Goal: Transaction & Acquisition: Purchase product/service

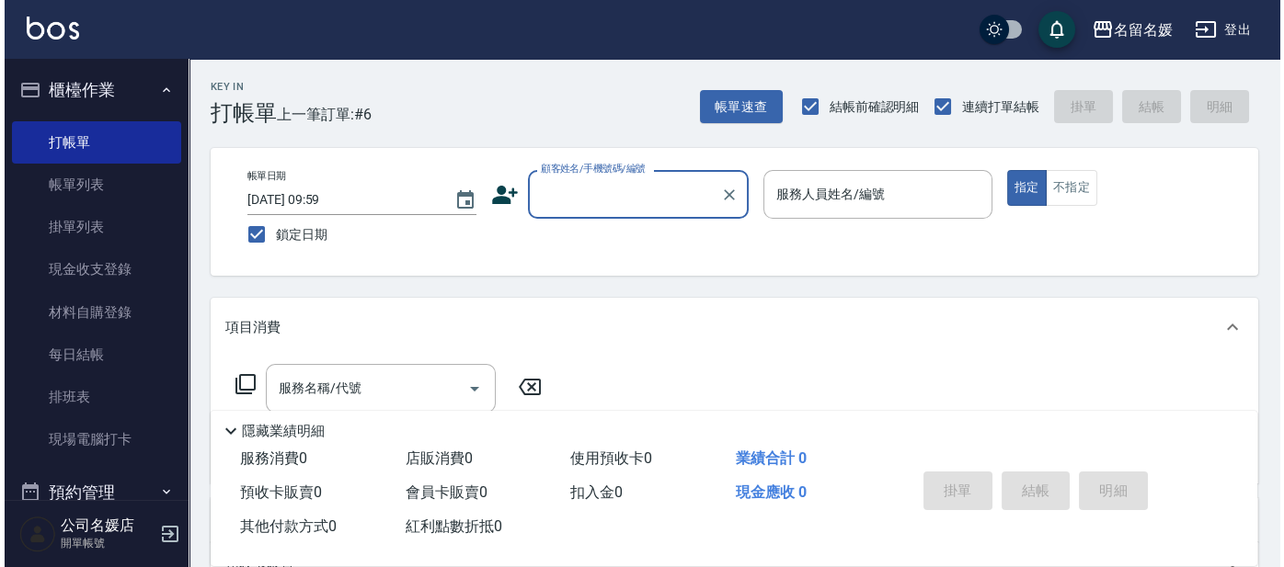
scroll to position [60, 0]
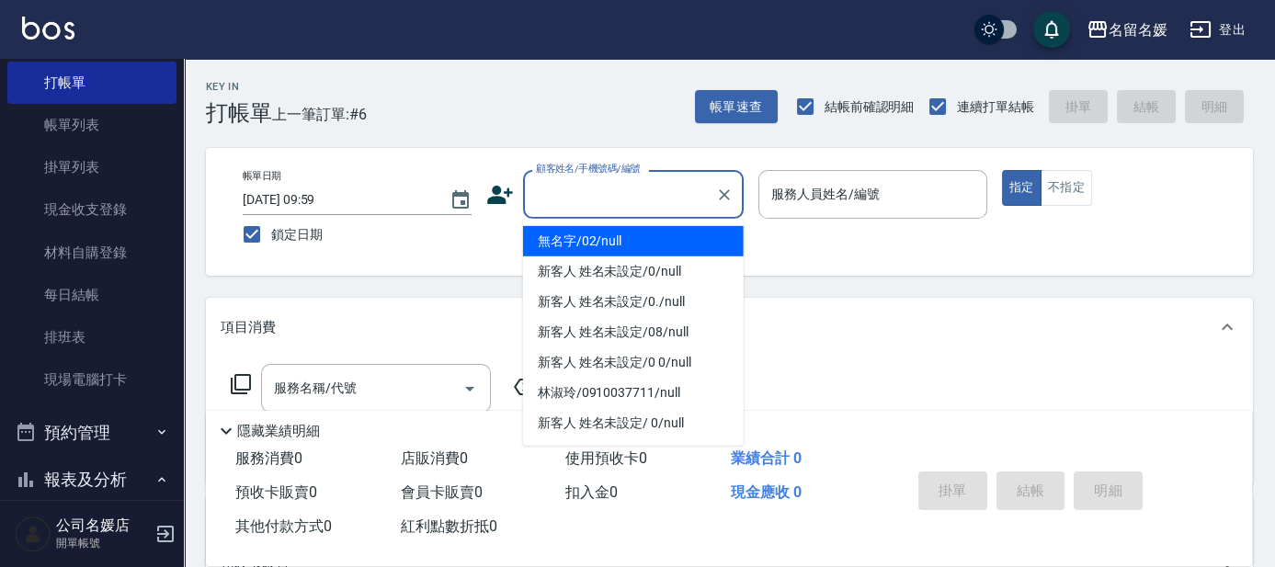
click at [590, 201] on input "顧客姓名/手機號碼/編號" at bounding box center [620, 194] width 177 height 32
click at [590, 244] on li "無名字/02/null" at bounding box center [633, 241] width 221 height 30
type input "無名字/02/null"
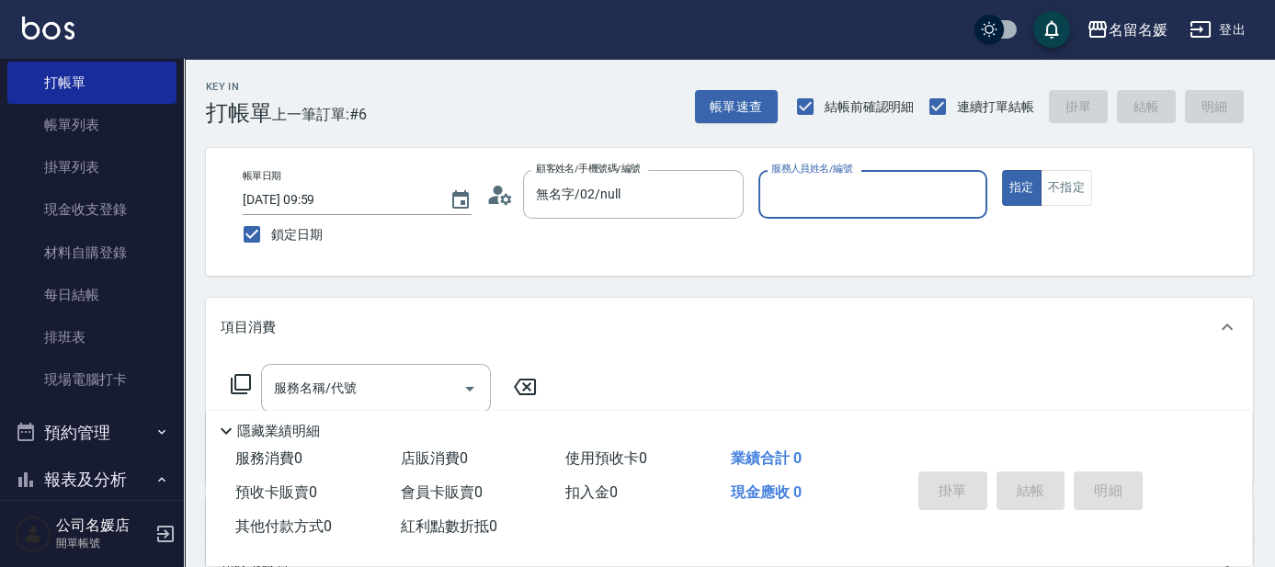
click at [804, 189] on input "服務人員姓名/編號" at bounding box center [873, 194] width 212 height 32
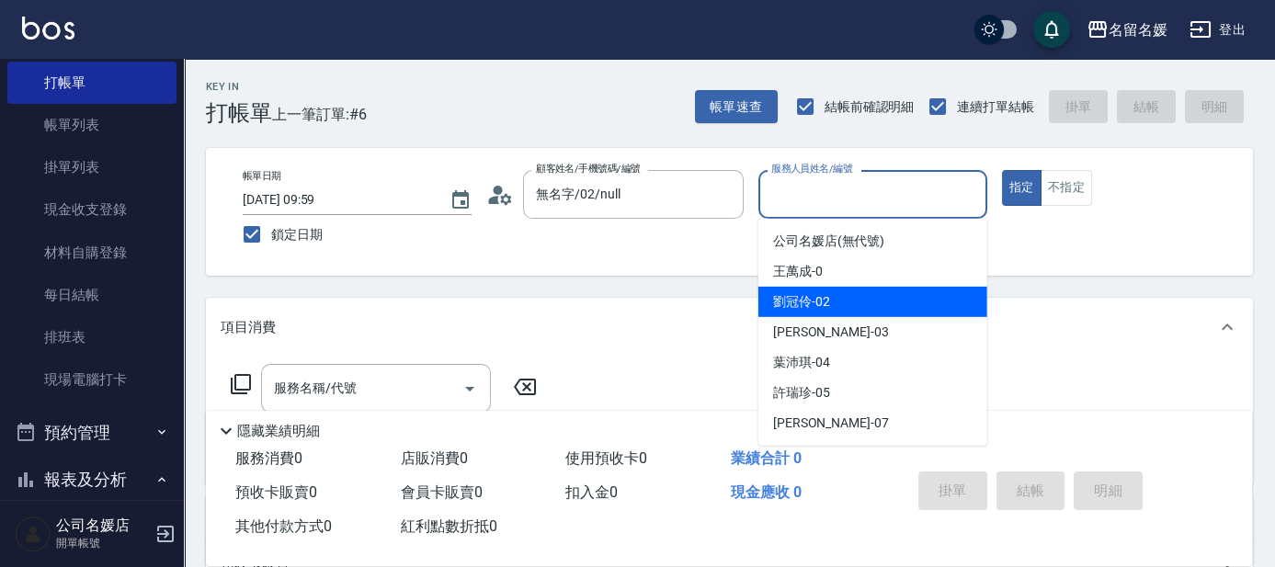
click at [772, 294] on div "[PERSON_NAME]-02" at bounding box center [873, 302] width 229 height 30
type input "[PERSON_NAME]-02"
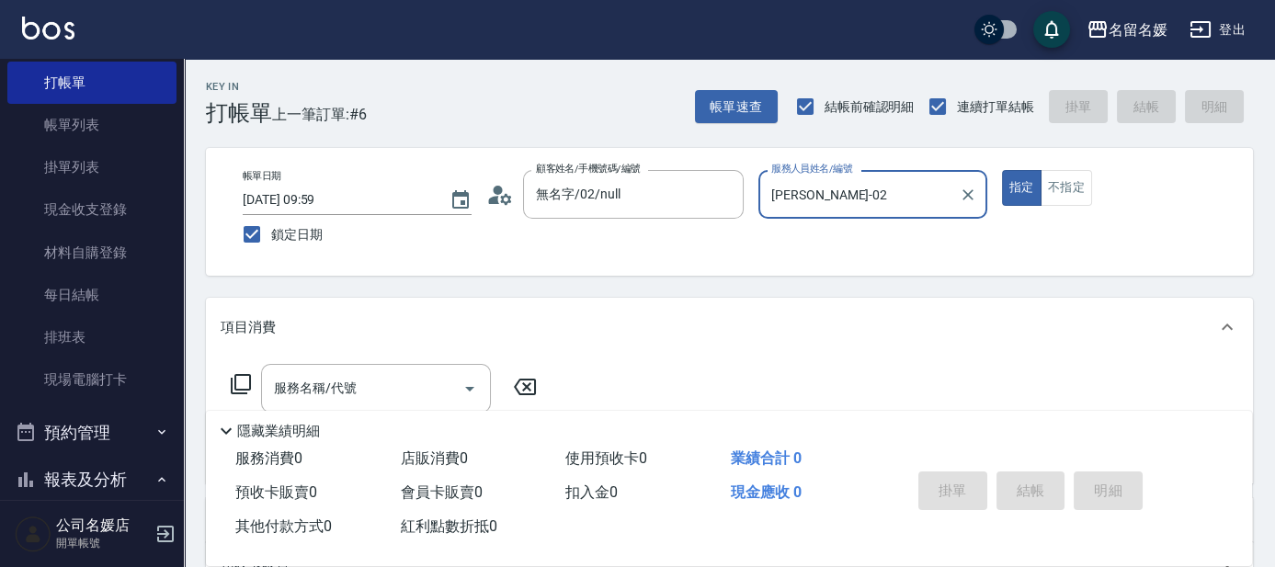
click at [235, 375] on icon at bounding box center [241, 384] width 20 height 20
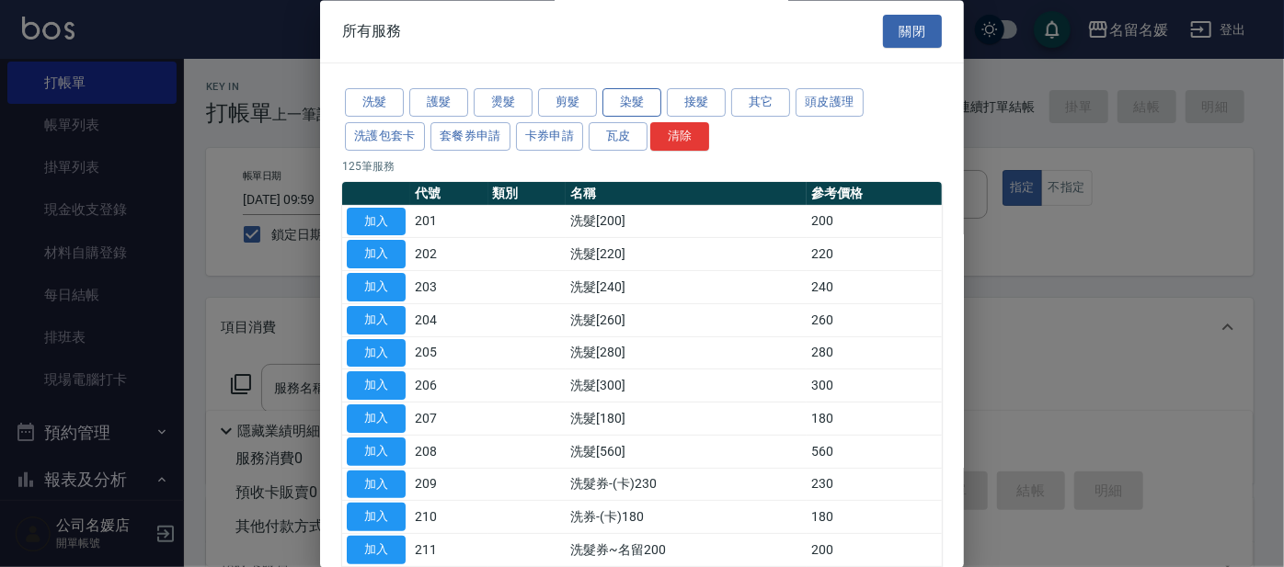
click at [637, 99] on button "染髮" at bounding box center [631, 103] width 59 height 29
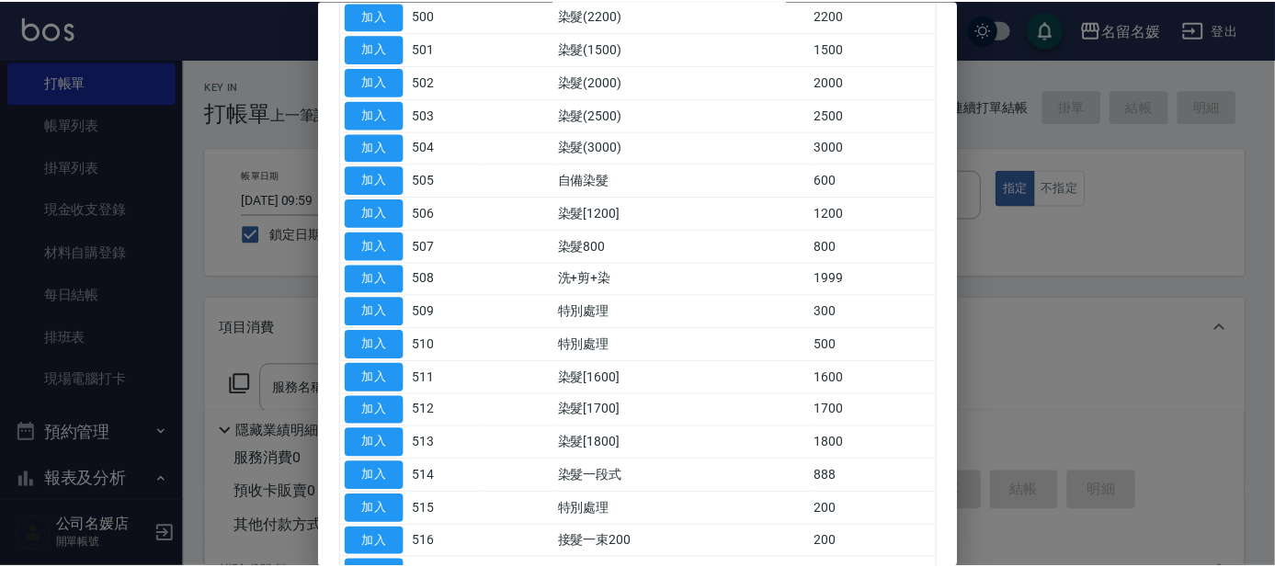
scroll to position [250, 0]
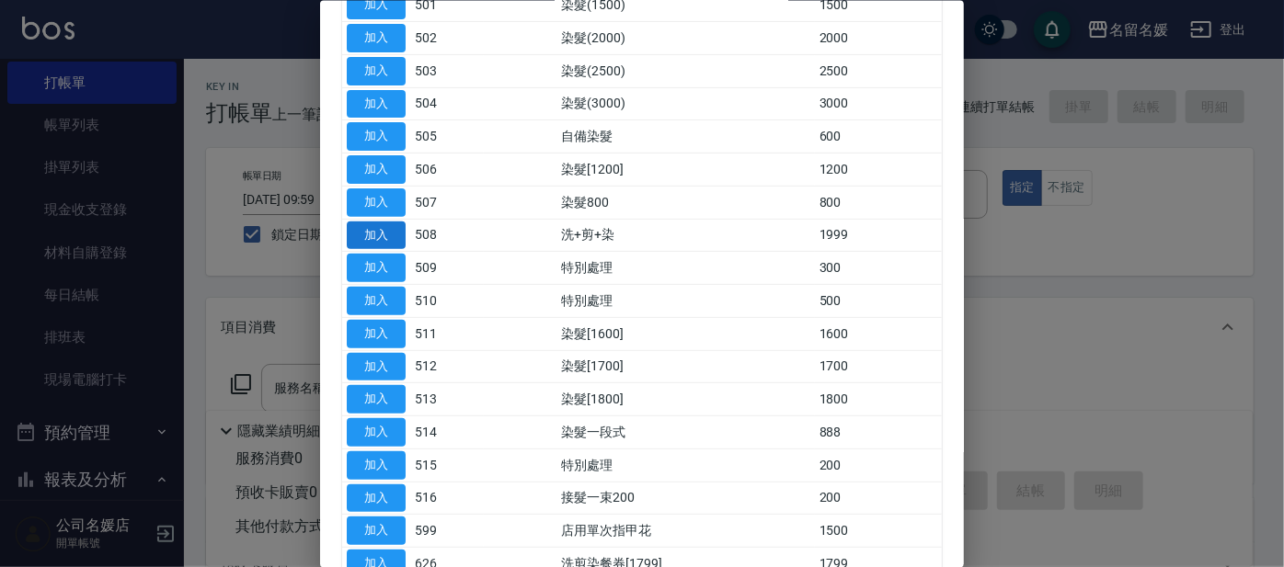
click at [383, 234] on button "加入" at bounding box center [376, 235] width 59 height 29
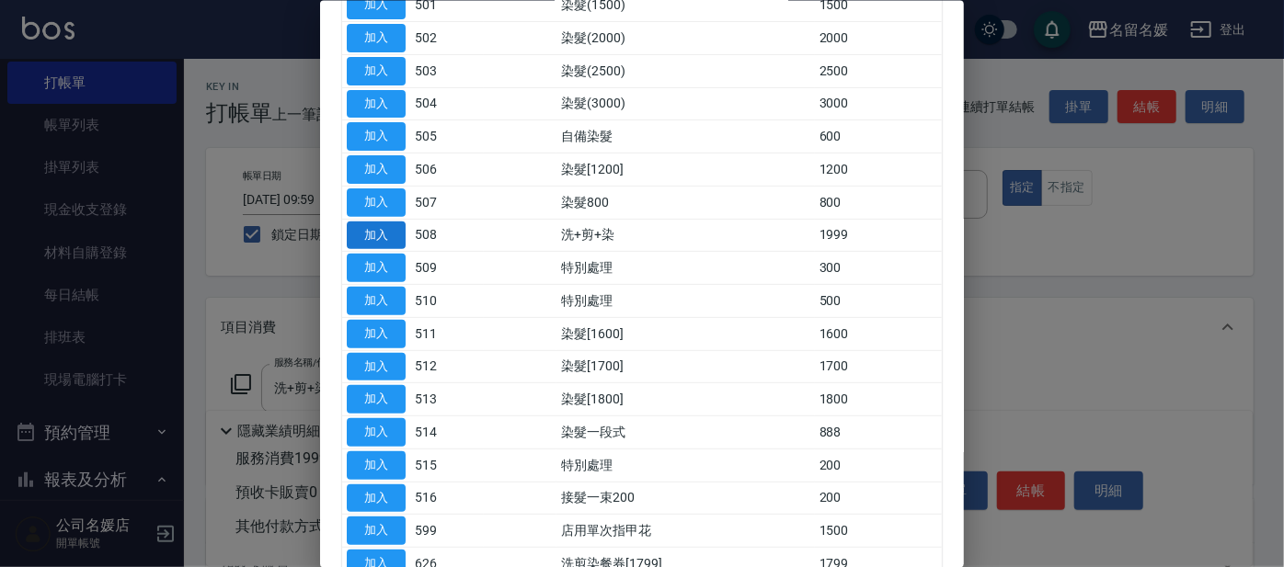
type input "洗+剪+染(508)"
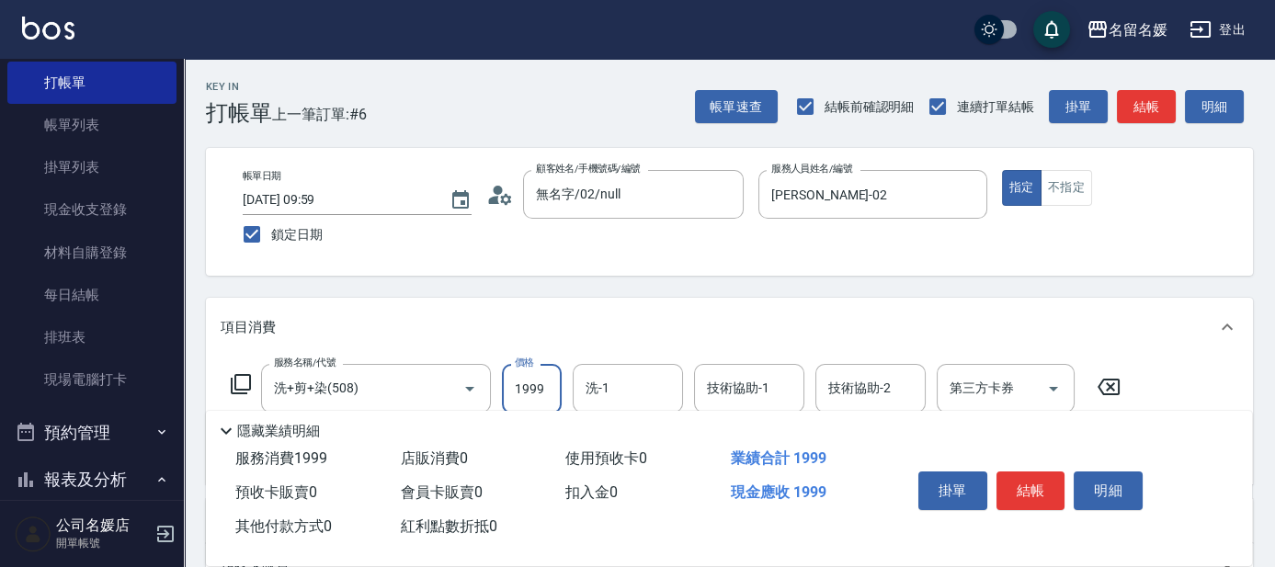
click at [528, 385] on input "1999" at bounding box center [532, 389] width 60 height 50
click at [639, 297] on div "Key In 打帳單 上一筆訂單:#6 帳單速查 結帳前確認明細 連續打單結帳 掛單 結帳 明細 帳單日期 [DATE] 09:59 鎖定日期 顧客姓名/手機…" at bounding box center [730, 479] width 1092 height 841
click at [527, 383] on input "9" at bounding box center [532, 389] width 60 height 50
click at [555, 398] on input "1" at bounding box center [532, 389] width 60 height 50
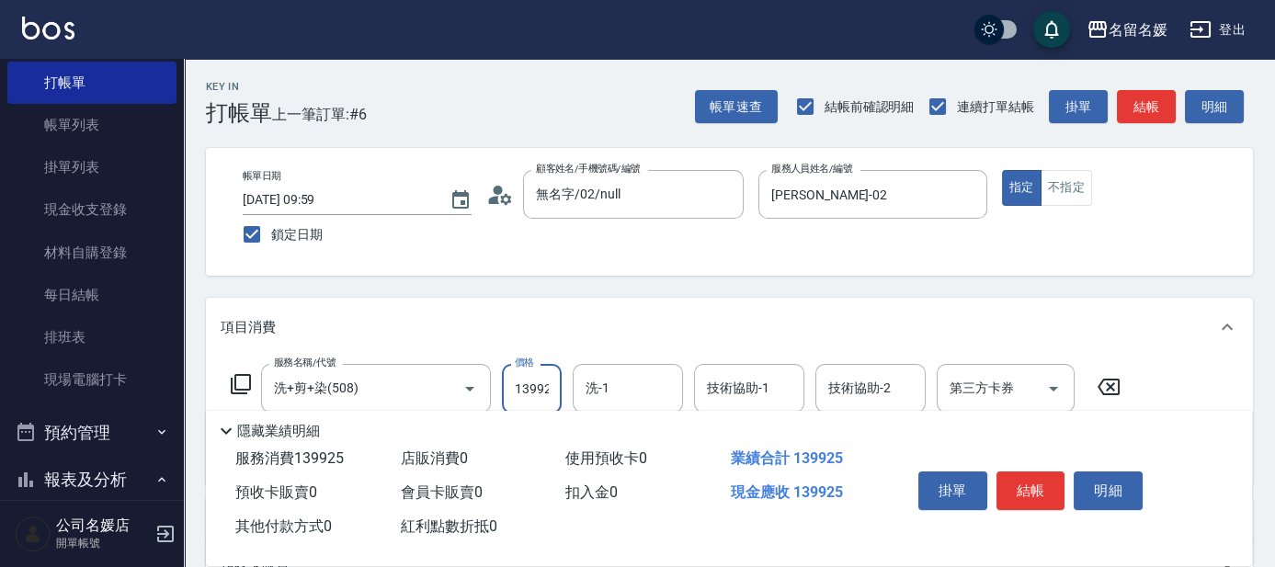
click at [554, 385] on input "139925" at bounding box center [532, 389] width 60 height 50
type input "1399"
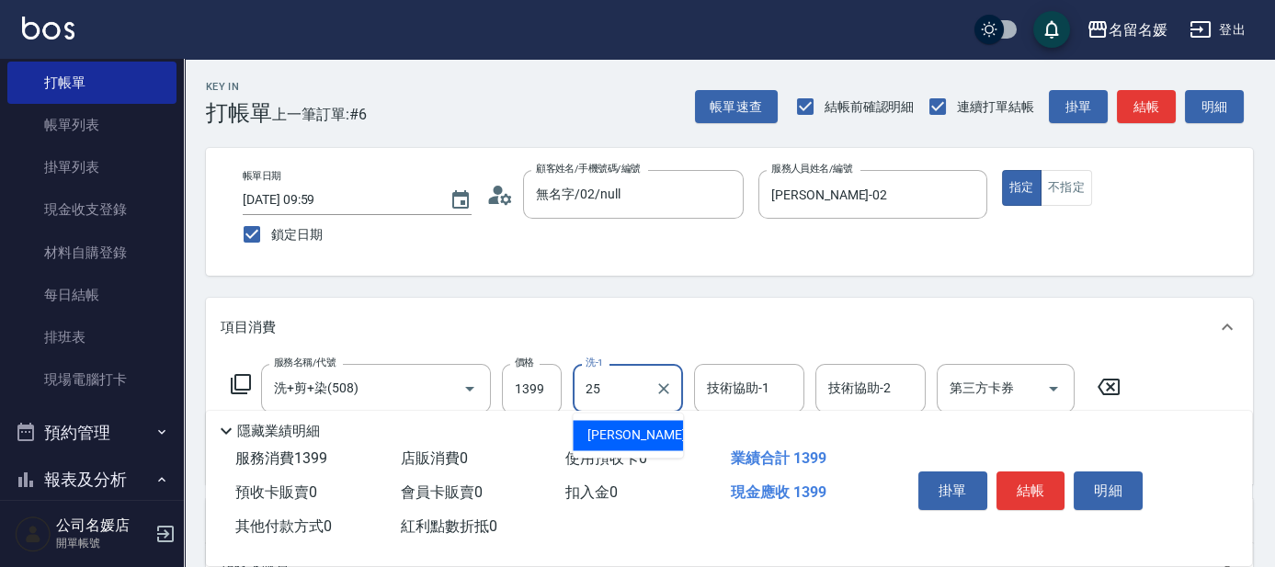
type input "[PERSON_NAME]-25"
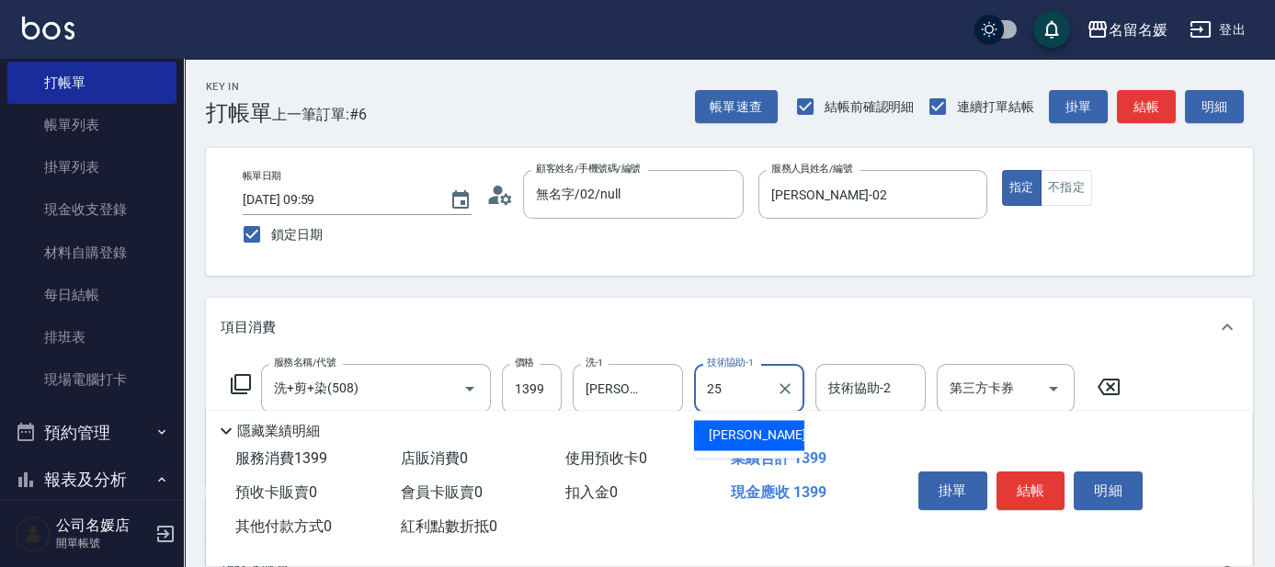
type input "[PERSON_NAME]-25"
click at [238, 373] on icon at bounding box center [241, 384] width 22 height 22
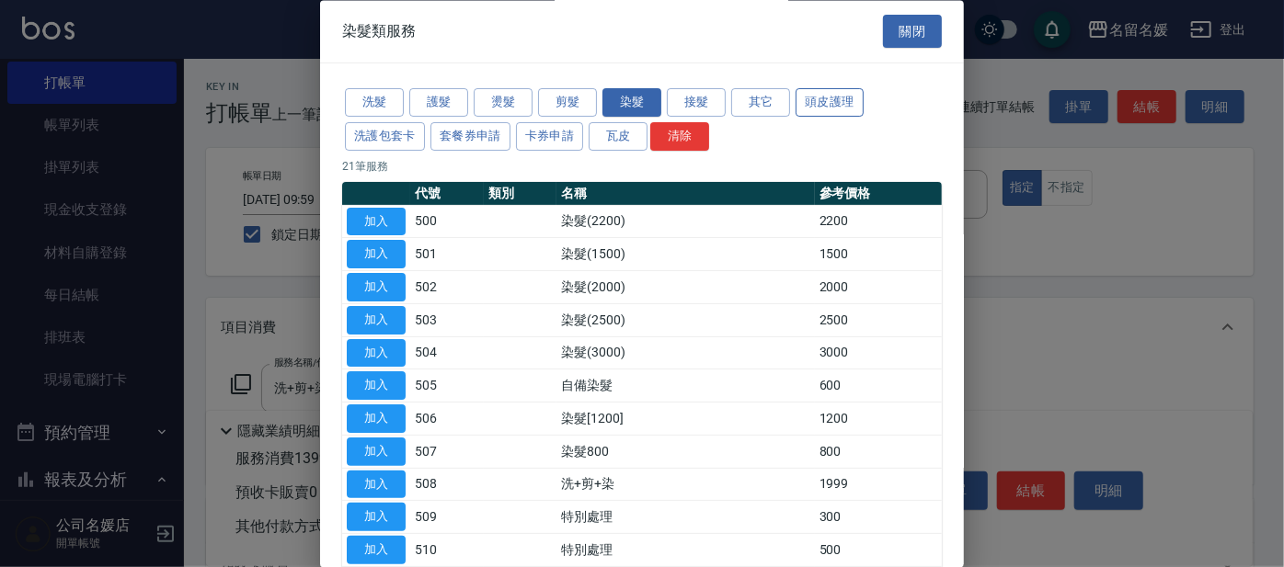
click at [821, 94] on button "頭皮護理" at bounding box center [829, 103] width 68 height 29
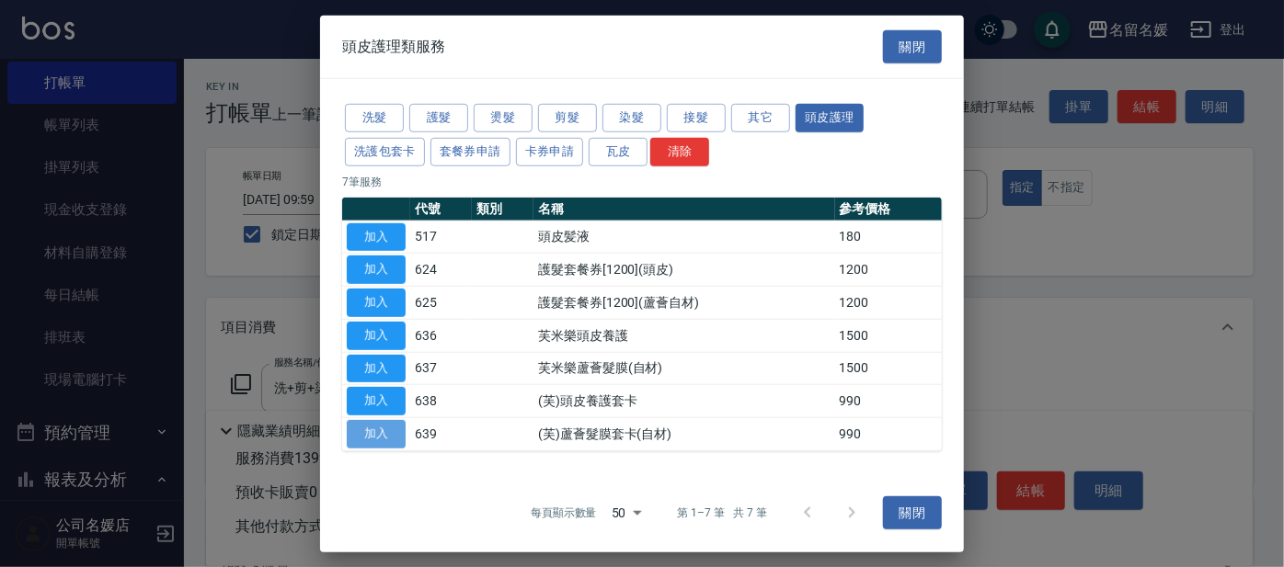
click at [383, 427] on button "加入" at bounding box center [376, 434] width 59 height 29
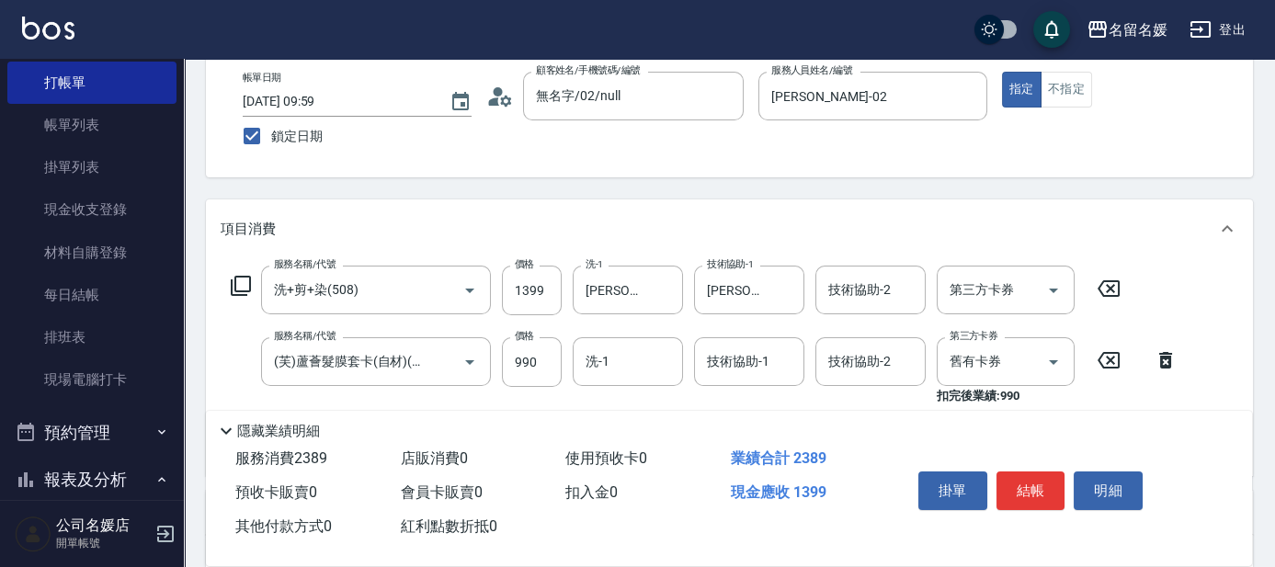
scroll to position [166, 0]
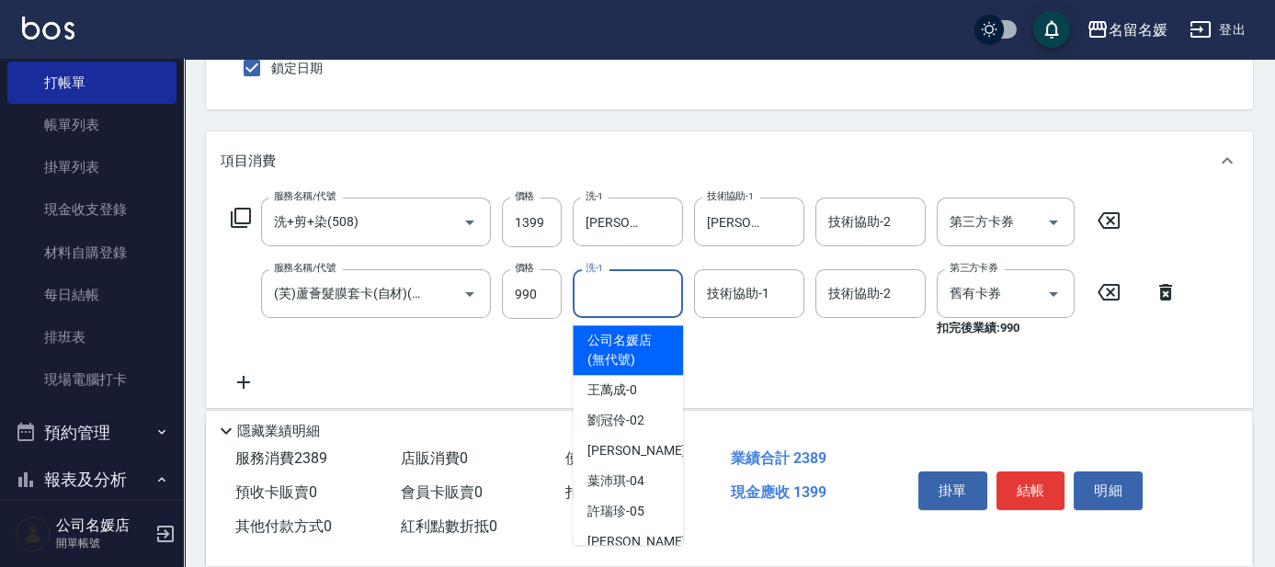
click at [602, 292] on input "洗-1" at bounding box center [628, 294] width 94 height 32
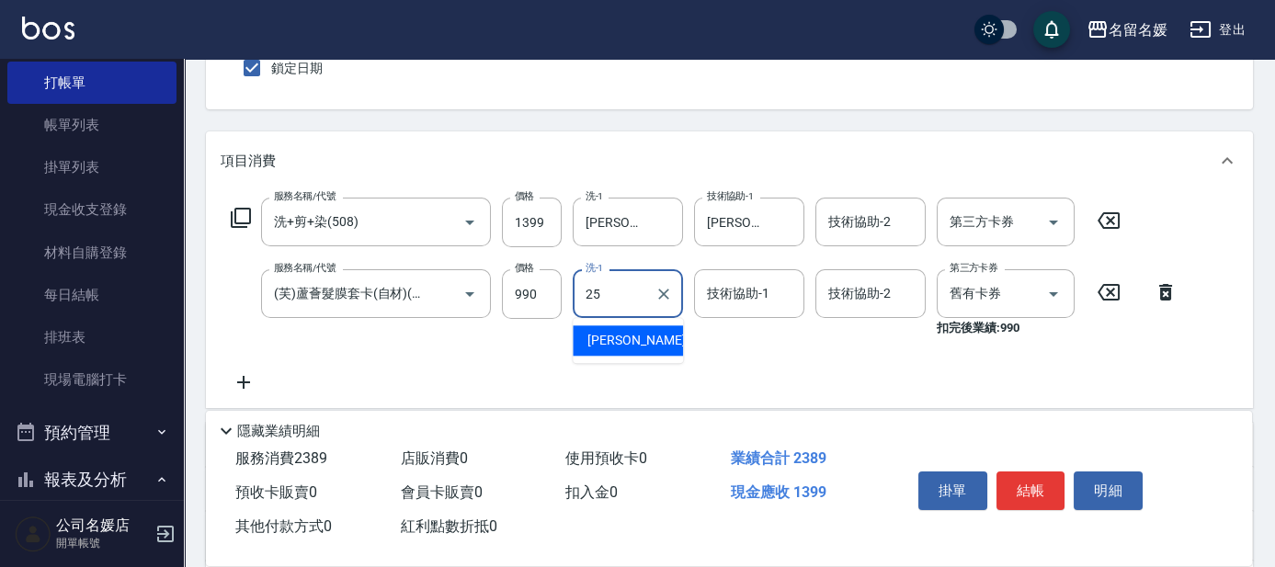
type input "[PERSON_NAME]-25"
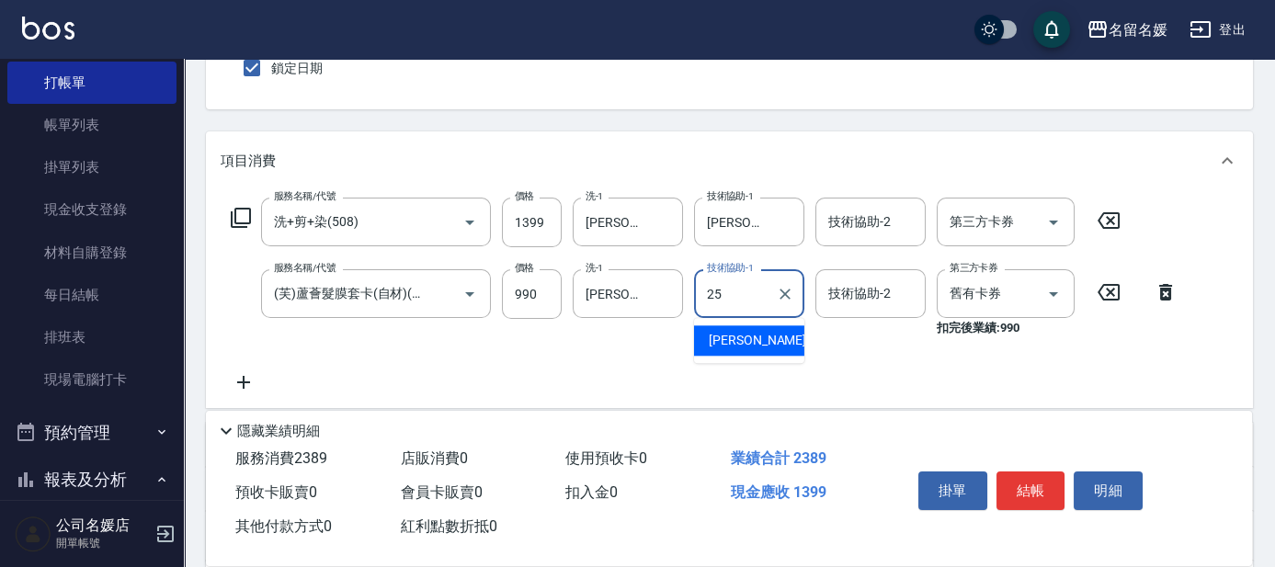
type input "[PERSON_NAME]-25"
click at [245, 212] on icon at bounding box center [241, 218] width 22 height 22
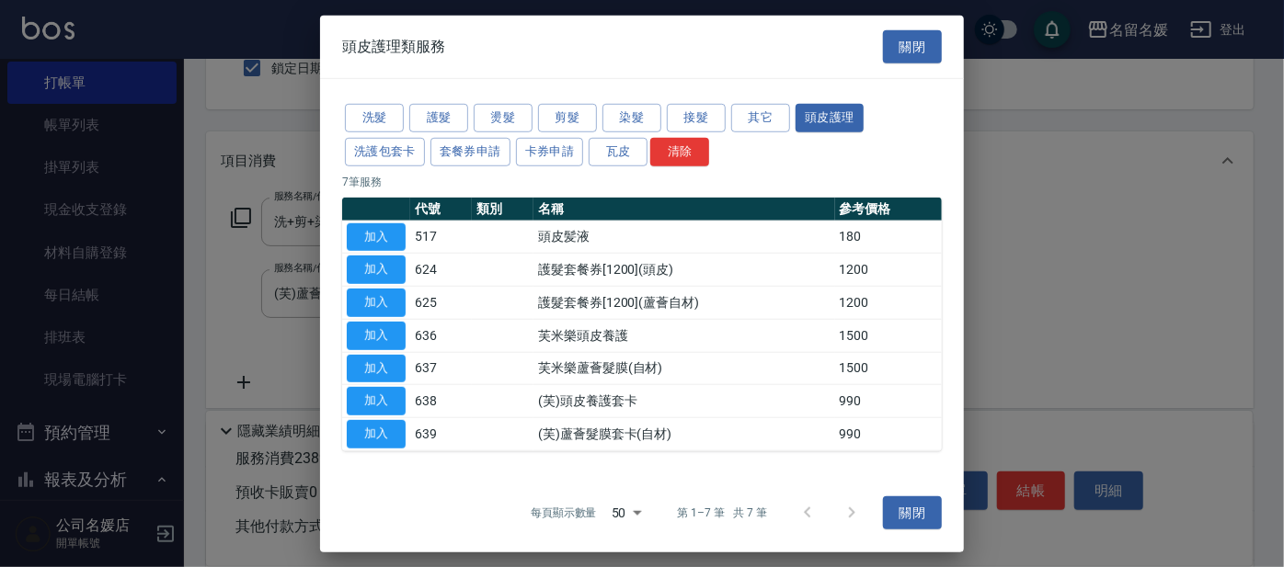
drag, startPoint x: 350, startPoint y: 431, endPoint x: 578, endPoint y: 444, distance: 228.4
click at [354, 429] on button "加入" at bounding box center [376, 434] width 59 height 29
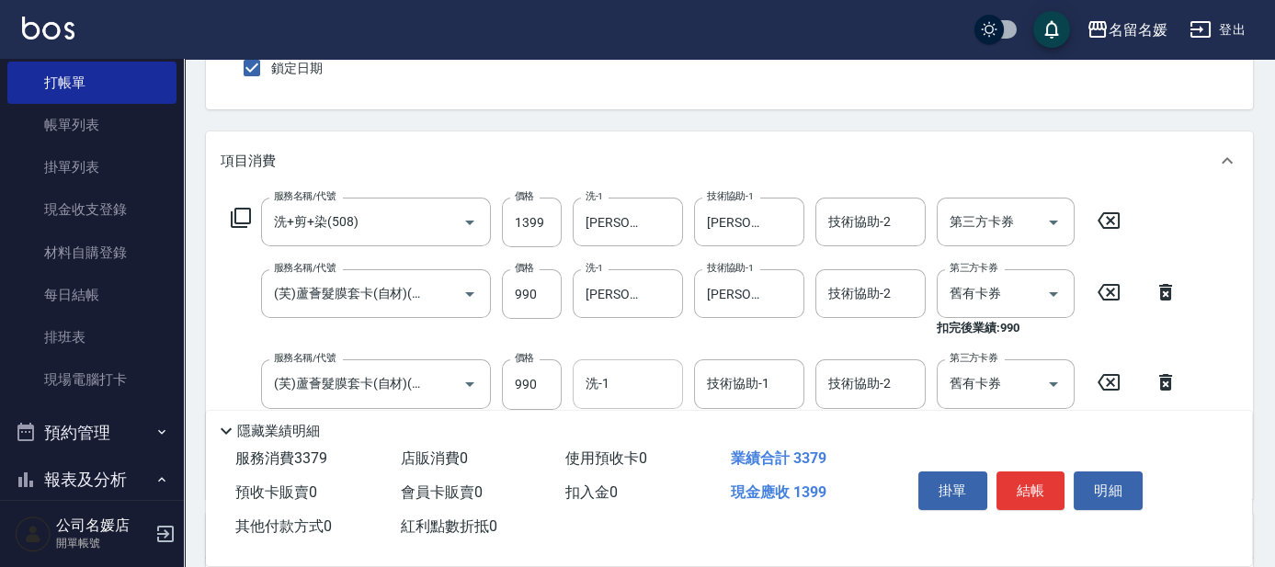
drag, startPoint x: 589, startPoint y: 362, endPoint x: 584, endPoint y: 371, distance: 9.5
click at [589, 362] on div "洗-1" at bounding box center [628, 384] width 110 height 49
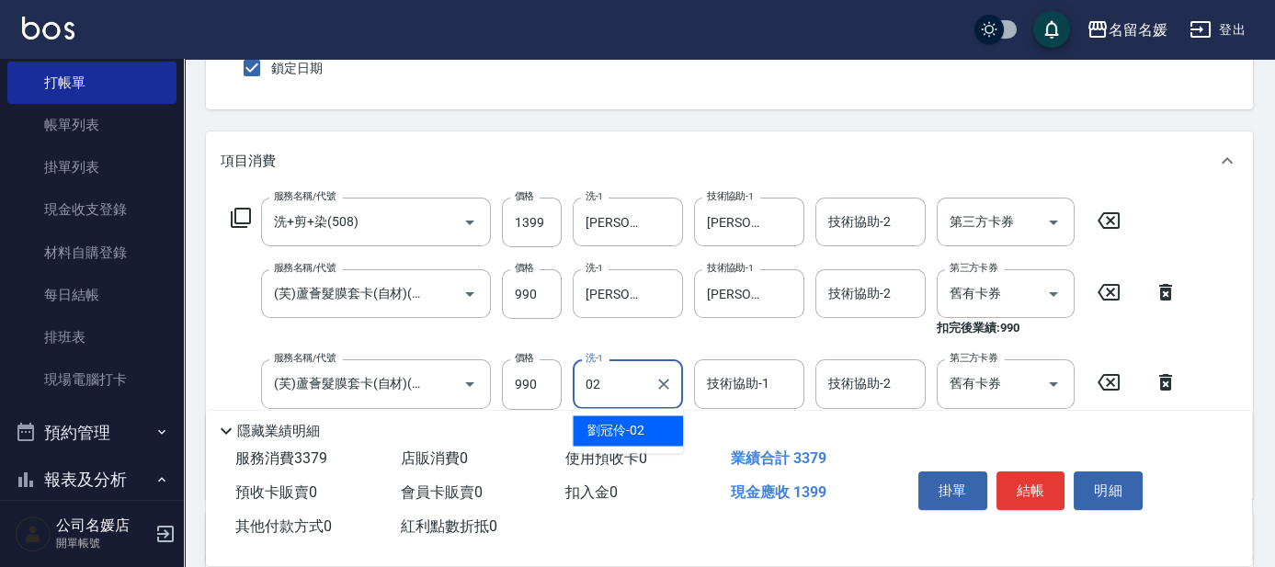
type input "[PERSON_NAME]-02"
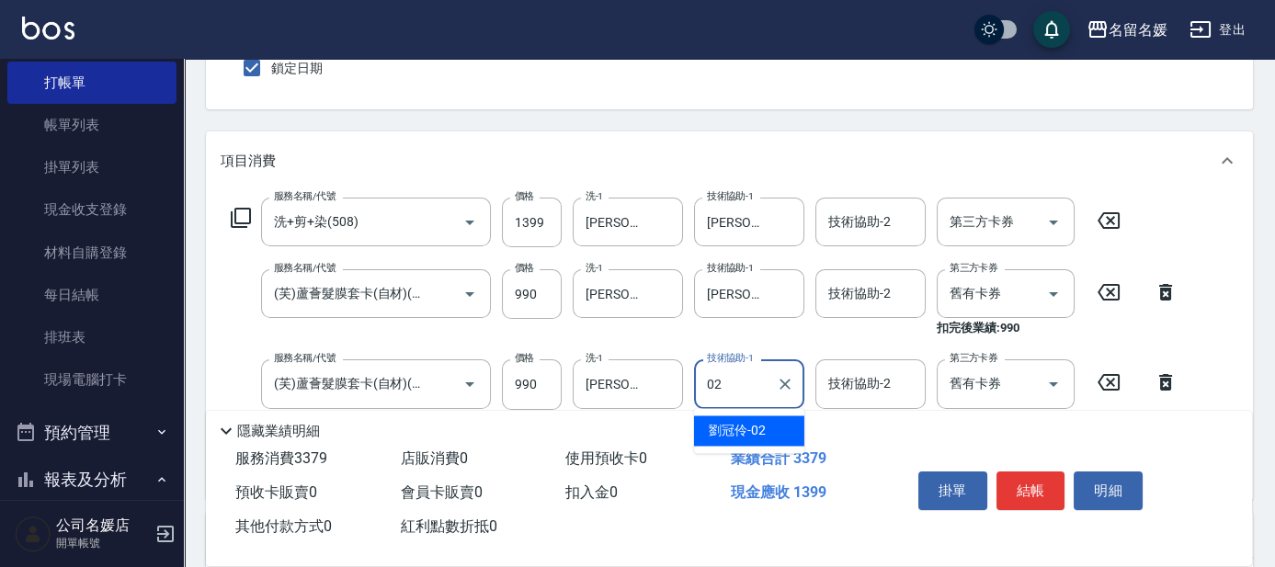
type input "[PERSON_NAME]-02"
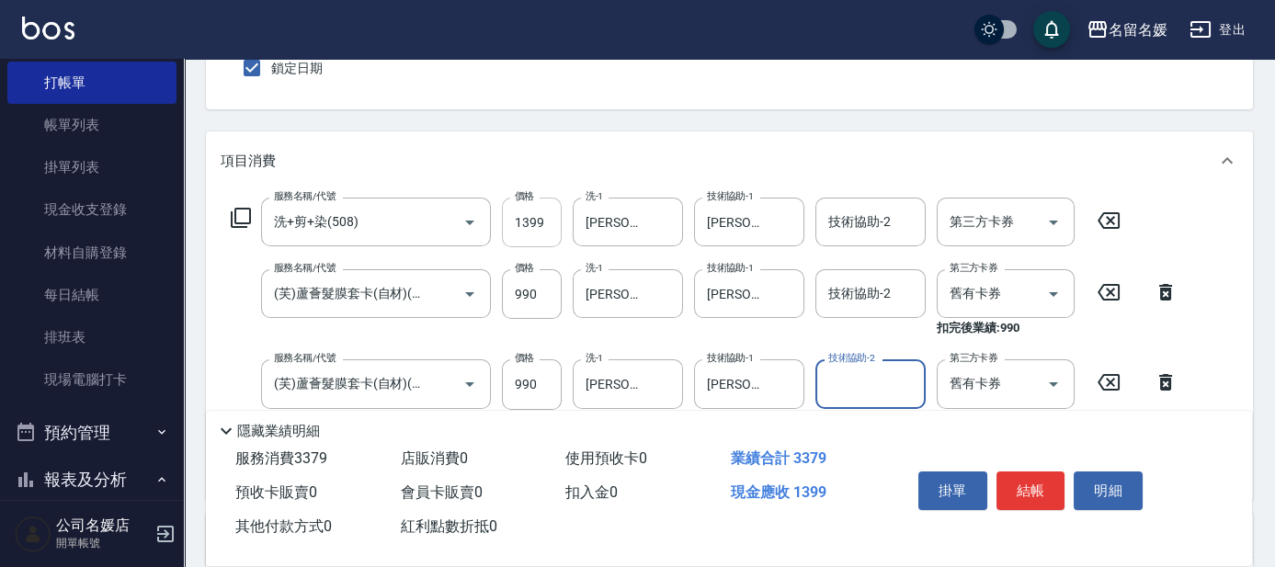
click at [525, 218] on input "1399" at bounding box center [532, 223] width 60 height 50
click at [552, 218] on input "1399" at bounding box center [532, 223] width 60 height 50
type input "1599"
click at [240, 212] on icon at bounding box center [241, 218] width 22 height 22
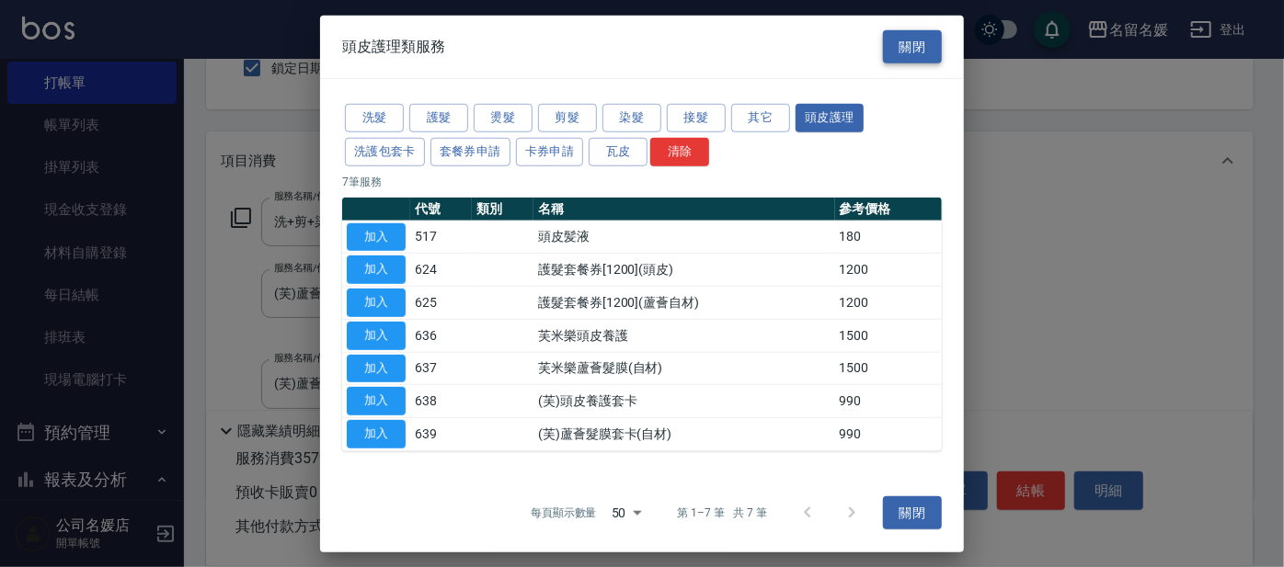
click at [905, 41] on button "關閉" at bounding box center [912, 46] width 59 height 34
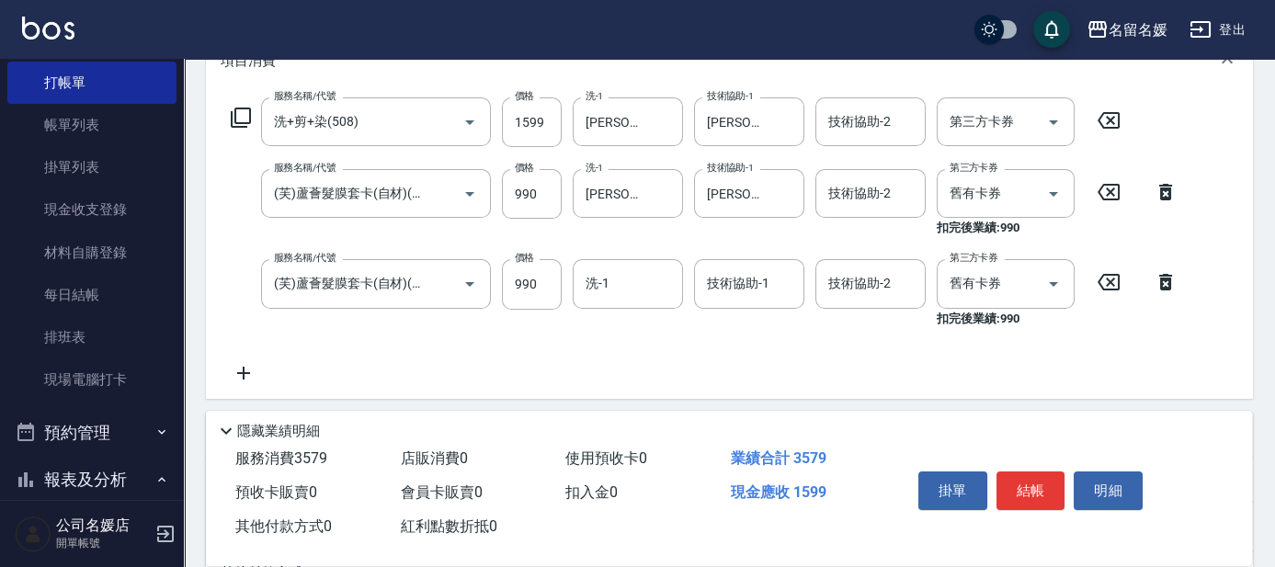
scroll to position [418, 0]
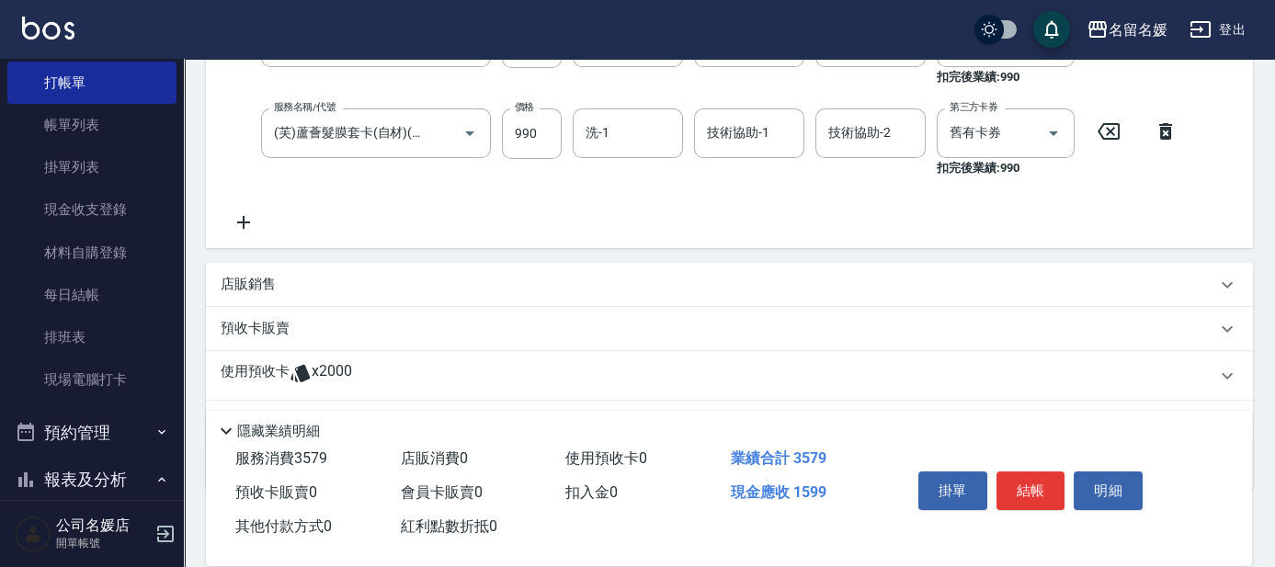
click at [228, 280] on p "店販銷售" at bounding box center [248, 284] width 55 height 19
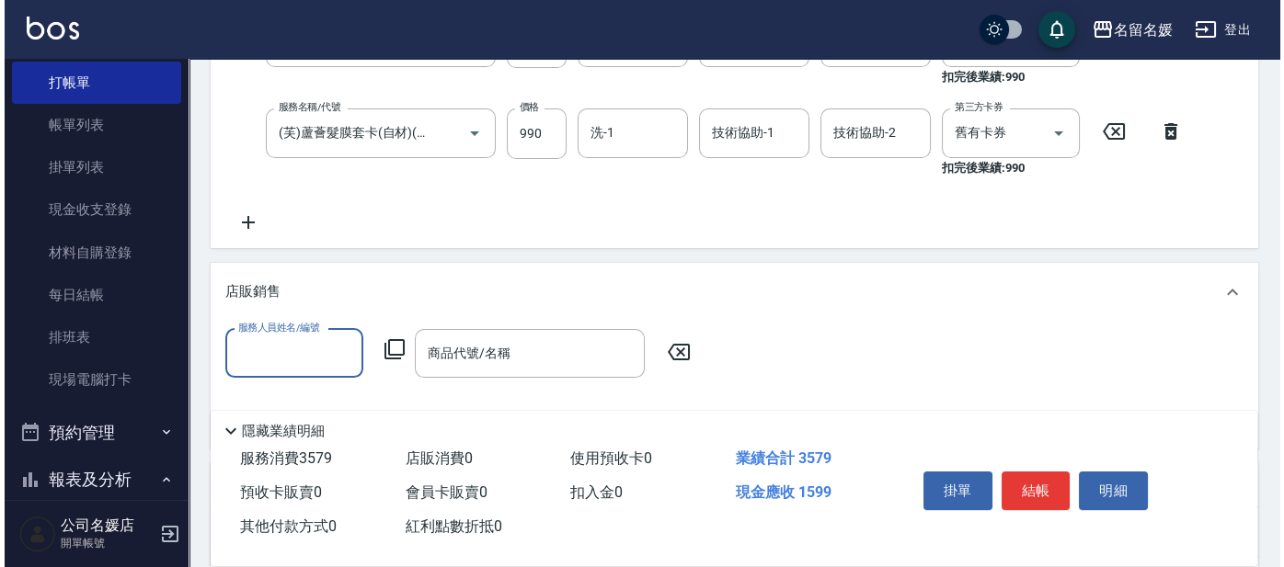
scroll to position [0, 0]
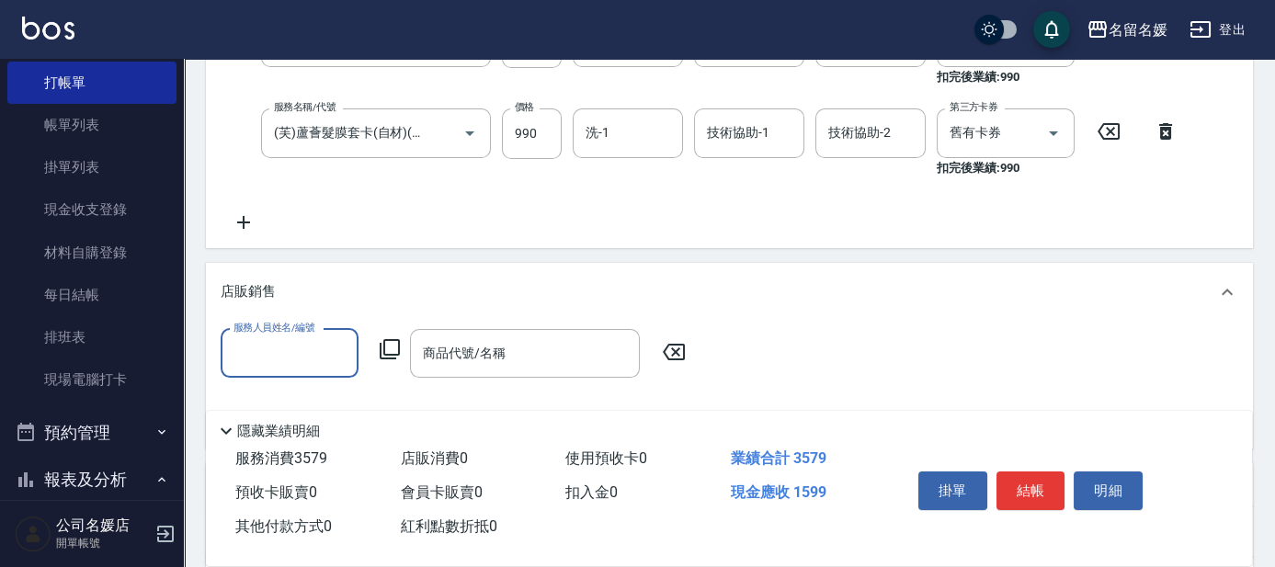
click at [293, 361] on input "服務人員姓名/編號" at bounding box center [289, 353] width 121 height 32
type input "[PERSON_NAME]-02"
click at [383, 343] on icon at bounding box center [390, 349] width 22 height 22
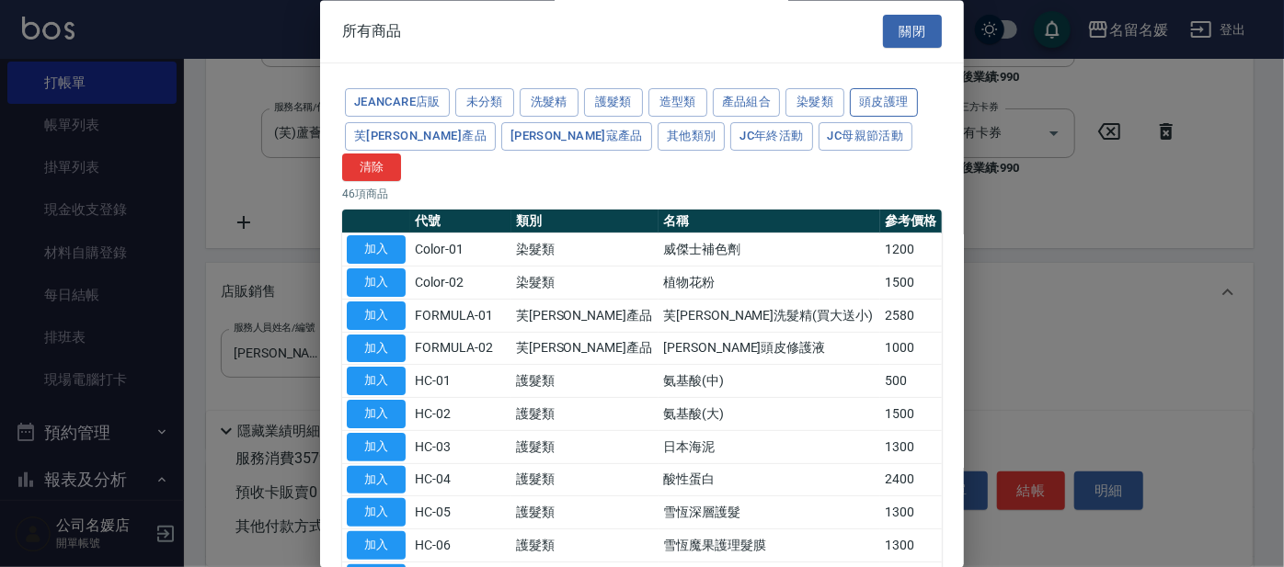
click at [858, 103] on button "頭皮護理" at bounding box center [884, 103] width 68 height 29
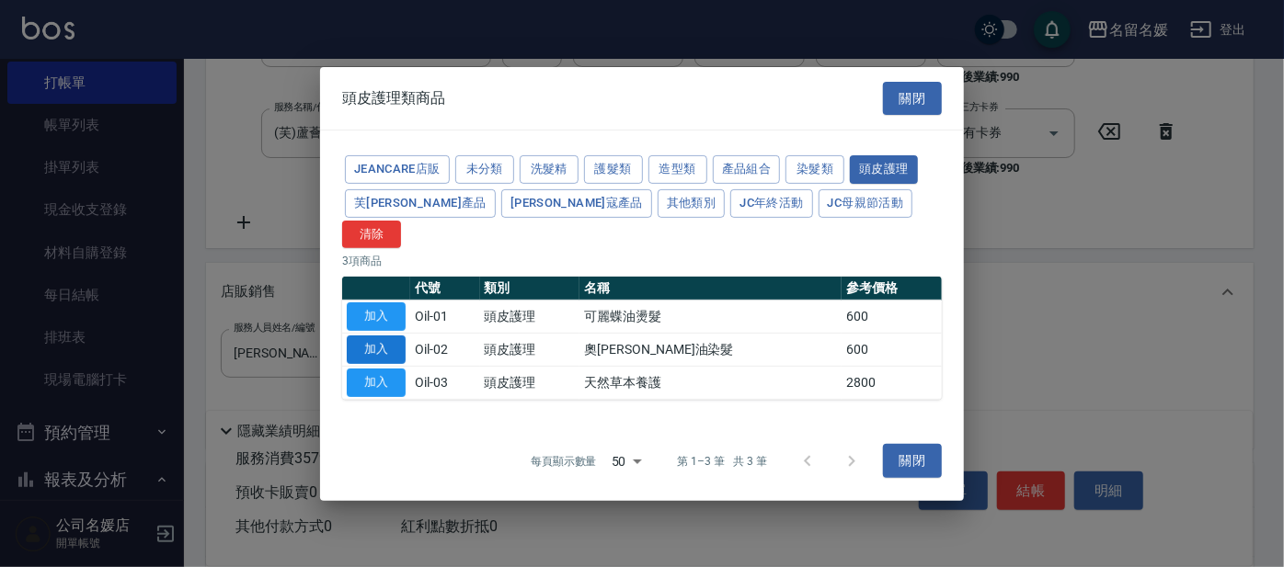
click at [375, 339] on button "加入" at bounding box center [376, 350] width 59 height 29
type input "奧[PERSON_NAME]油染髮"
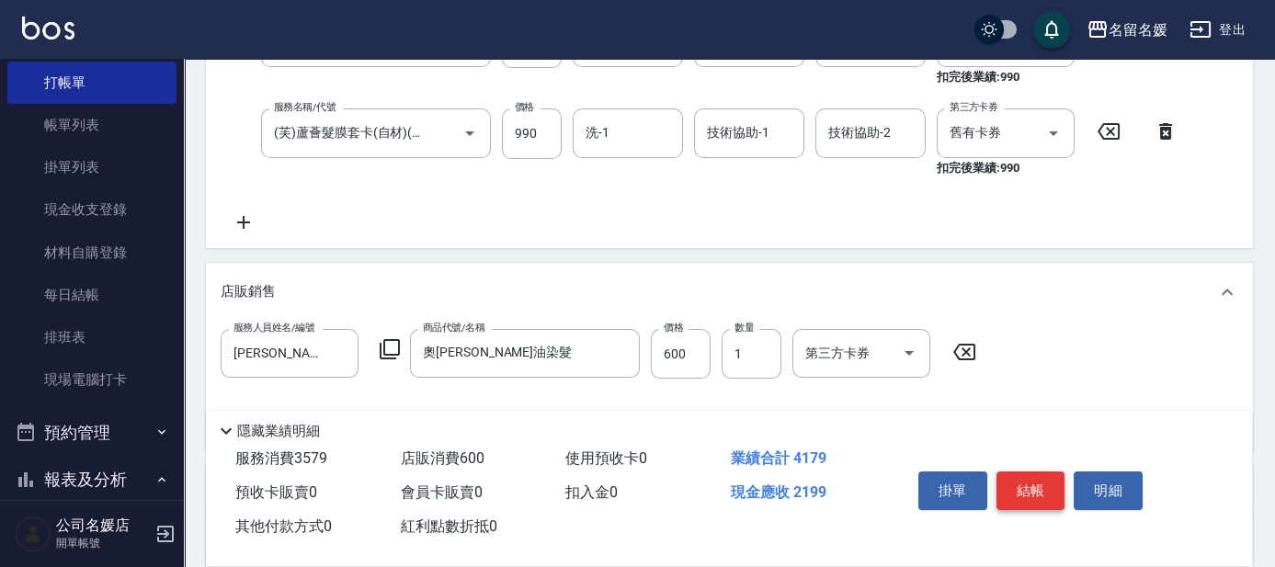
click at [1043, 482] on button "結帳" at bounding box center [1031, 491] width 69 height 39
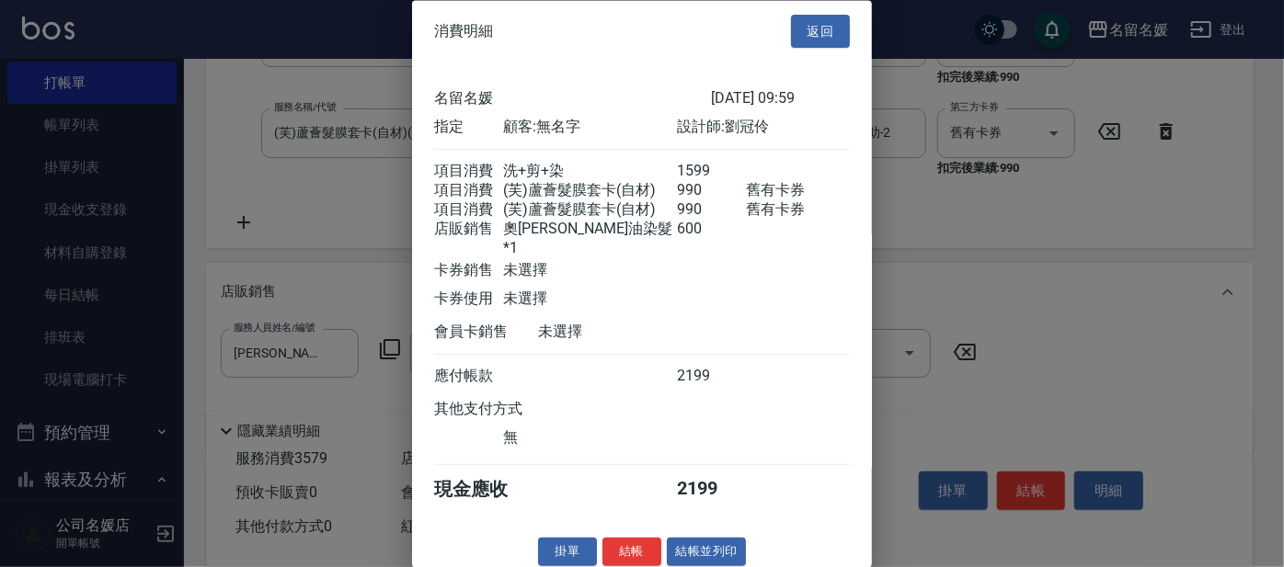
click at [780, 32] on div "消費明細 返回" at bounding box center [642, 31] width 460 height 63
click at [803, 31] on button "返回" at bounding box center [820, 32] width 59 height 34
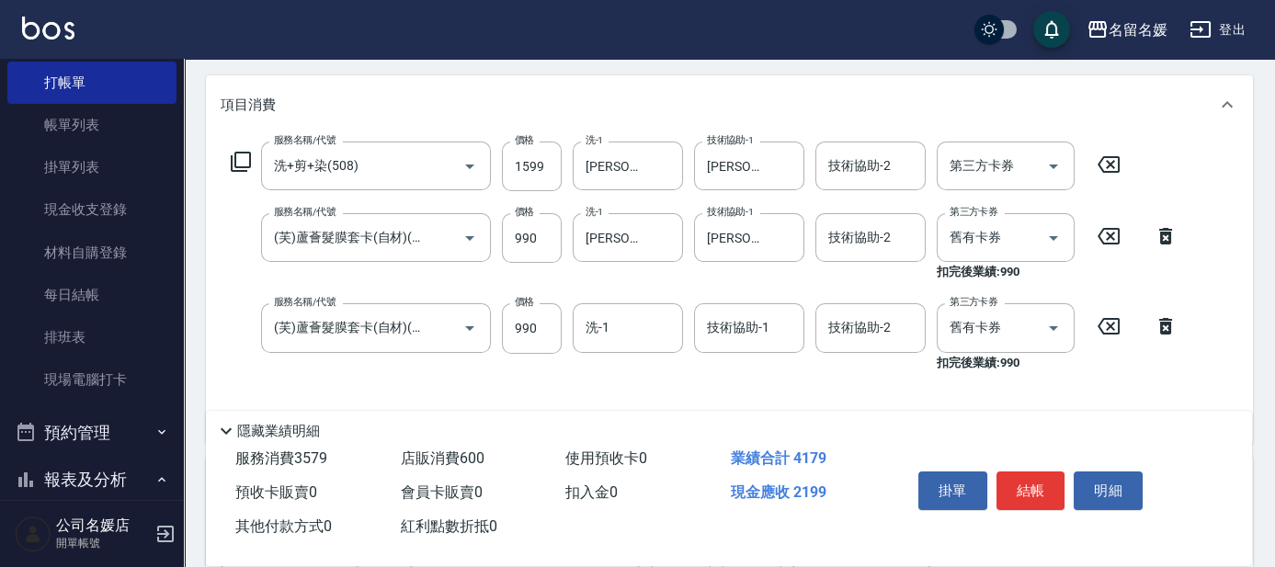
scroll to position [250, 0]
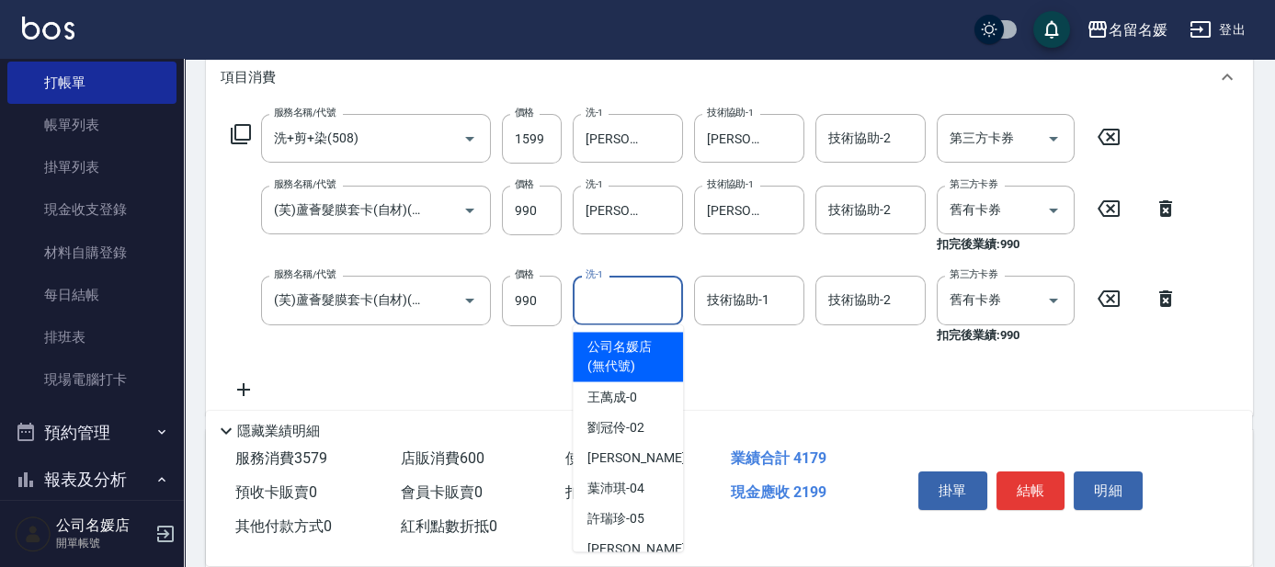
click at [623, 306] on input "洗-1" at bounding box center [628, 300] width 94 height 32
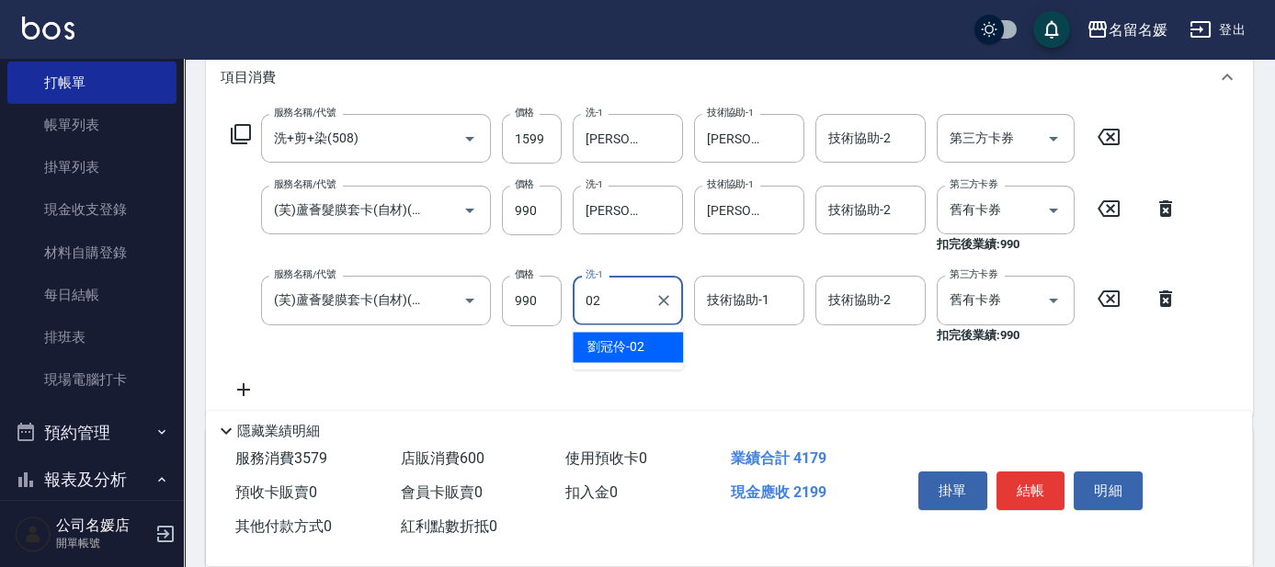
type input "02"
type input "3"
type input "[PERSON_NAME]-02"
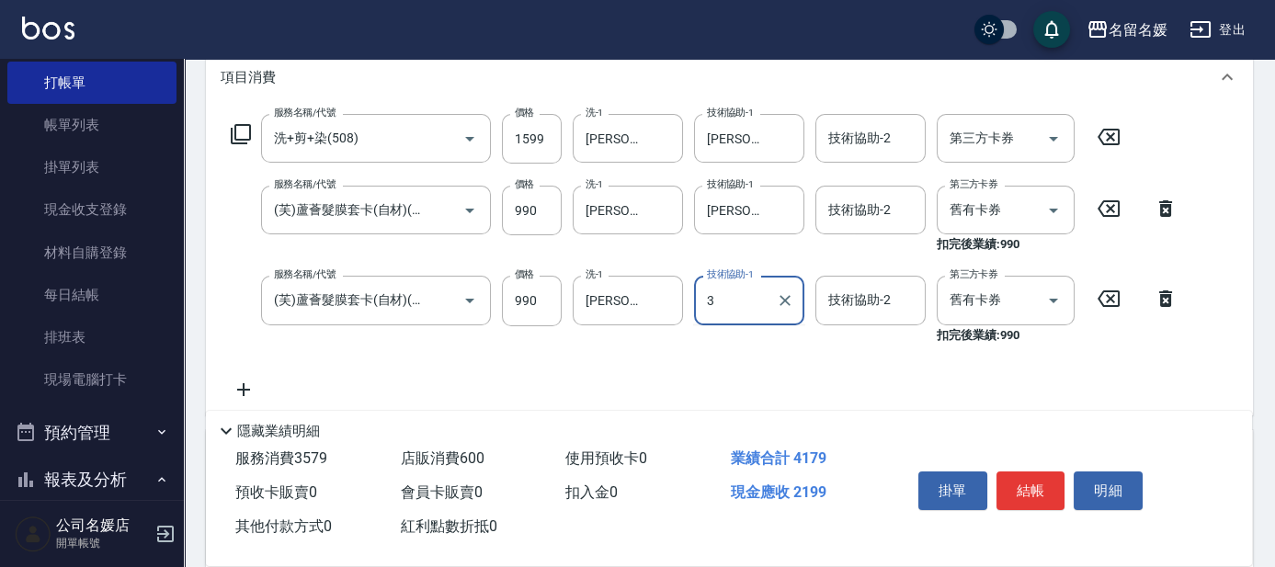
click at [733, 302] on input "3" at bounding box center [736, 300] width 66 height 32
type input "[PERSON_NAME]-02"
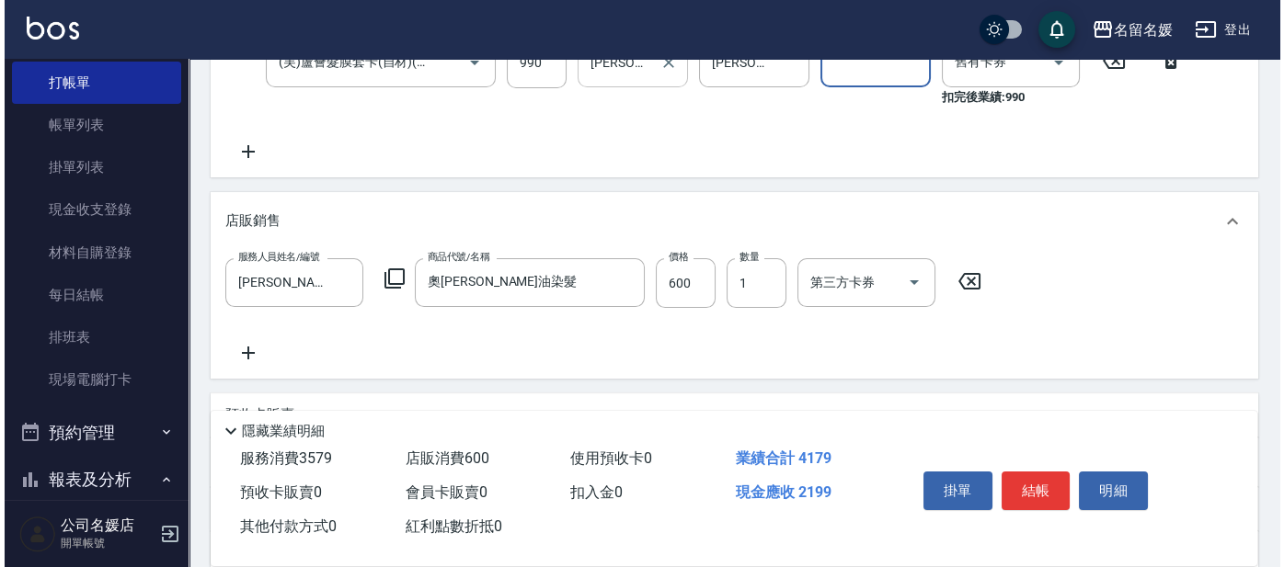
scroll to position [585, 0]
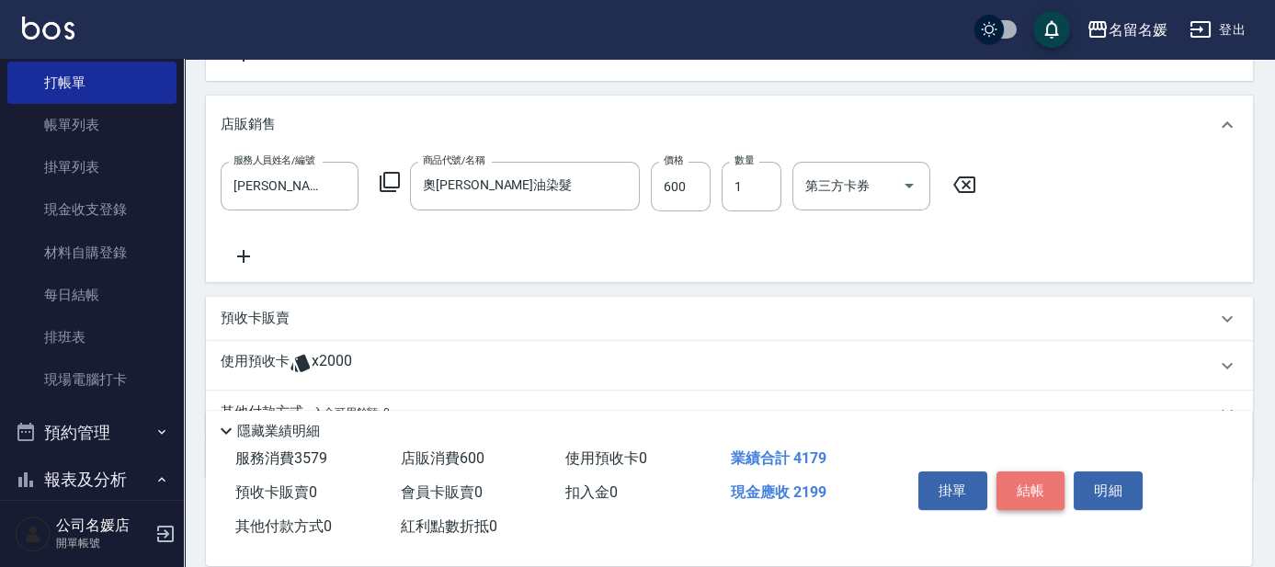
click at [1036, 477] on button "結帳" at bounding box center [1031, 491] width 69 height 39
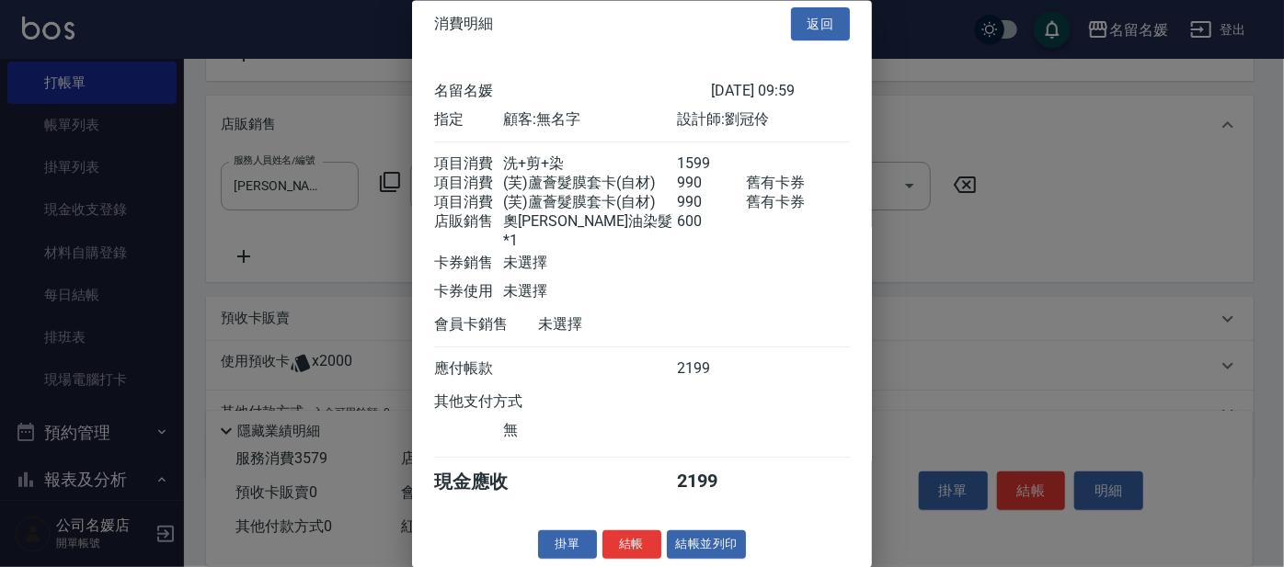
scroll to position [17, 0]
click at [635, 535] on button "結帳" at bounding box center [631, 545] width 59 height 29
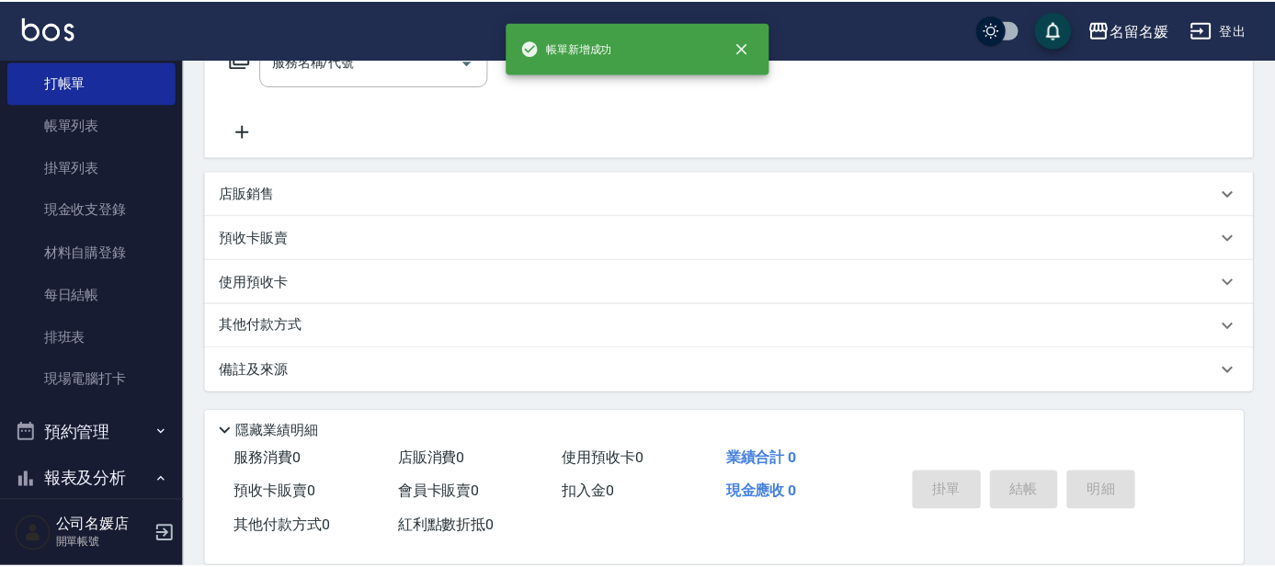
scroll to position [0, 0]
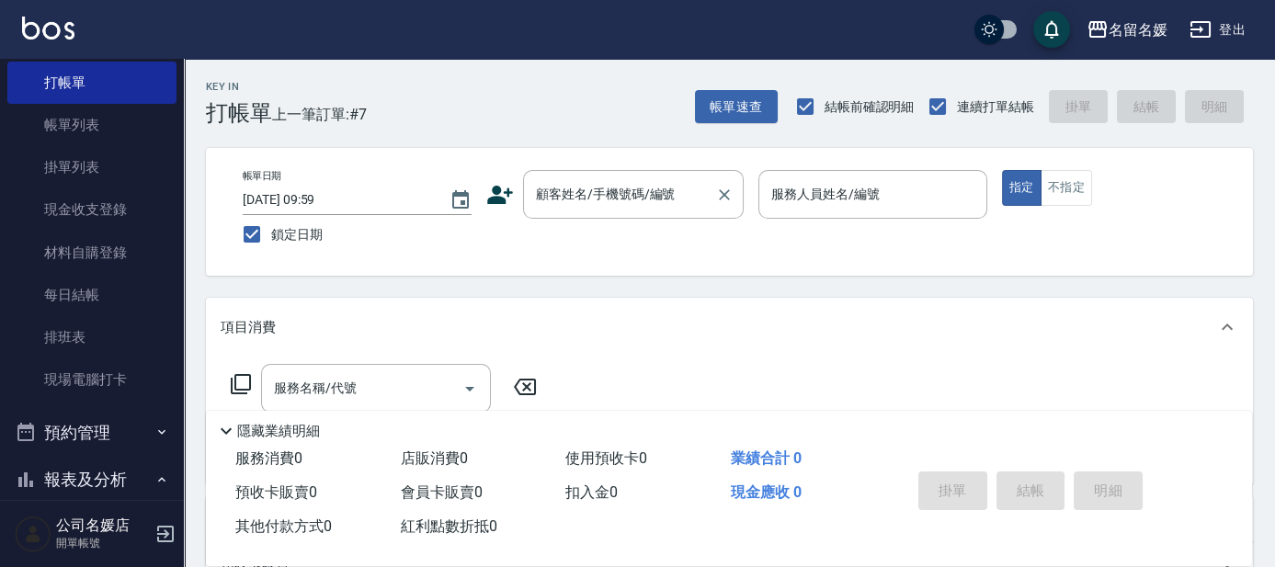
click at [625, 194] on input "顧客姓名/手機號碼/編號" at bounding box center [620, 194] width 177 height 32
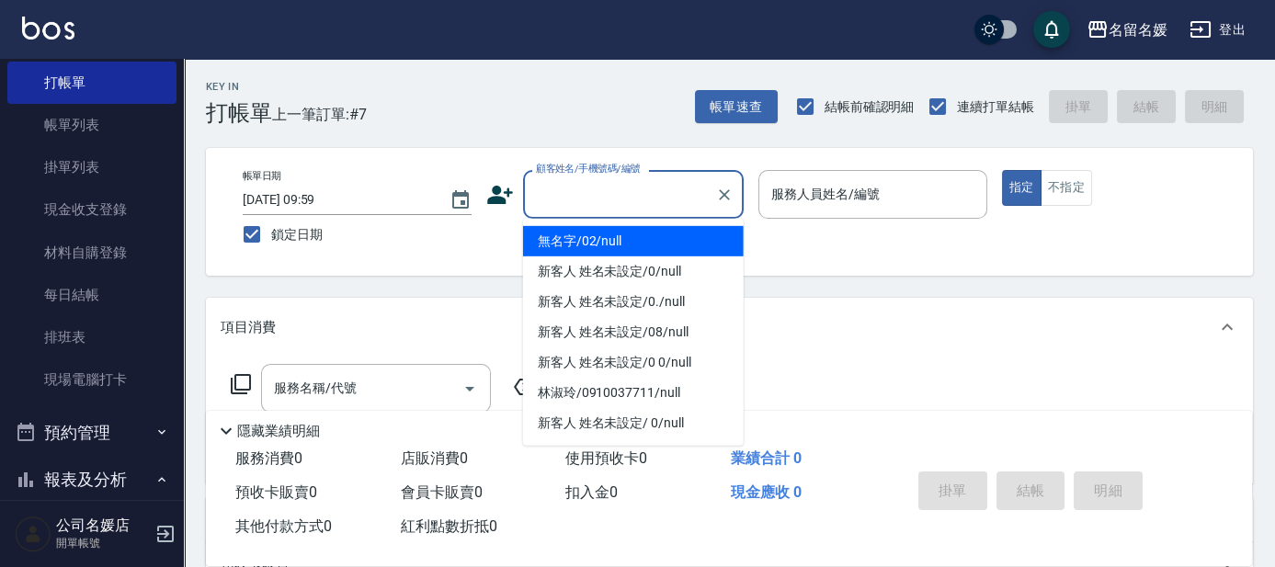
drag, startPoint x: 623, startPoint y: 238, endPoint x: 845, endPoint y: 192, distance: 227.2
click at [630, 231] on li "無名字/02/null" at bounding box center [633, 241] width 221 height 30
click at [845, 192] on label "服務人員姓名/編號" at bounding box center [826, 194] width 109 height 18
click at [845, 192] on input "服務人員姓名/編號" at bounding box center [873, 194] width 212 height 32
type input "無名字/02/null"
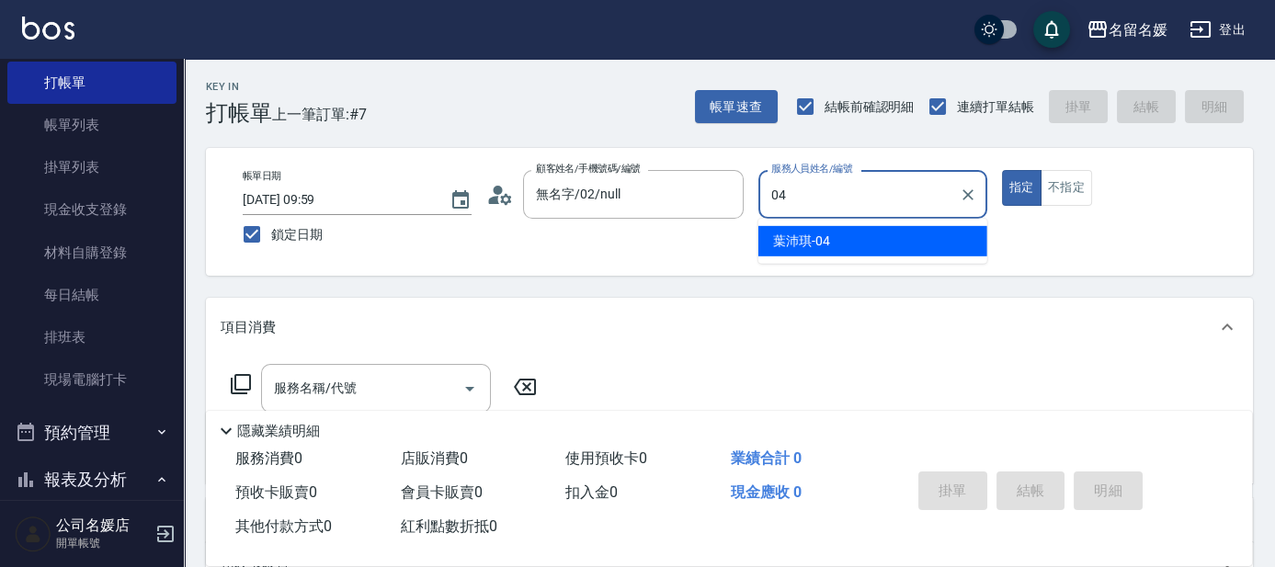
type input "04"
type button "true"
type input "[PERSON_NAME]-04"
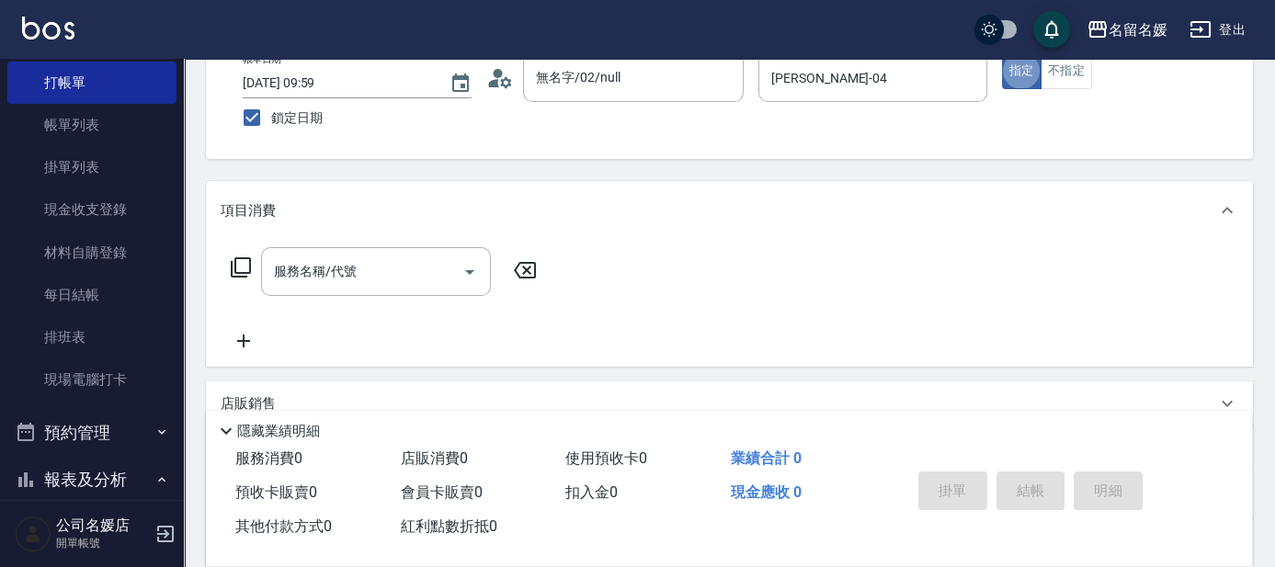
scroll to position [166, 0]
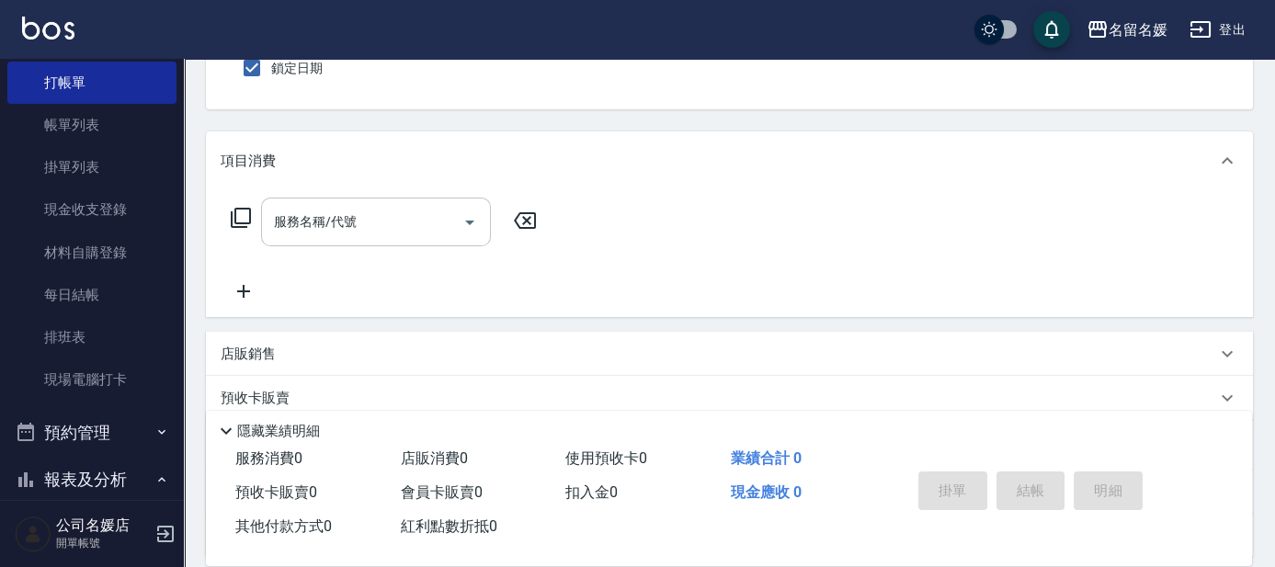
click at [432, 238] on div "服務名稱/代號" at bounding box center [376, 222] width 230 height 49
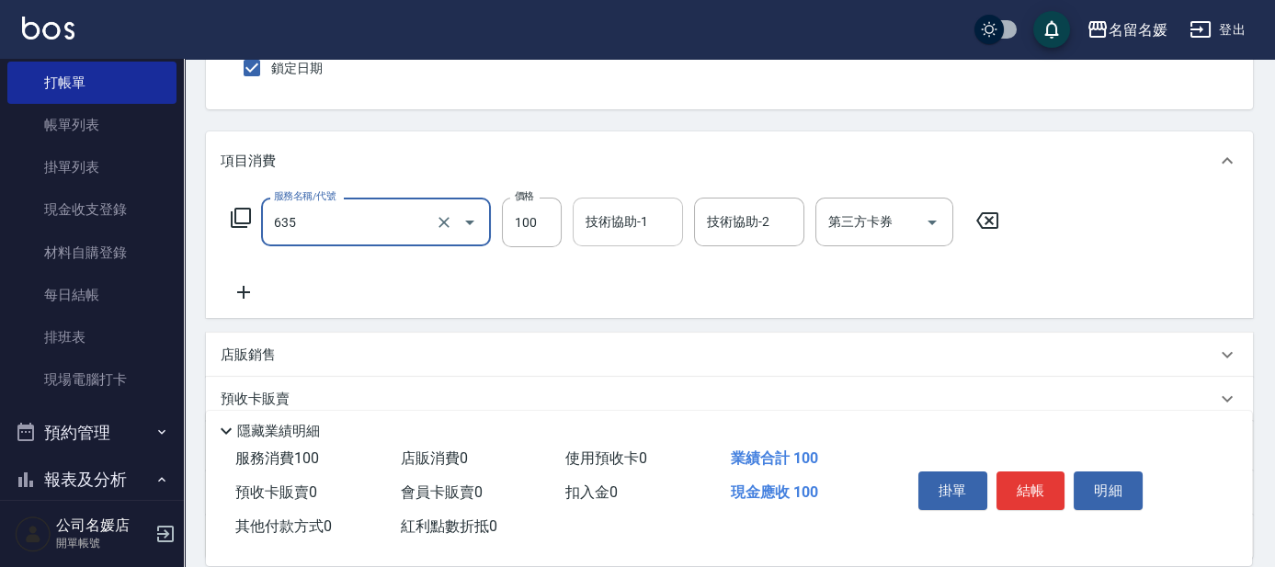
type input "煥彩.玻酸.晶膜.水療(635)"
drag, startPoint x: 664, startPoint y: 219, endPoint x: 670, endPoint y: 212, distance: 9.8
click at [669, 212] on input "技術協助-1" at bounding box center [628, 222] width 94 height 32
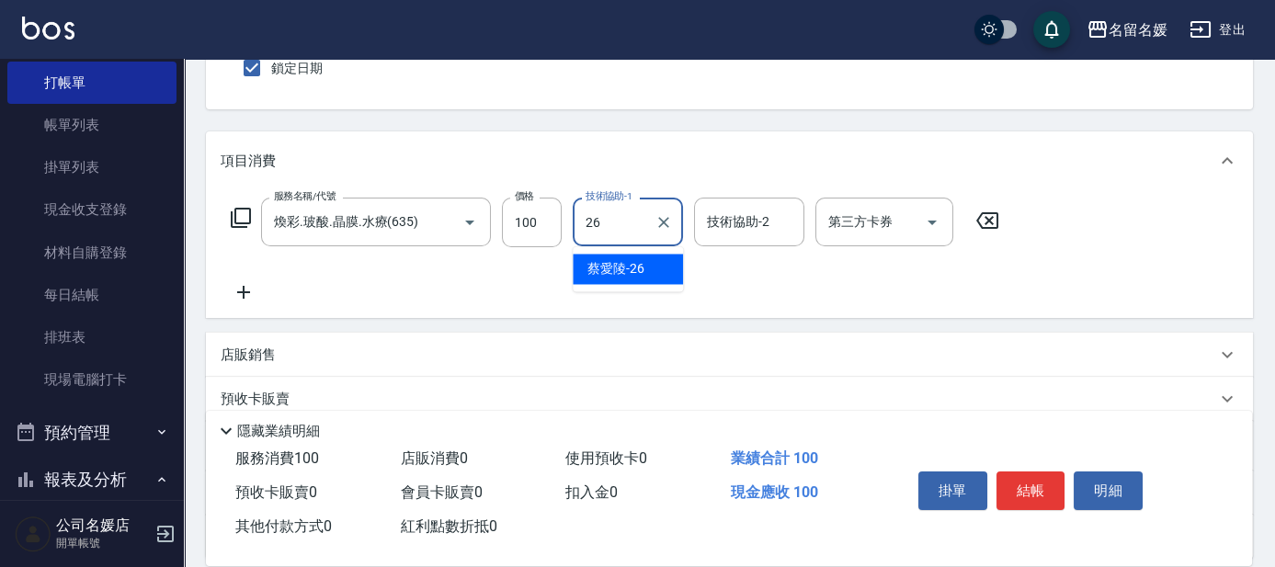
type input "蔡愛陵-26"
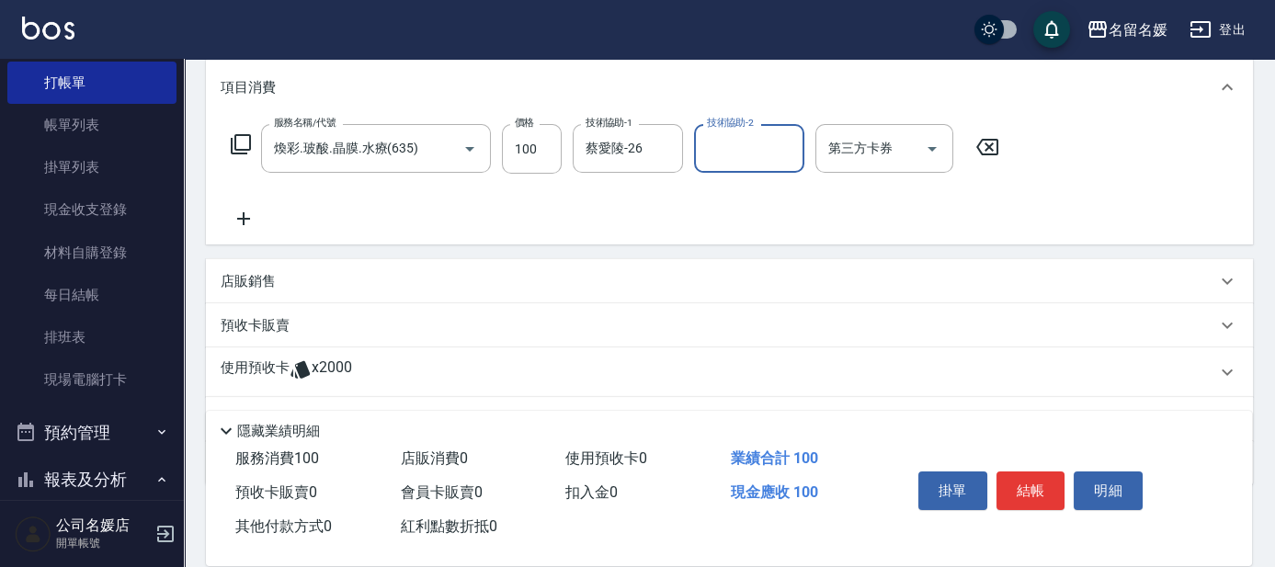
scroll to position [250, 0]
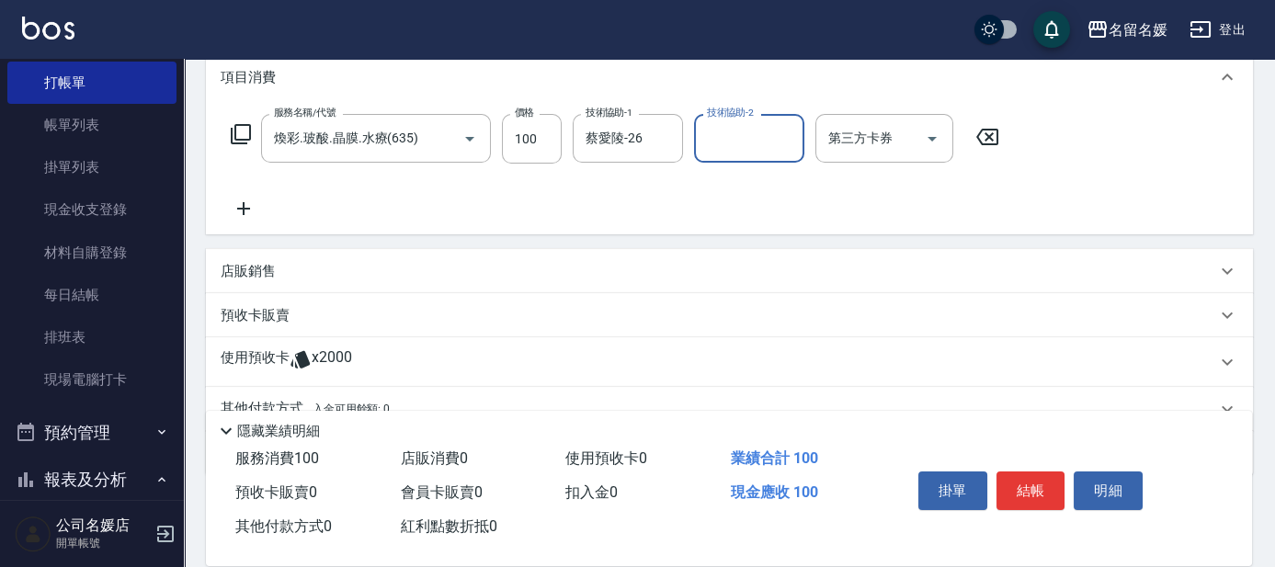
click at [257, 198] on icon at bounding box center [244, 209] width 46 height 22
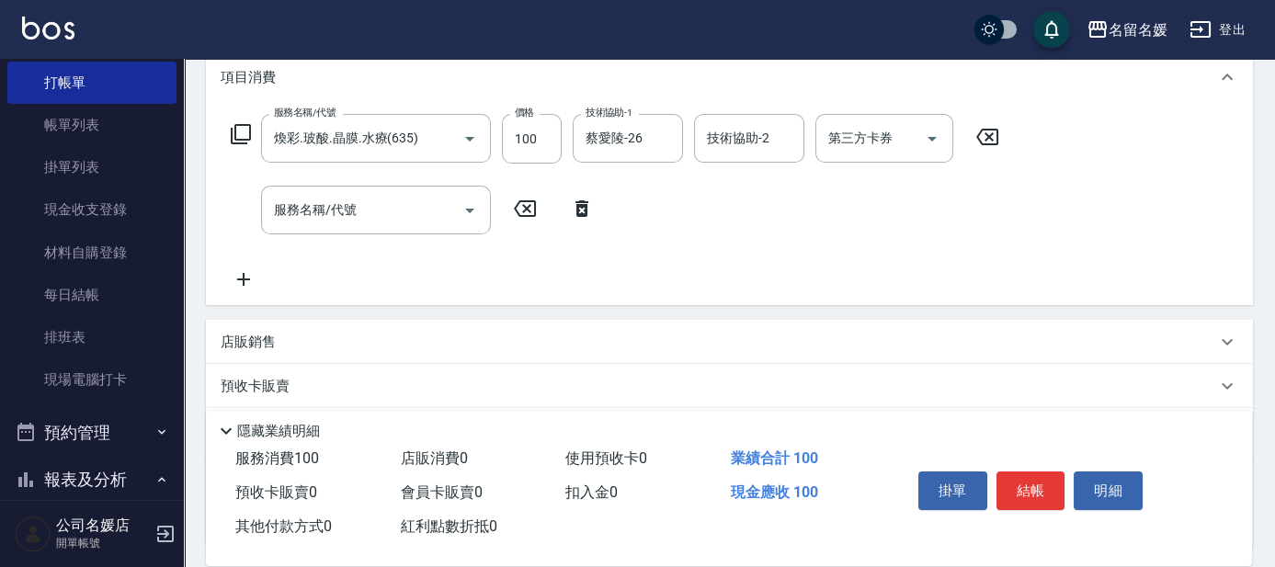
click at [249, 203] on div "服務名稱/代號 服務名稱/代號" at bounding box center [413, 210] width 384 height 49
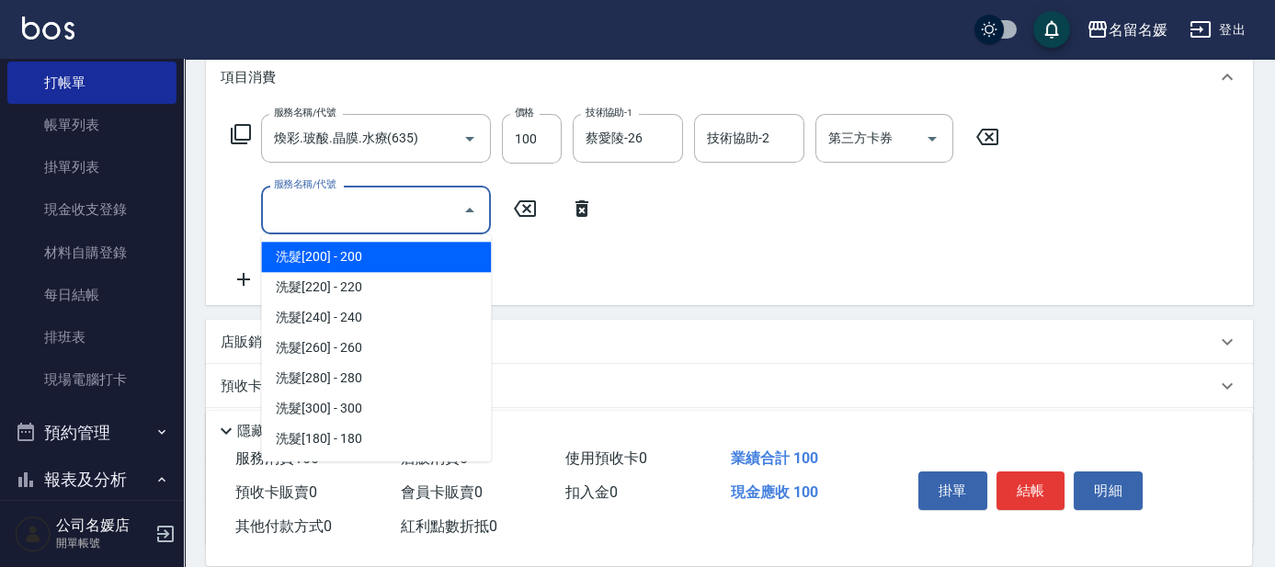
click at [369, 221] on input "服務名稱/代號" at bounding box center [362, 210] width 186 height 32
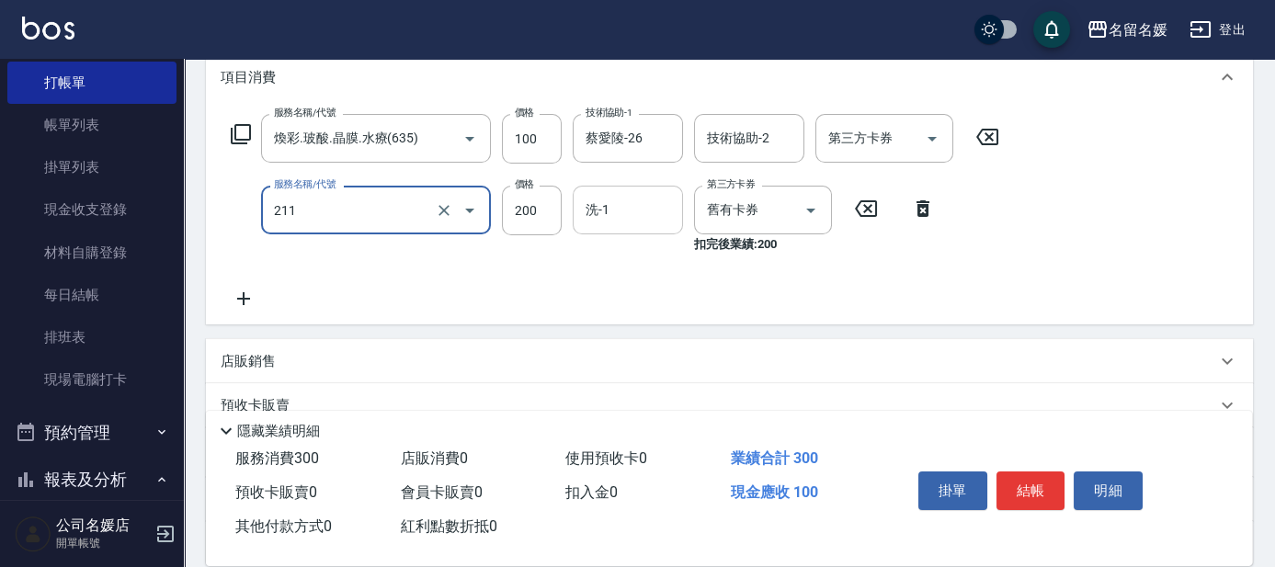
type input "洗髮券~名留200(211)"
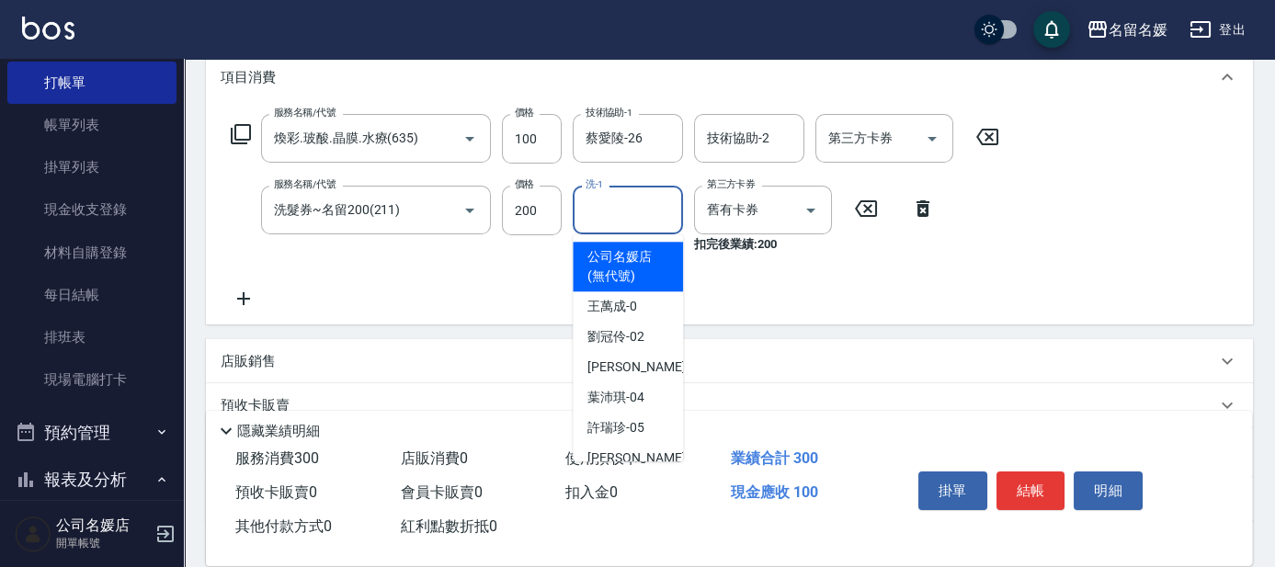
click at [617, 218] on input "洗-1" at bounding box center [628, 210] width 94 height 32
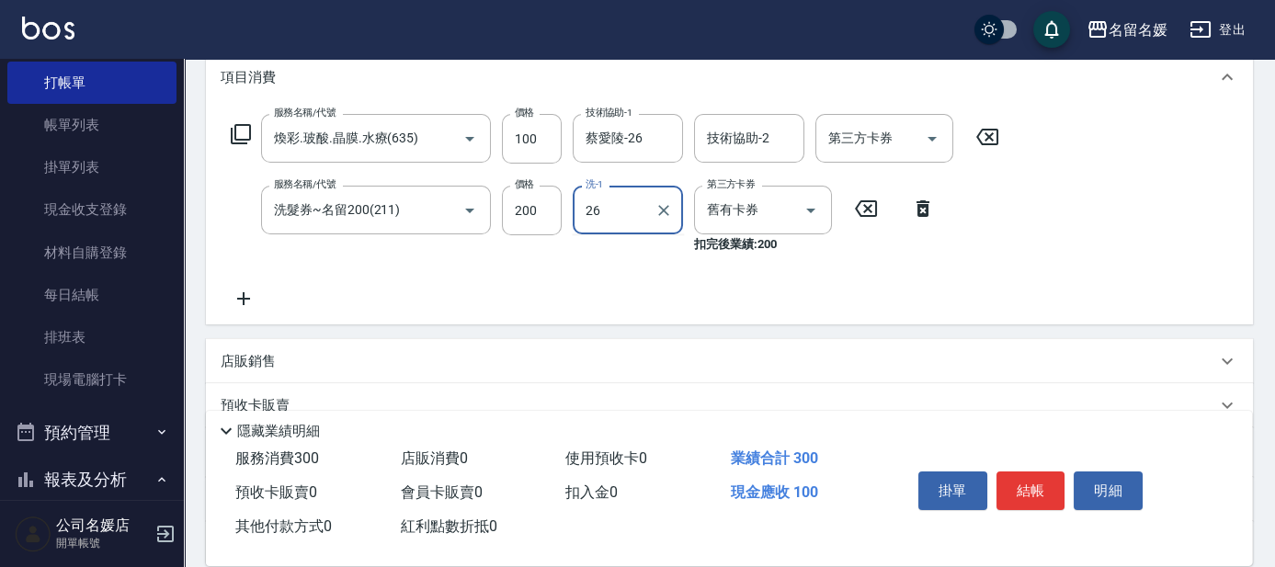
type input "蔡愛陵-26"
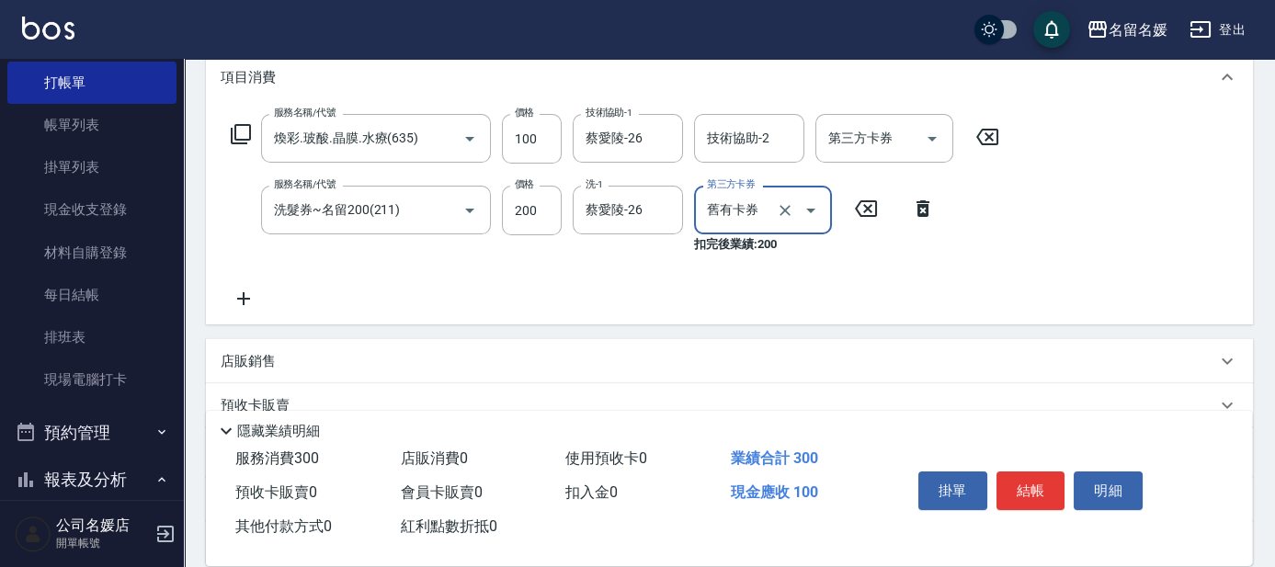
scroll to position [334, 0]
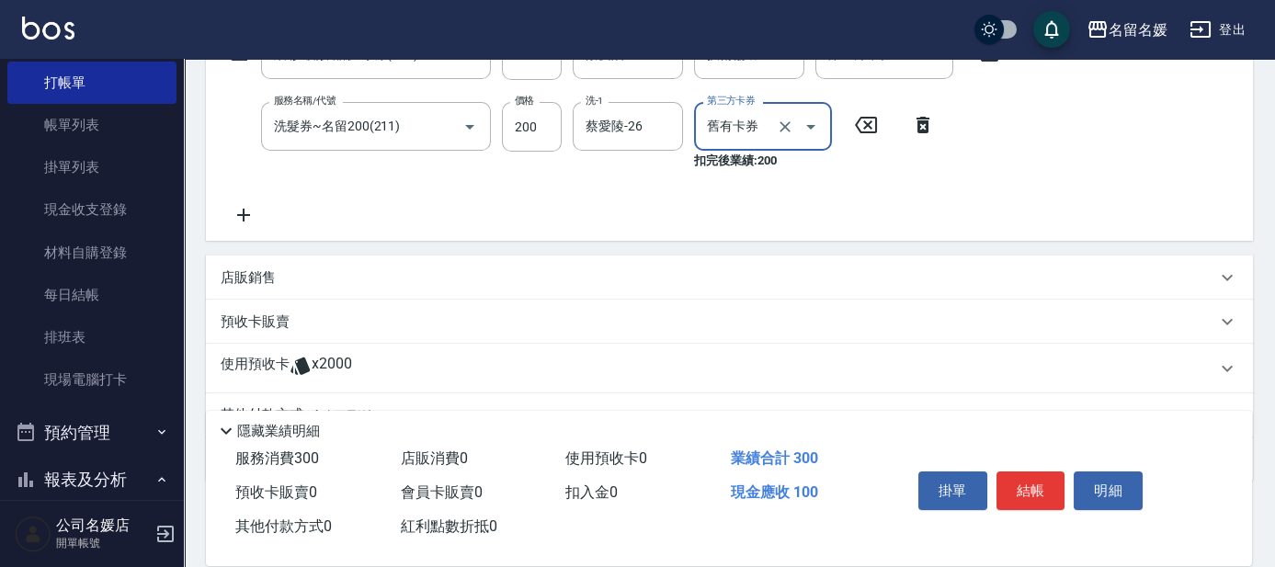
click at [248, 214] on icon at bounding box center [243, 215] width 13 height 13
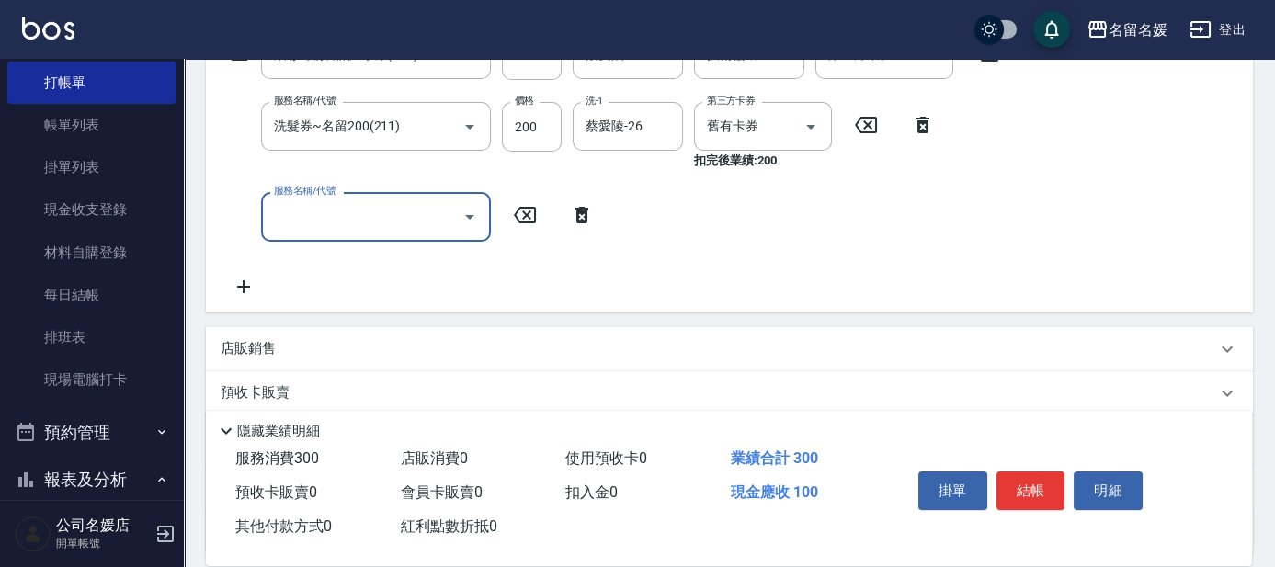
click at [329, 213] on input "服務名稱/代號" at bounding box center [362, 216] width 186 height 32
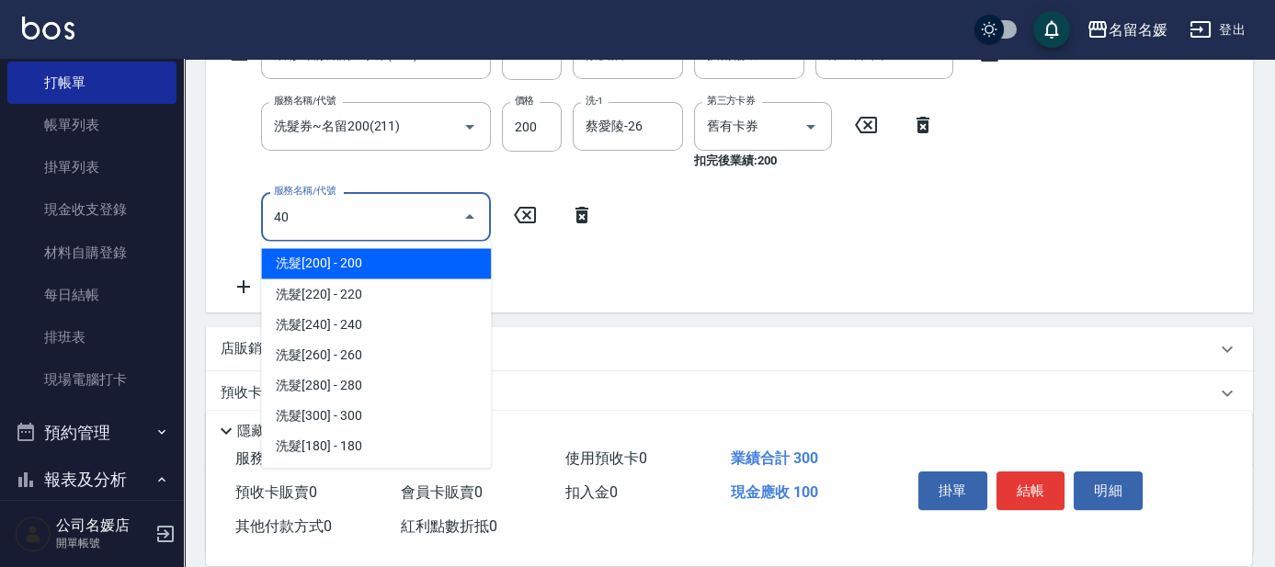
type input "408"
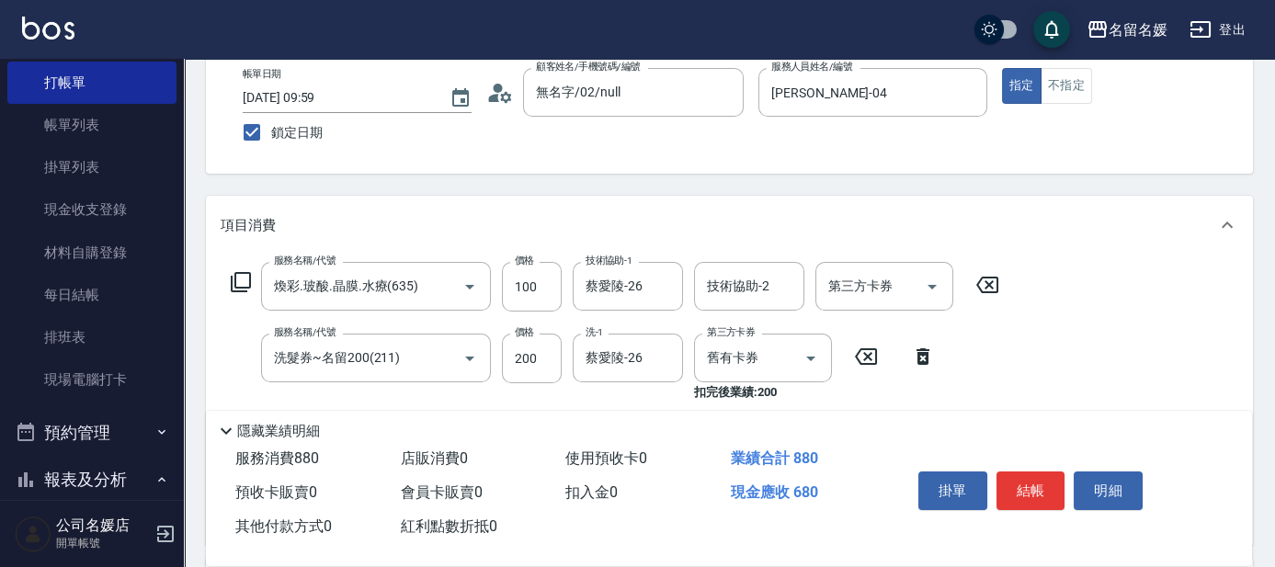
scroll to position [83, 0]
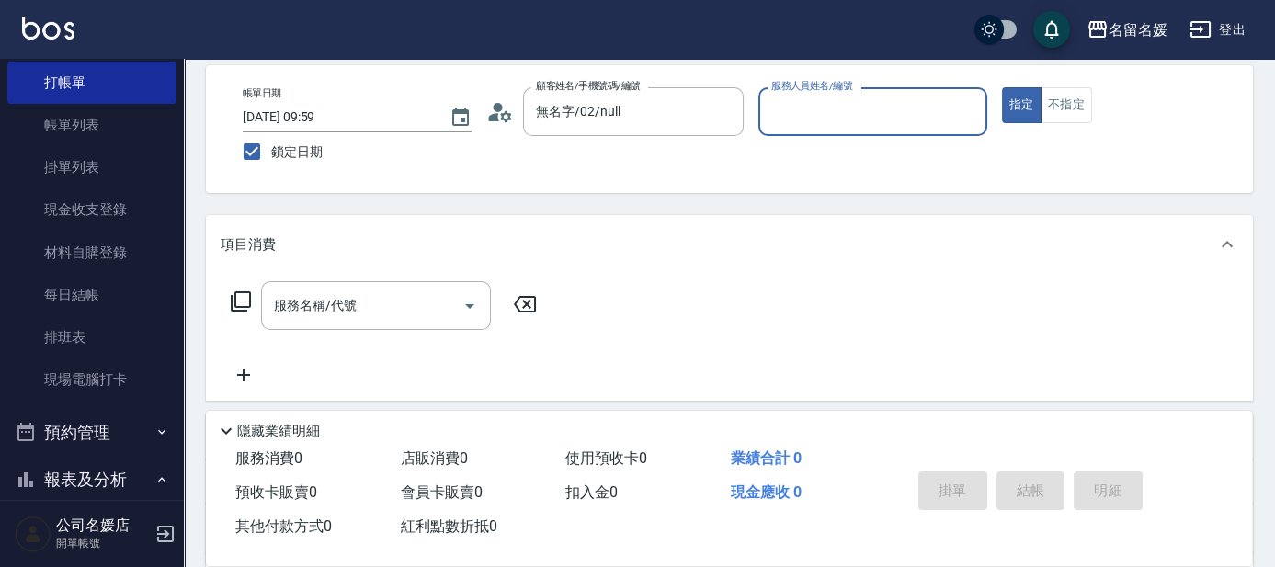
type input "新客人 姓名未設定/0/null"
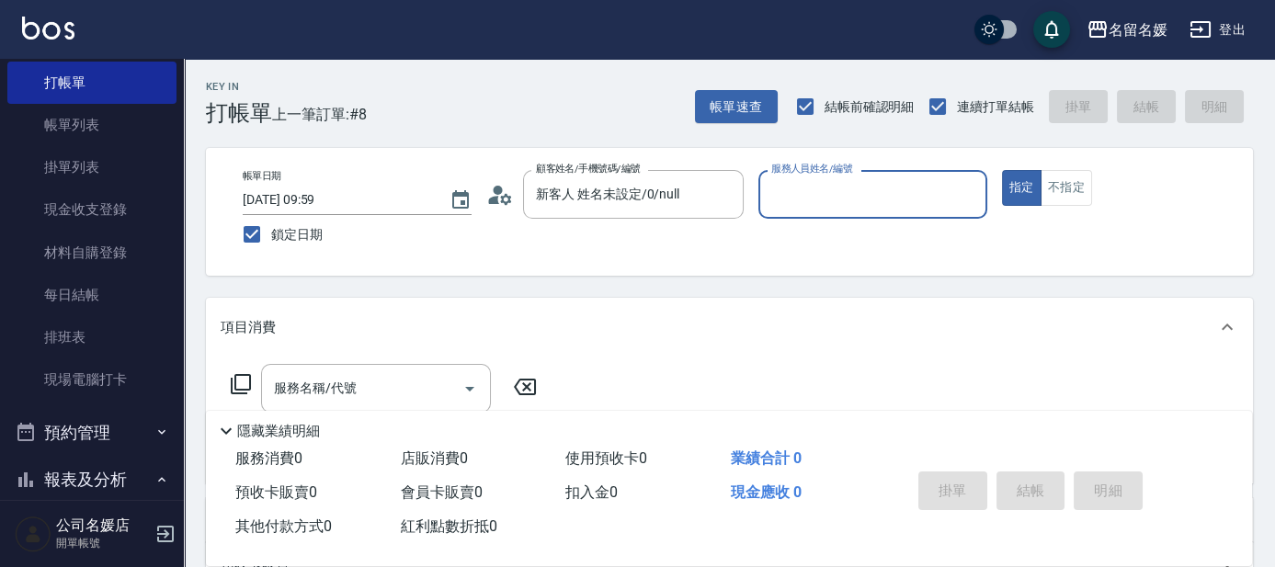
type input "0"
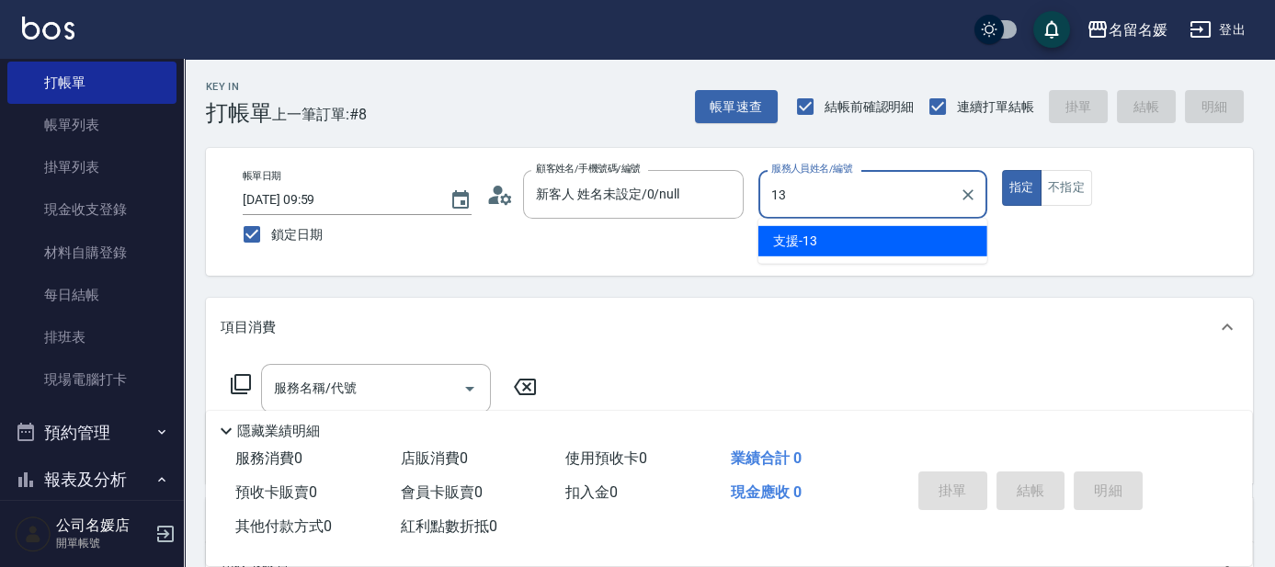
type input "支援-13"
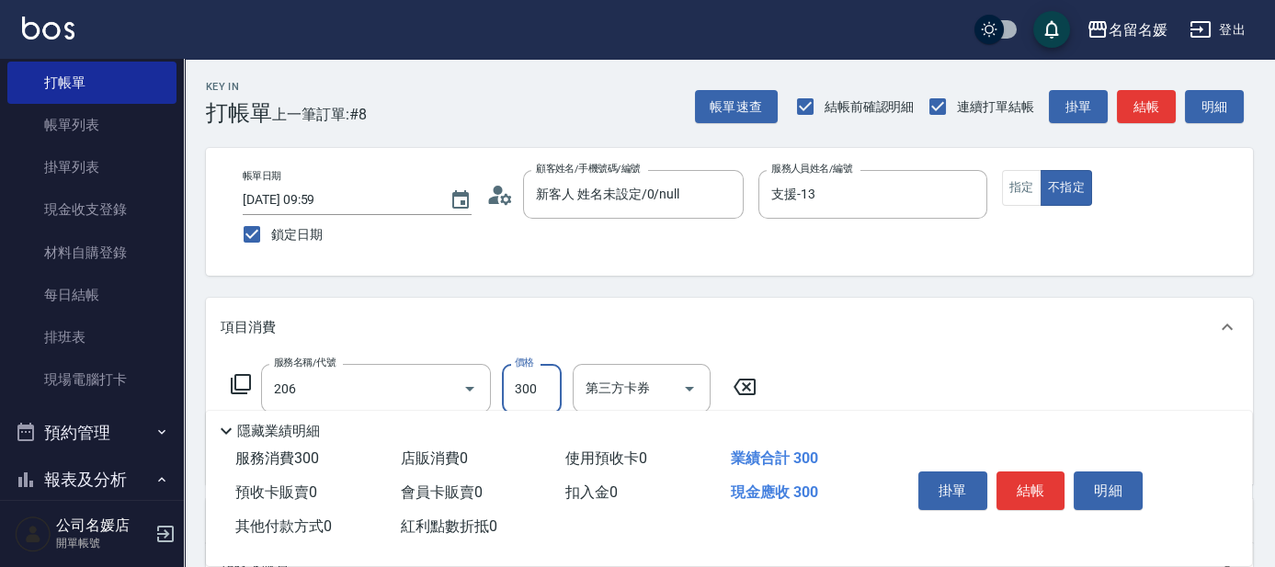
type input "洗髮[300](206)"
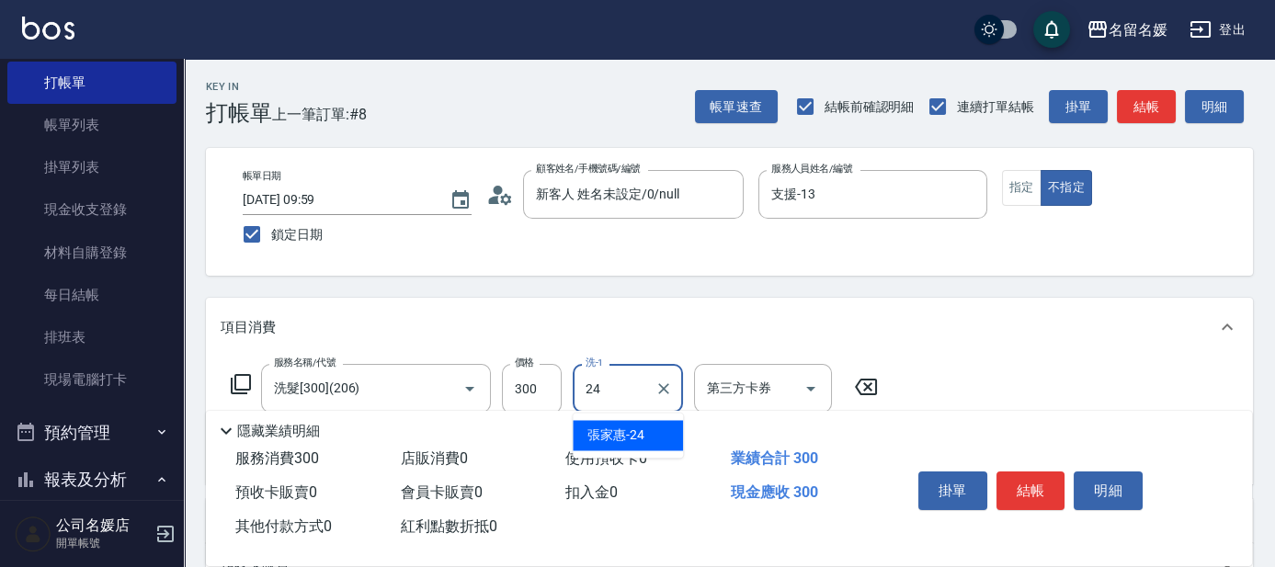
type input "[PERSON_NAME]-24"
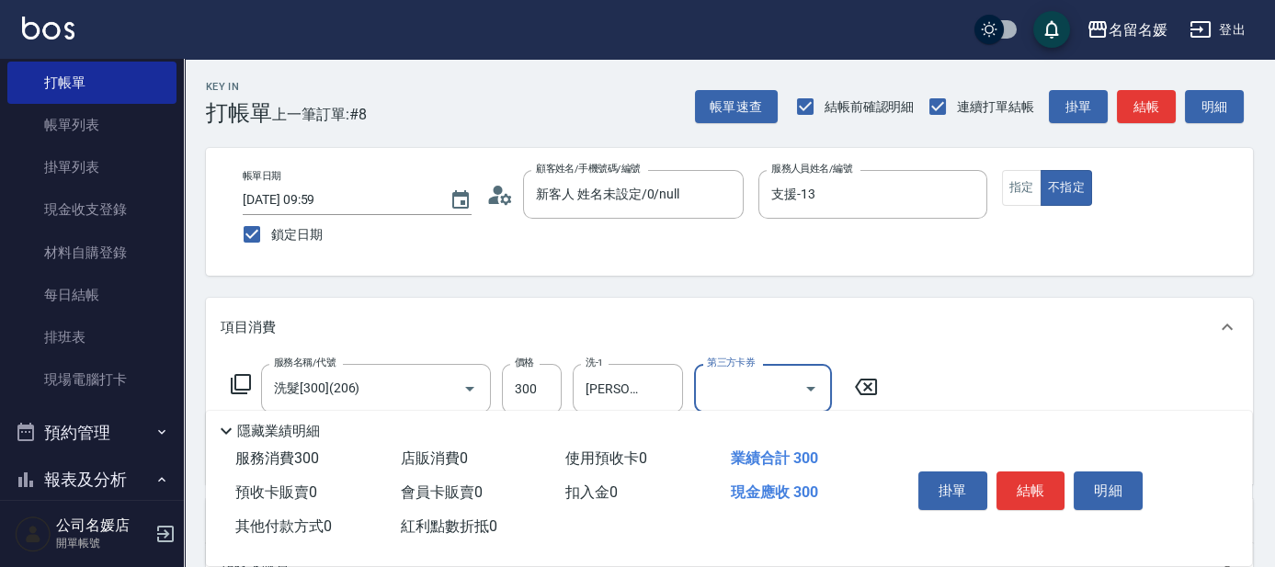
scroll to position [83, 0]
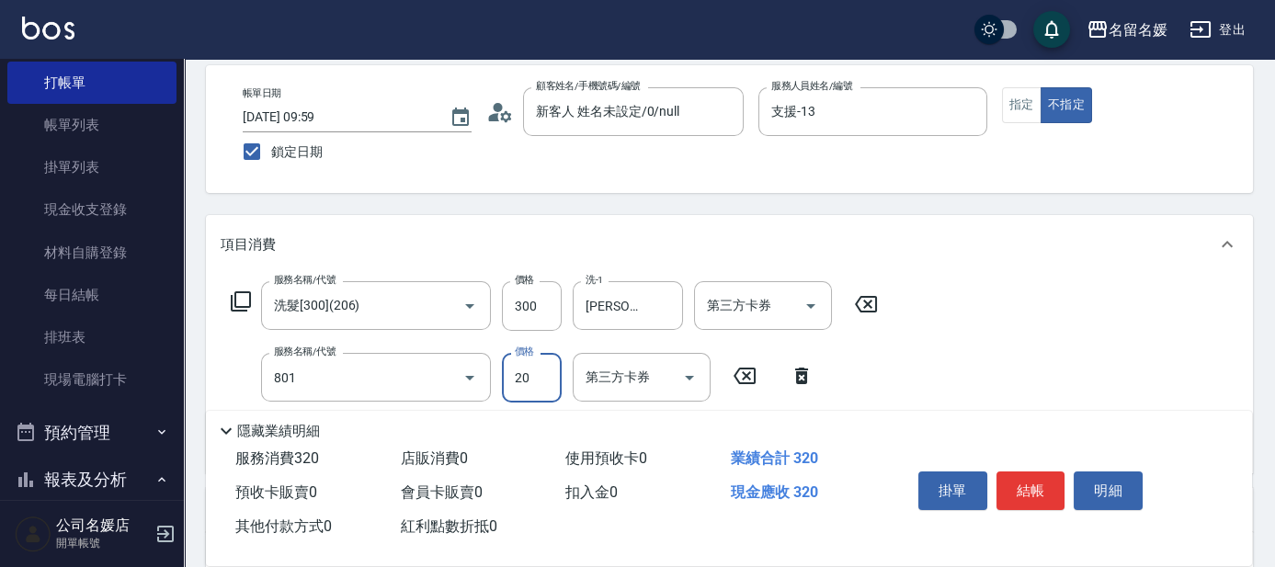
type input "潤絲(801)"
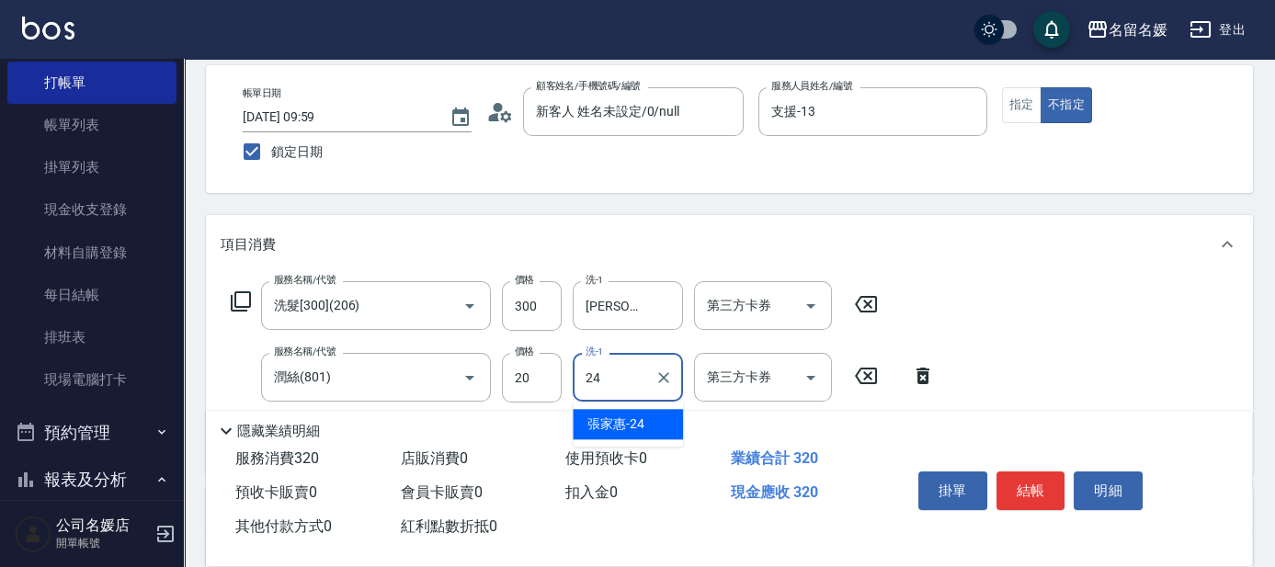
type input "[PERSON_NAME]-24"
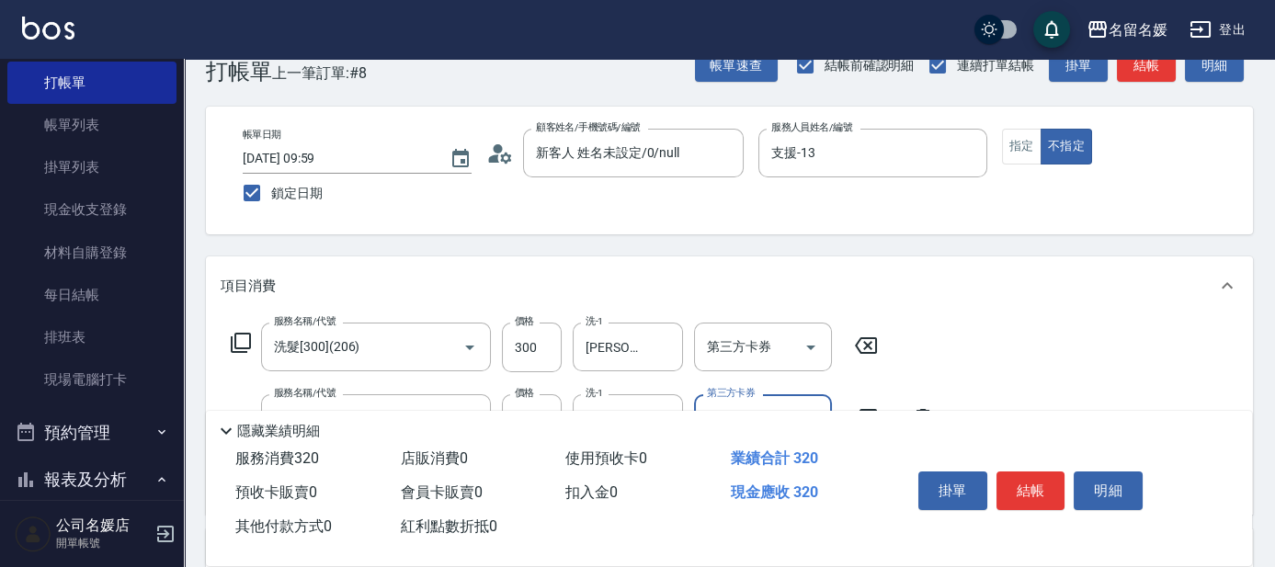
scroll to position [0, 0]
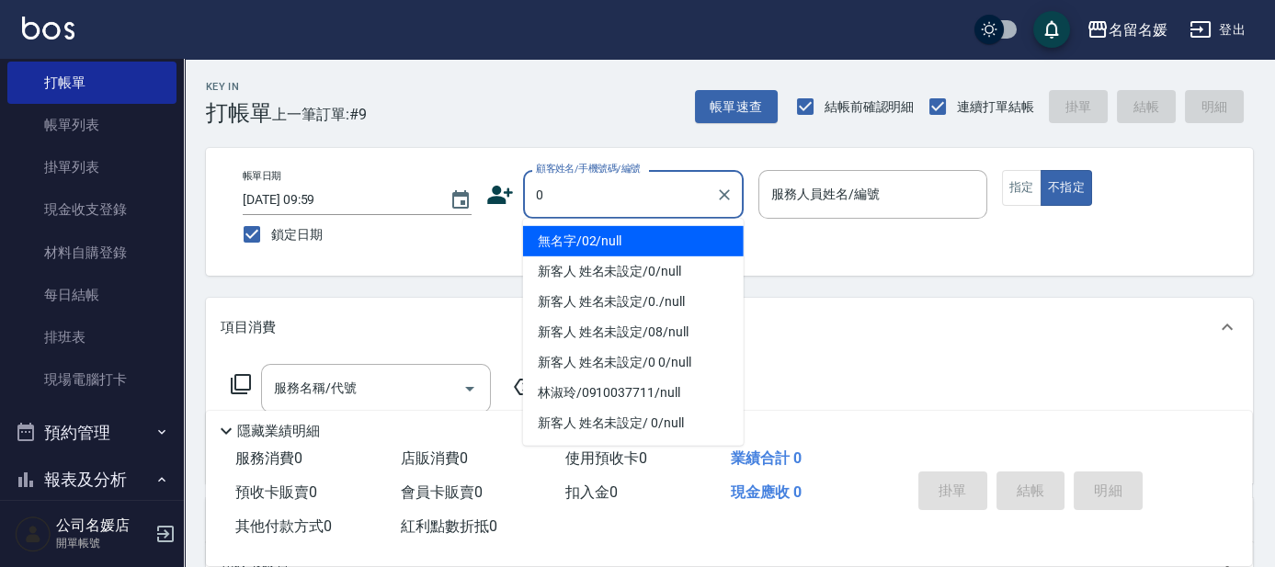
type input "0"
type input "無名字/02/null"
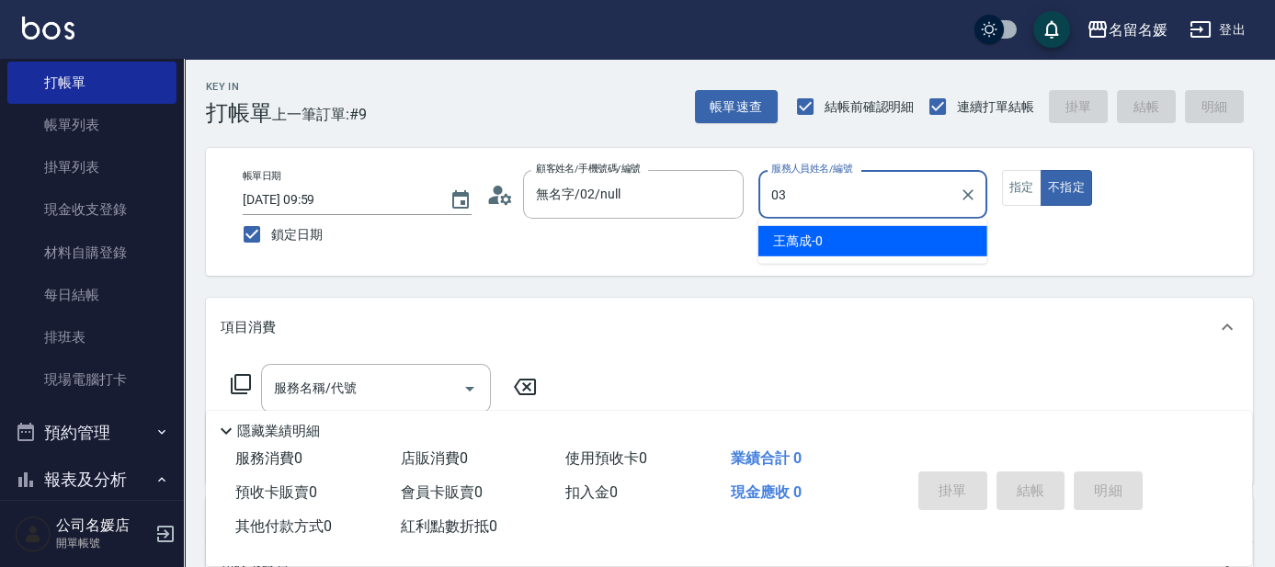
type input "03"
type button "false"
type input "[PERSON_NAME]-03"
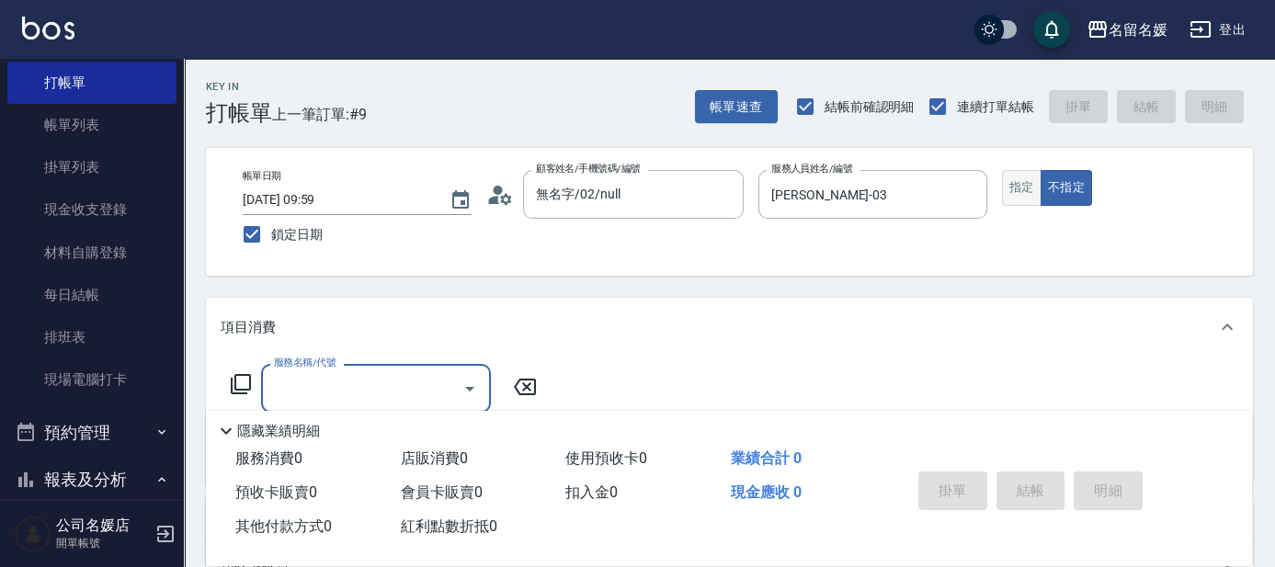
click at [1010, 190] on button "指定" at bounding box center [1022, 188] width 40 height 36
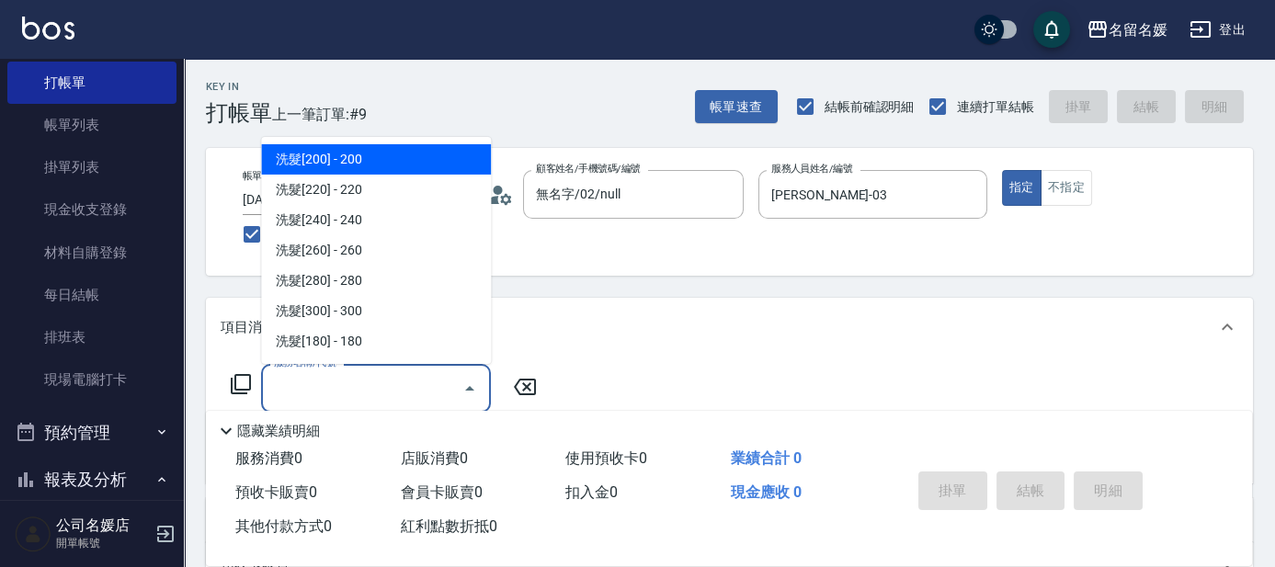
click at [360, 385] on input "服務名稱/代號" at bounding box center [362, 388] width 186 height 32
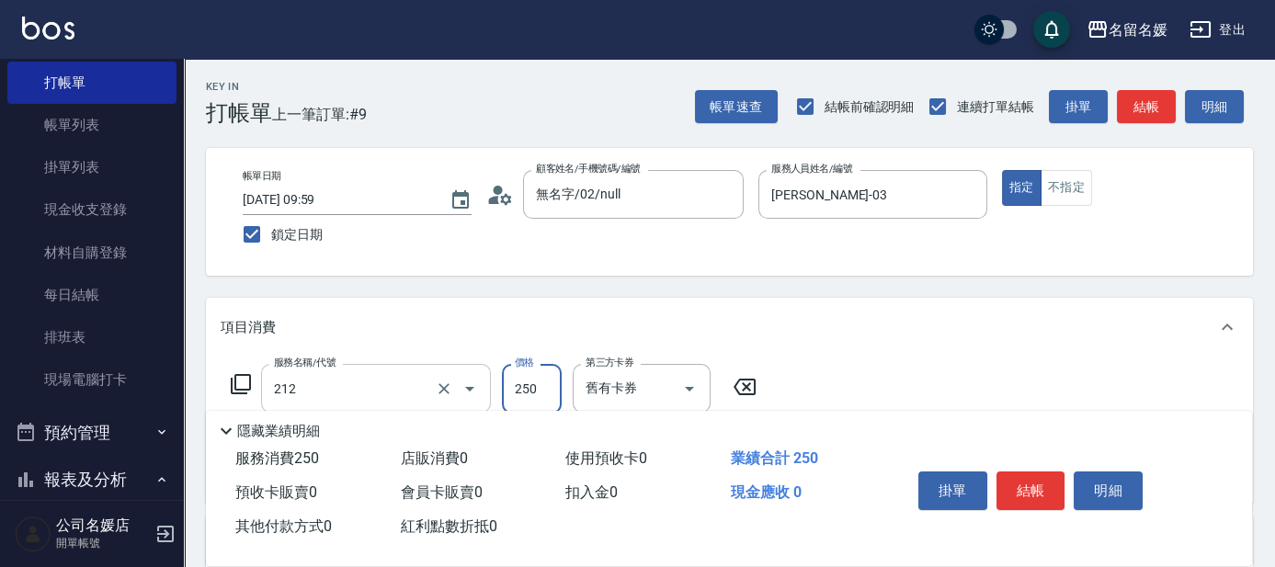
type input "洗髮券-(卡)250(212)"
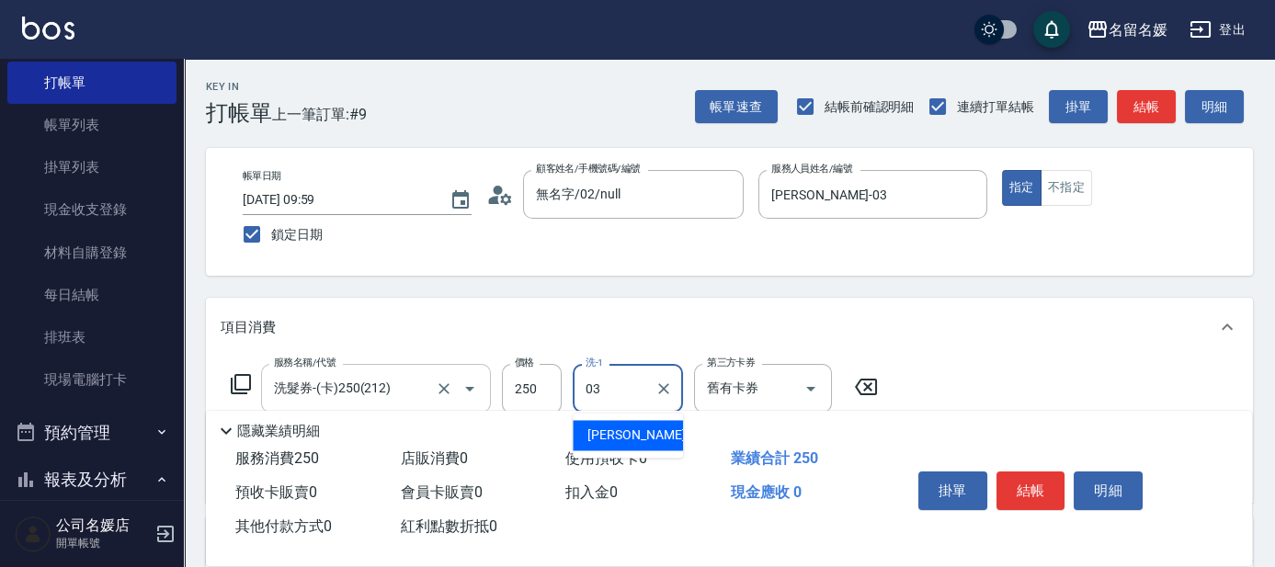
type input "[PERSON_NAME]-03"
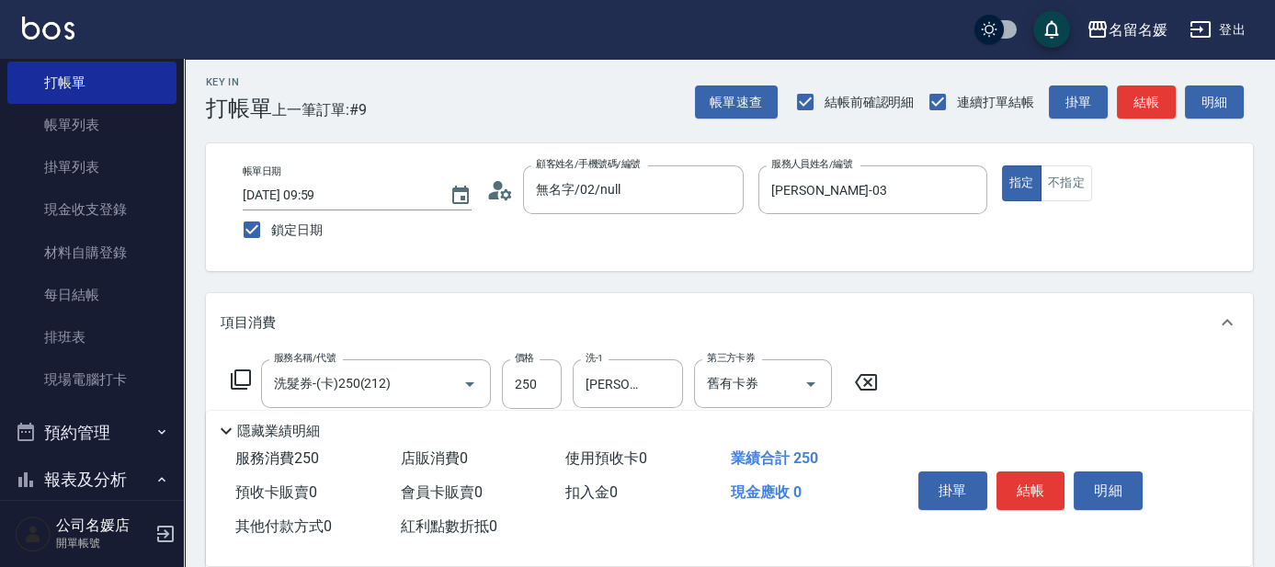
scroll to position [83, 0]
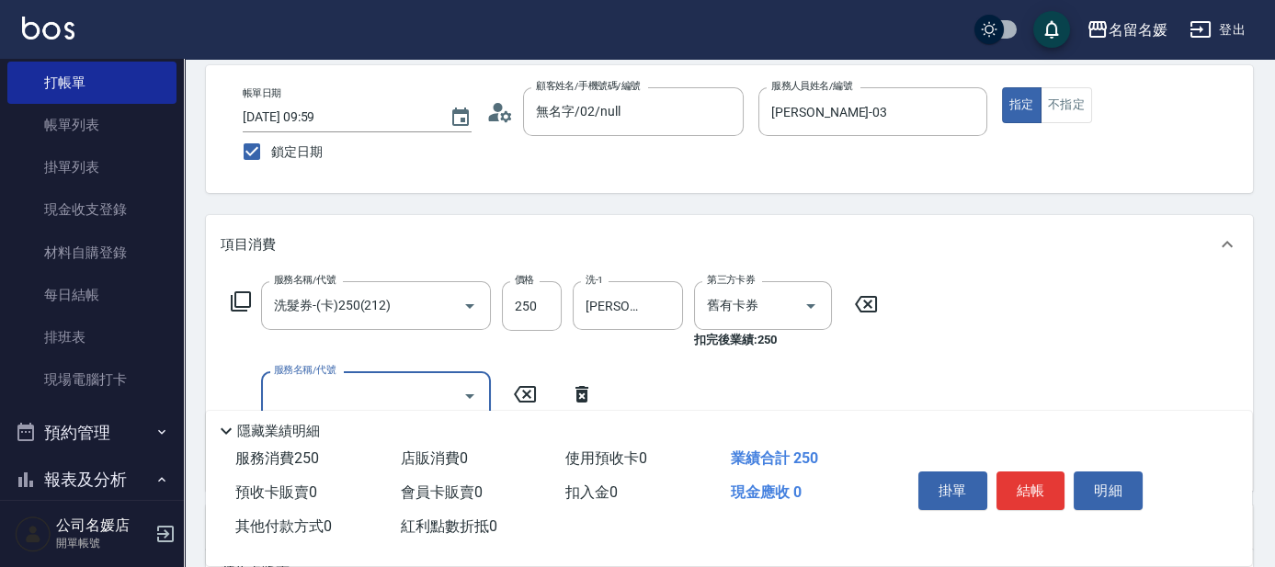
type input "2"
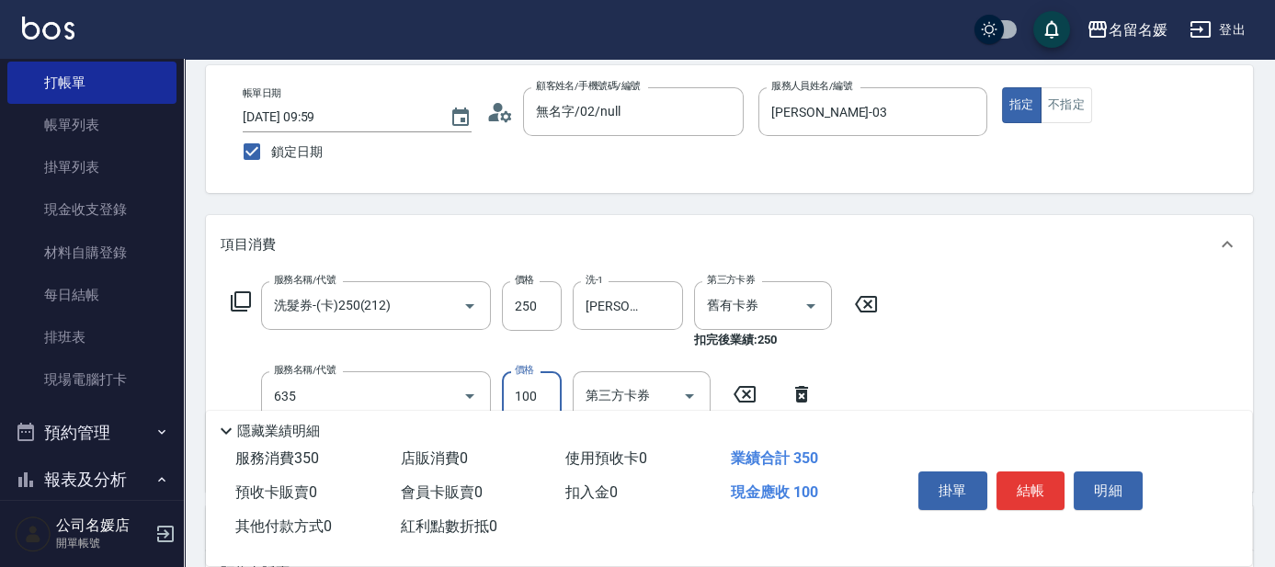
type input "煥彩.玻酸.晶膜.水療(635)"
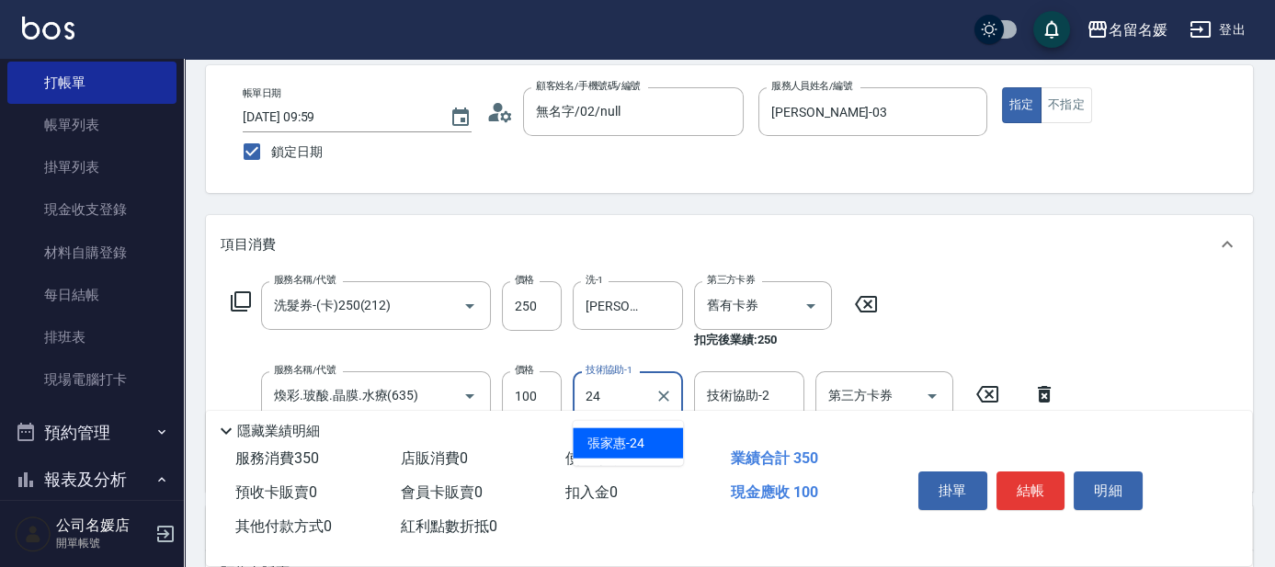
type input "[PERSON_NAME]-24"
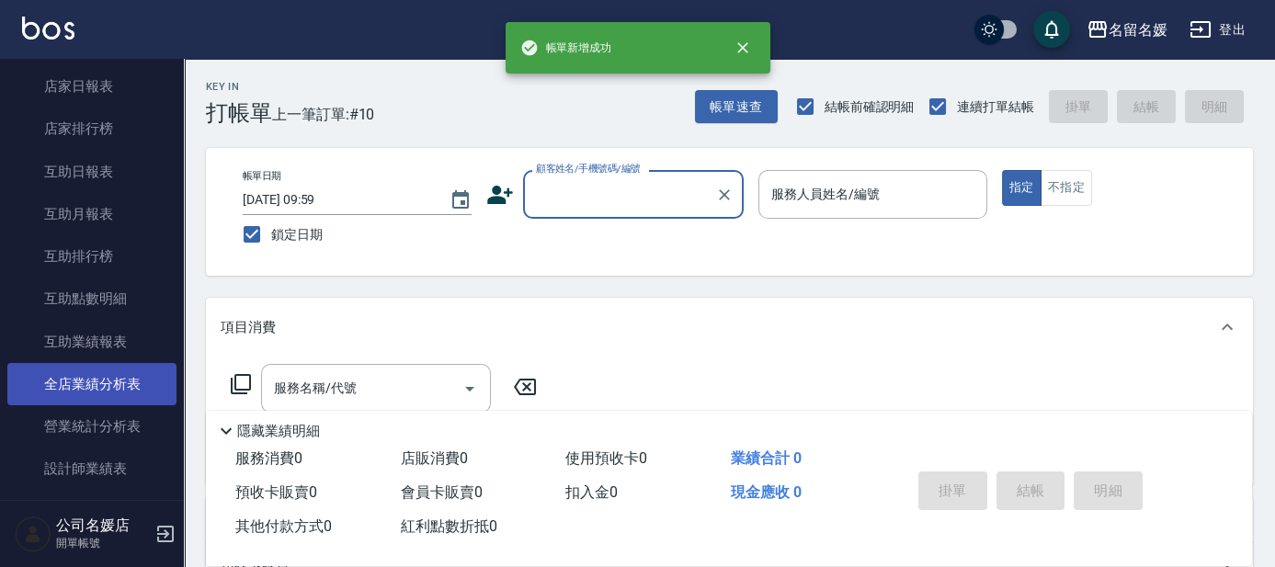
scroll to position [645, 0]
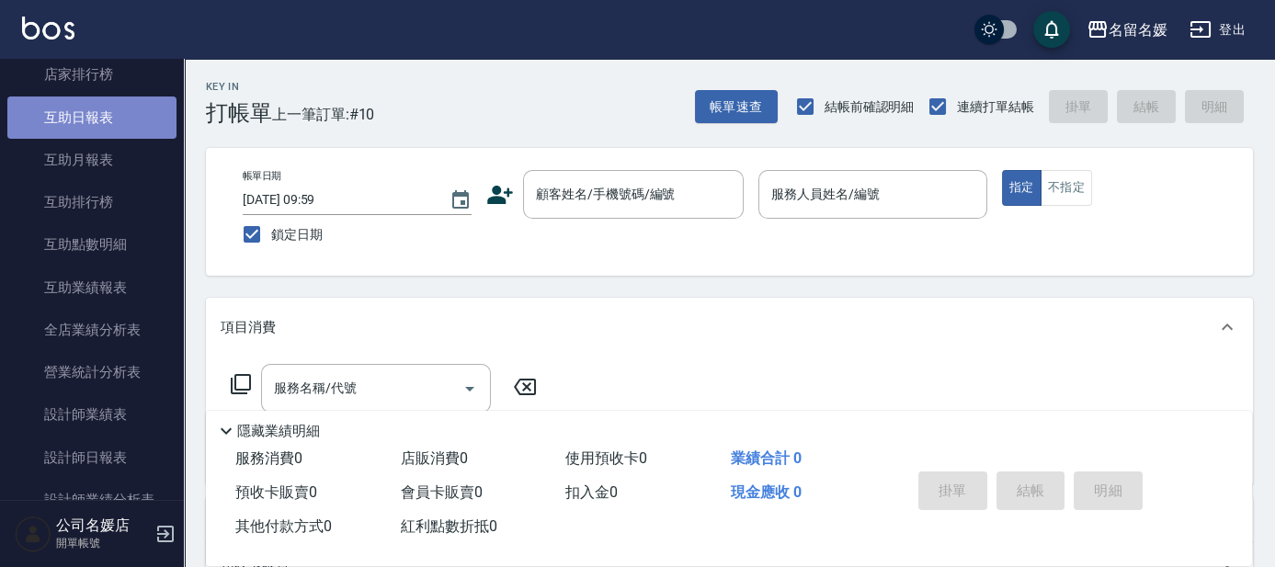
click at [97, 120] on link "互助日報表" at bounding box center [91, 118] width 169 height 42
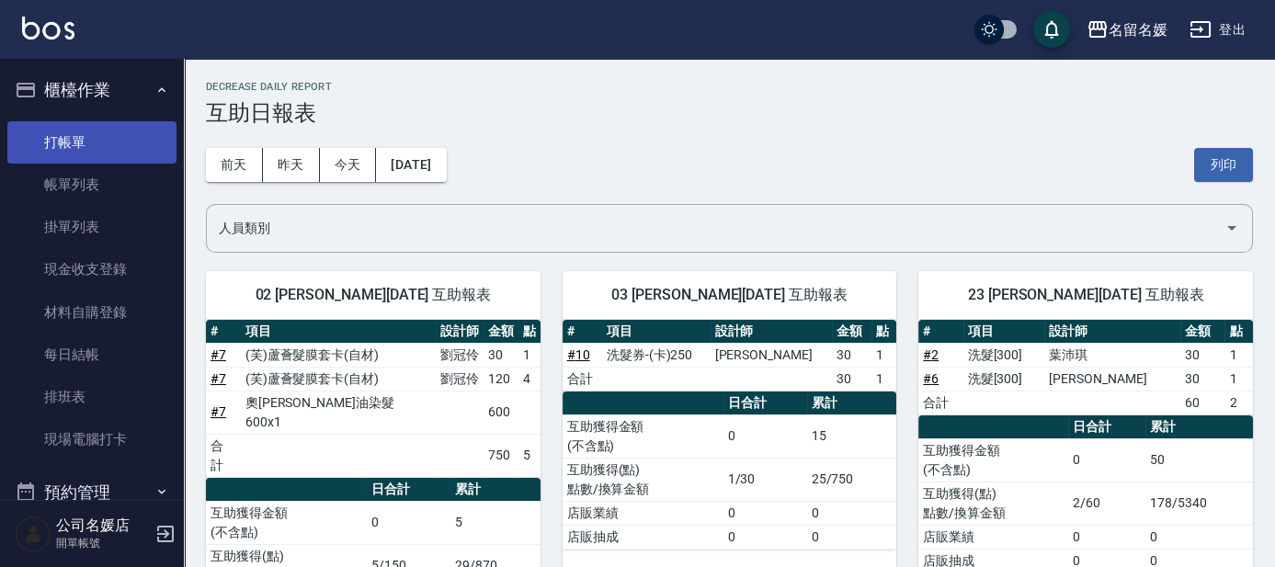
click at [34, 125] on link "打帳單" at bounding box center [91, 142] width 169 height 42
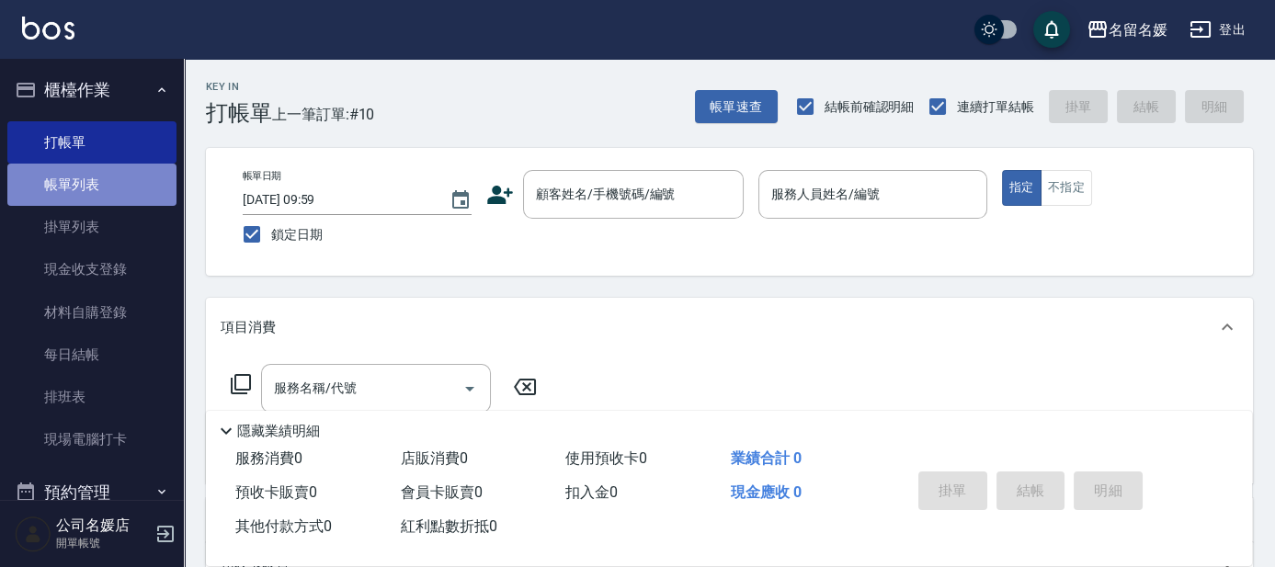
click at [110, 164] on link "帳單列表" at bounding box center [91, 185] width 169 height 42
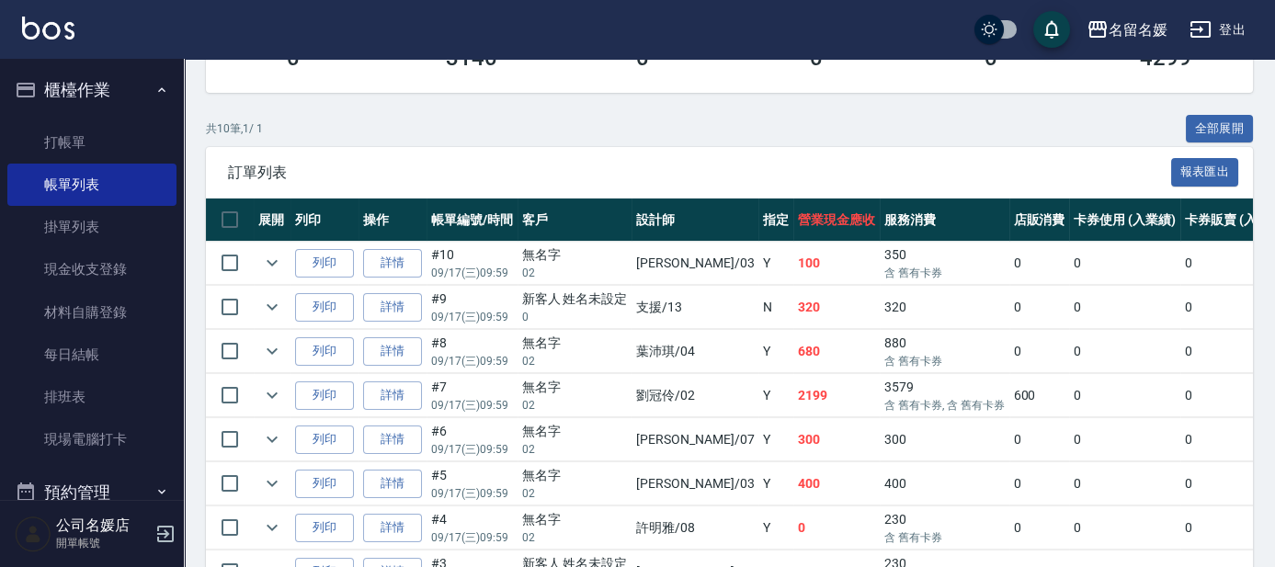
scroll to position [418, 0]
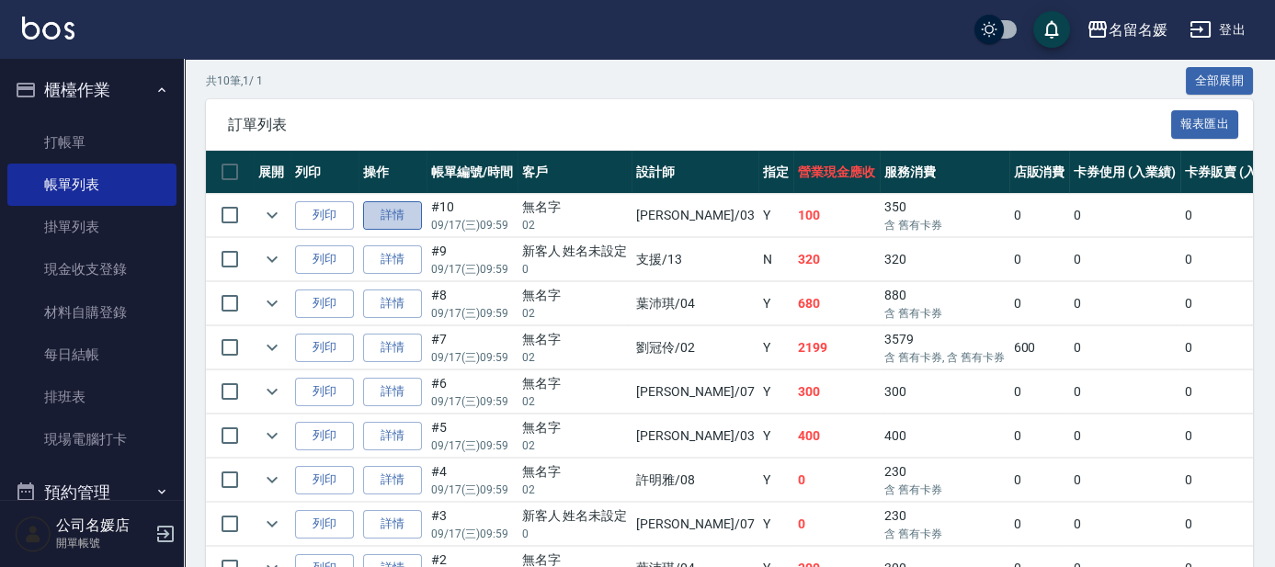
click at [406, 210] on link "詳情" at bounding box center [392, 215] width 59 height 29
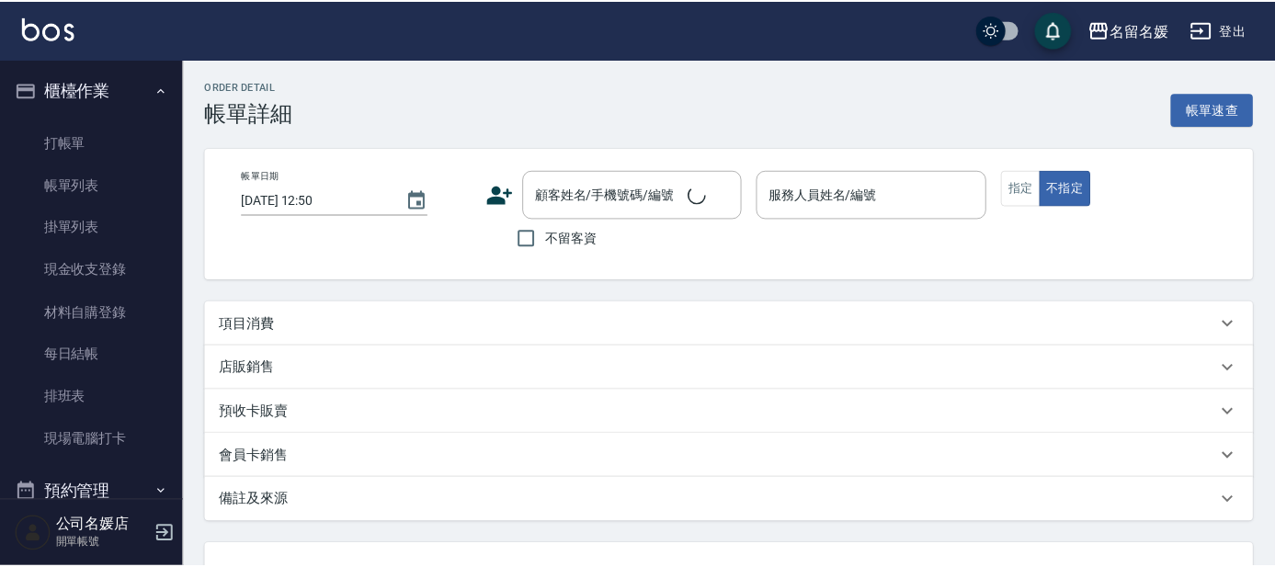
scroll to position [5, 0]
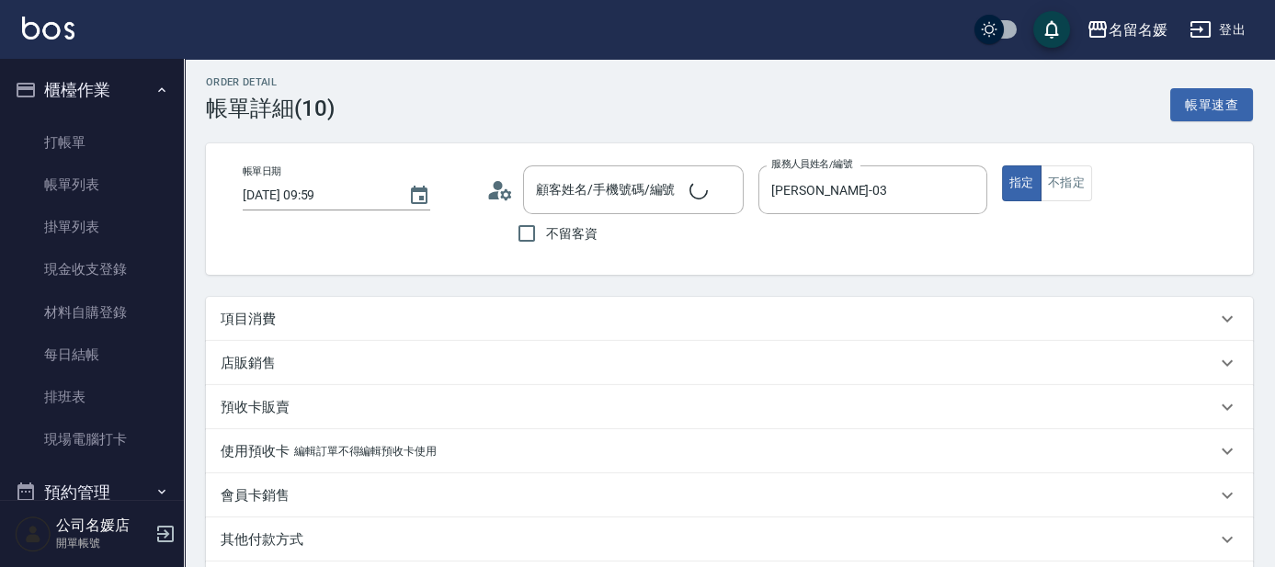
type input "[DATE] 09:59"
type input "[PERSON_NAME]-03"
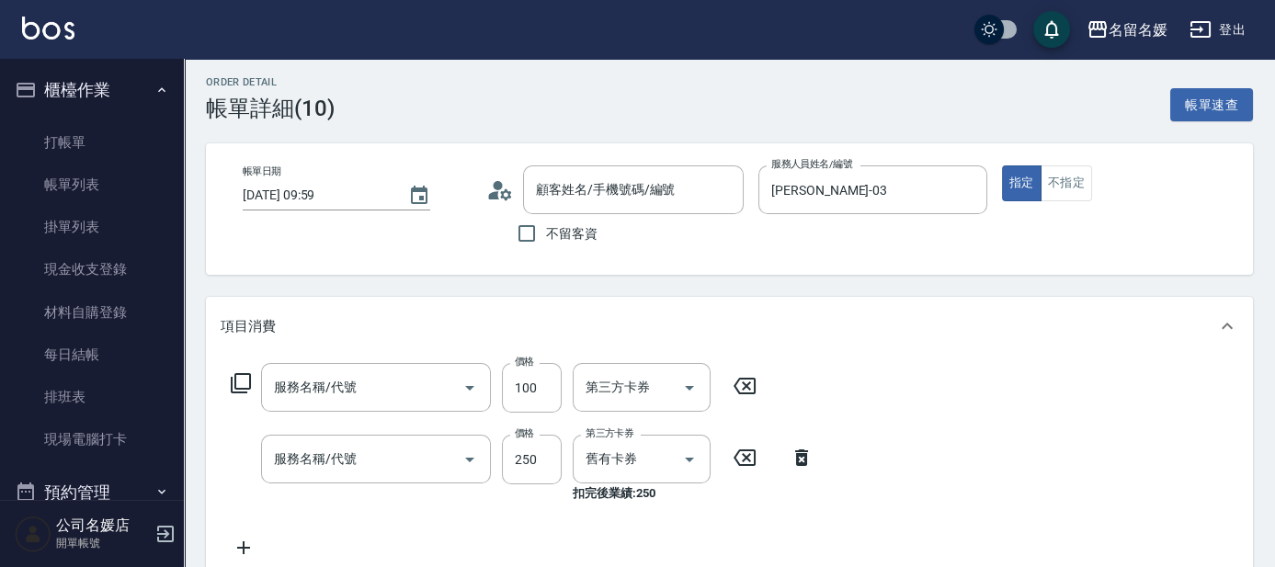
scroll to position [152, 0]
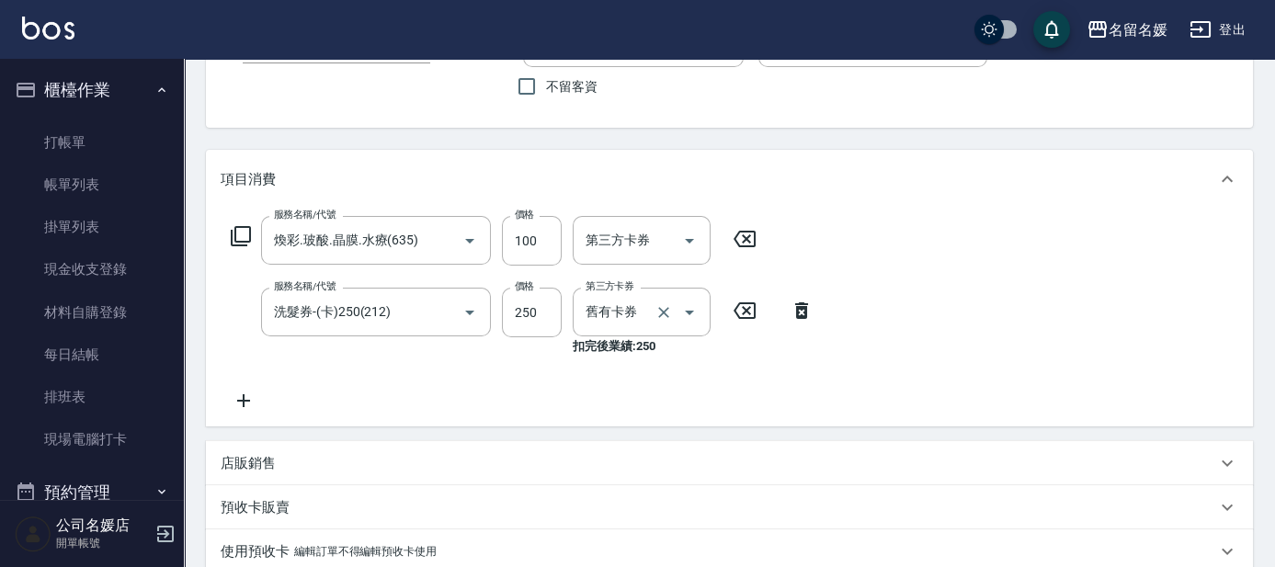
type input "無名字/02/null"
type input "煥彩.玻酸.晶膜.水療(635)"
type input "洗髮券-(卡)250(212)"
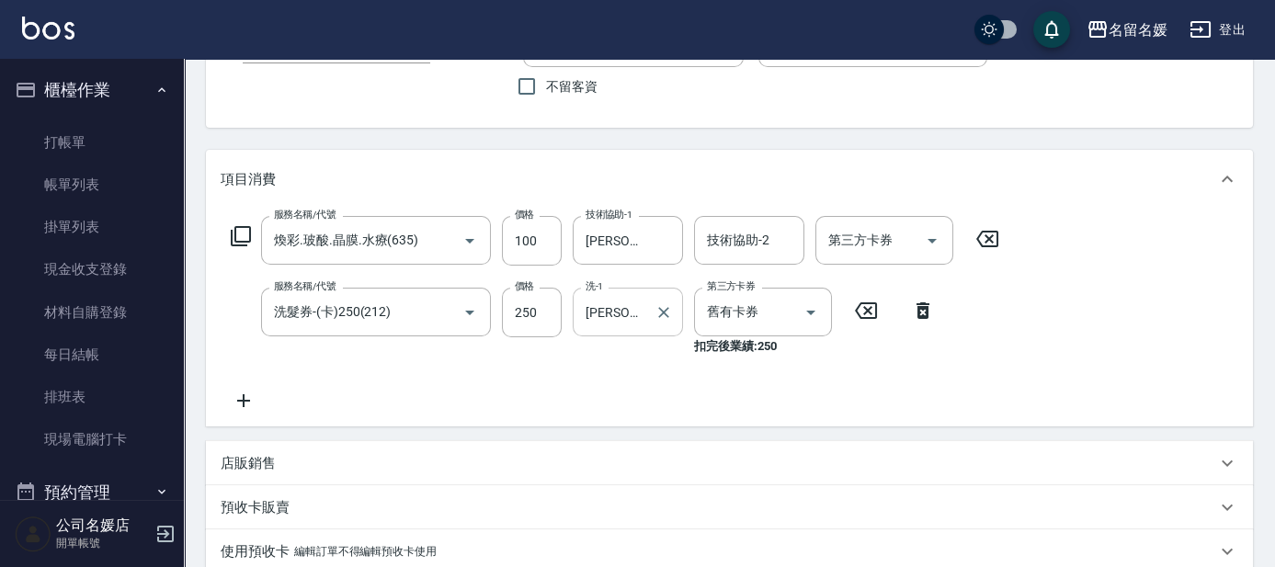
click at [661, 325] on div at bounding box center [663, 312] width 24 height 49
click at [657, 308] on icon "Clear" at bounding box center [664, 312] width 18 height 18
type input "[PERSON_NAME]-24"
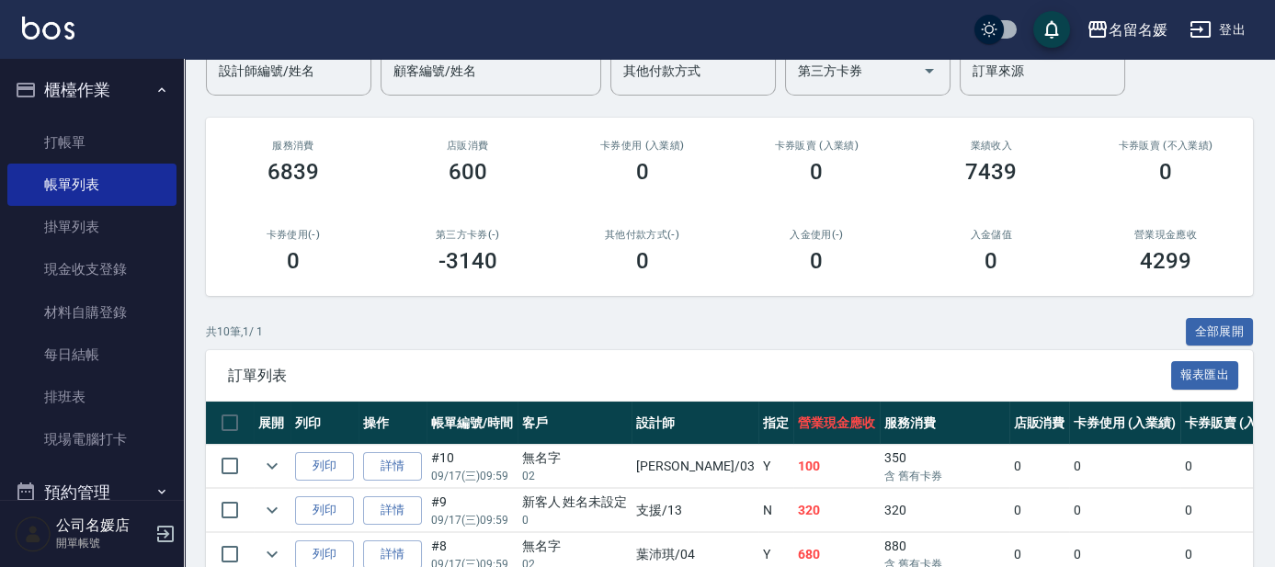
scroll to position [334, 0]
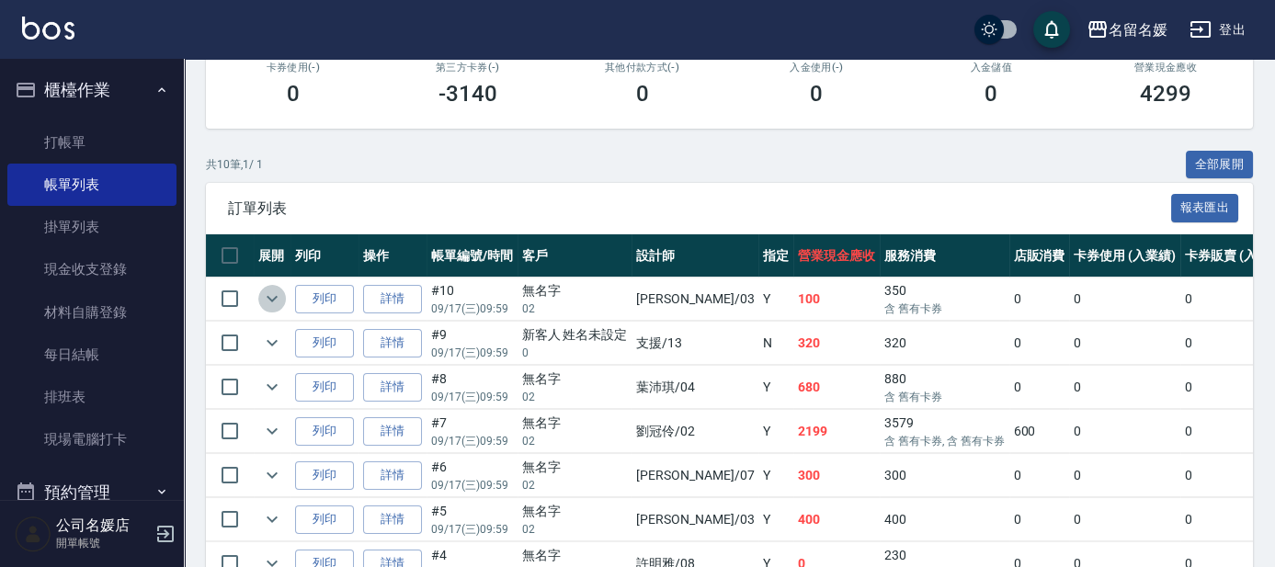
click at [271, 297] on icon "expand row" at bounding box center [272, 299] width 22 height 22
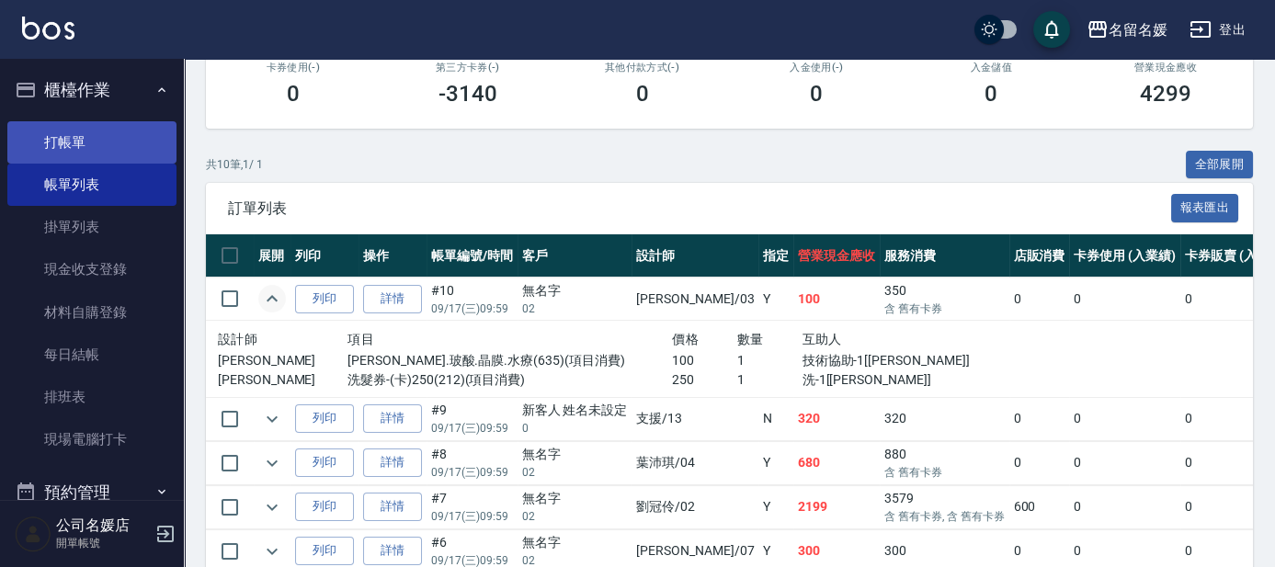
click at [112, 132] on link "打帳單" at bounding box center [91, 142] width 169 height 42
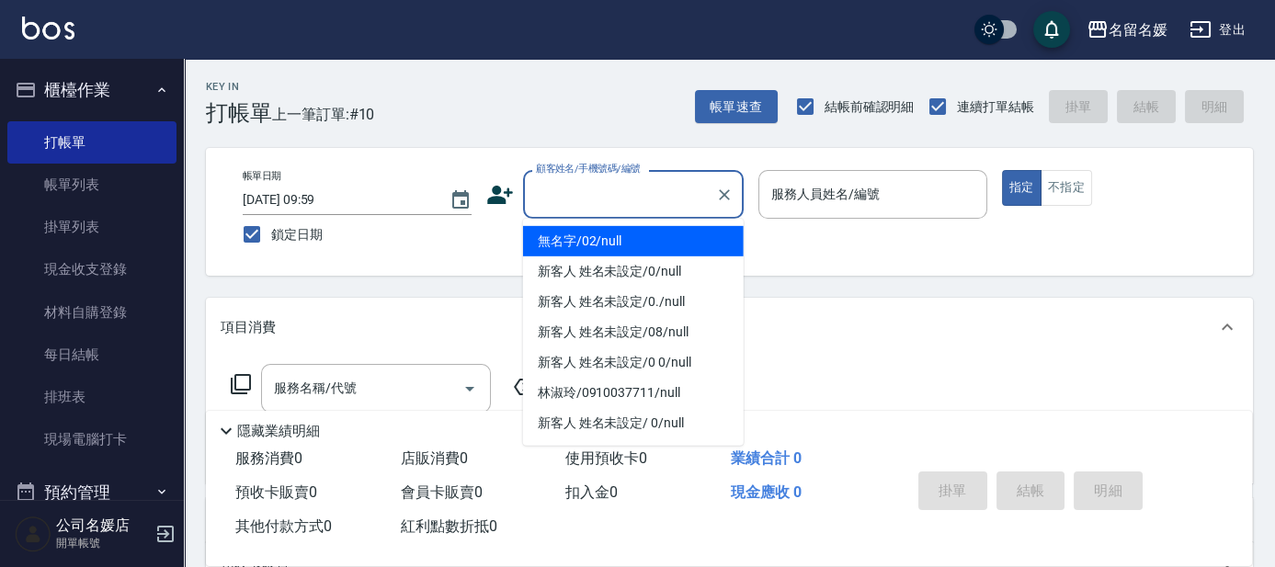
click at [630, 209] on input "顧客姓名/手機號碼/編號" at bounding box center [620, 194] width 177 height 32
drag, startPoint x: 635, startPoint y: 240, endPoint x: 681, endPoint y: 241, distance: 46.0
click at [642, 241] on li "無名字/02/null" at bounding box center [633, 241] width 221 height 30
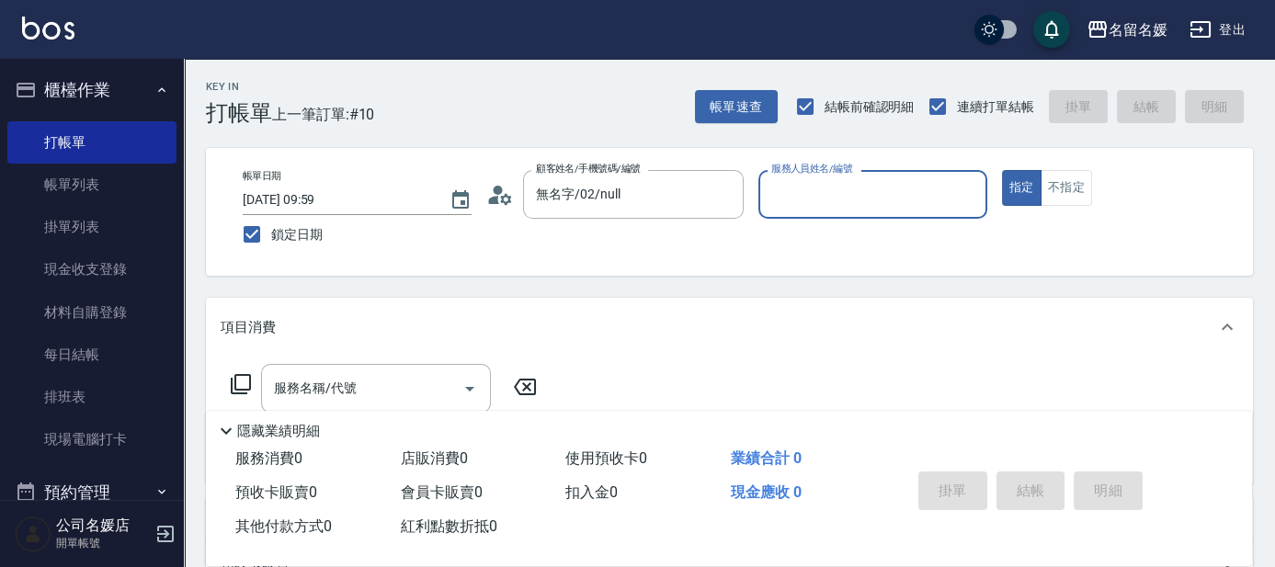
type input "無名字/02/null"
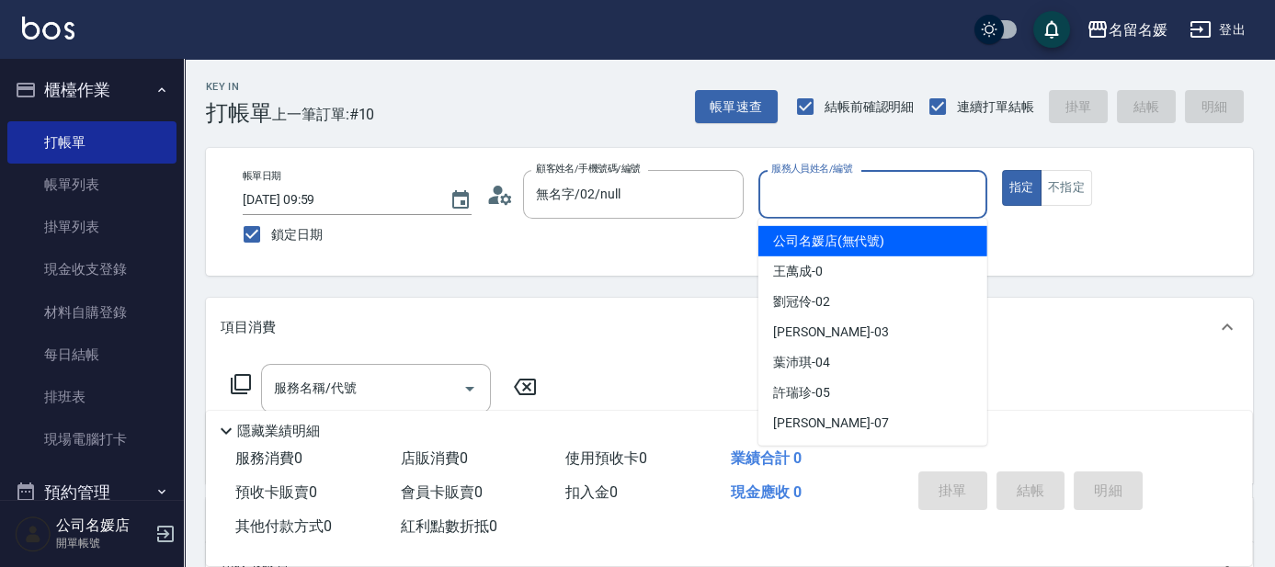
click at [876, 195] on input "服務人員姓名/編號" at bounding box center [873, 194] width 212 height 32
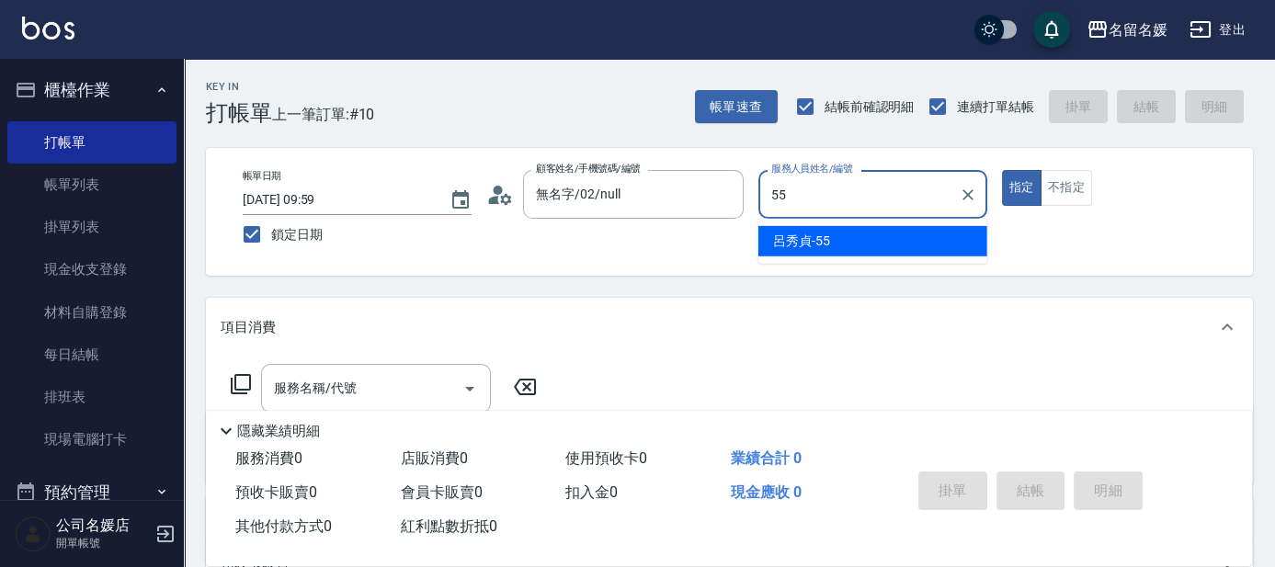
type input "55"
type button "true"
type input "呂秀貞-55"
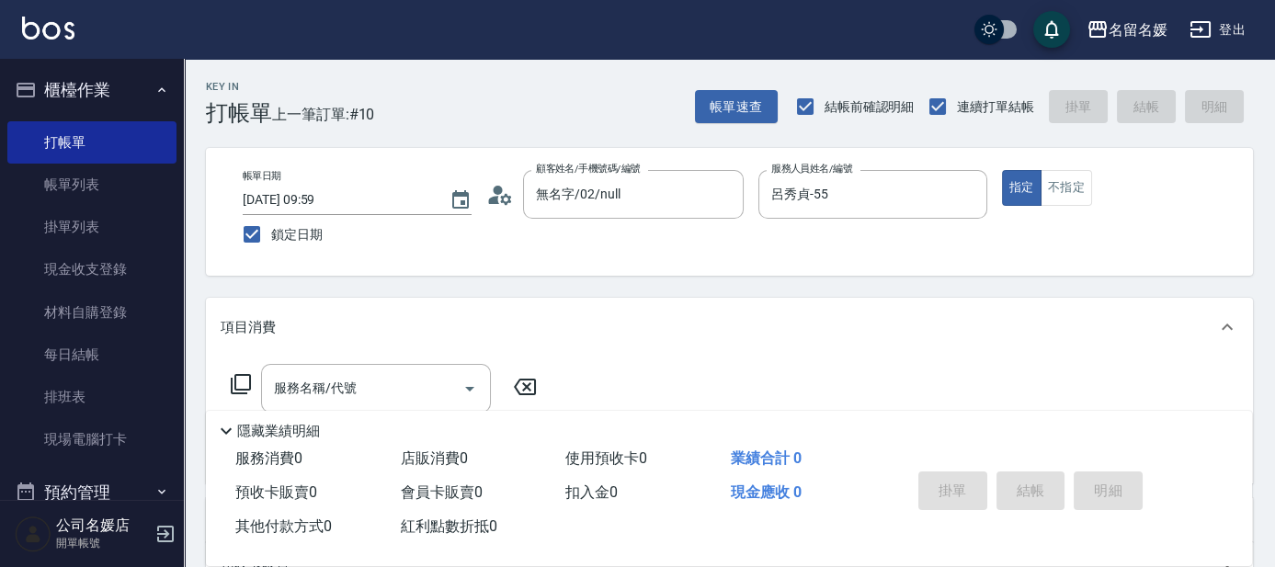
click at [238, 382] on icon at bounding box center [241, 384] width 22 height 22
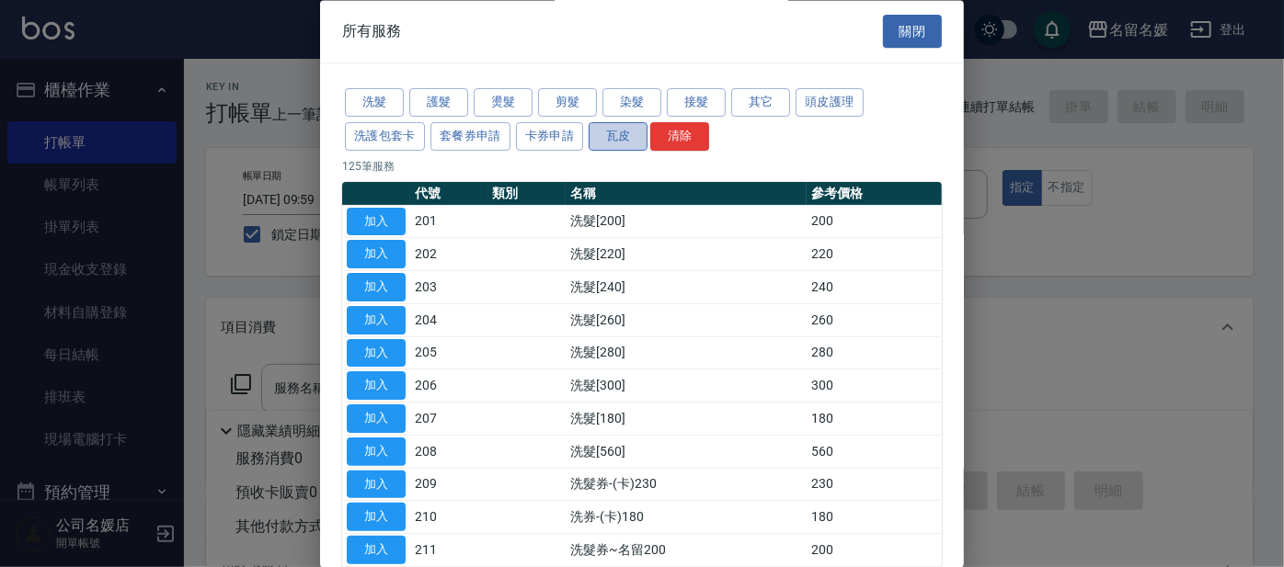
click at [622, 128] on button "瓦皮" at bounding box center [618, 136] width 59 height 29
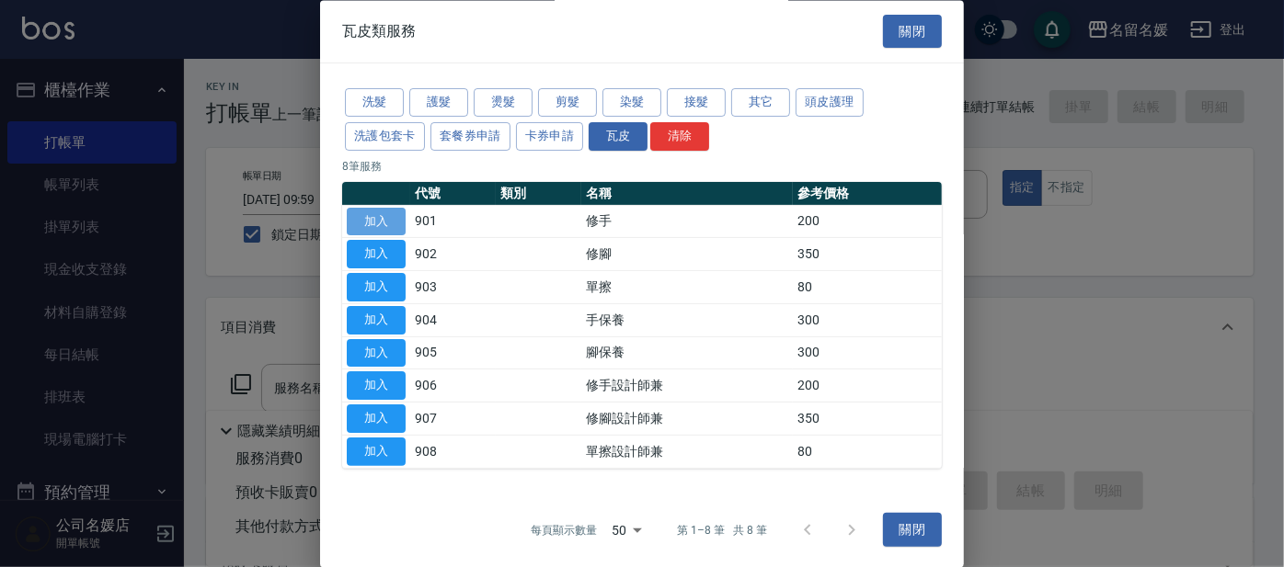
drag, startPoint x: 373, startPoint y: 216, endPoint x: 385, endPoint y: 220, distance: 12.5
click at [373, 215] on button "加入" at bounding box center [376, 222] width 59 height 29
type input "修手(901)"
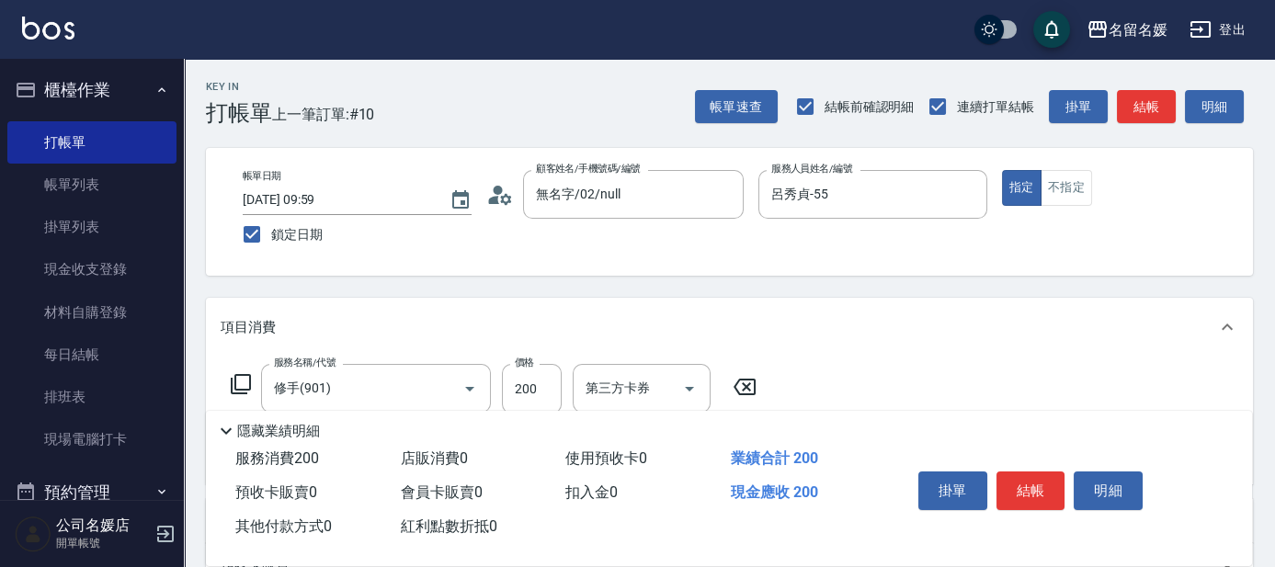
click at [242, 383] on icon at bounding box center [241, 384] width 22 height 22
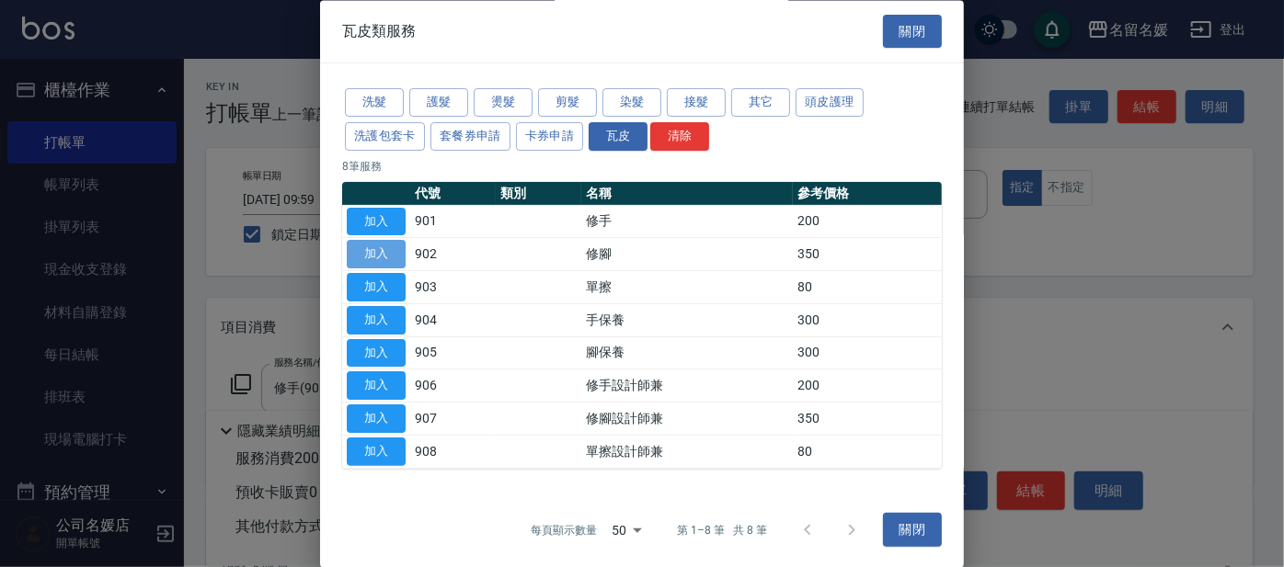
click at [383, 257] on button "加入" at bounding box center [376, 255] width 59 height 29
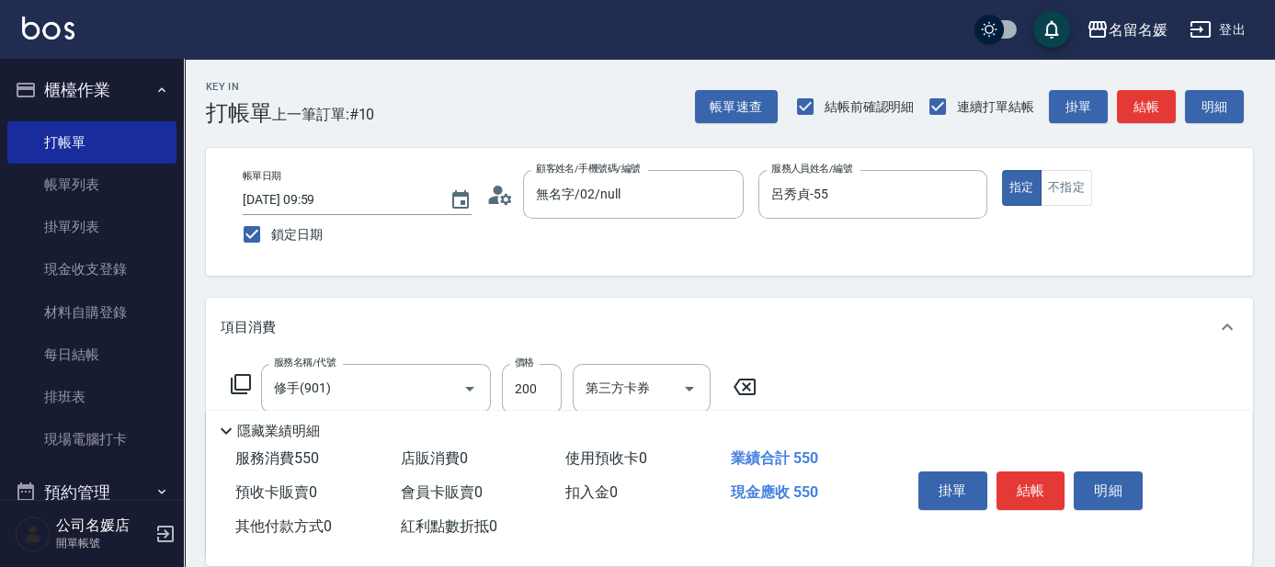
click at [243, 379] on icon at bounding box center [241, 384] width 22 height 22
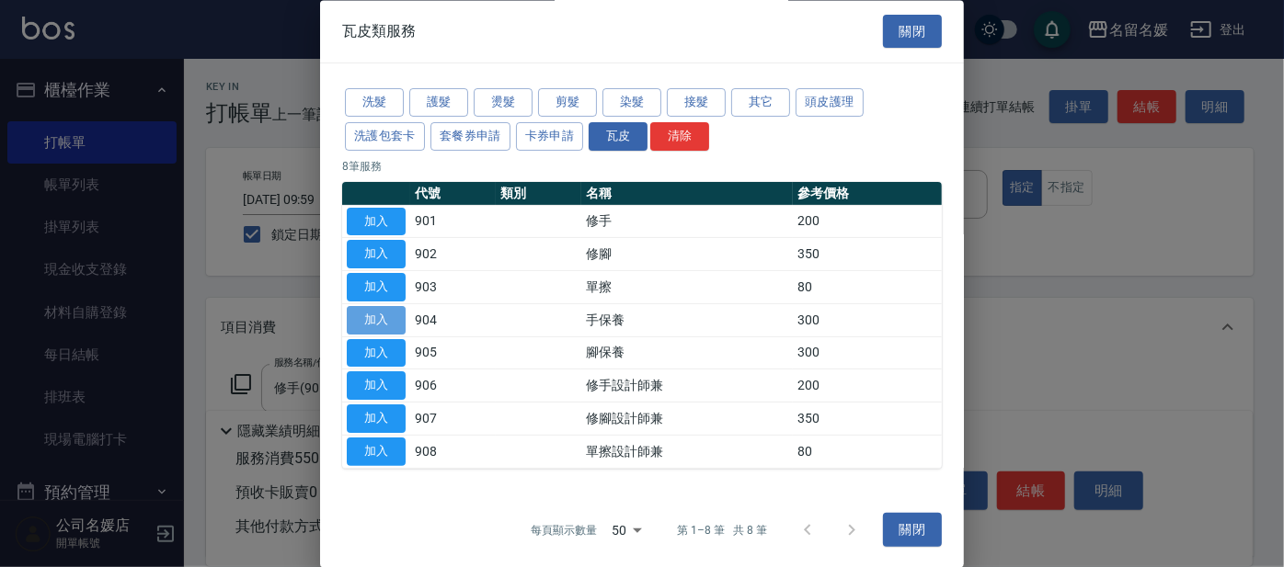
click at [368, 319] on button "加入" at bounding box center [376, 320] width 59 height 29
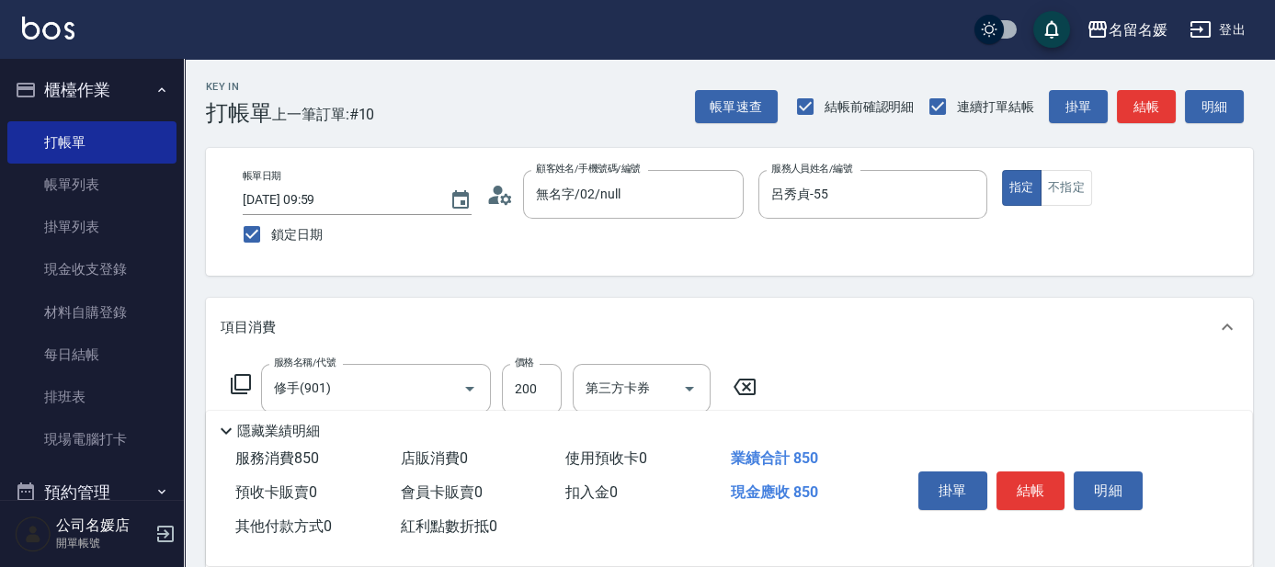
click at [242, 383] on icon at bounding box center [241, 384] width 22 height 22
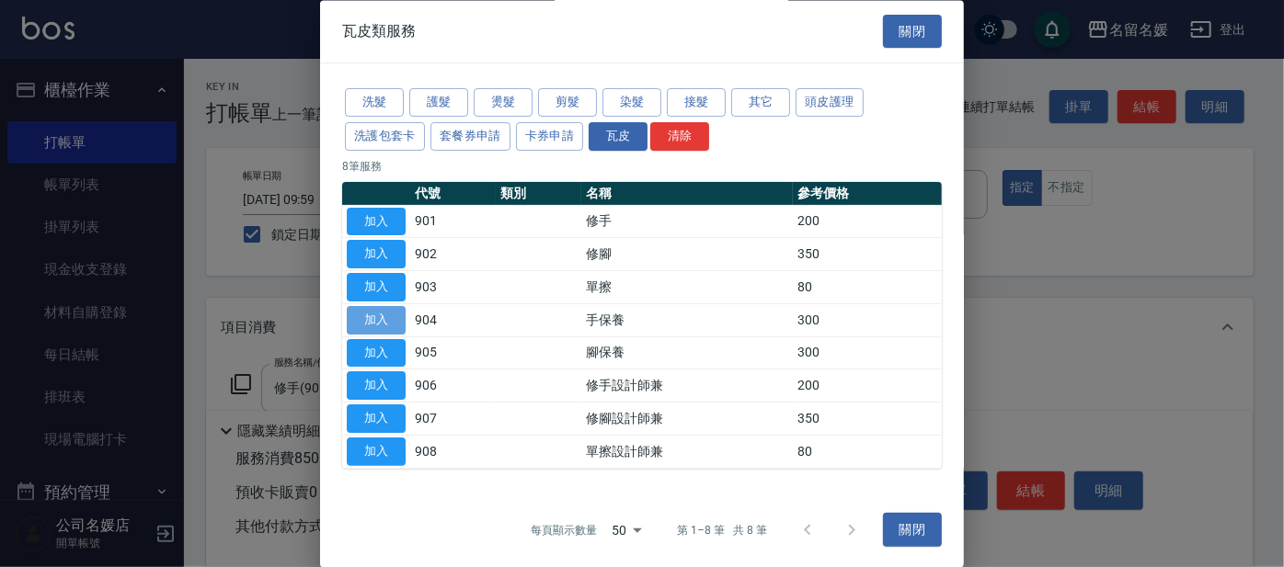
click at [372, 316] on button "加入" at bounding box center [376, 320] width 59 height 29
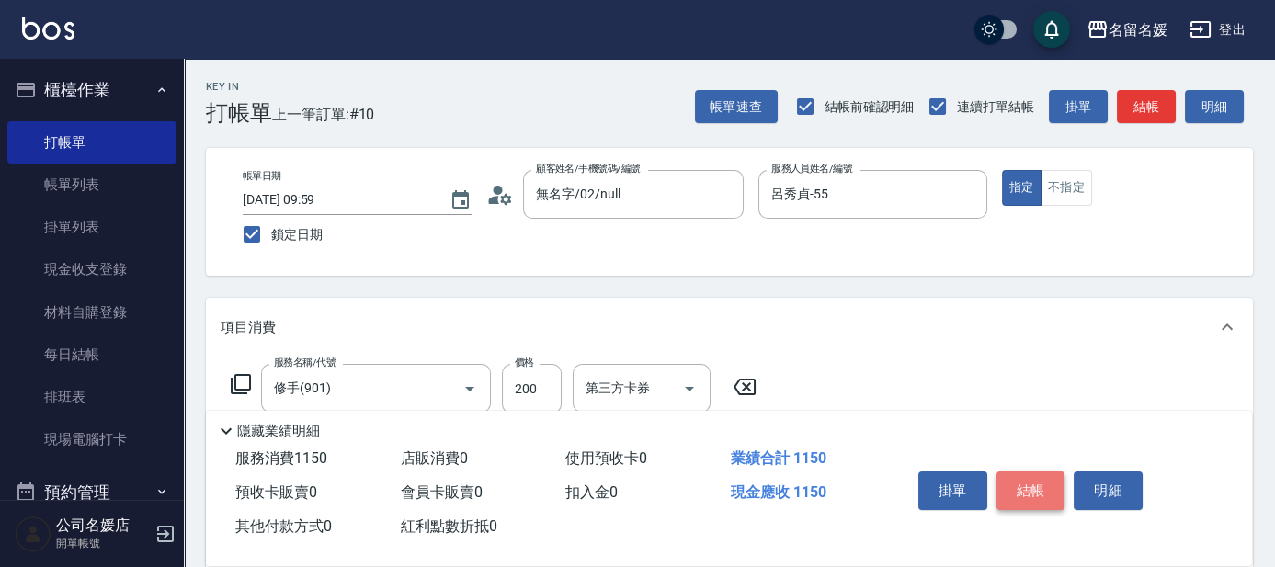
click at [1036, 477] on button "結帳" at bounding box center [1031, 491] width 69 height 39
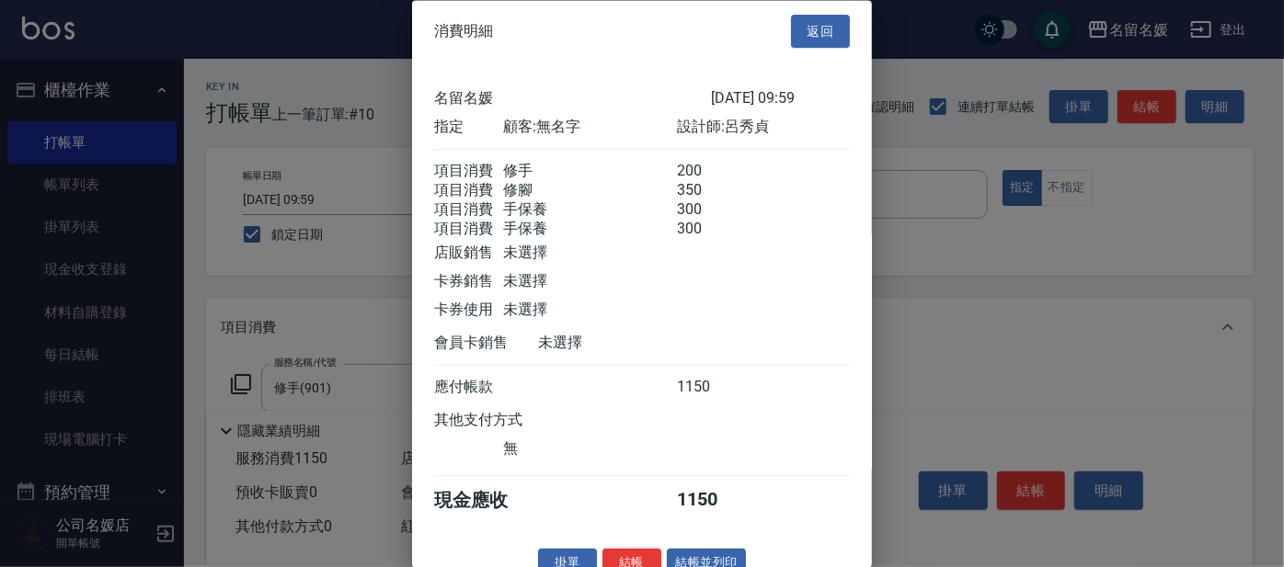
click at [1140, 107] on div at bounding box center [642, 283] width 1284 height 567
click at [806, 26] on button "返回" at bounding box center [820, 32] width 59 height 34
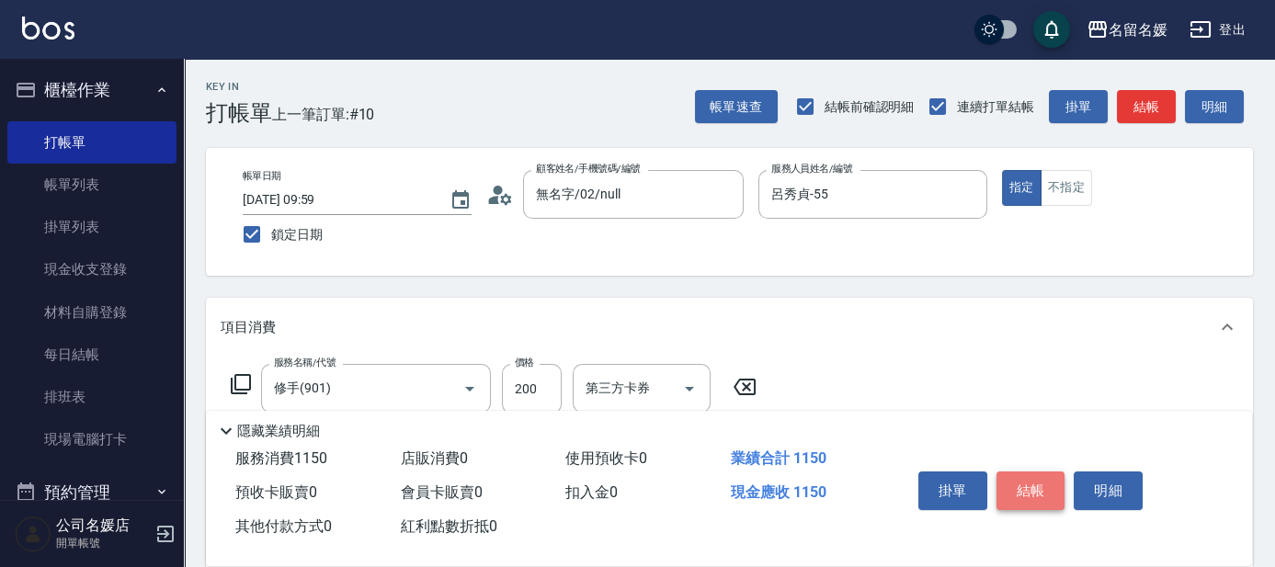
click at [1029, 484] on button "結帳" at bounding box center [1031, 491] width 69 height 39
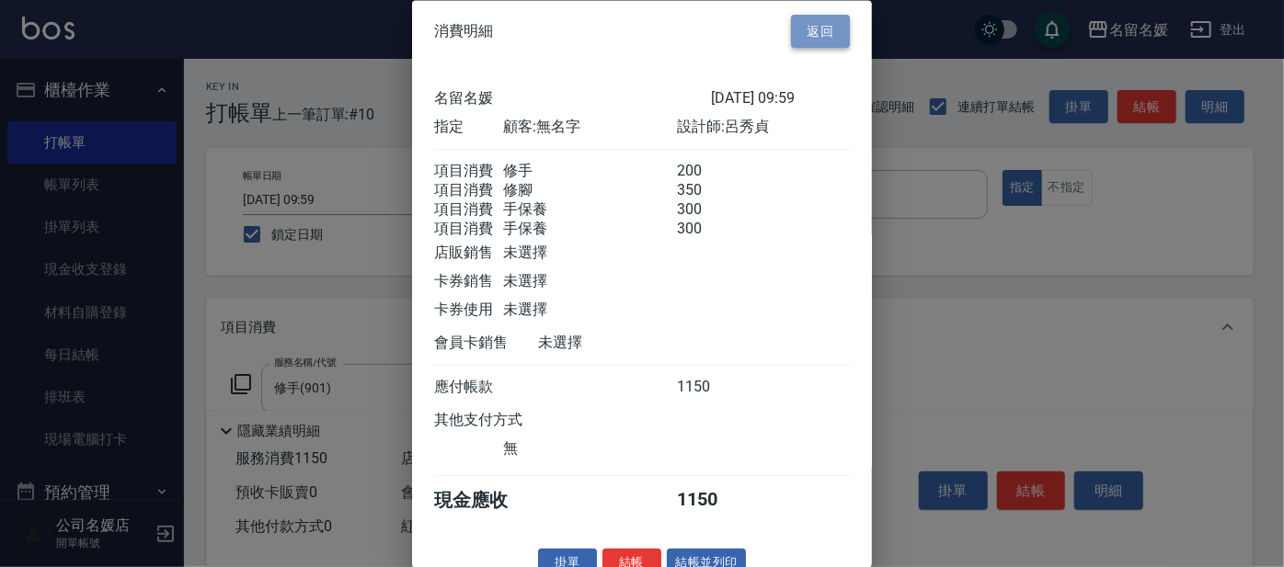
click at [811, 23] on button "返回" at bounding box center [820, 32] width 59 height 34
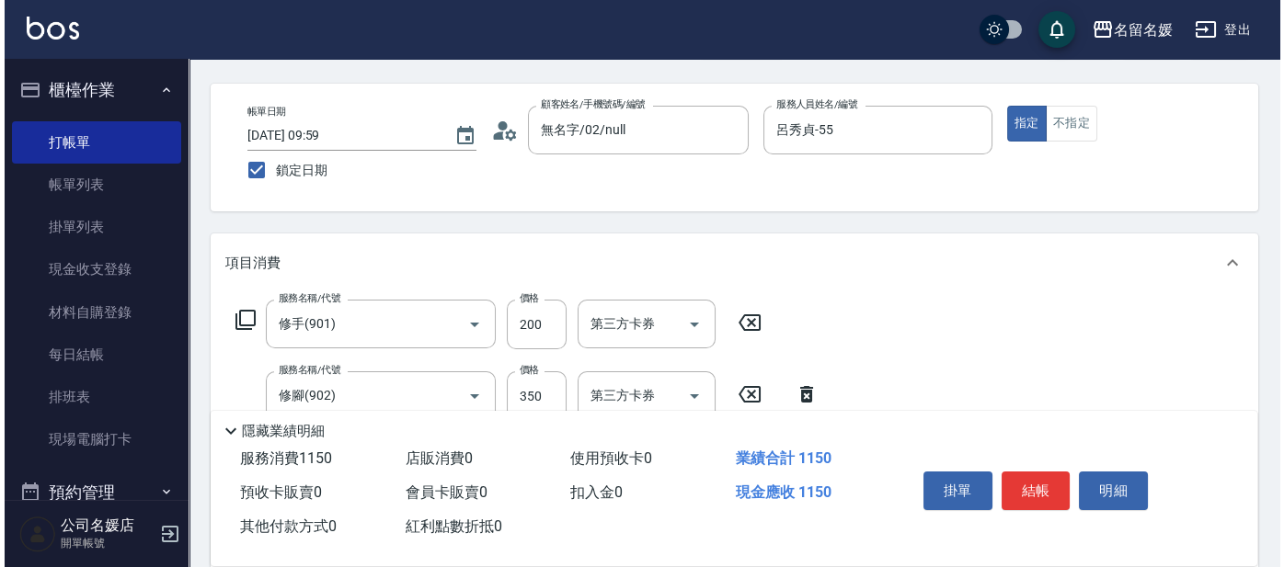
scroll to position [83, 0]
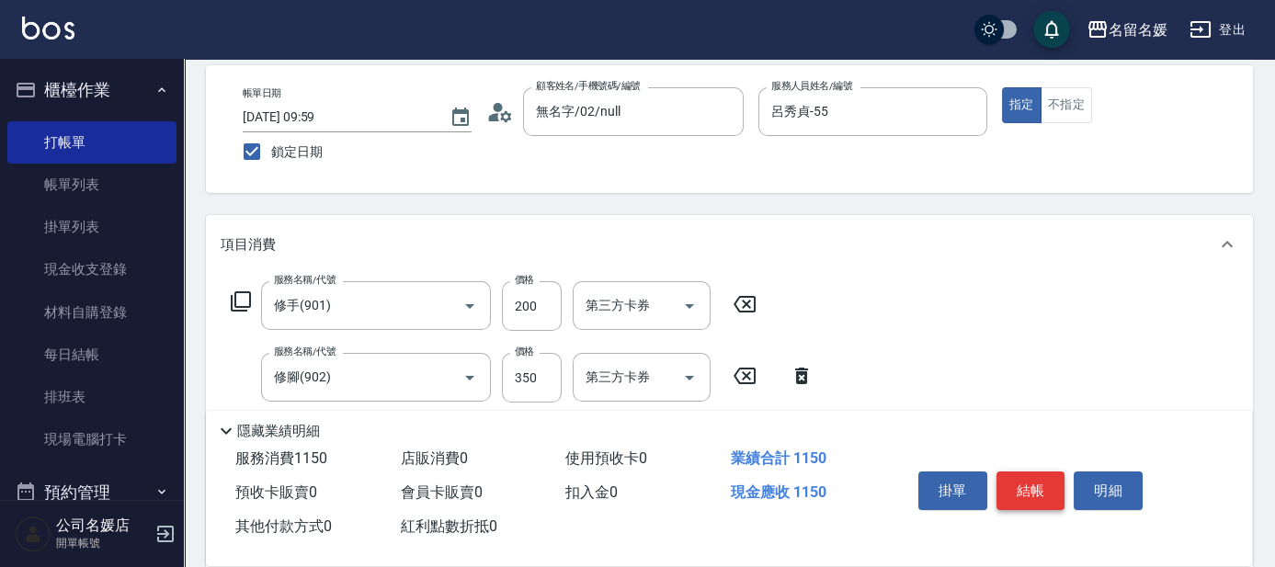
click at [1024, 465] on div "掛單 結帳 明細" at bounding box center [1031, 493] width 240 height 58
click at [1024, 478] on button "結帳" at bounding box center [1031, 491] width 69 height 39
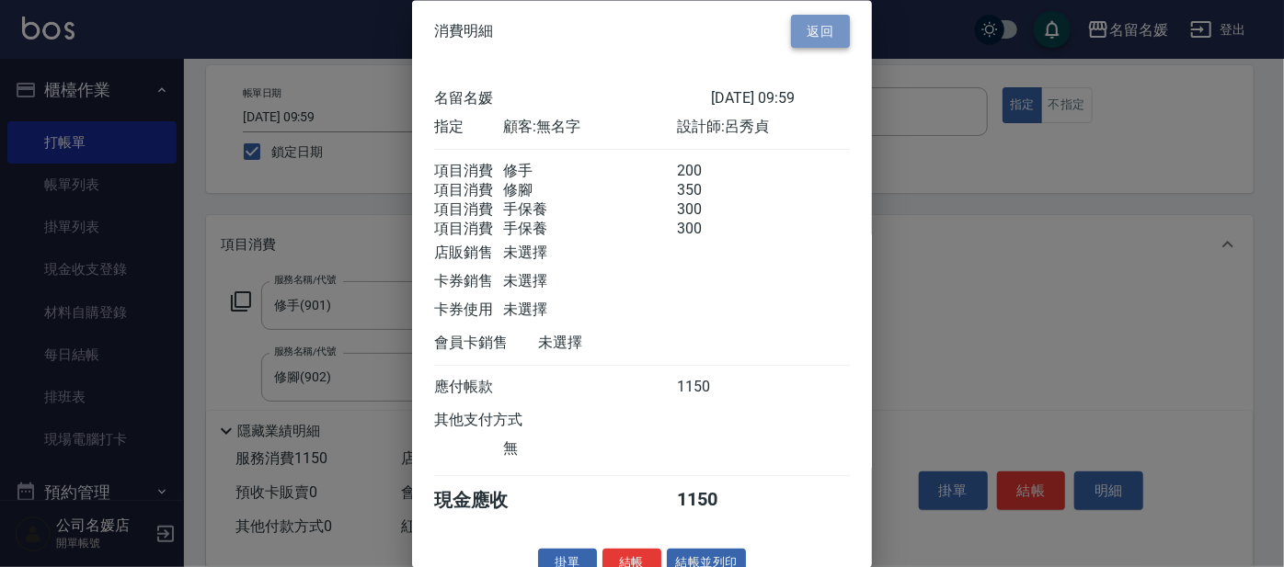
click at [814, 26] on button "返回" at bounding box center [820, 32] width 59 height 34
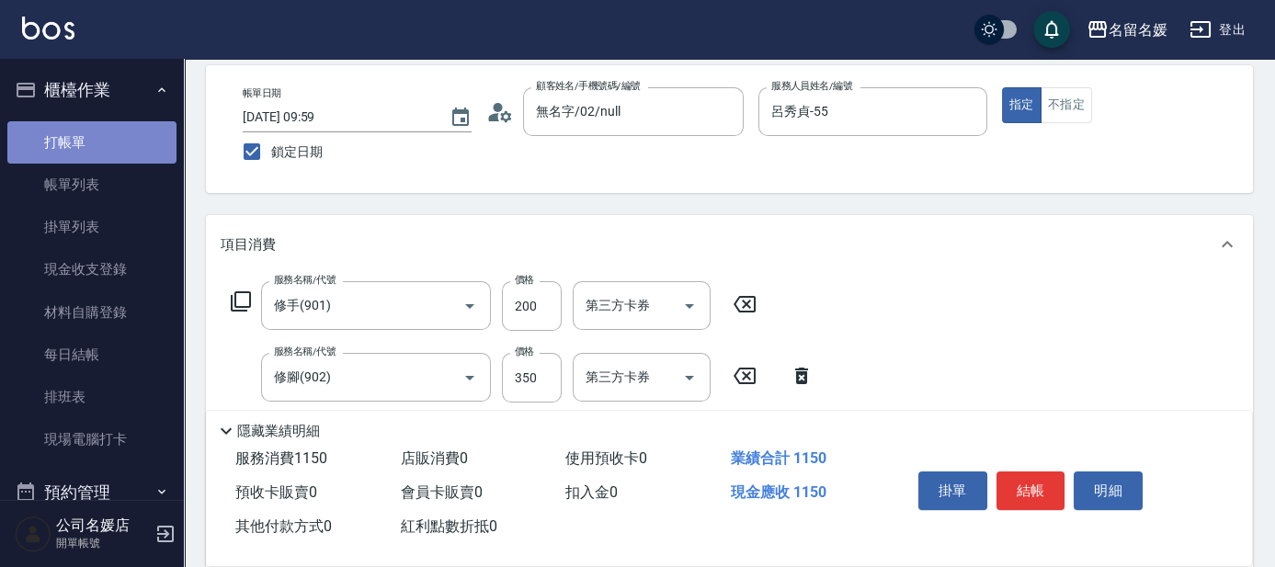
click at [147, 145] on link "打帳單" at bounding box center [91, 142] width 169 height 42
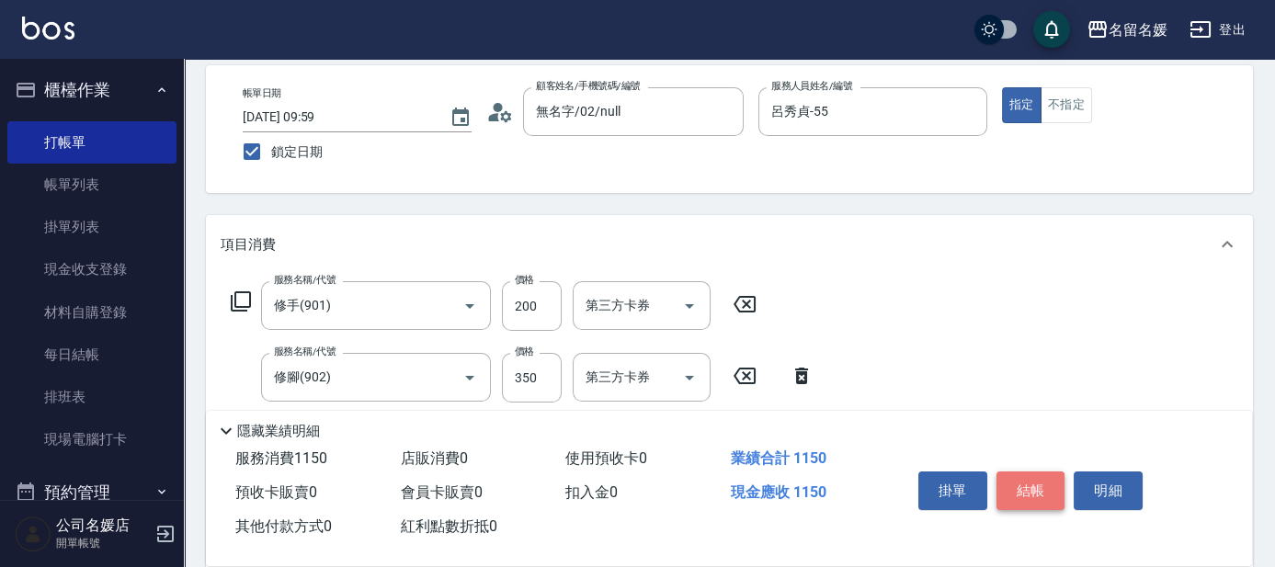
click at [1007, 486] on button "結帳" at bounding box center [1031, 491] width 69 height 39
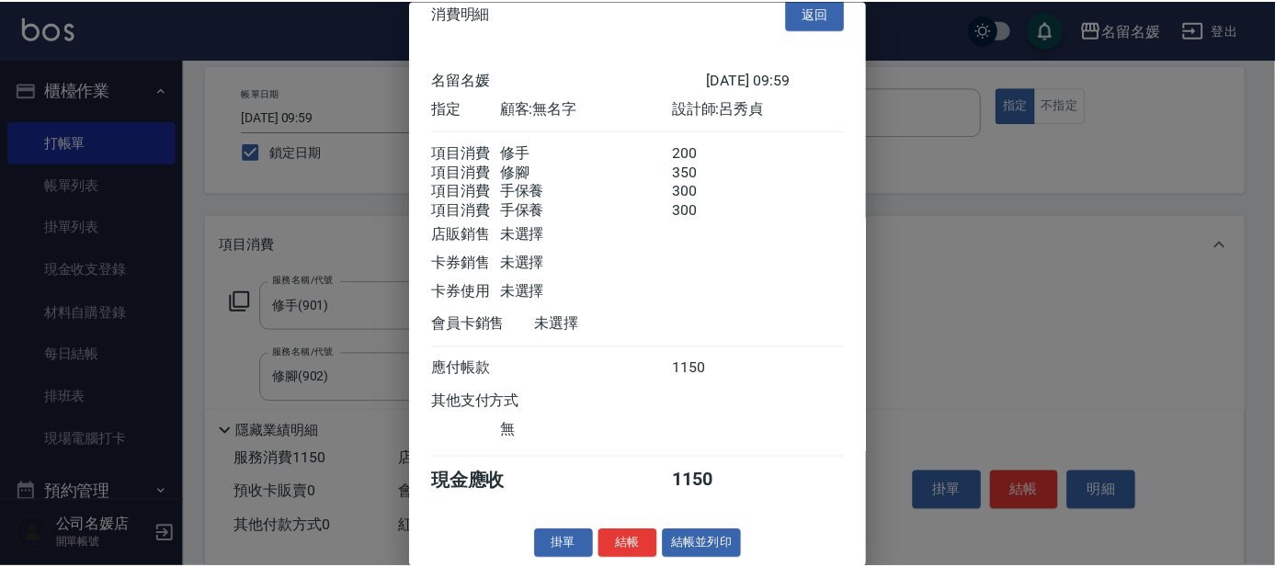
scroll to position [48, 0]
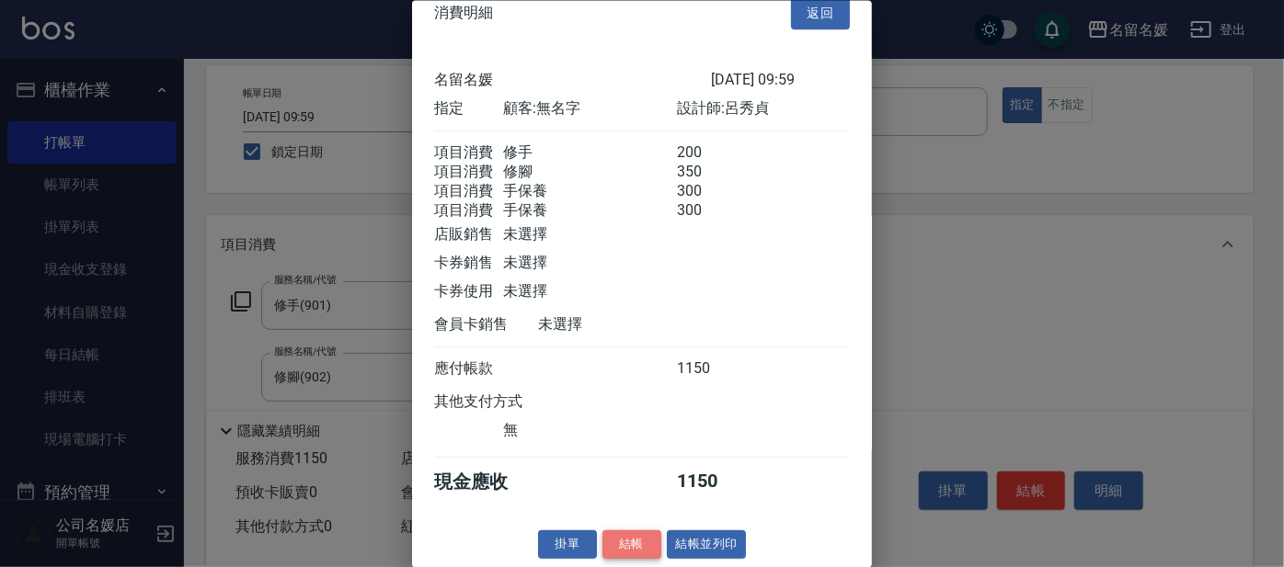
click at [621, 550] on button "結帳" at bounding box center [631, 545] width 59 height 29
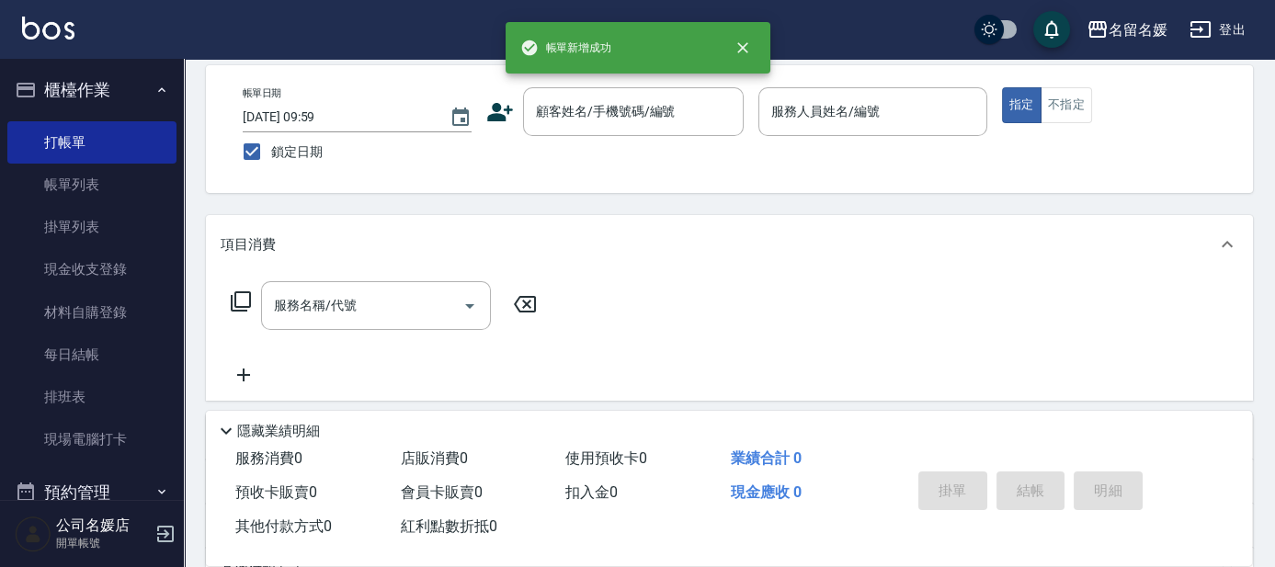
scroll to position [0, 0]
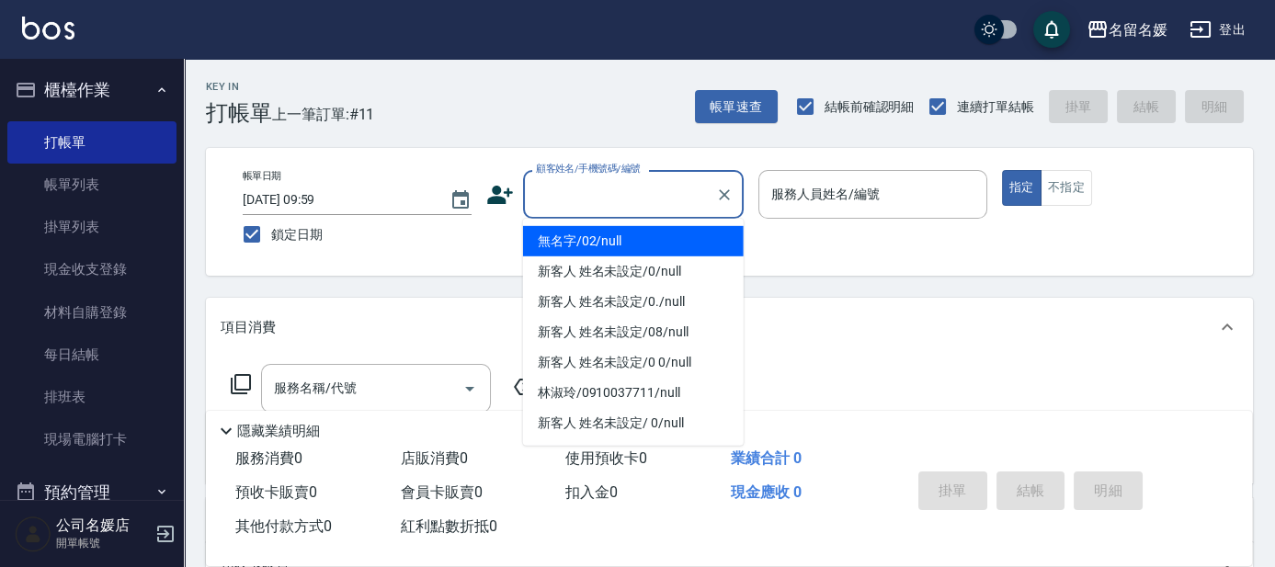
click at [630, 199] on input "顧客姓名/手機號碼/編號" at bounding box center [620, 194] width 177 height 32
click at [612, 239] on li "無名字/02/null" at bounding box center [633, 241] width 221 height 30
type input "無名字/02/null"
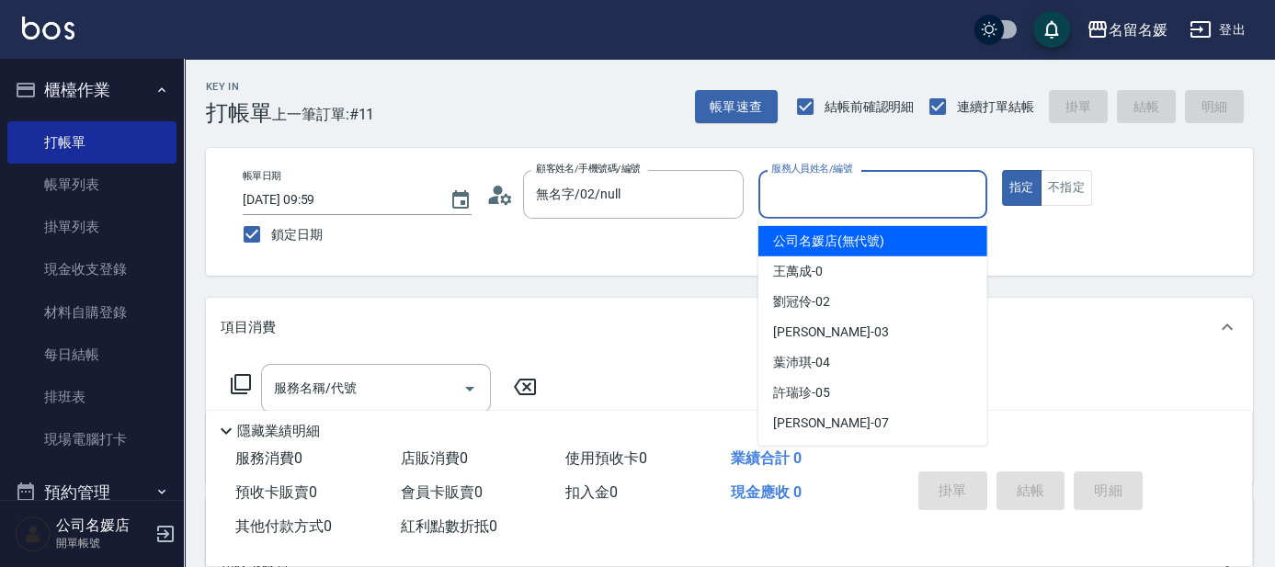
click at [873, 200] on input "服務人員姓名/編號" at bounding box center [873, 194] width 212 height 32
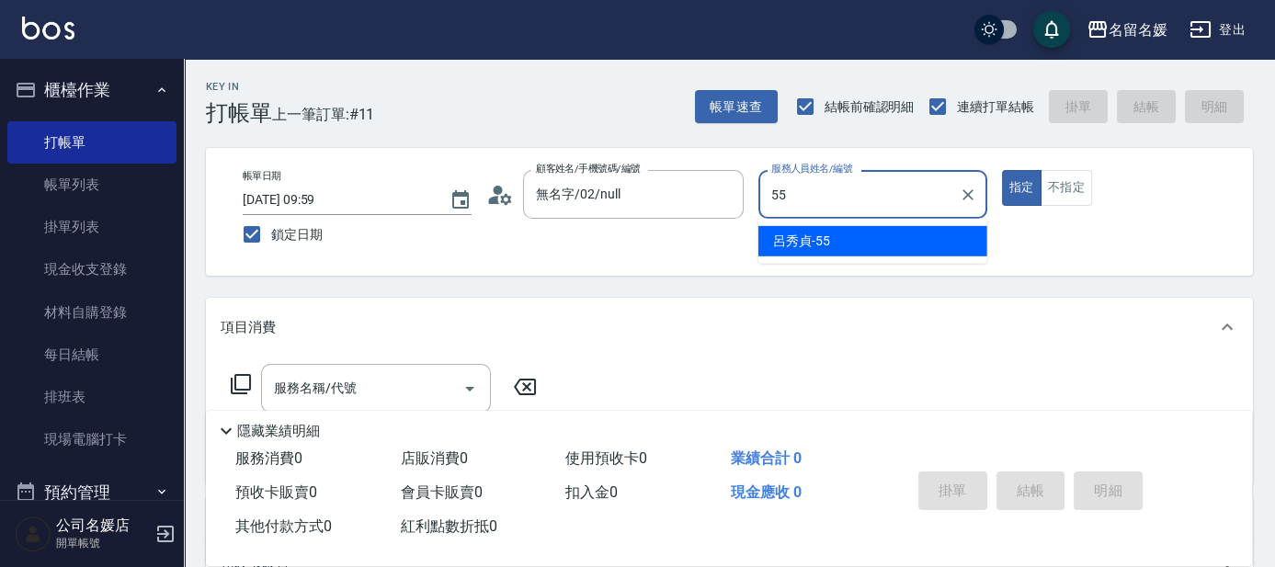
type input "呂秀貞-55"
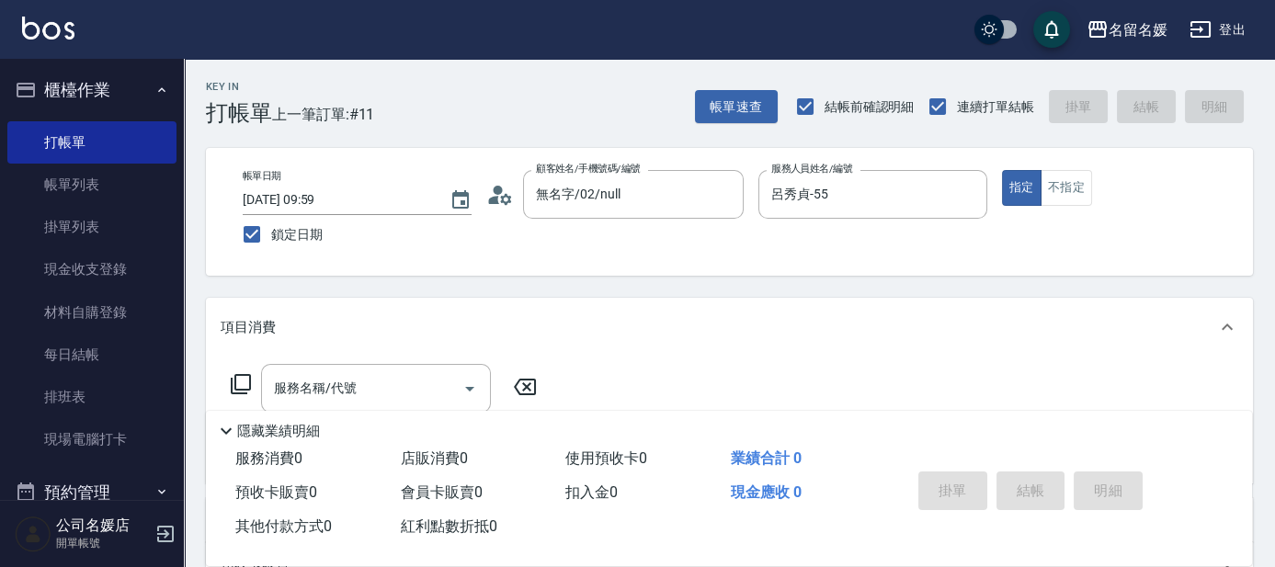
click at [235, 379] on icon at bounding box center [241, 384] width 22 height 22
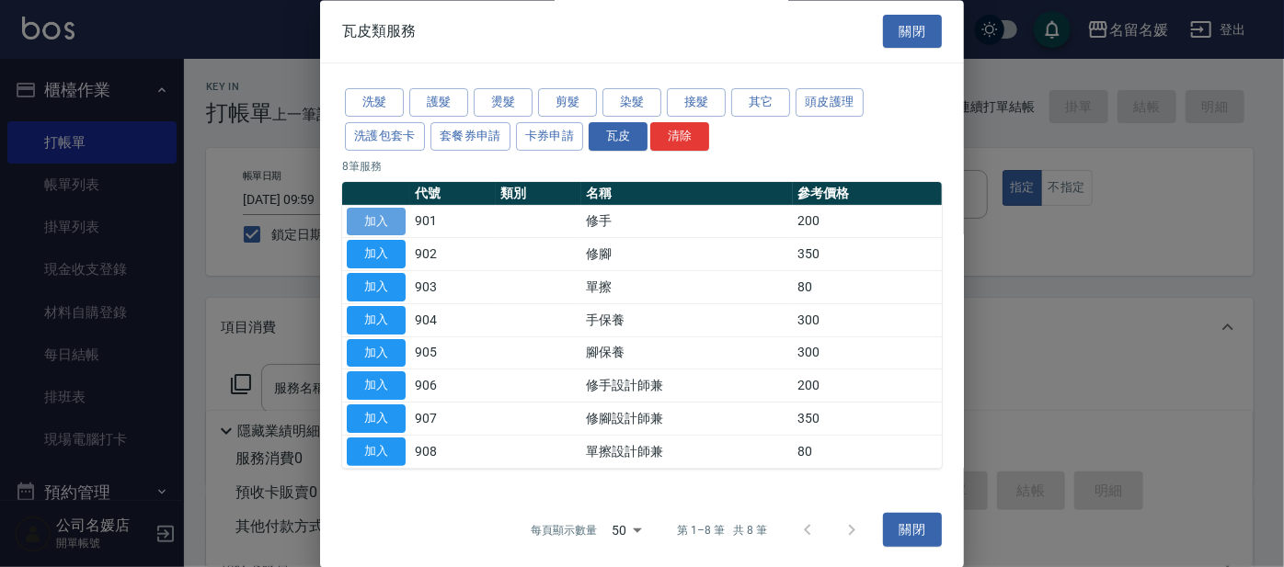
click at [384, 219] on button "加入" at bounding box center [376, 222] width 59 height 29
type input "修手(901)"
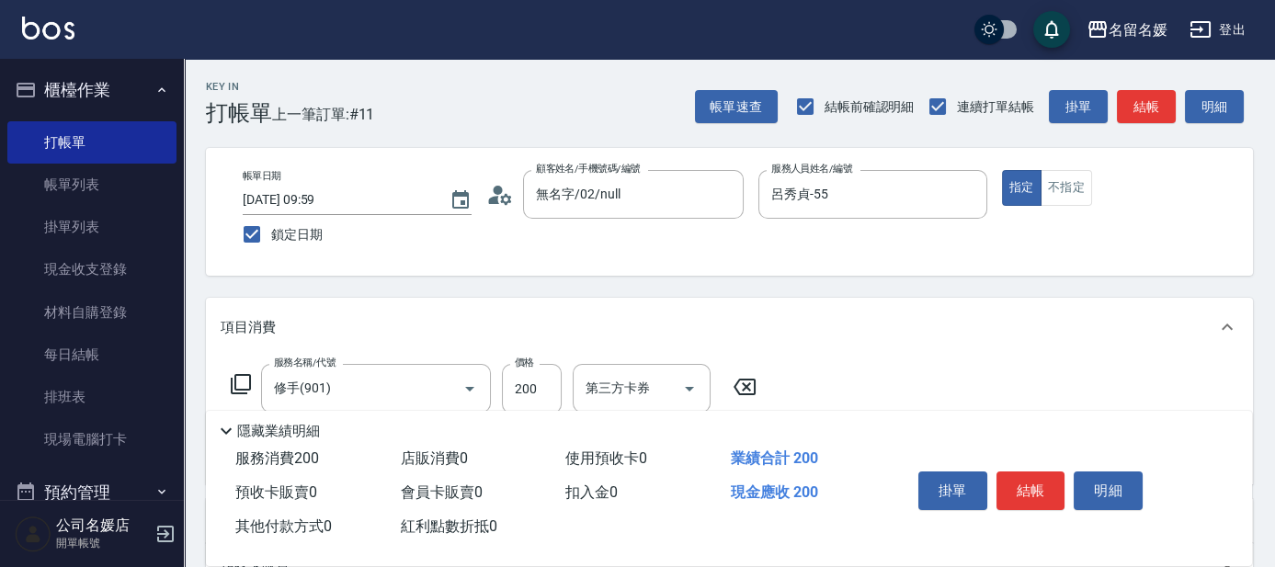
click at [250, 381] on icon at bounding box center [241, 384] width 20 height 20
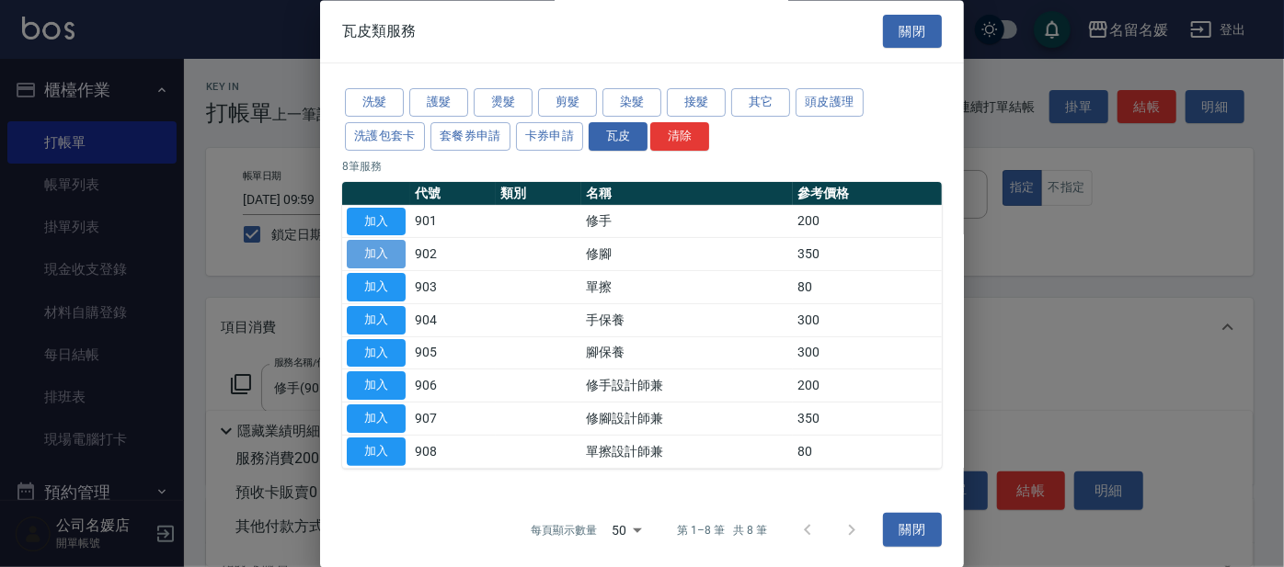
click at [371, 251] on button "加入" at bounding box center [376, 255] width 59 height 29
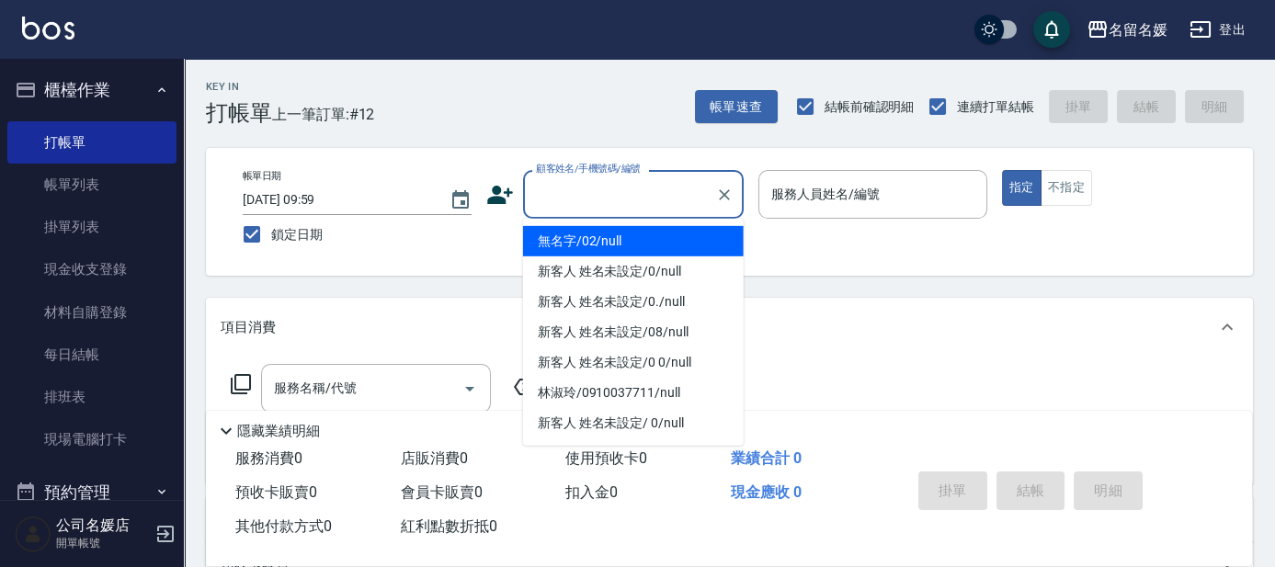
click at [600, 205] on input "顧客姓名/手機號碼/編號" at bounding box center [620, 194] width 177 height 32
click at [582, 241] on li "無名字/02/null" at bounding box center [633, 241] width 221 height 30
type input "無名字/02/null"
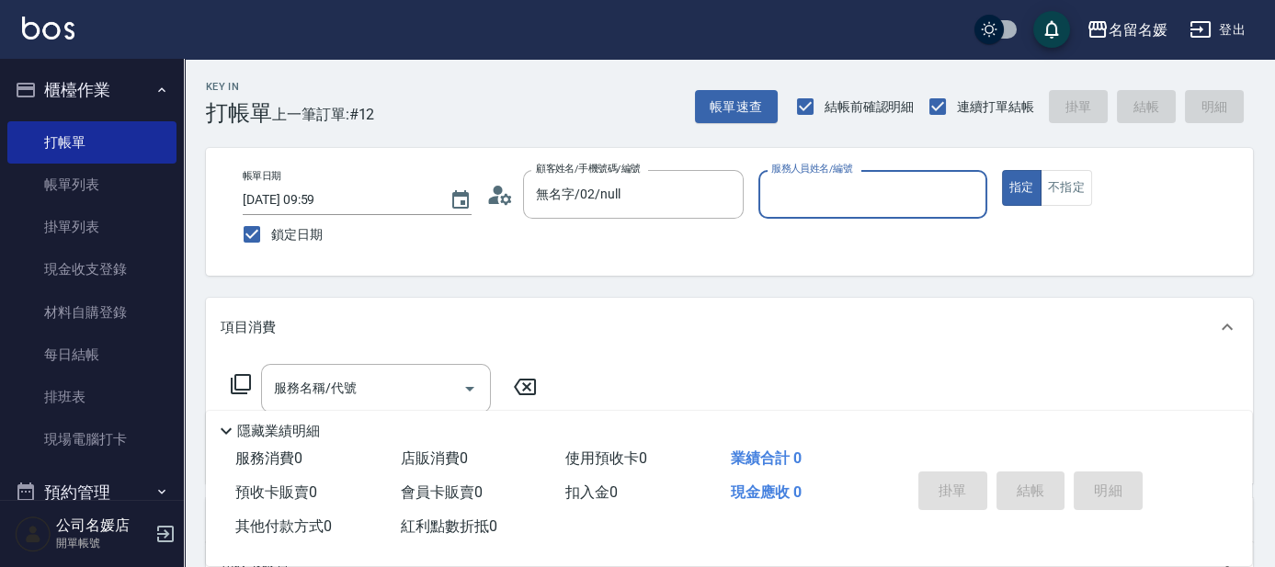
click at [853, 191] on input "服務人員姓名/編號" at bounding box center [873, 194] width 212 height 32
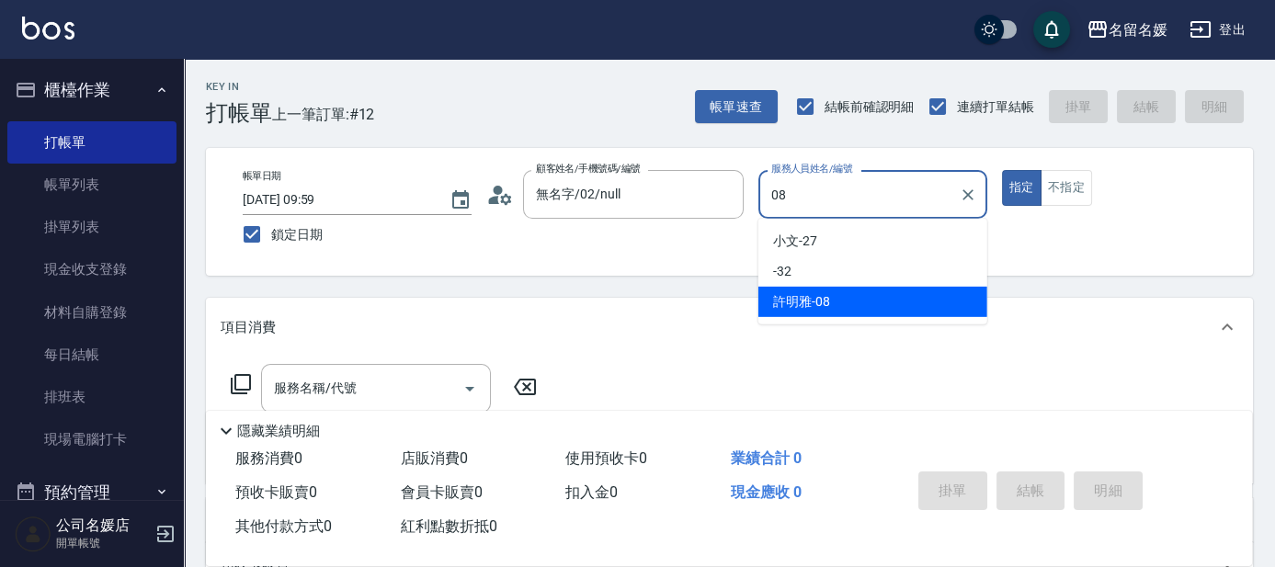
click at [822, 297] on span "[PERSON_NAME]-08" at bounding box center [801, 301] width 57 height 19
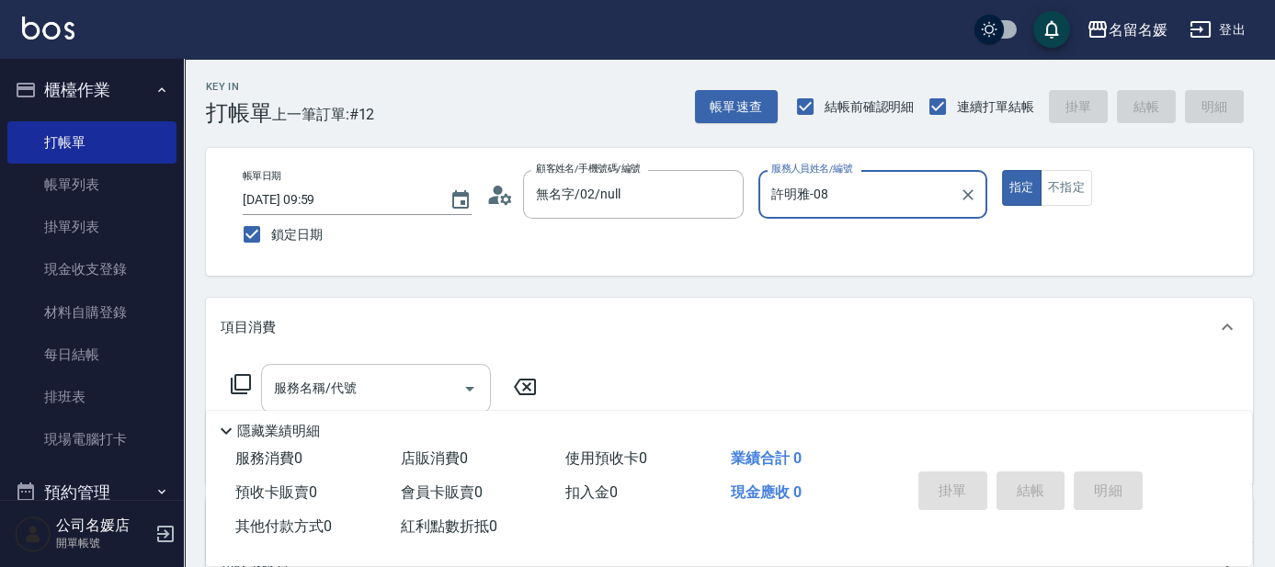
type input "許明雅-08"
click at [318, 380] on div "服務名稱/代號 服務名稱/代號" at bounding box center [376, 388] width 230 height 49
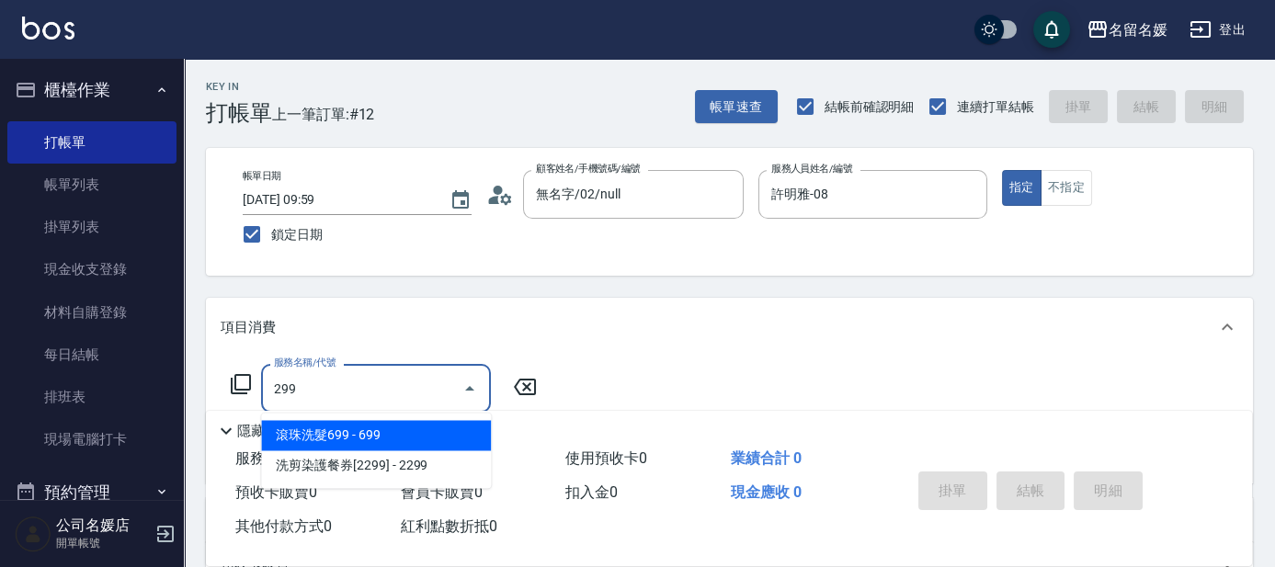
click at [453, 432] on span "滾珠洗髮699 - 699" at bounding box center [376, 435] width 230 height 30
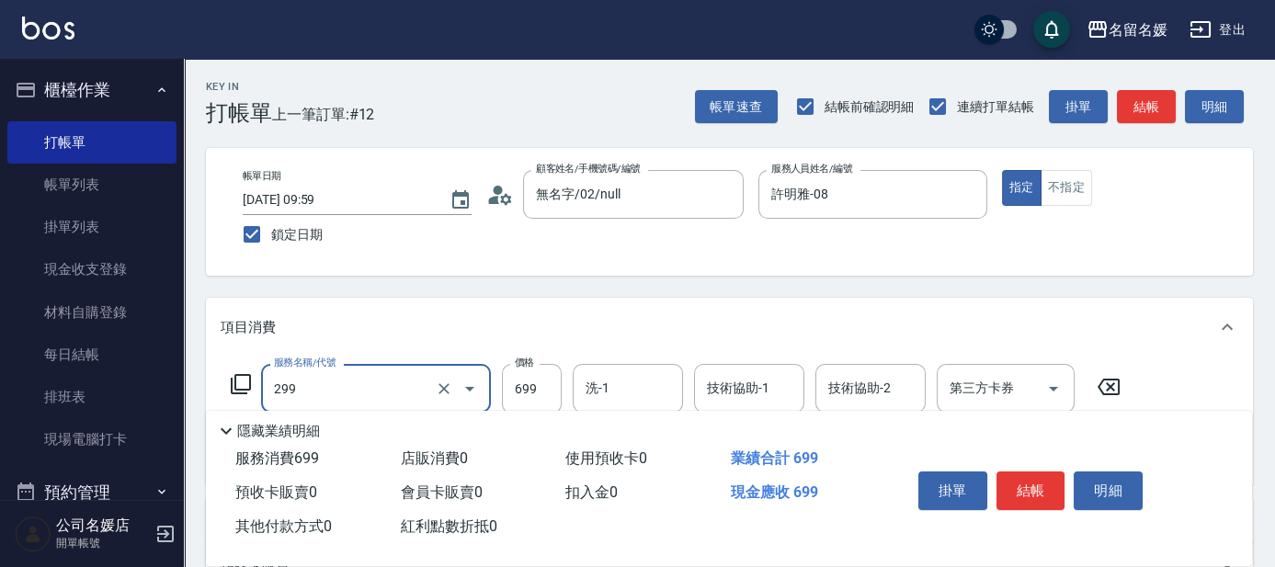
scroll to position [83, 0]
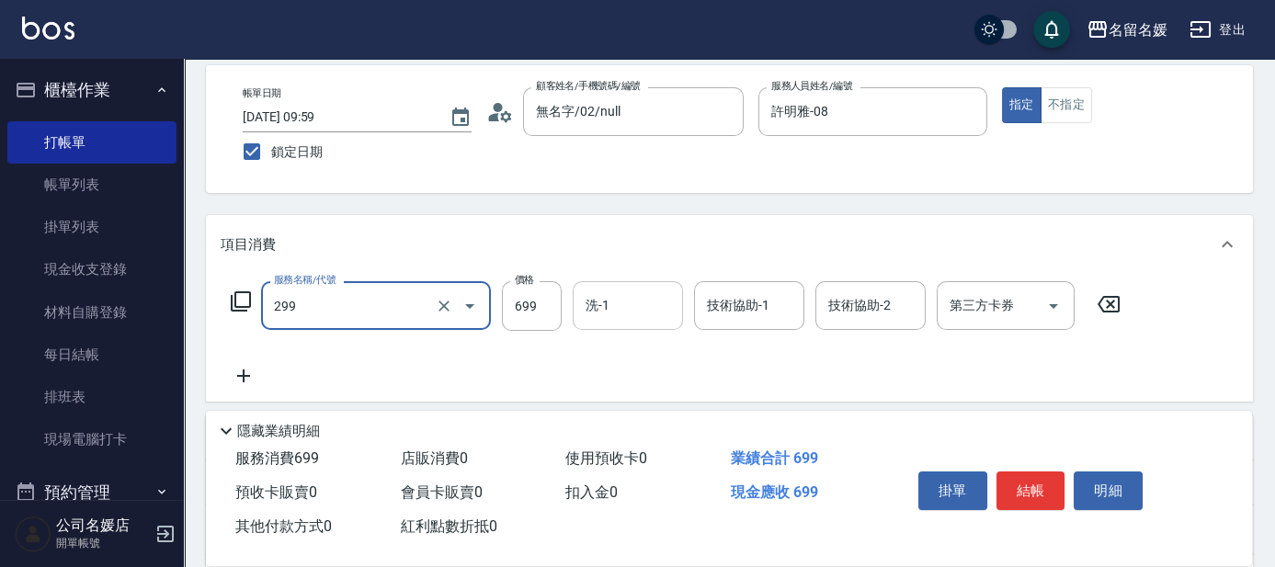
click at [625, 313] on input "洗-1" at bounding box center [628, 306] width 94 height 32
type input "滾珠洗髮699(299)"
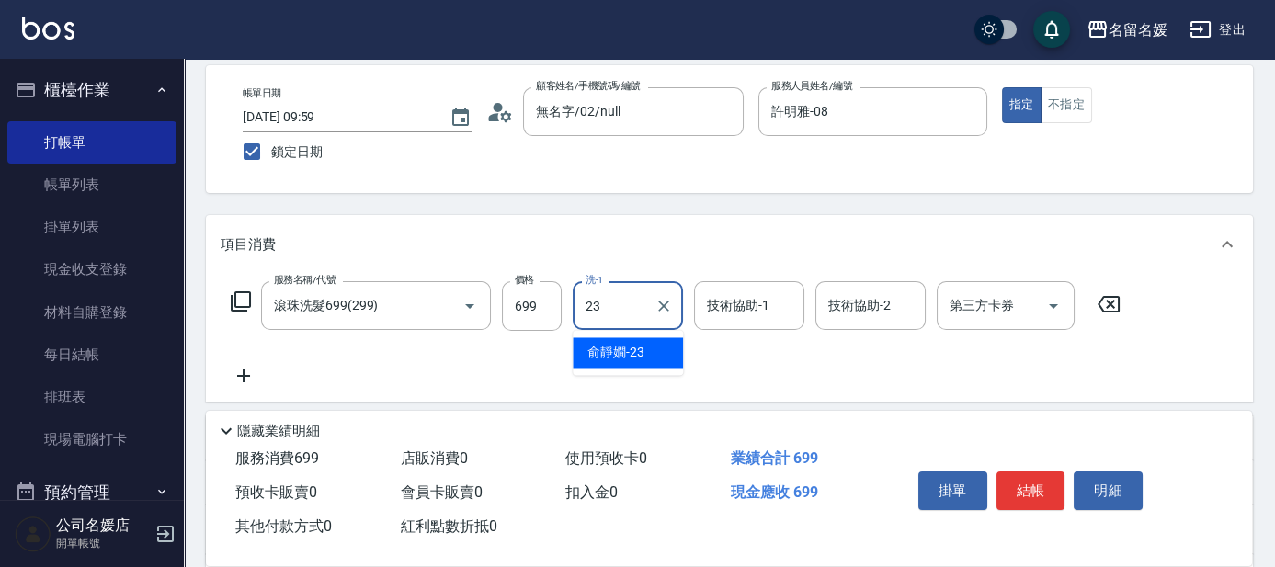
click at [598, 353] on span "[PERSON_NAME]-23" at bounding box center [616, 352] width 57 height 19
type input "俞靜嫺-23"
click at [741, 294] on input "技術協助-1" at bounding box center [750, 306] width 94 height 32
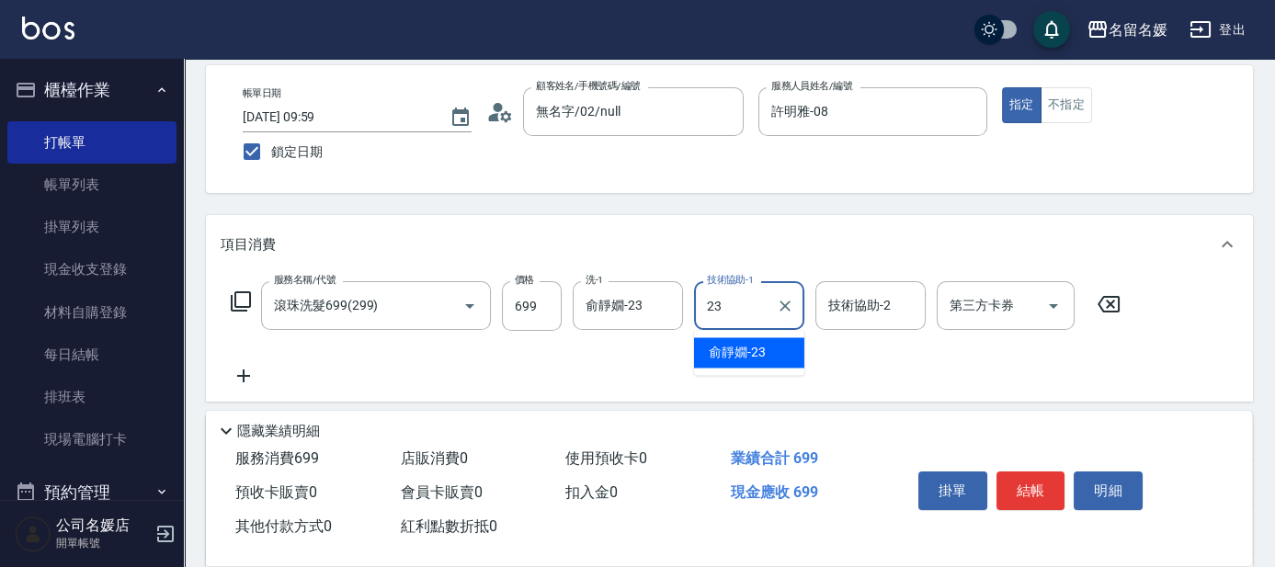
click at [770, 355] on div "[PERSON_NAME]-23" at bounding box center [749, 352] width 110 height 30
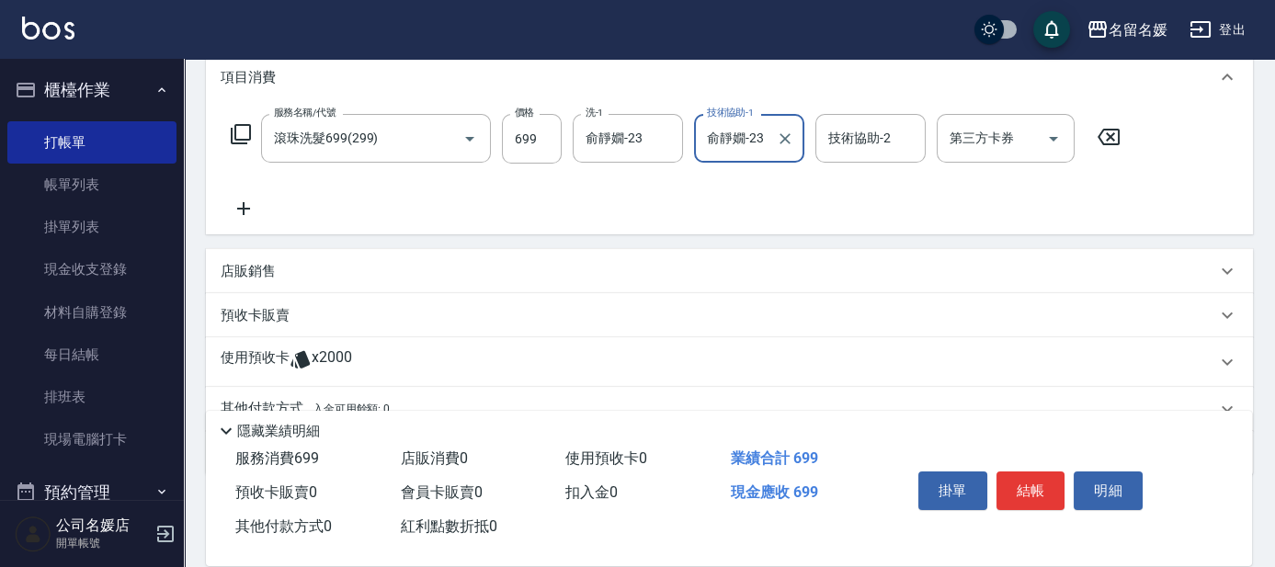
scroll to position [250, 0]
type input "俞靜嫺-23"
click at [247, 270] on p "店販銷售" at bounding box center [248, 271] width 55 height 19
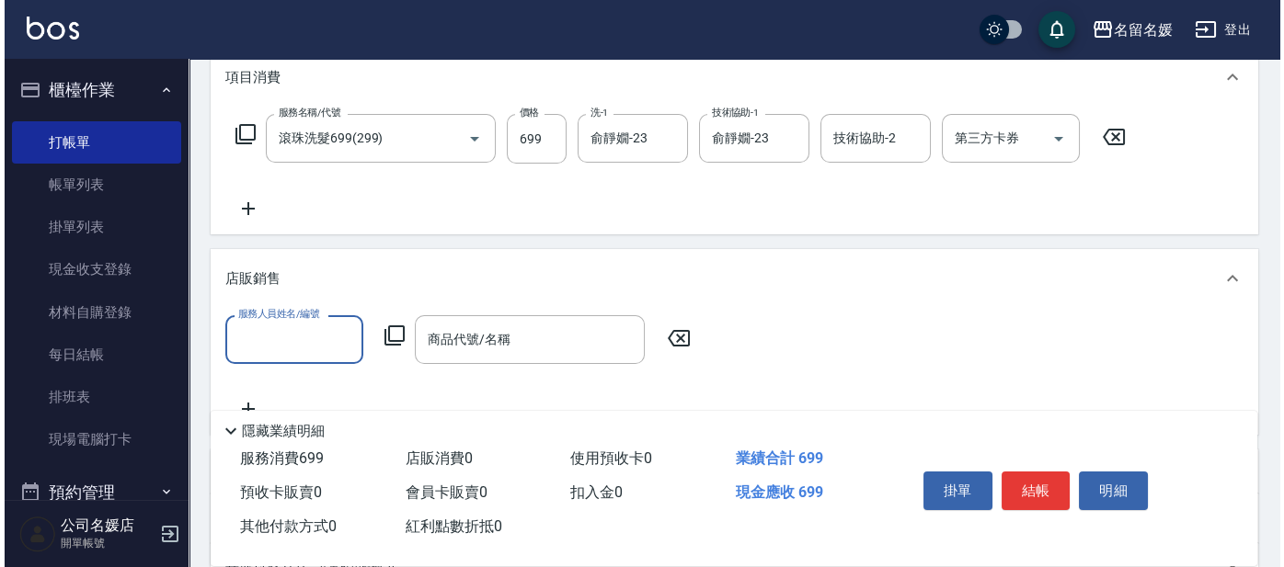
scroll to position [0, 0]
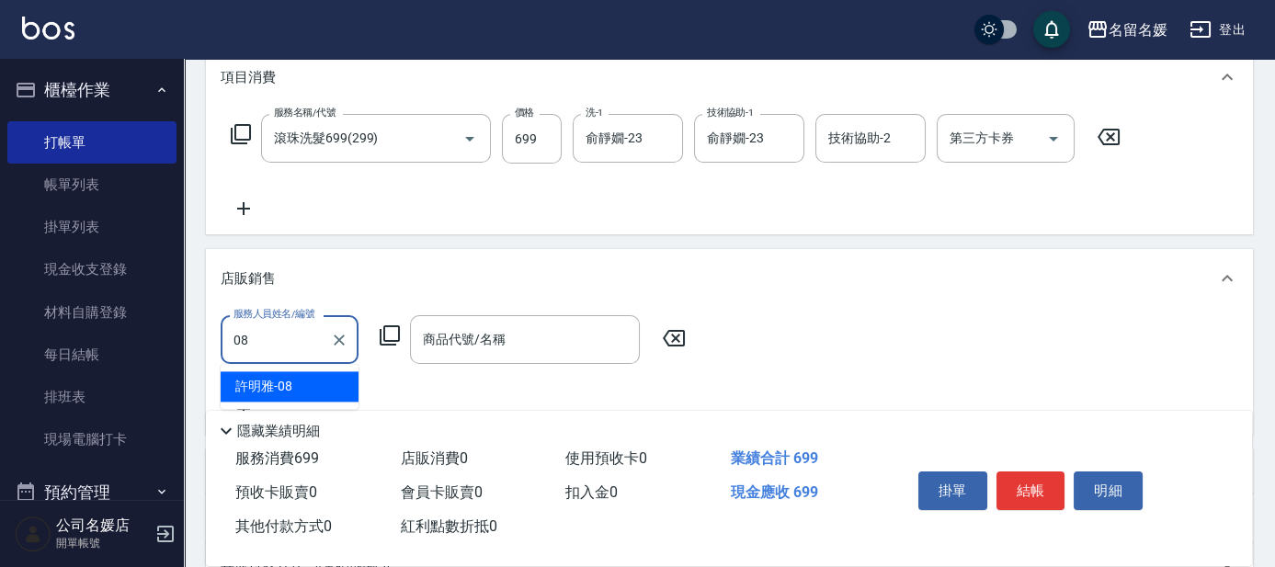
click at [280, 382] on span "[PERSON_NAME]-08" at bounding box center [263, 386] width 57 height 19
type input "許明雅-08"
click at [389, 335] on icon at bounding box center [390, 336] width 22 height 22
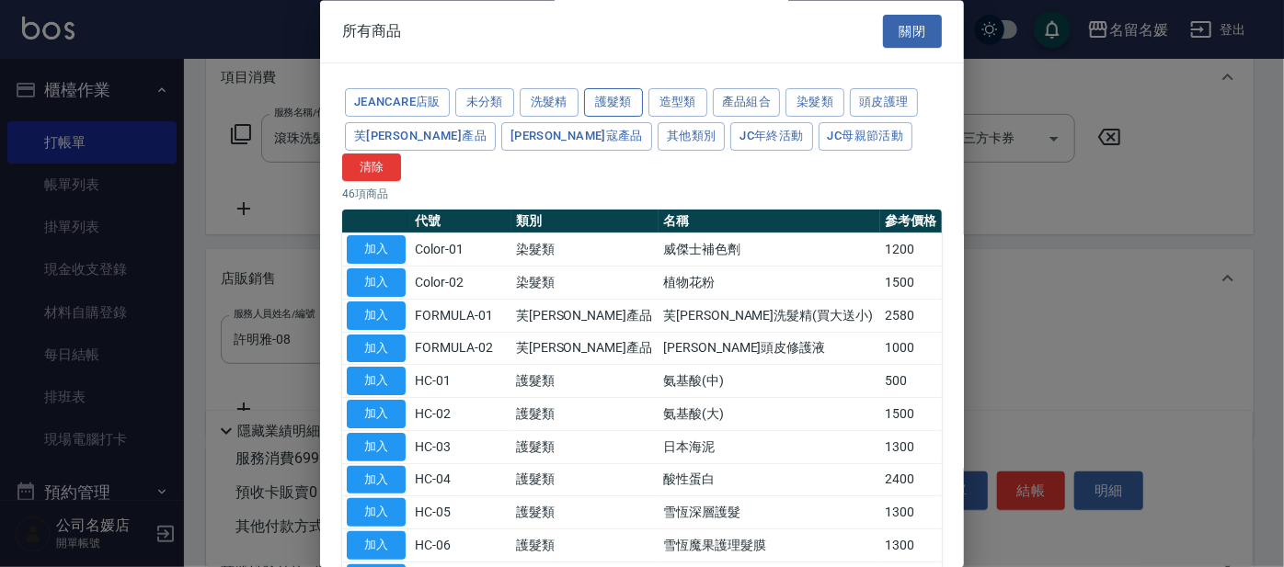
click at [629, 101] on button "護髮類" at bounding box center [613, 103] width 59 height 29
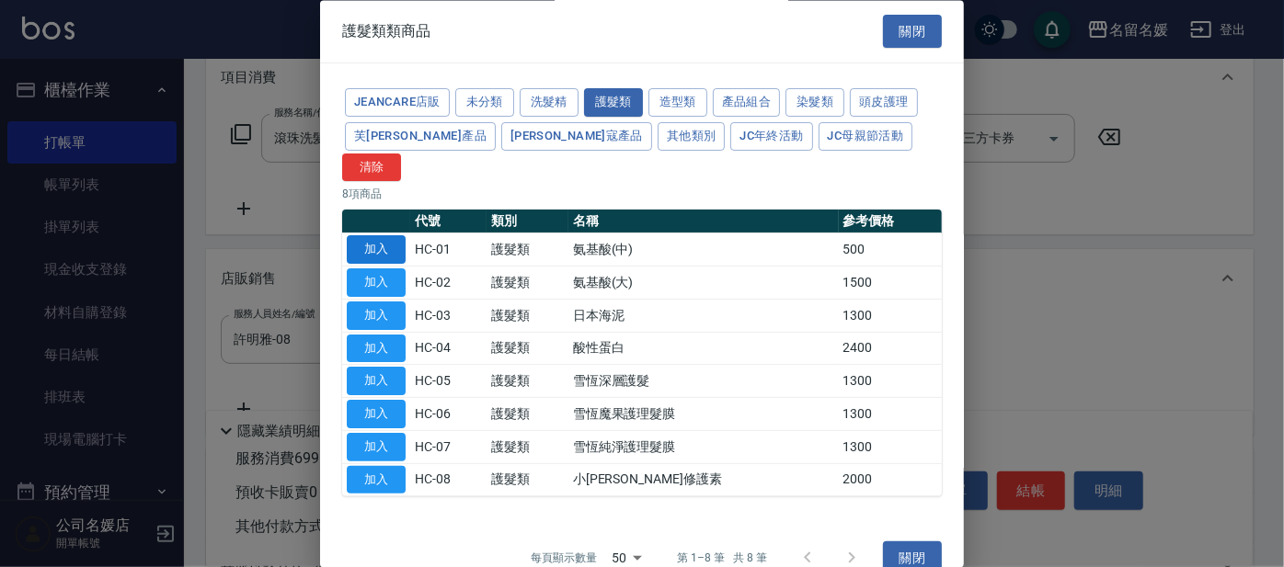
click at [387, 236] on button "加入" at bounding box center [376, 250] width 59 height 29
type input "氨基酸(中)"
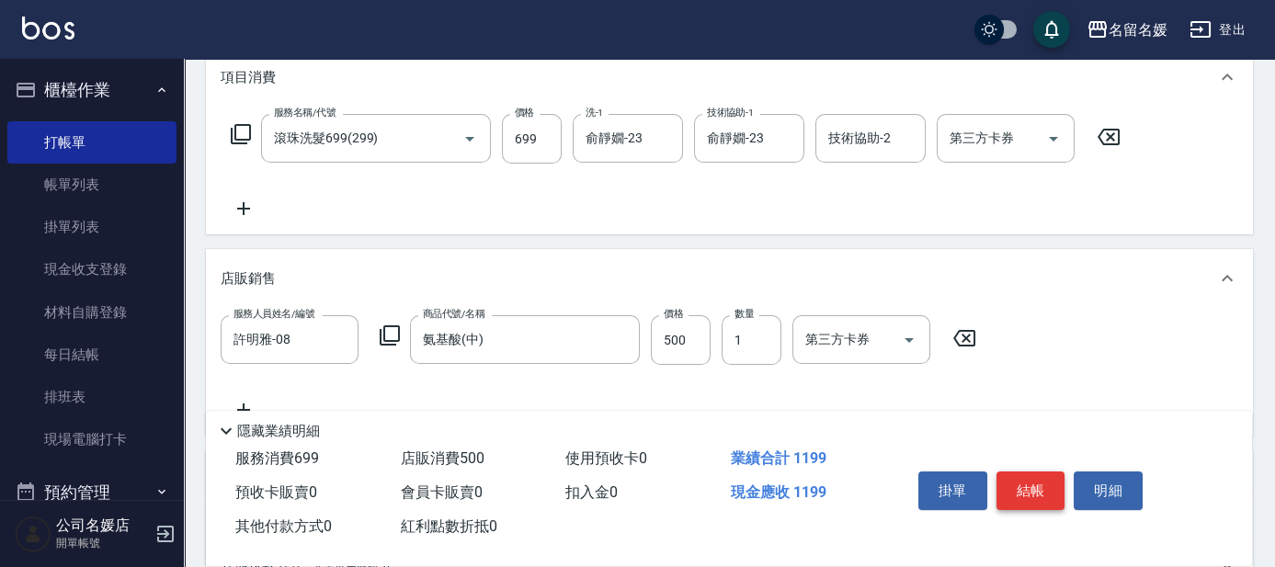
click at [1041, 484] on button "結帳" at bounding box center [1031, 491] width 69 height 39
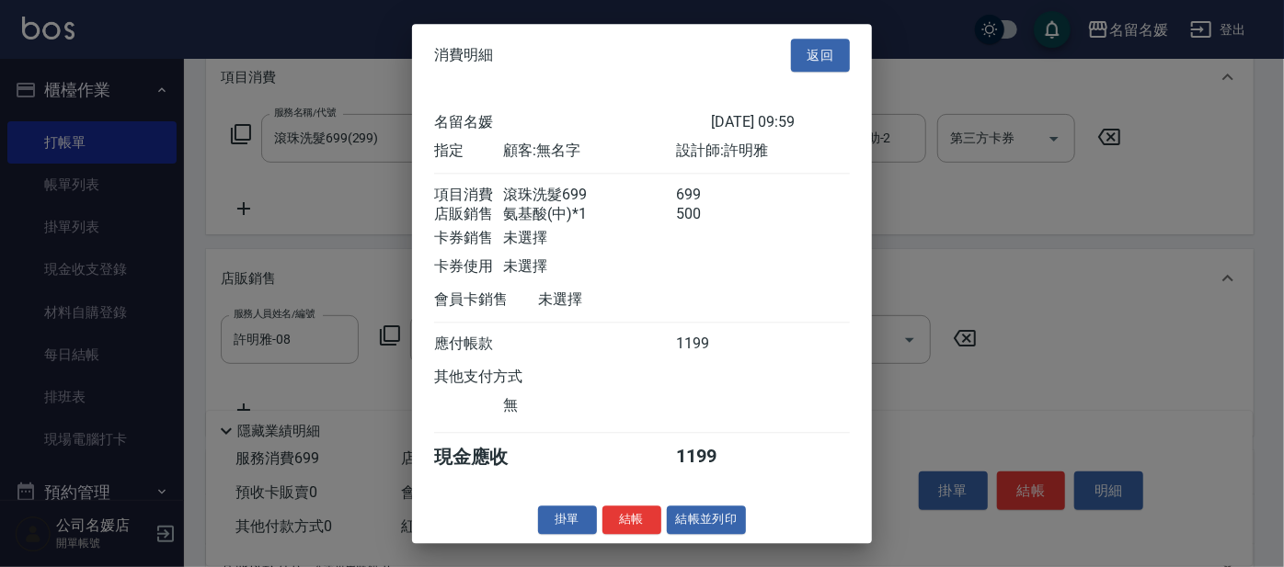
click at [633, 530] on button "結帳" at bounding box center [631, 520] width 59 height 29
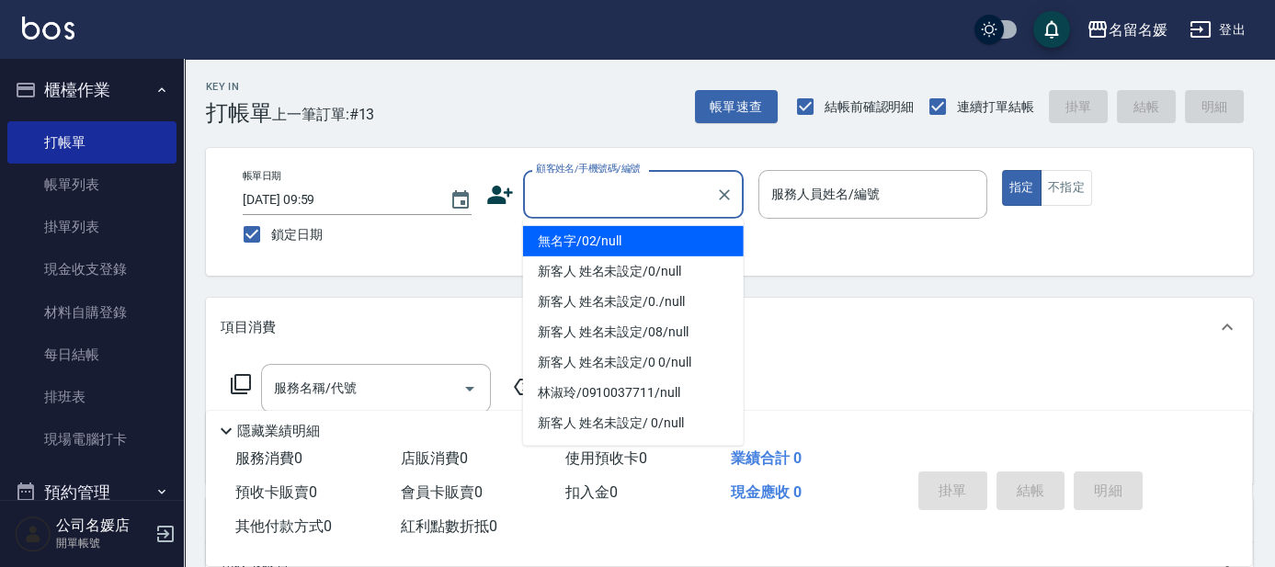
click at [566, 188] on input "顧客姓名/手機號碼/編號" at bounding box center [620, 194] width 177 height 32
type input "無名字/02/null"
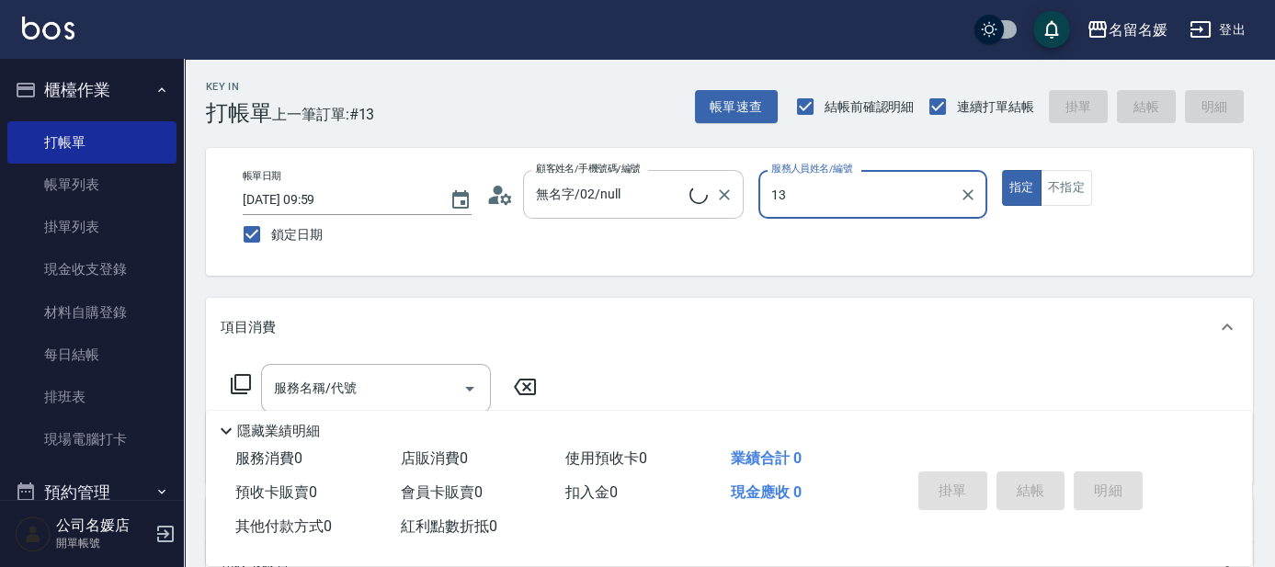
type input "13"
type input "新客人 姓名未設定/0/null"
type input "支援-13"
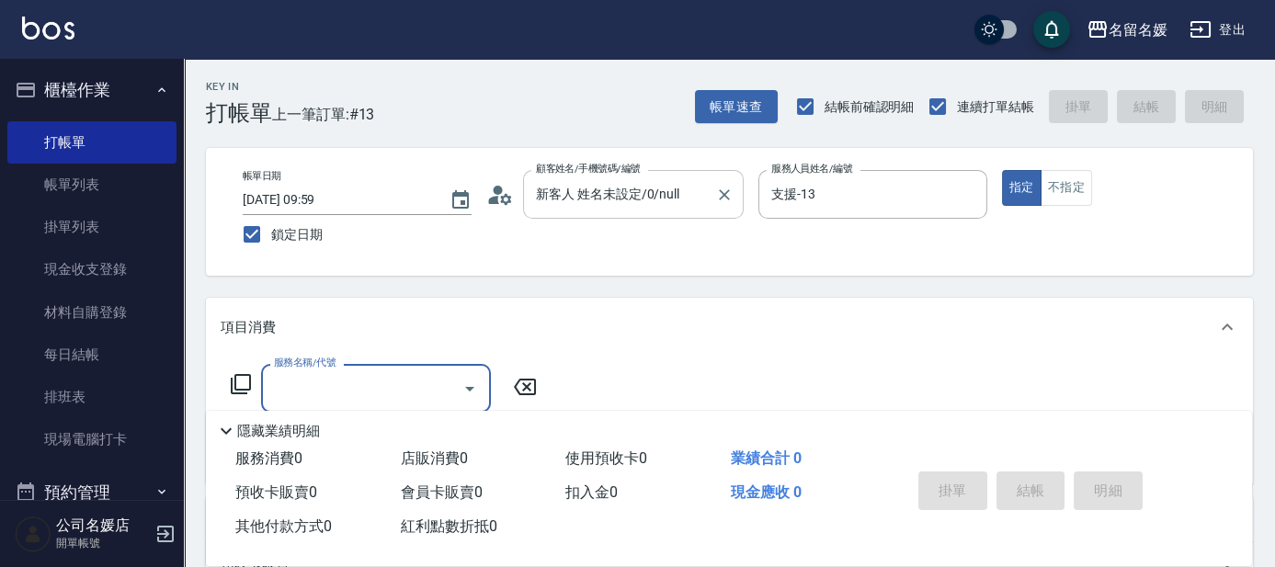
type input "2"
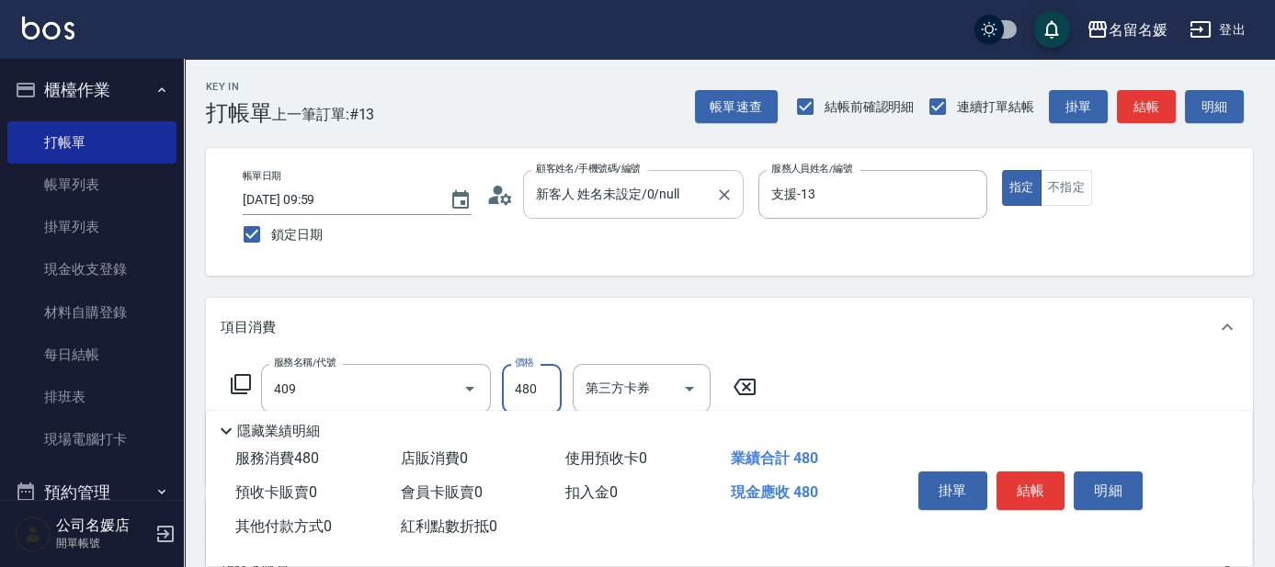
type input "洗+剪(409)"
click at [546, 390] on input "480" at bounding box center [532, 389] width 60 height 50
type input "580"
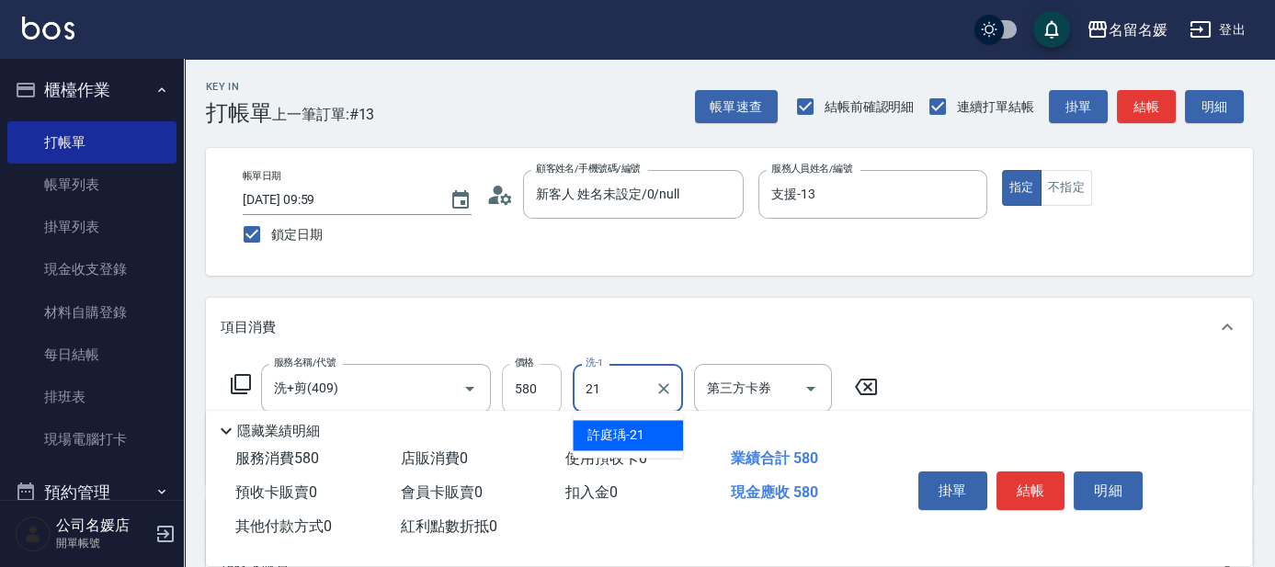
type input "許庭瑀-21"
click at [700, 288] on div "Key In 打帳單 上一筆訂單:#13 帳單速查 結帳前確認明細 連續打單結帳 掛單 結帳 明細 帳單日期 [DATE] 09:59 鎖定日期 顧客姓名/手…" at bounding box center [730, 479] width 1092 height 841
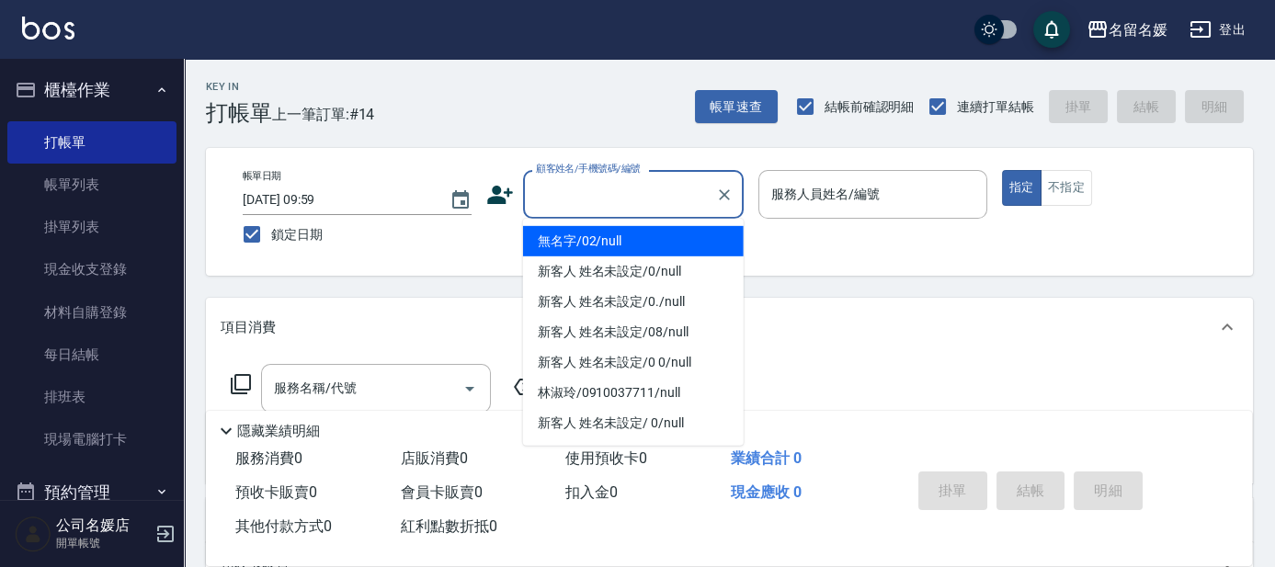
click at [601, 201] on input "顧客姓名/手機號碼/編號" at bounding box center [620, 194] width 177 height 32
click at [671, 233] on li "無名字/02/null" at bounding box center [633, 241] width 221 height 30
type input "無名字/02/null"
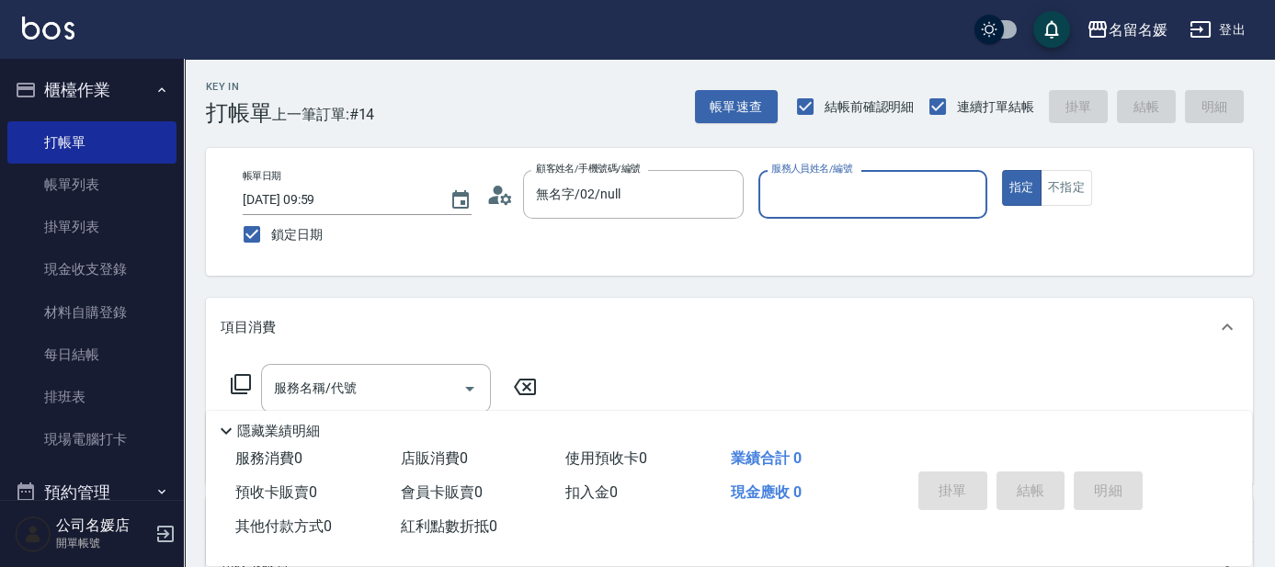
click at [826, 193] on input "服務人員姓名/編號" at bounding box center [873, 194] width 212 height 32
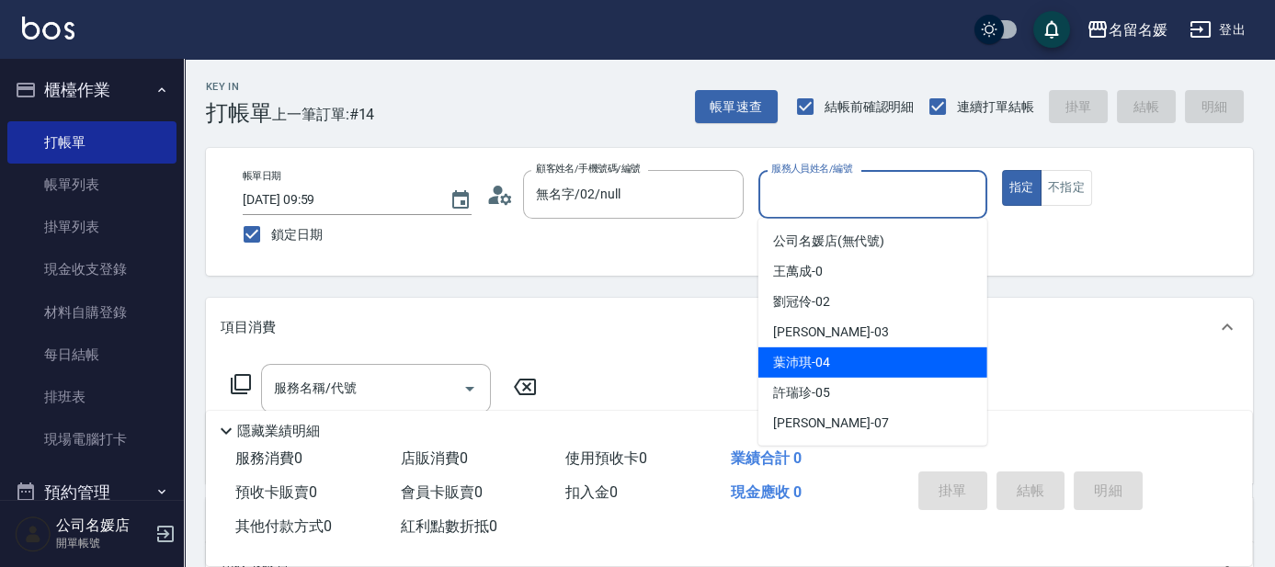
click at [831, 362] on div "[PERSON_NAME]-04" at bounding box center [873, 363] width 229 height 30
type input "[PERSON_NAME]-04"
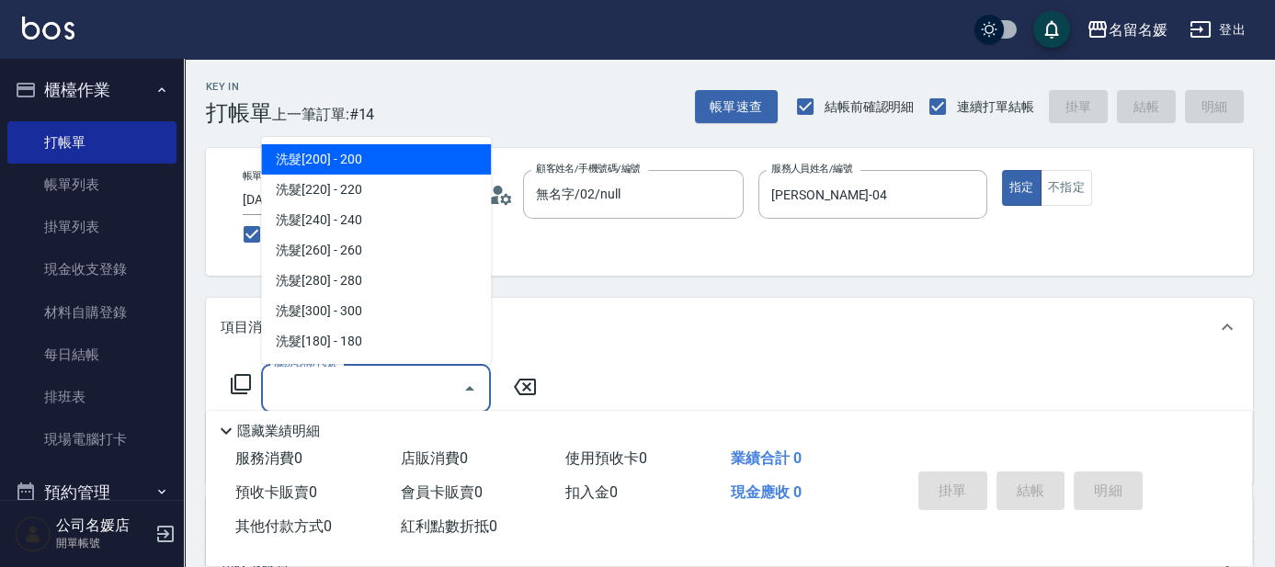
click at [379, 390] on input "服務名稱/代號" at bounding box center [362, 388] width 186 height 32
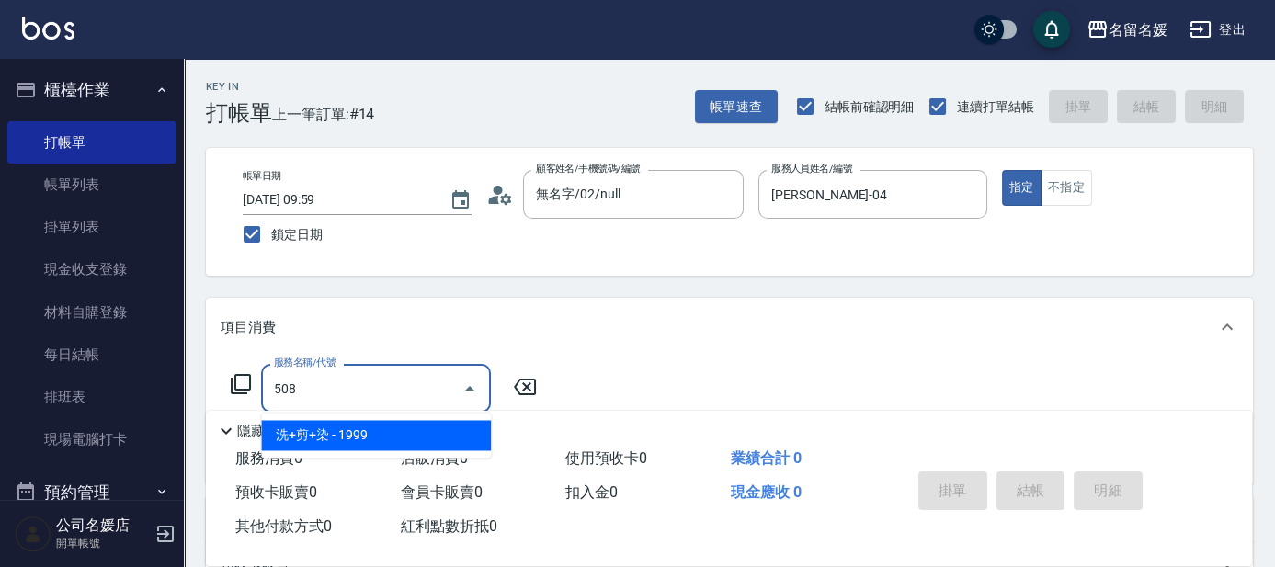
click at [374, 440] on span "洗+剪+染 - 1999" at bounding box center [376, 435] width 230 height 30
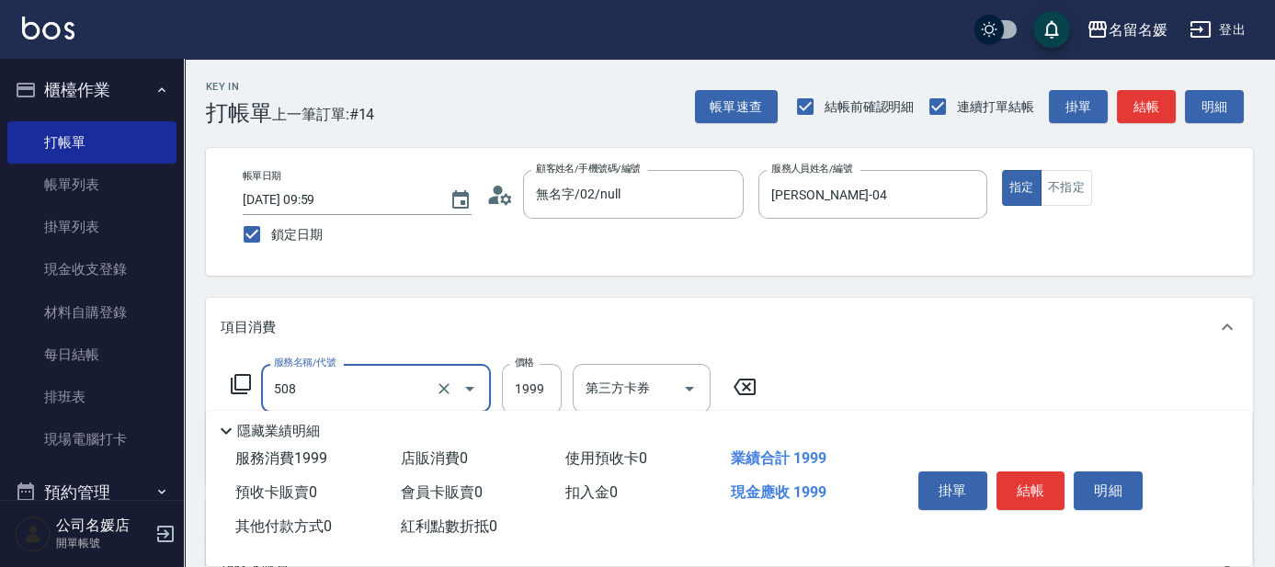
click at [385, 388] on input "508" at bounding box center [350, 388] width 162 height 32
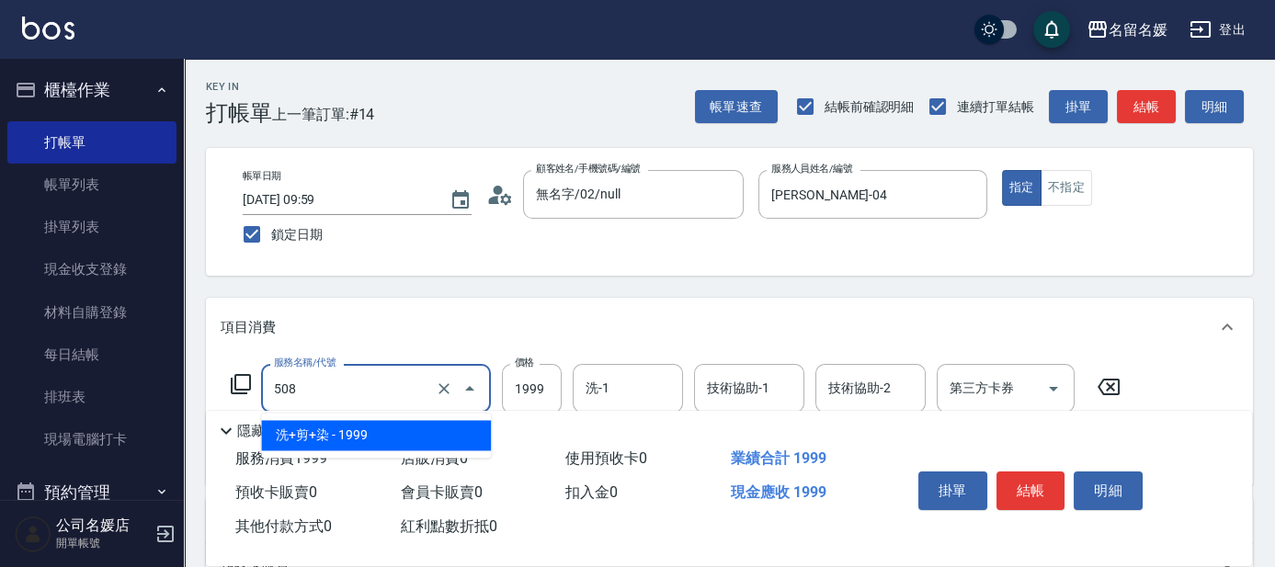
click at [416, 434] on span "洗+剪+染 - 1999" at bounding box center [376, 435] width 230 height 30
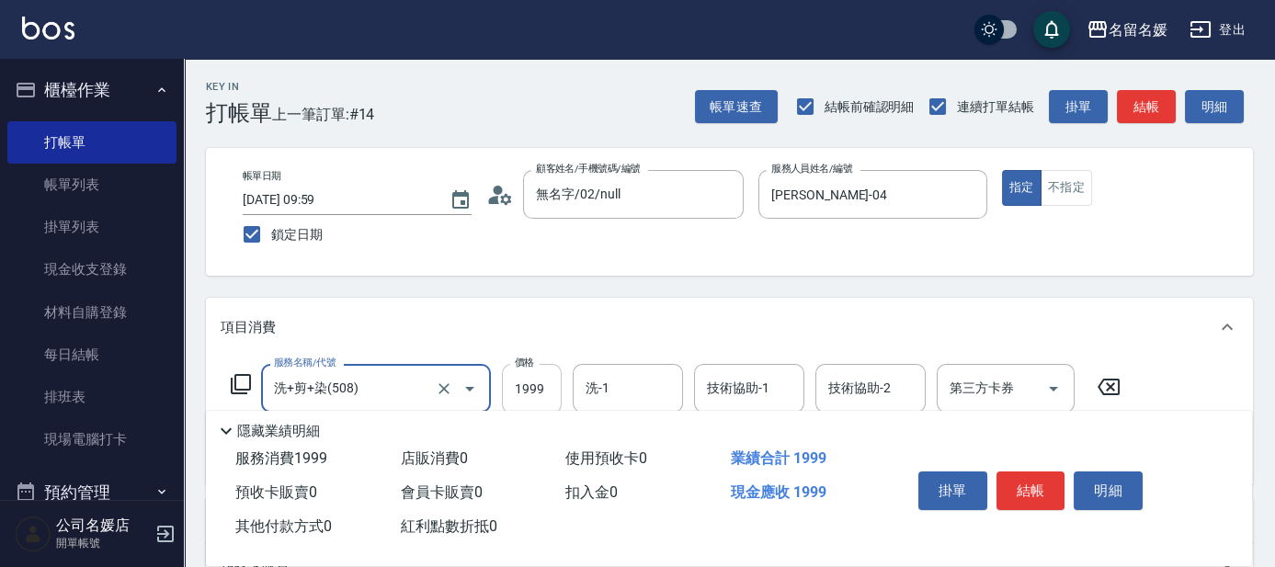
type input "洗+剪+染(508)"
click at [506, 378] on input "1999" at bounding box center [532, 389] width 60 height 50
type input "1800"
click at [626, 395] on input "洗-1" at bounding box center [628, 388] width 94 height 32
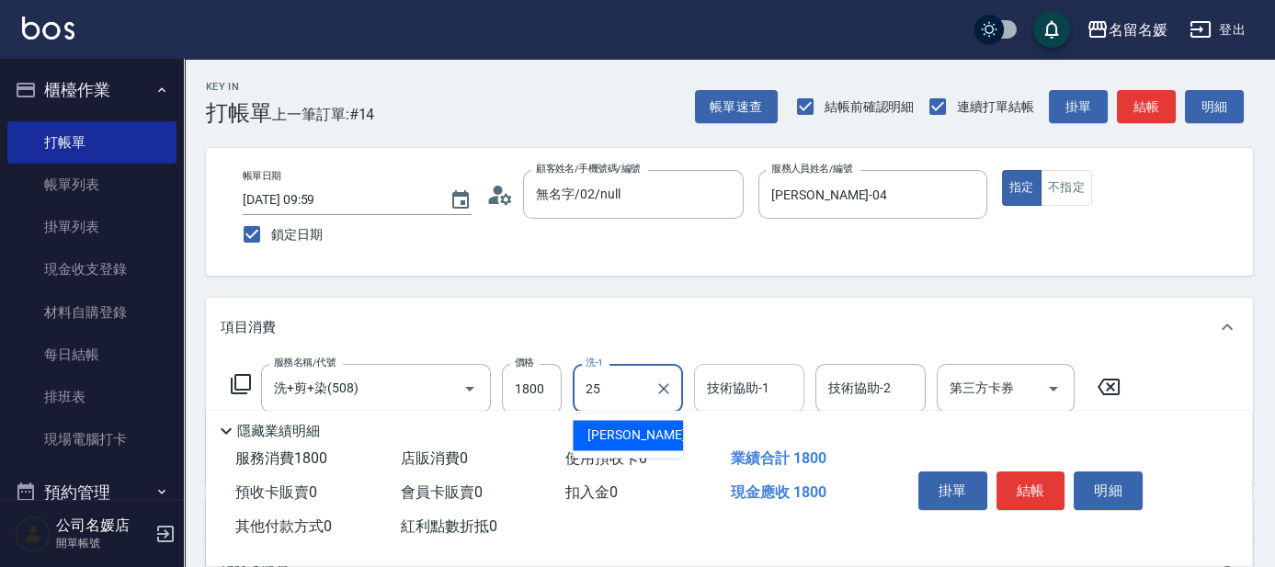
drag, startPoint x: 640, startPoint y: 437, endPoint x: 750, endPoint y: 391, distance: 119.5
click at [649, 434] on div "[PERSON_NAME]-25" at bounding box center [628, 435] width 110 height 30
type input "[PERSON_NAME]-25"
click at [750, 390] on div "技術協助-1 技術協助-1" at bounding box center [749, 388] width 110 height 49
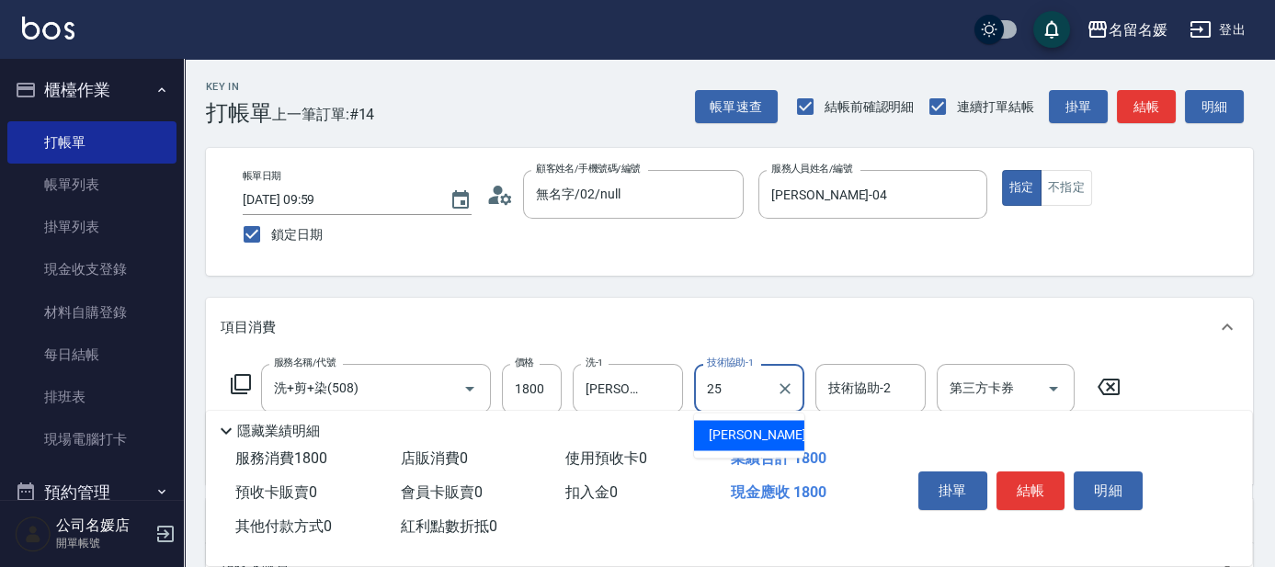
click at [736, 431] on span "[PERSON_NAME]-25" at bounding box center [767, 435] width 116 height 19
type input "[PERSON_NAME]-25"
click at [1018, 490] on button "結帳" at bounding box center [1031, 491] width 69 height 39
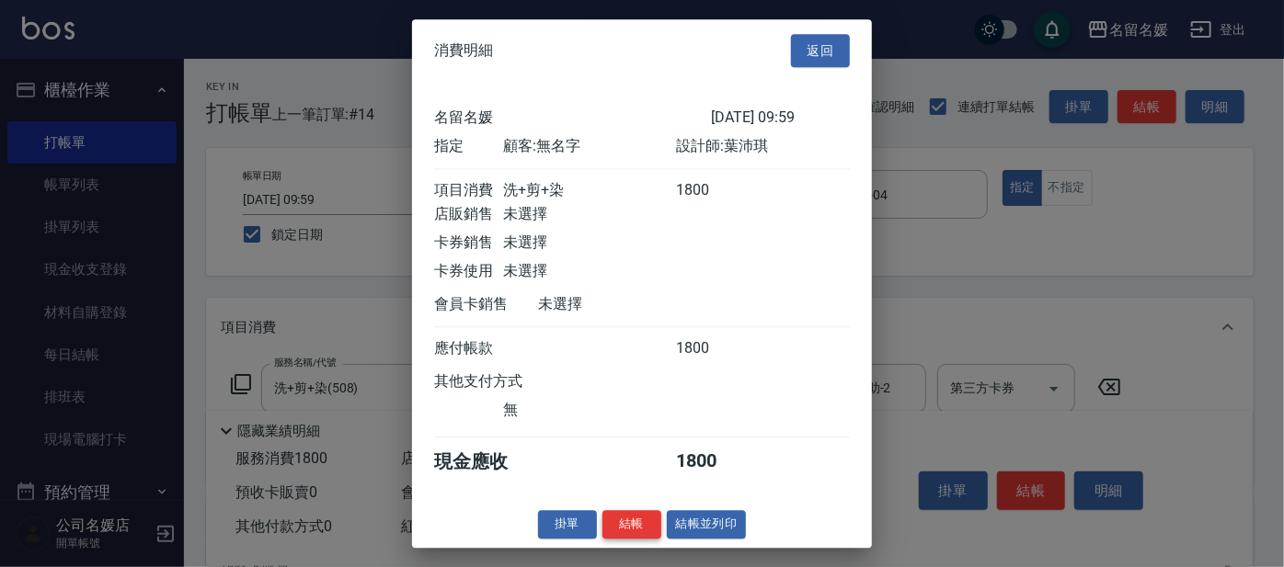
click at [634, 539] on button "結帳" at bounding box center [631, 524] width 59 height 29
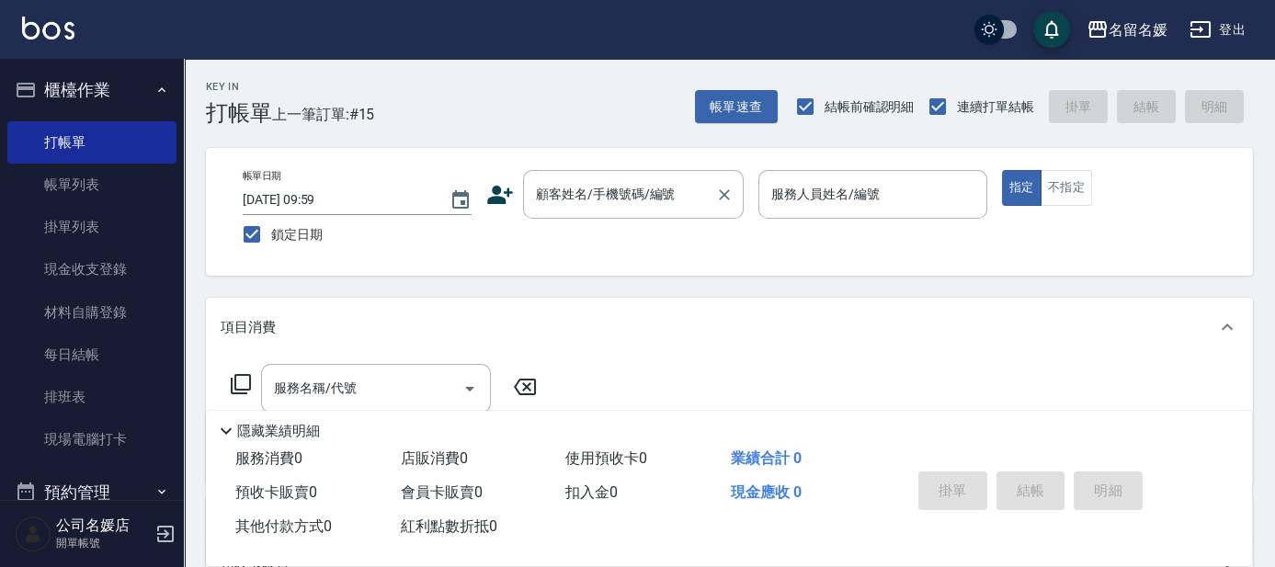
click at [623, 192] on input "顧客姓名/手機號碼/編號" at bounding box center [620, 194] width 177 height 32
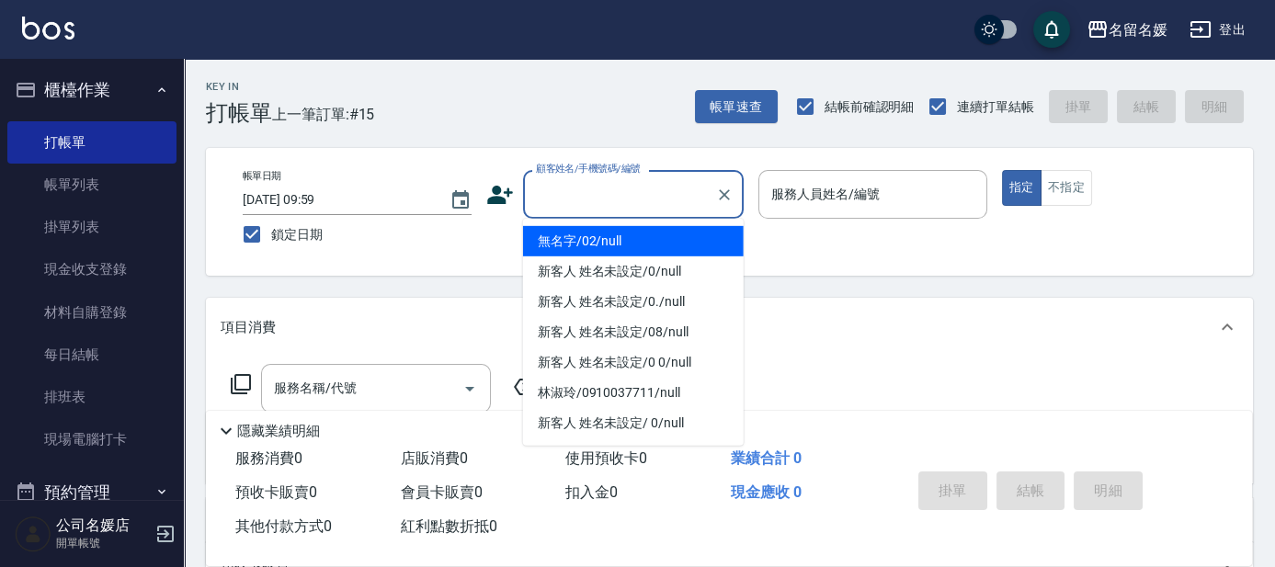
click at [623, 238] on li "無名字/02/null" at bounding box center [633, 241] width 221 height 30
click at [837, 200] on label "服務人員姓名/編號" at bounding box center [826, 194] width 109 height 18
click at [837, 200] on input "服務人員姓名/編號" at bounding box center [873, 194] width 212 height 32
type input "無名字/02/null"
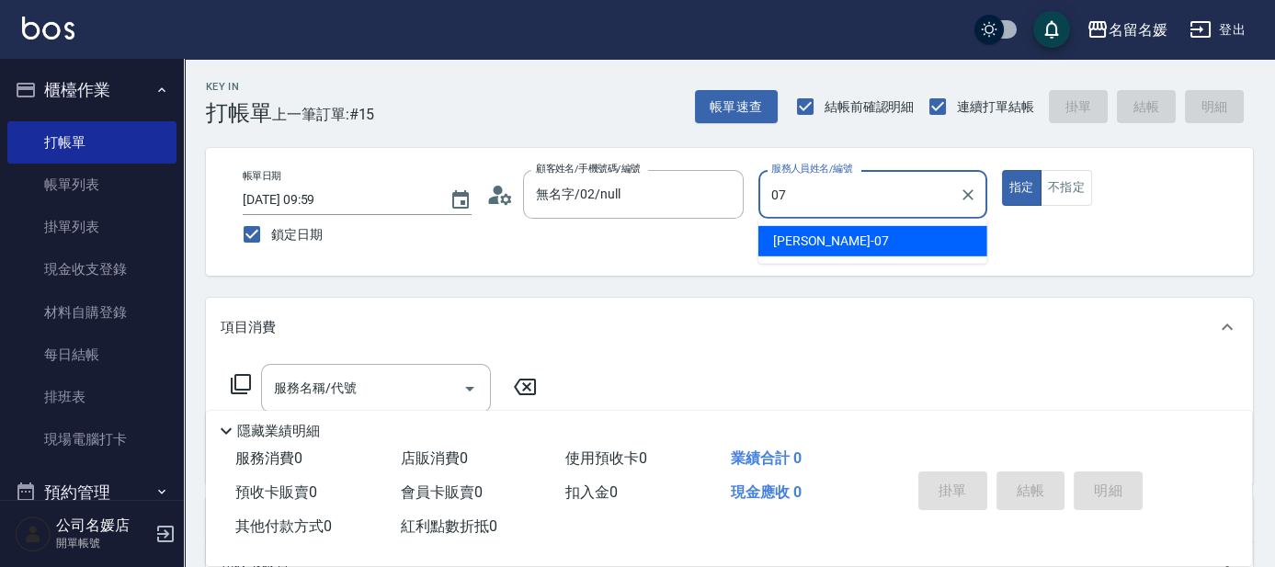
type input "[PERSON_NAME]-07"
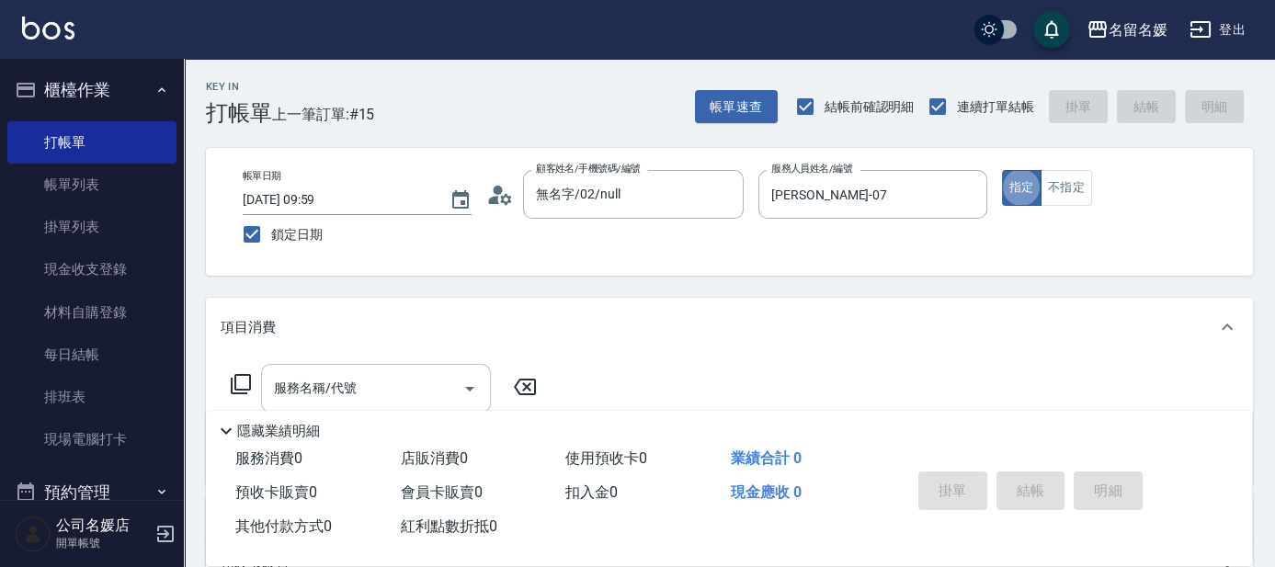
click at [349, 390] on div "服務名稱/代號 服務名稱/代號" at bounding box center [376, 388] width 230 height 49
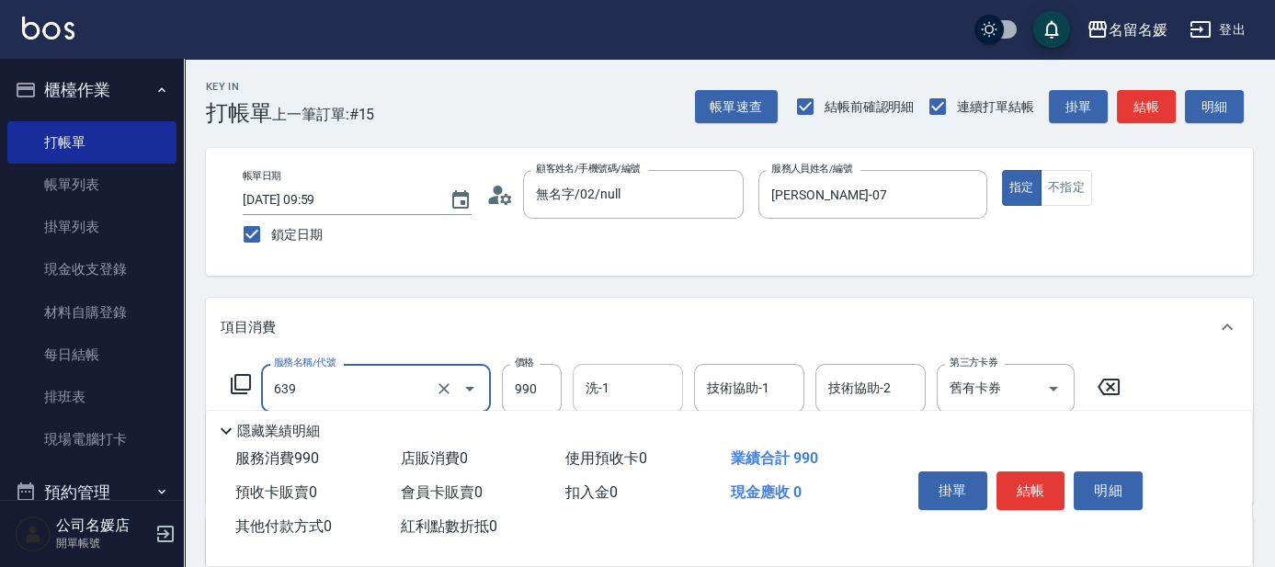
click at [636, 394] on input "洗-1" at bounding box center [628, 388] width 94 height 32
type input "(芙)蘆薈髮膜套卡(自材)(639)"
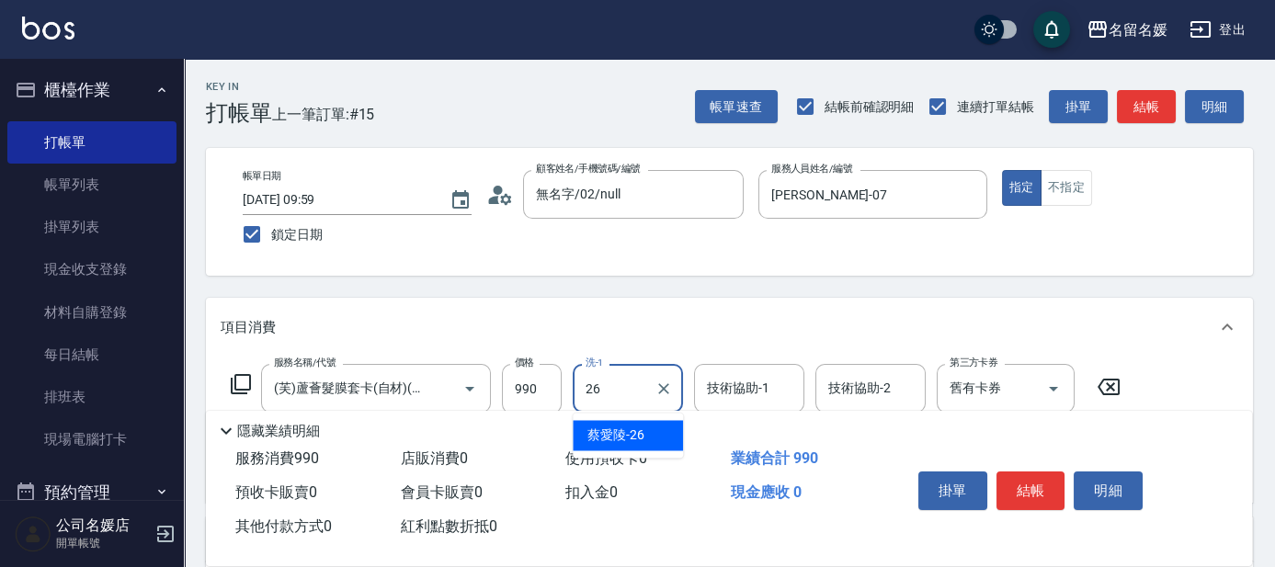
type input "蔡愛陵-26"
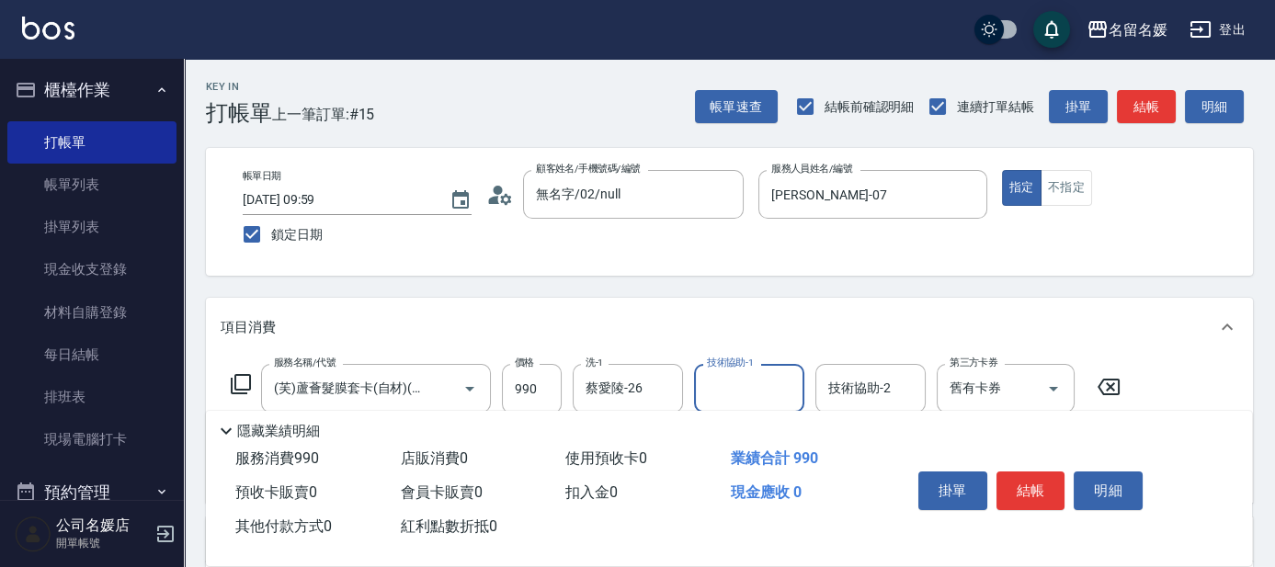
click at [721, 390] on input "技術協助-1" at bounding box center [750, 388] width 94 height 32
type input "蔡愛陵-26"
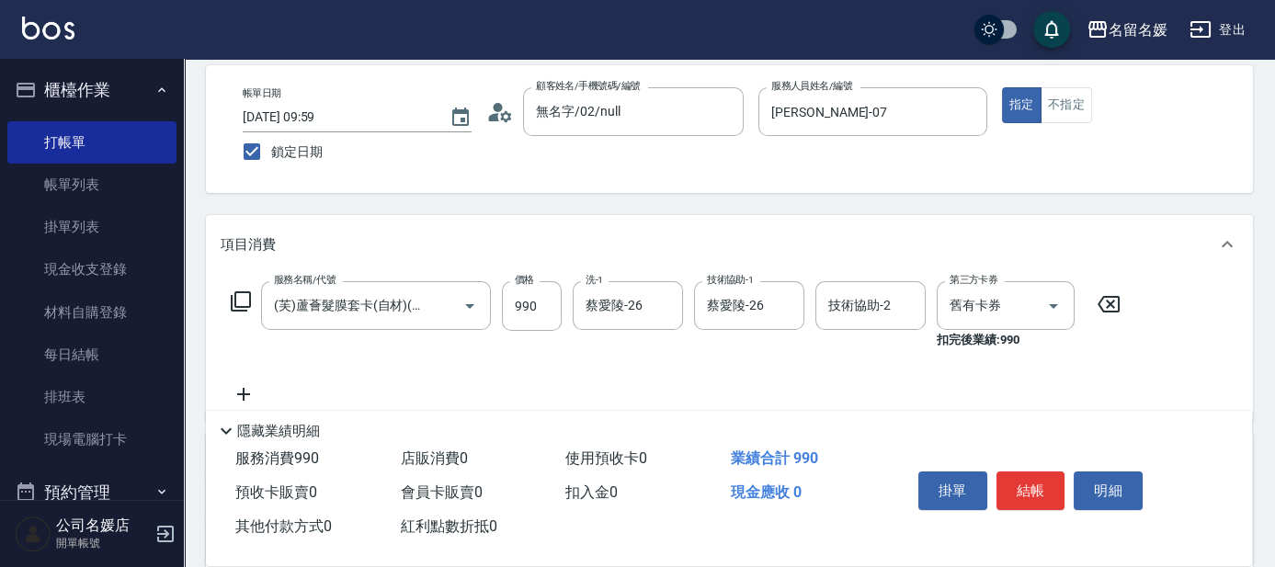
click at [248, 388] on icon at bounding box center [244, 394] width 46 height 22
click at [330, 400] on input "服務名稱/代號" at bounding box center [362, 396] width 186 height 32
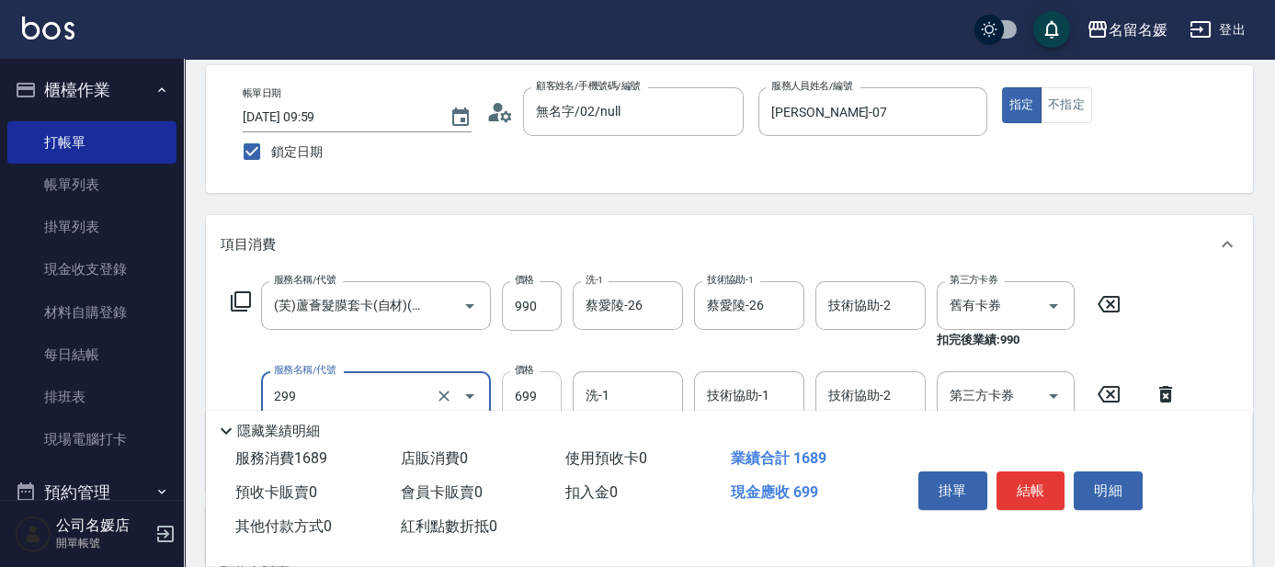
click at [541, 382] on input "699" at bounding box center [532, 397] width 60 height 50
type input "滾珠洗髮699(299)"
type input "700"
click at [644, 384] on input "洗-1" at bounding box center [628, 396] width 94 height 32
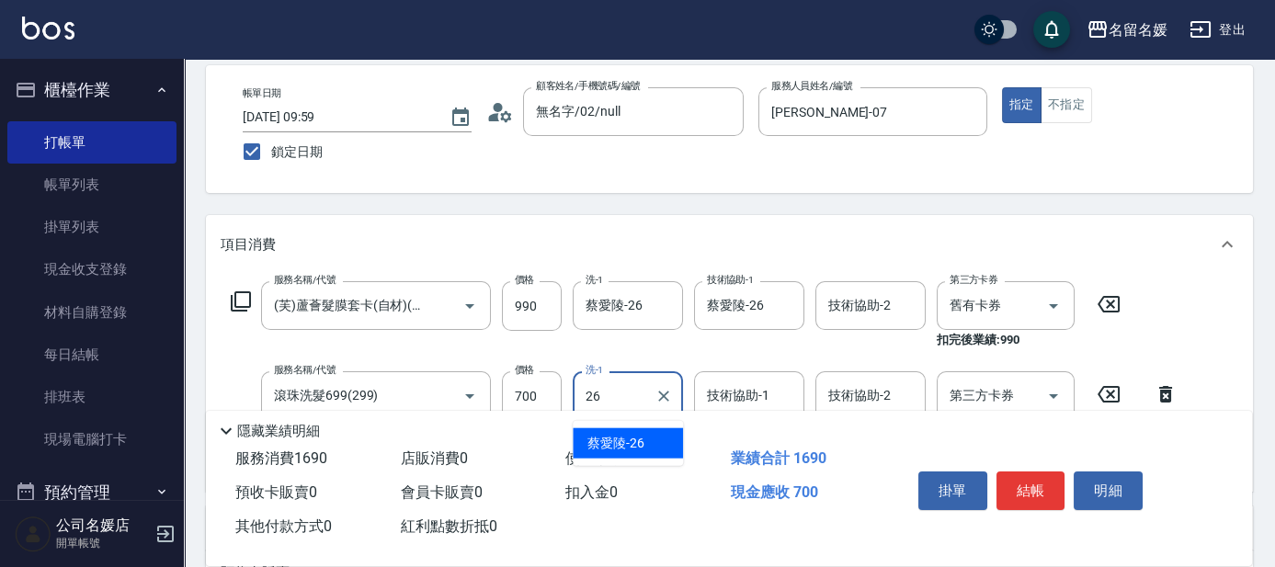
type input "蔡愛陵-26"
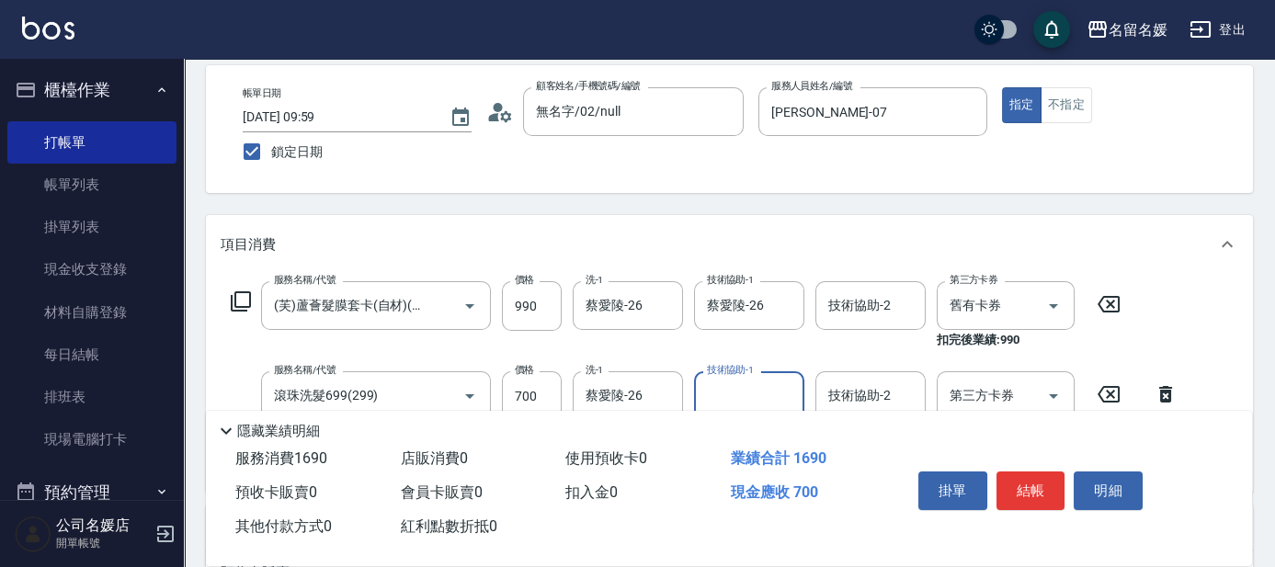
click at [726, 399] on input "技術協助-1" at bounding box center [750, 396] width 94 height 32
type input "蔡愛陵-26"
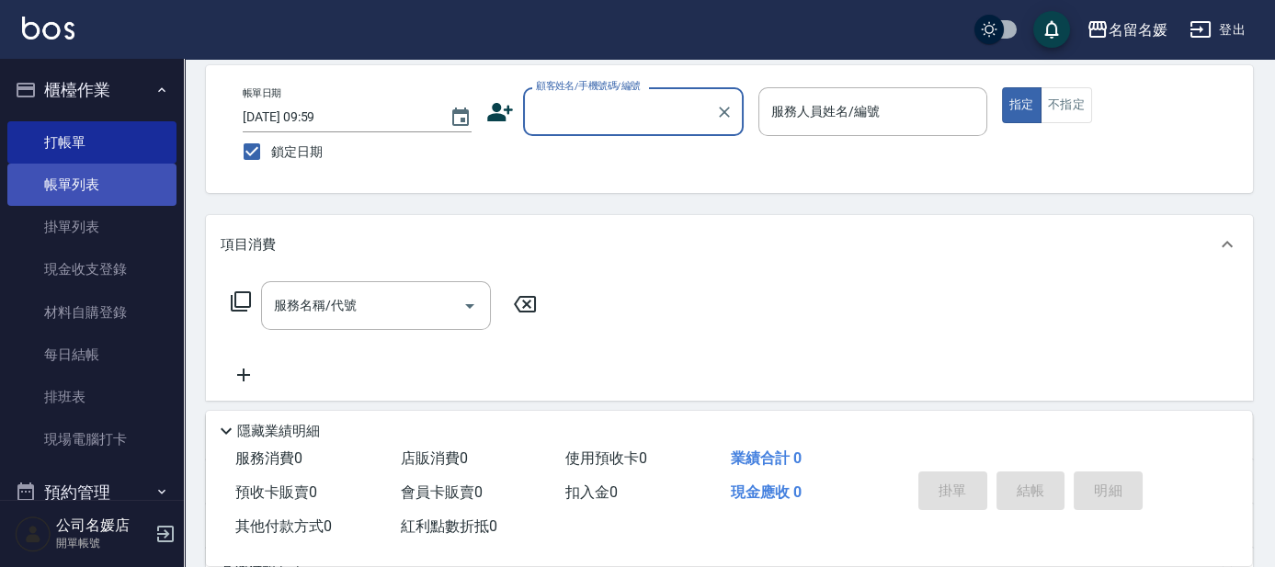
click at [103, 179] on link "帳單列表" at bounding box center [91, 185] width 169 height 42
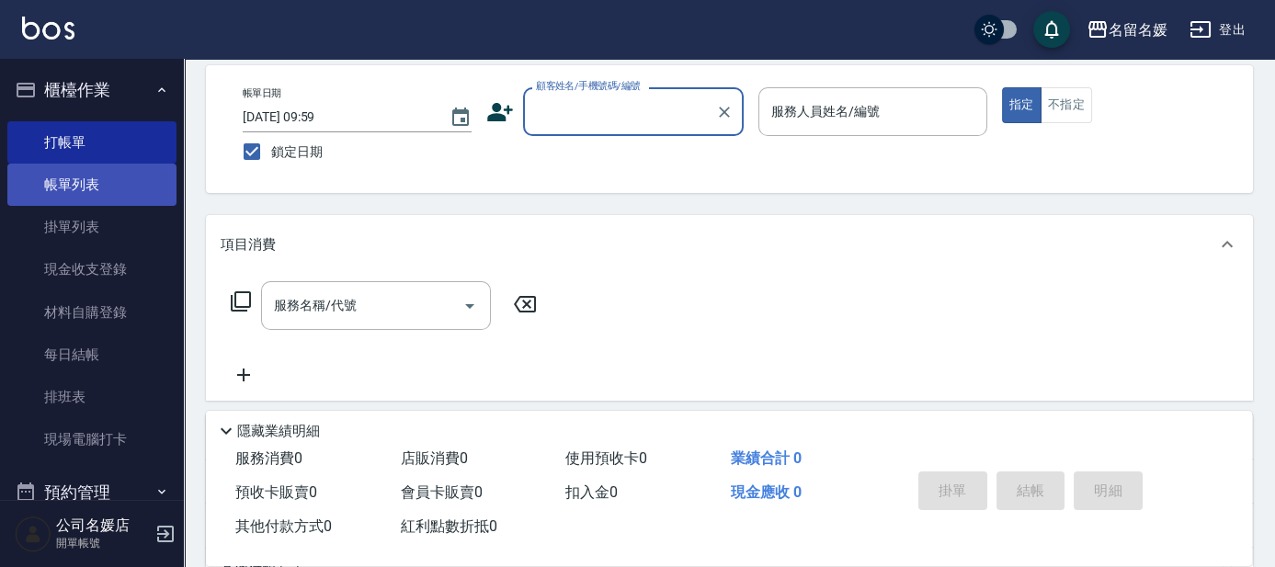
click at [103, 179] on link "帳單列表" at bounding box center [91, 185] width 169 height 42
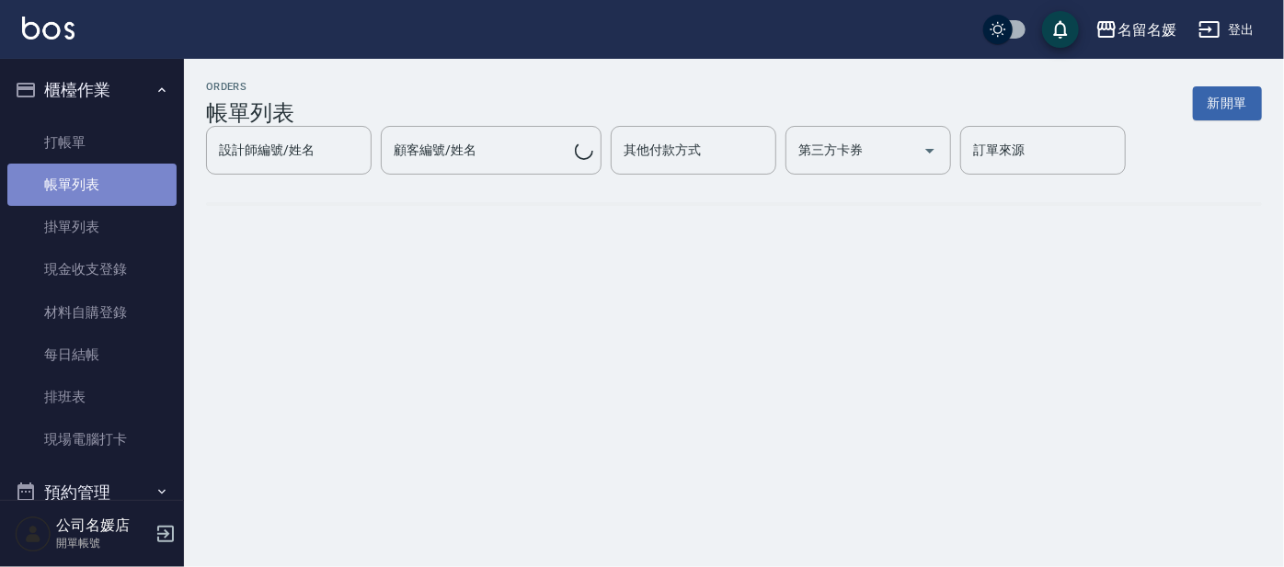
click at [103, 179] on link "帳單列表" at bounding box center [91, 185] width 169 height 42
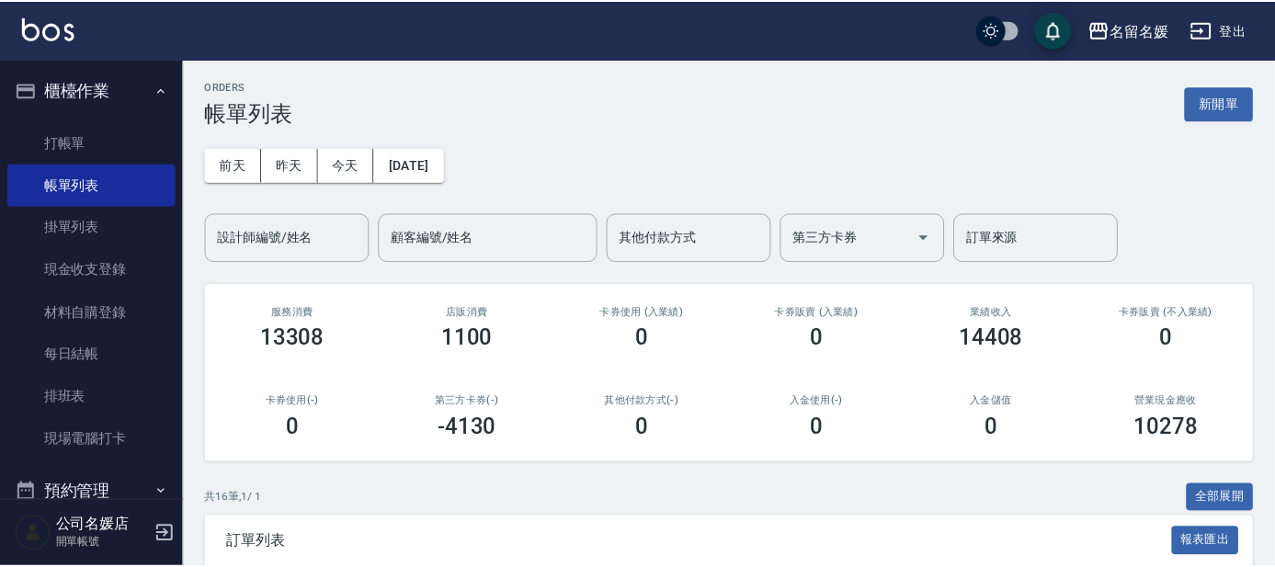
scroll to position [250, 0]
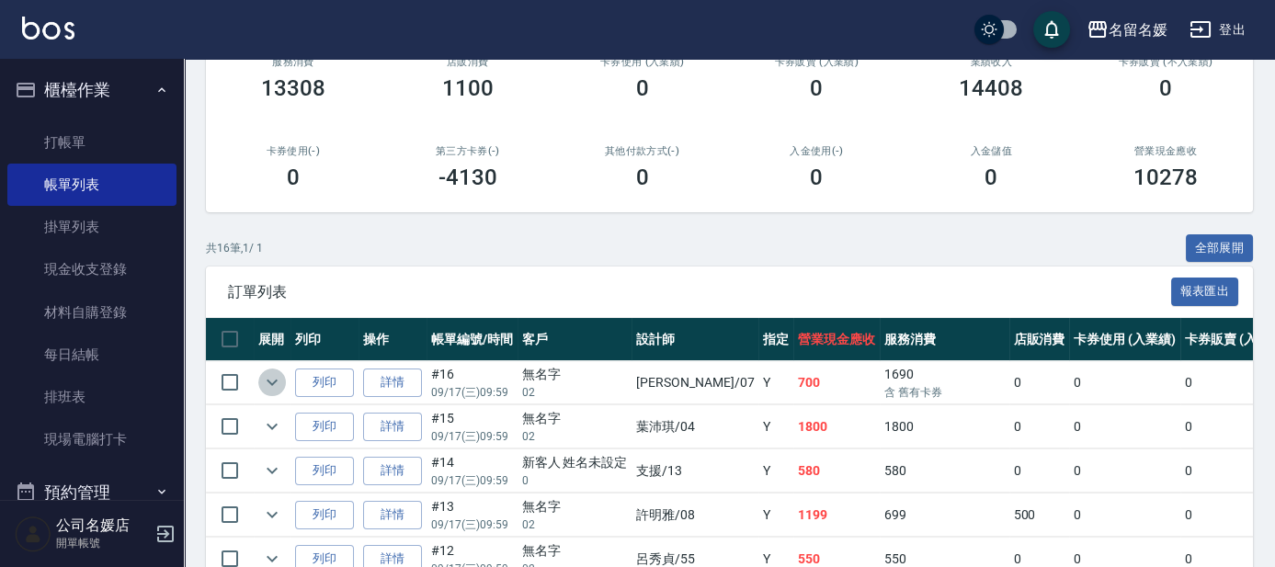
click at [274, 383] on icon "expand row" at bounding box center [272, 383] width 11 height 6
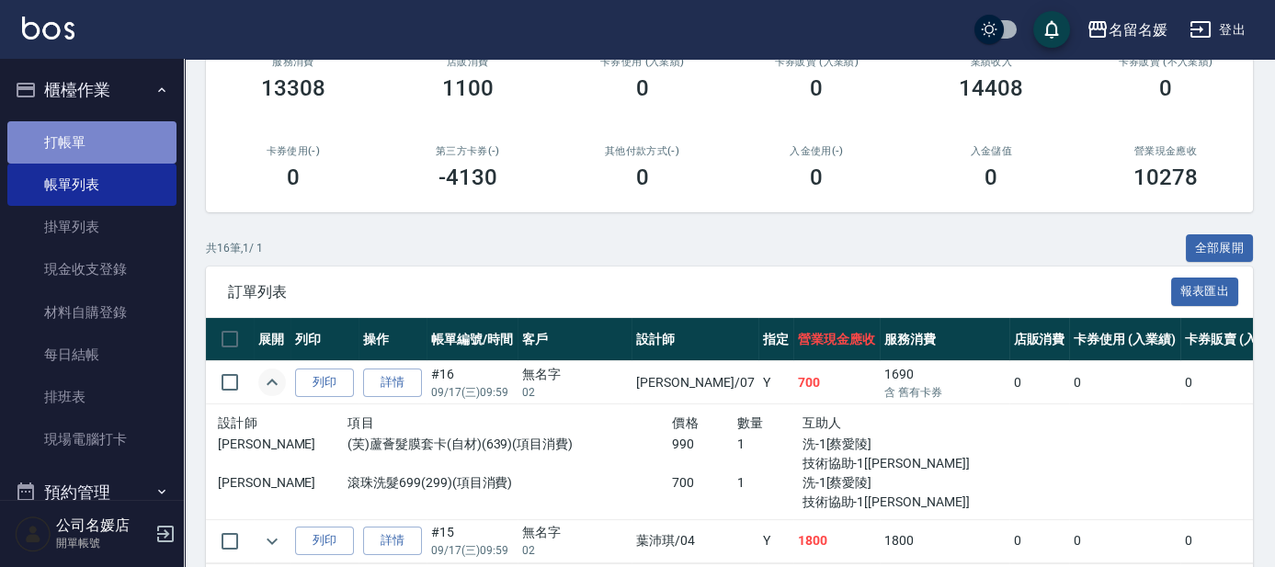
click at [116, 149] on link "打帳單" at bounding box center [91, 142] width 169 height 42
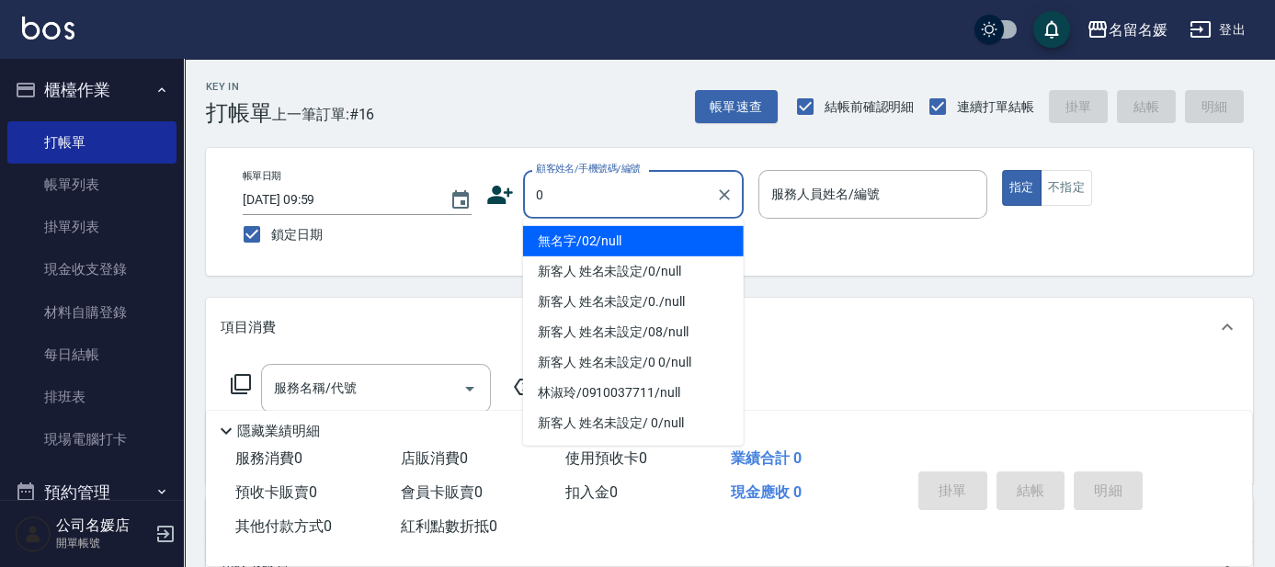
type input "0"
type input "04"
type input "無名字/02/null"
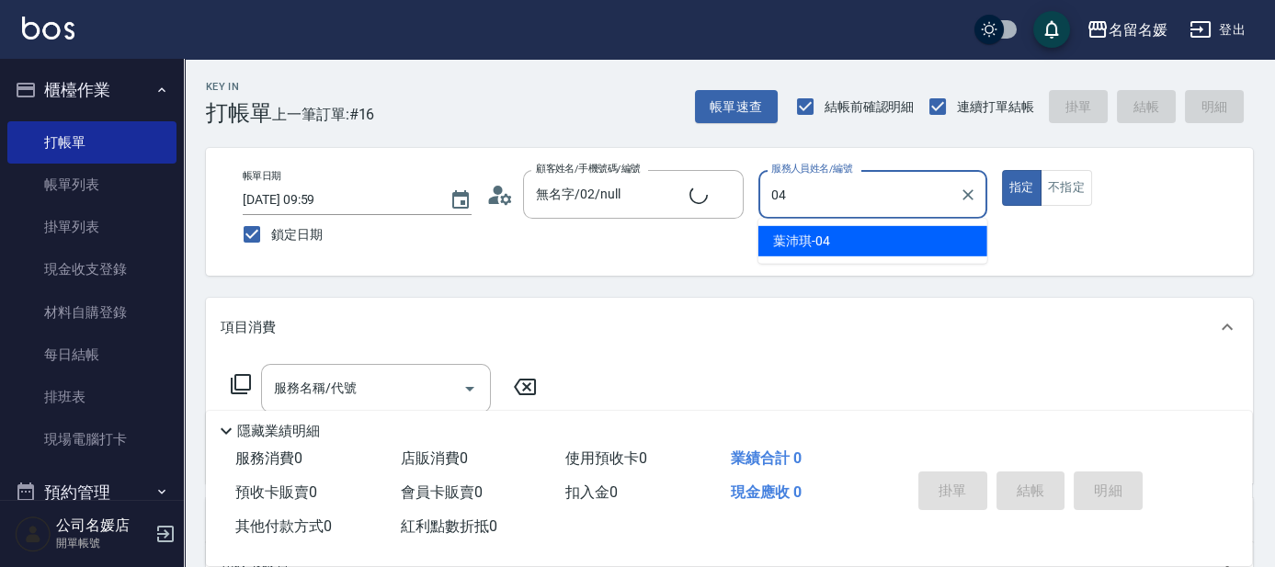
type input "04"
type button "true"
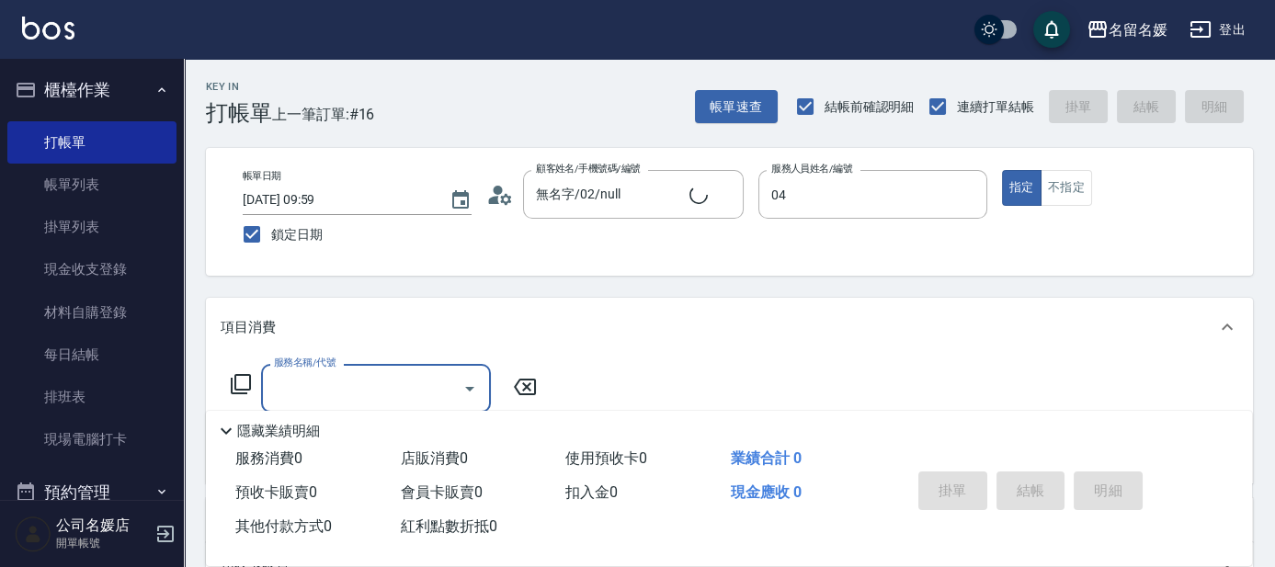
type input "[PERSON_NAME]-04"
type input "新客人 姓名未設定/0/null"
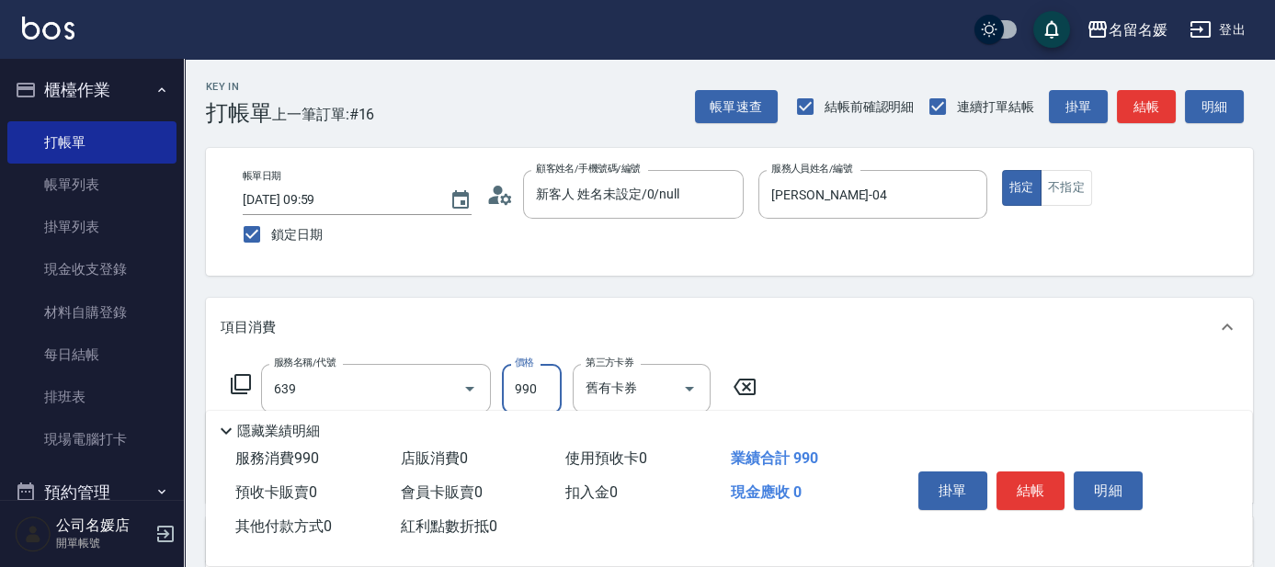
type input "(芙)蘆薈髮膜套卡(自材)(639)"
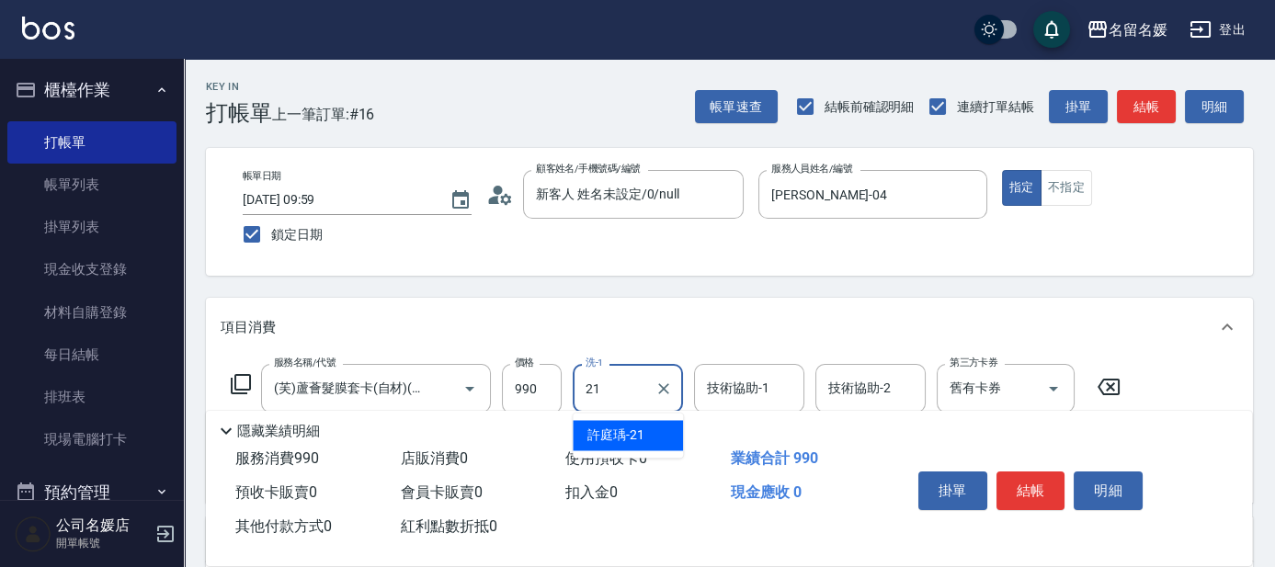
type input "許庭瑀-21"
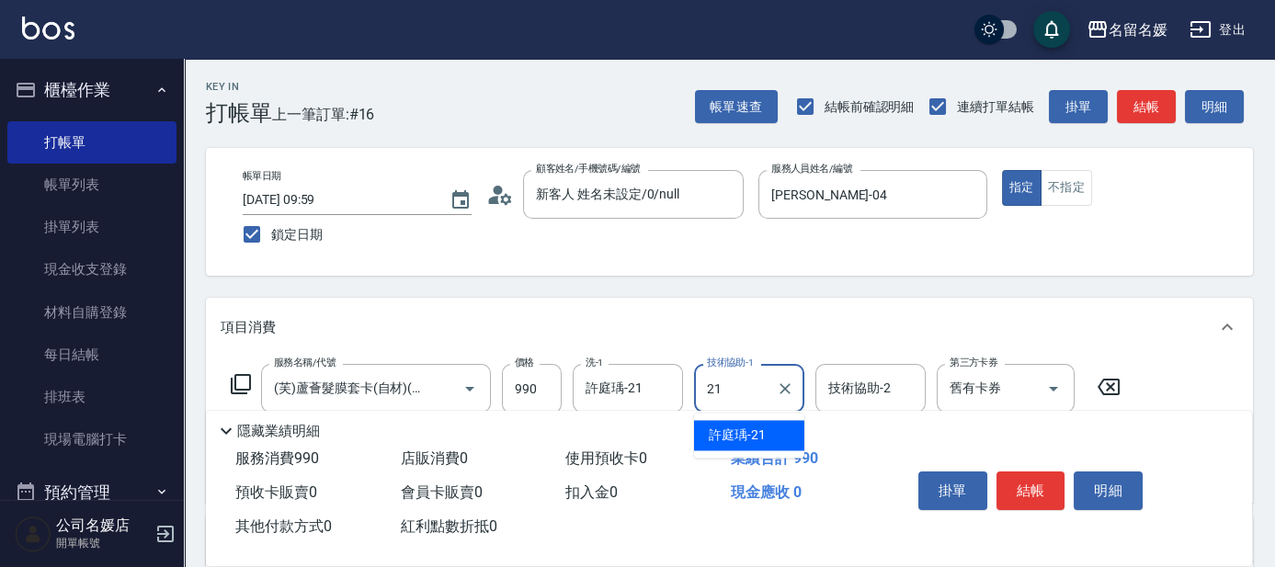
type input "許庭瑀-21"
click at [233, 383] on icon at bounding box center [241, 384] width 22 height 22
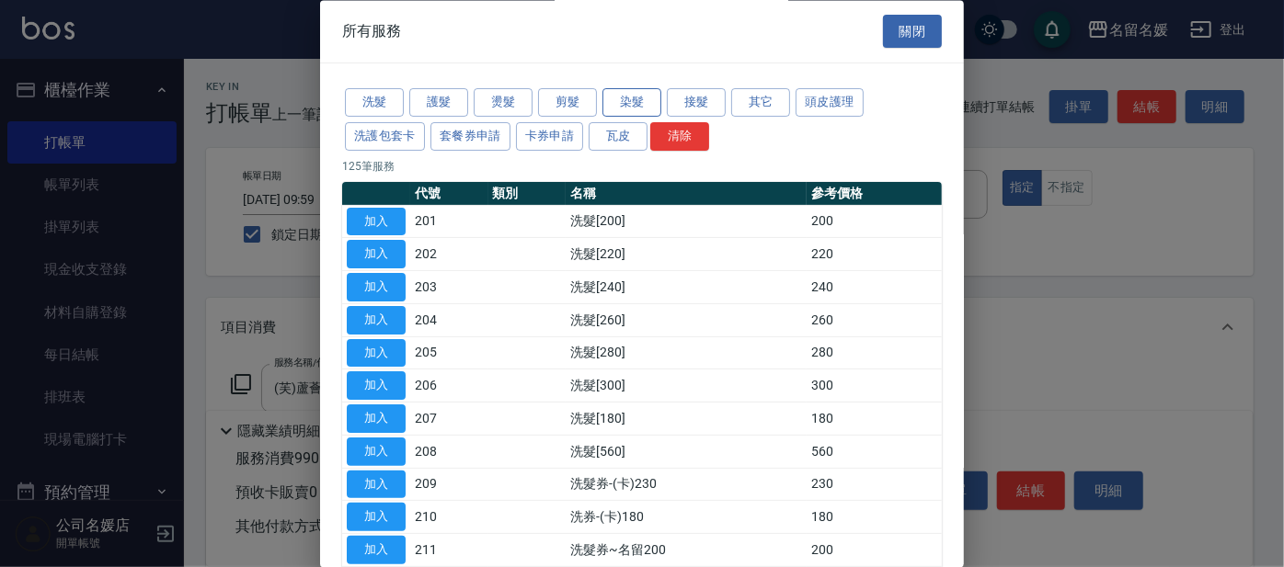
click at [638, 103] on button "染髮" at bounding box center [631, 103] width 59 height 29
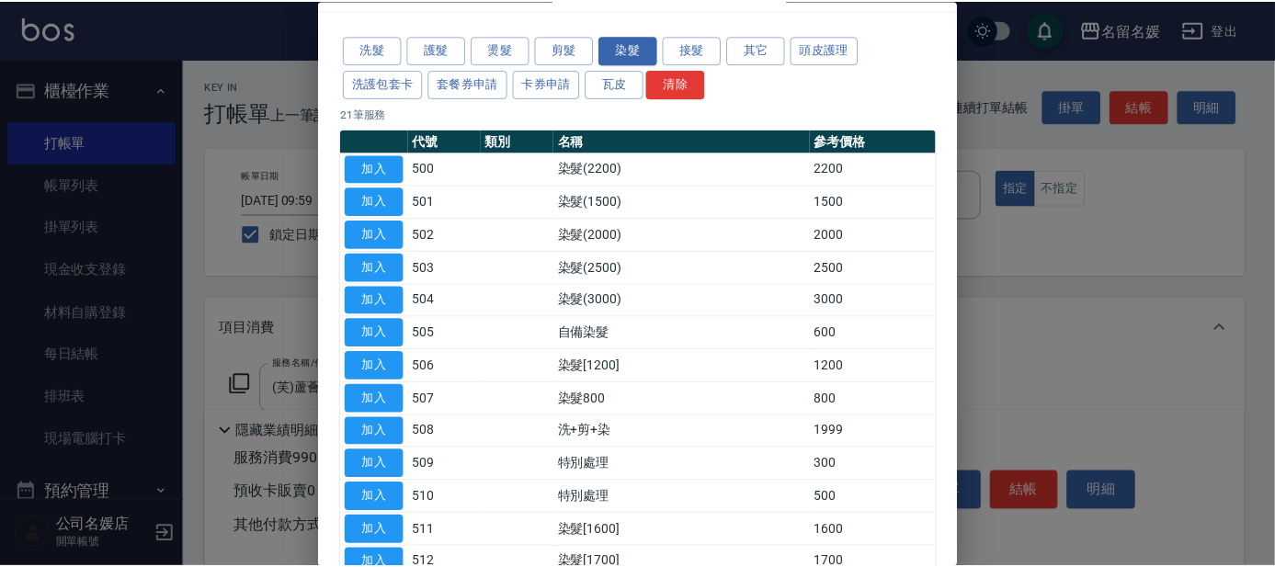
scroll to position [83, 0]
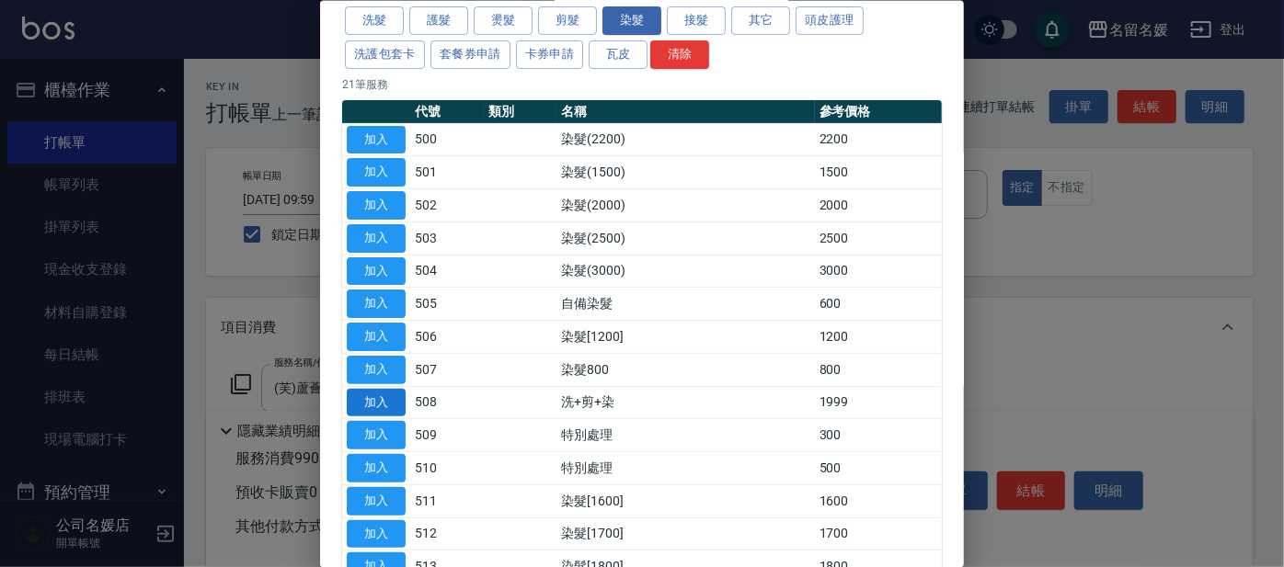
click at [383, 395] on button "加入" at bounding box center [376, 402] width 59 height 29
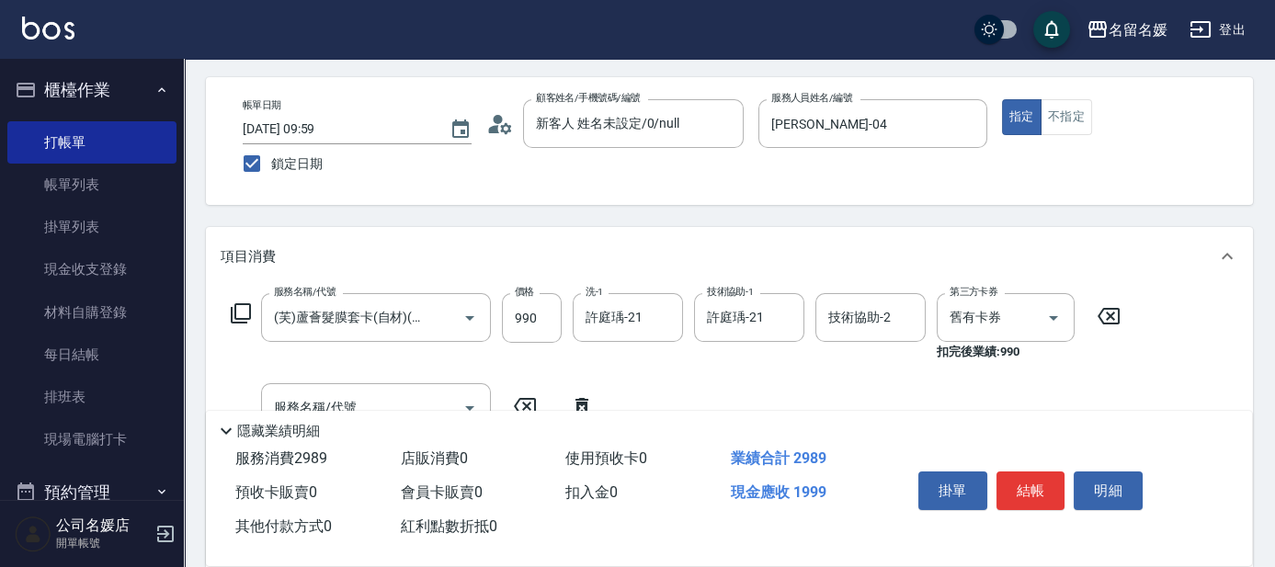
scroll to position [166, 0]
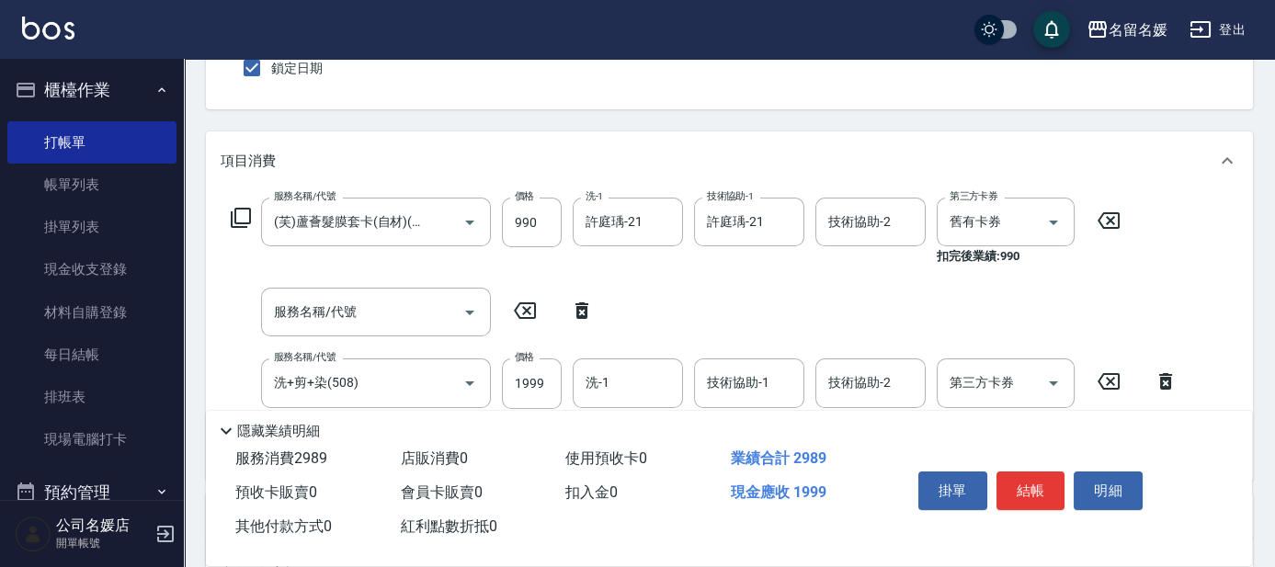
click at [581, 302] on icon at bounding box center [582, 311] width 46 height 22
type input "洗+剪+染(508)"
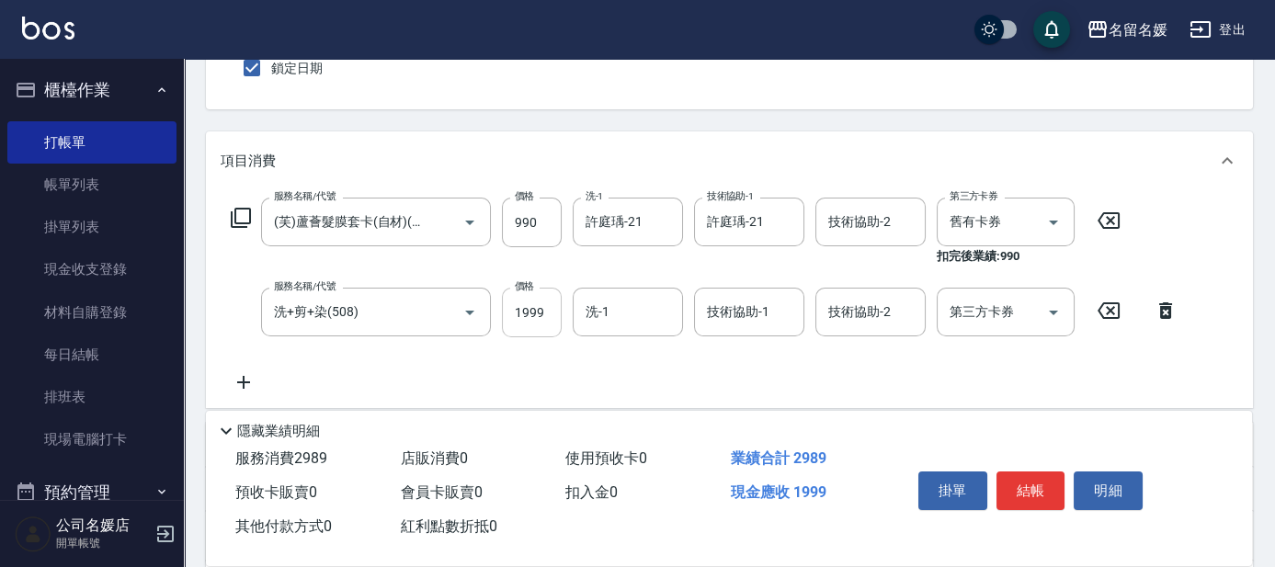
click at [548, 324] on input "1999" at bounding box center [532, 313] width 60 height 50
type input "2500"
type input "許庭瑀-21"
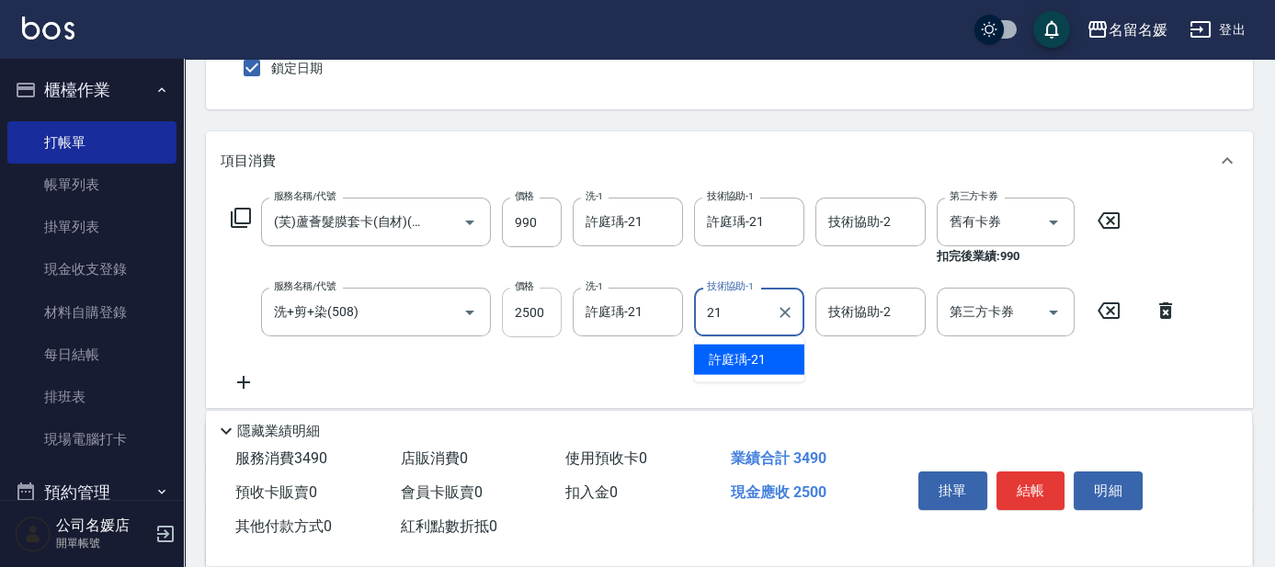
type input "許庭瑀-21"
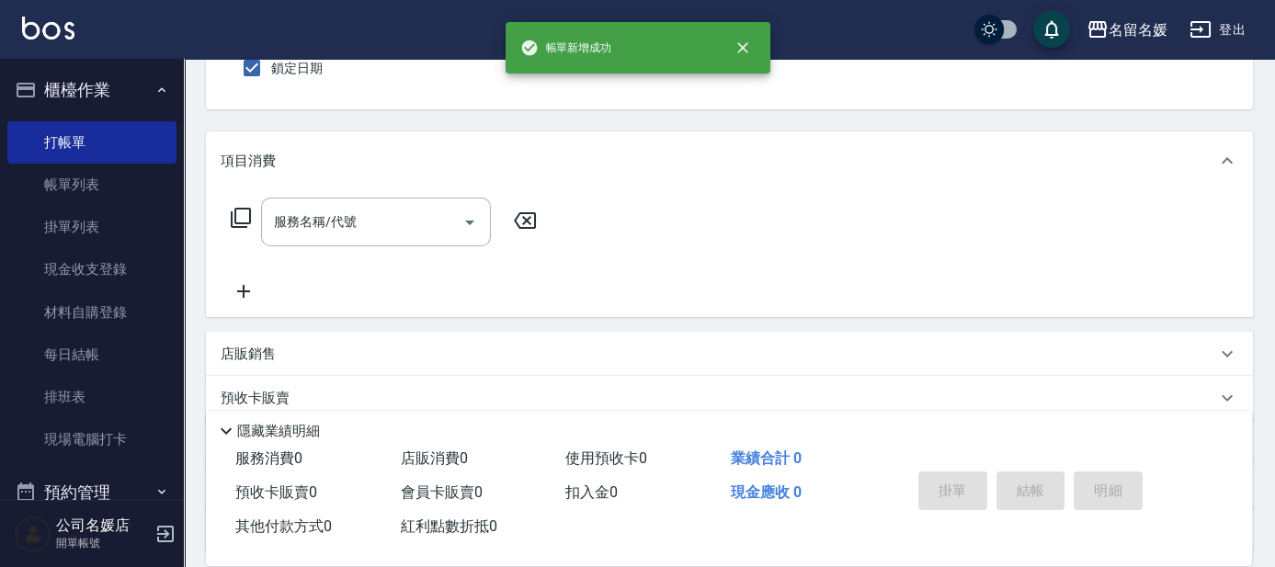
scroll to position [0, 0]
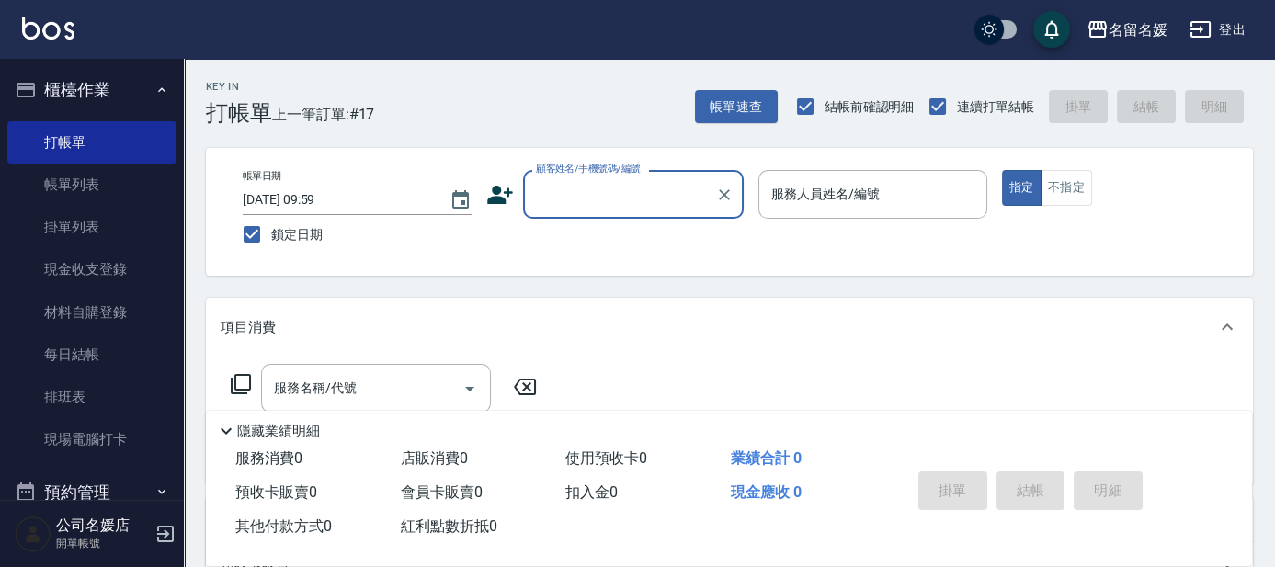
click at [601, 297] on div "Key In 打帳單 上一筆訂單:#17 帳單速查 結帳前確認明細 連續打單結帳 掛單 結帳 明細 帳單日期 [DATE] 09:59 鎖定日期 顧客姓名/手…" at bounding box center [730, 476] width 1092 height 835
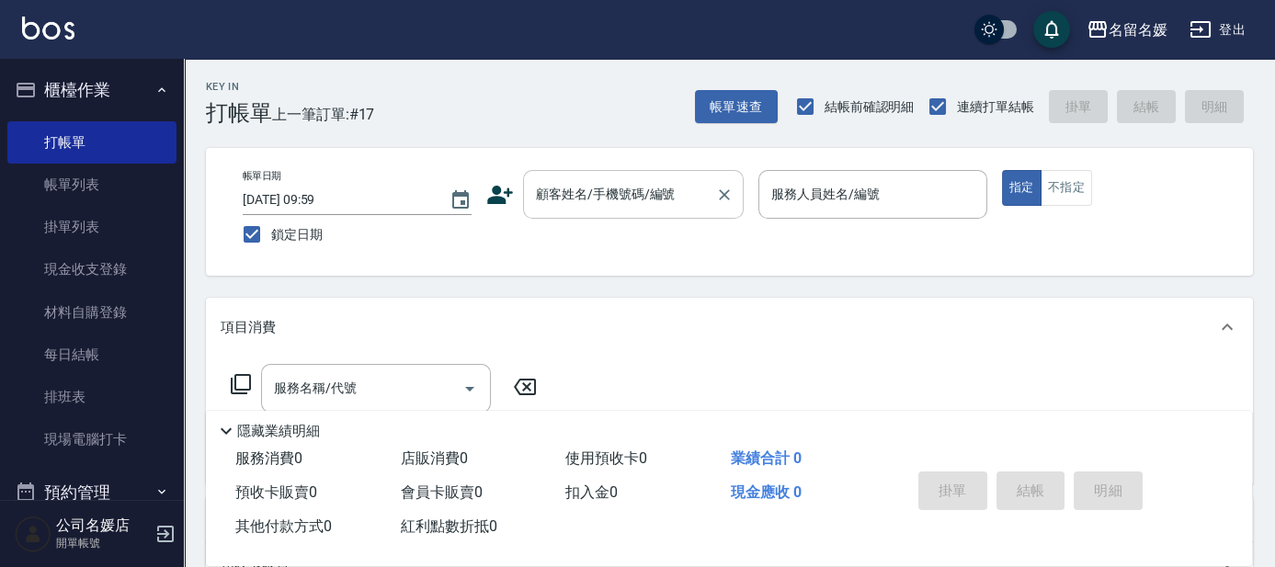
click at [657, 215] on div "顧客姓名/手機號碼/編號" at bounding box center [633, 194] width 221 height 49
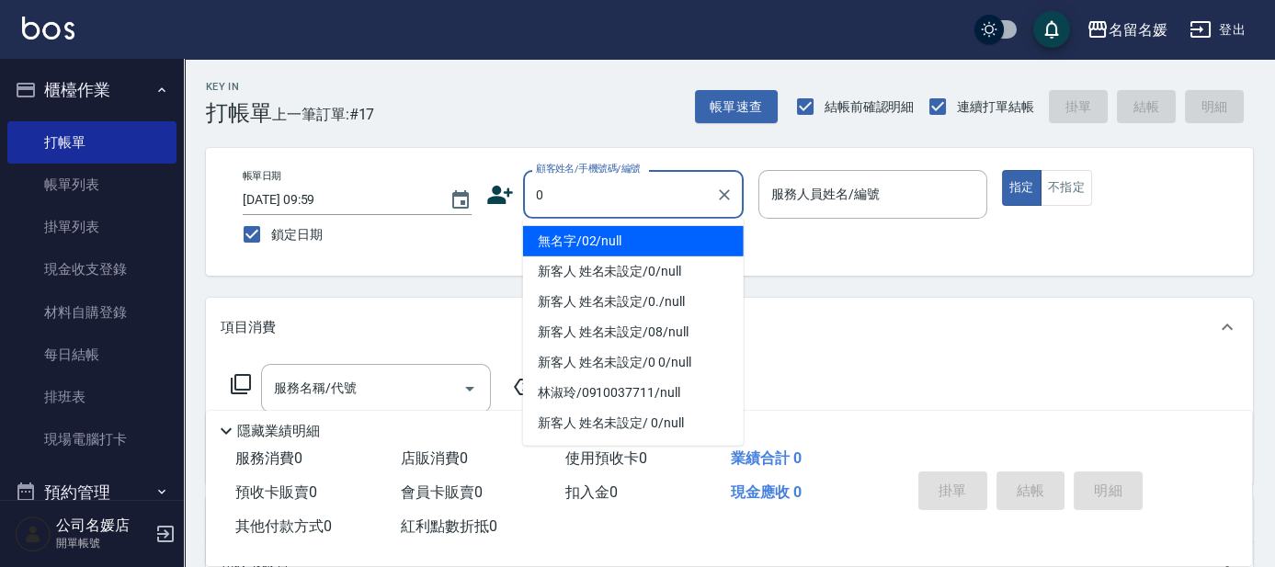
type input "0"
type input "13"
type input "無名字/02/null"
type input "支援-13"
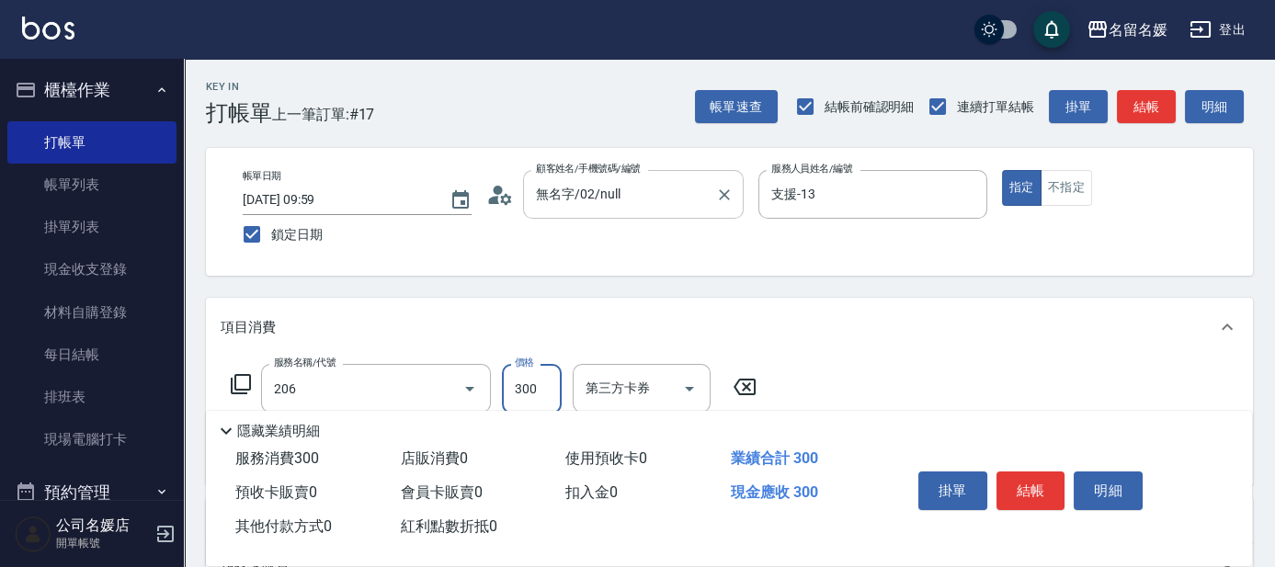
type input "洗髮[300](206)"
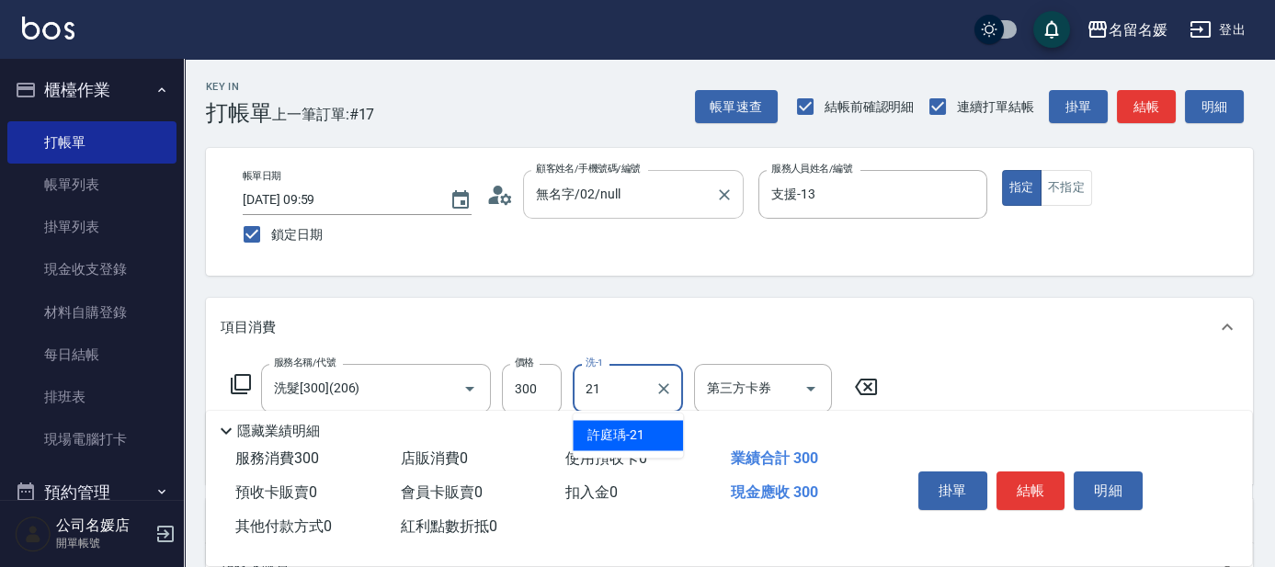
type input "許庭瑀-21"
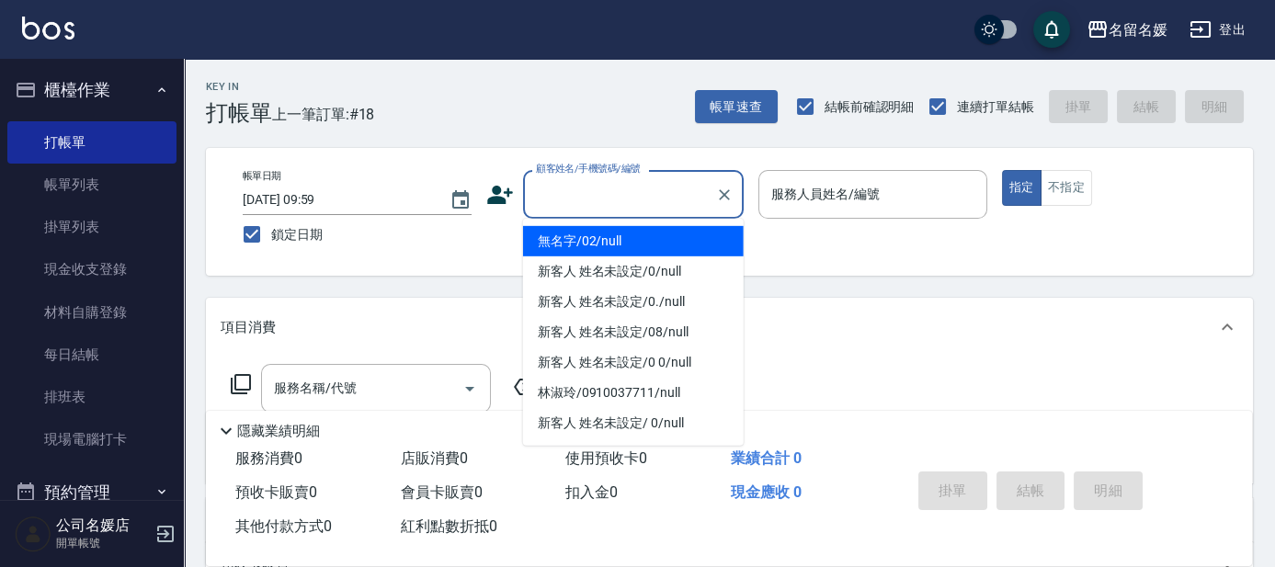
click at [610, 189] on input "顧客姓名/手機號碼/編號" at bounding box center [620, 194] width 177 height 32
click at [648, 245] on li "無名字/02/null" at bounding box center [633, 241] width 221 height 30
type input "無名字/02/null"
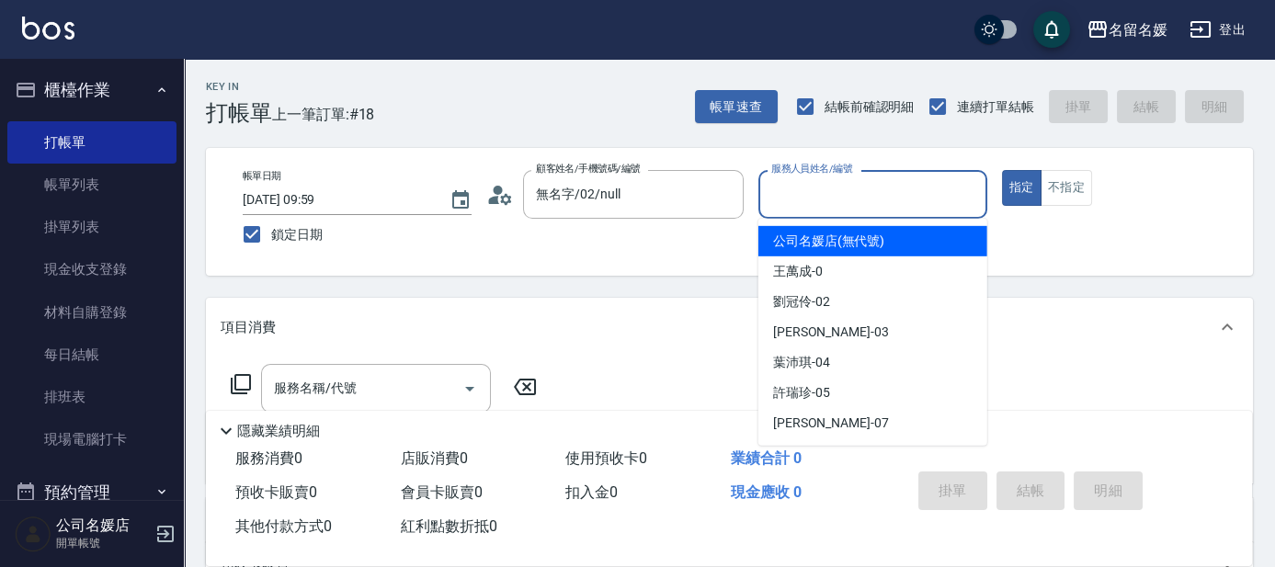
click at [828, 198] on input "服務人員姓名/編號" at bounding box center [873, 194] width 212 height 32
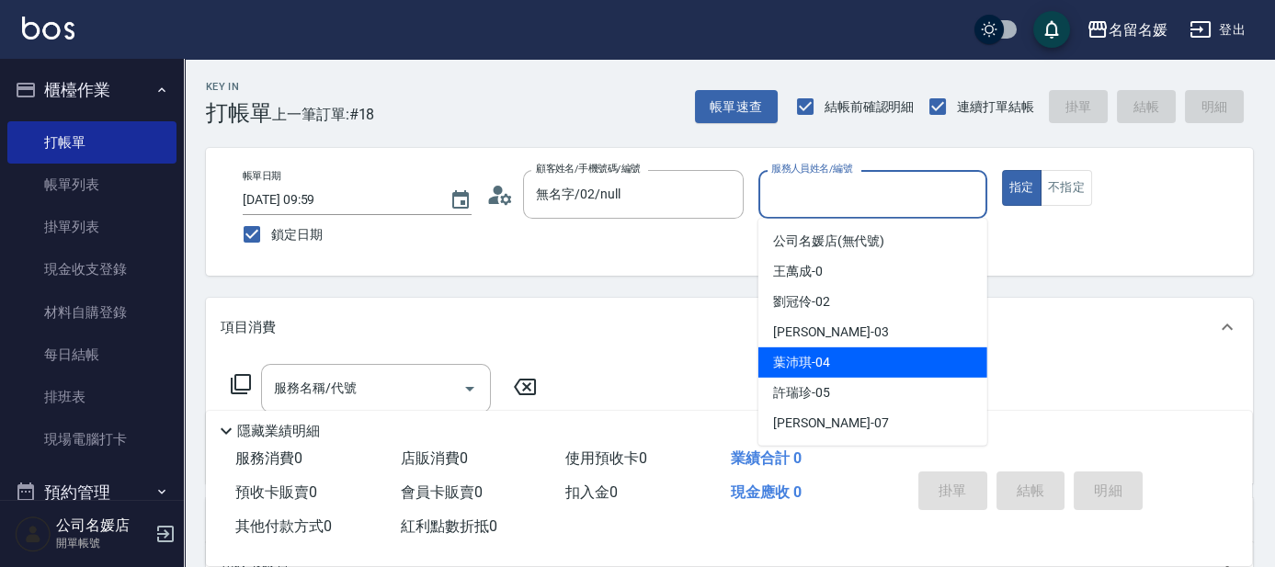
click at [801, 358] on span "[PERSON_NAME]-04" at bounding box center [801, 362] width 57 height 19
type input "[PERSON_NAME]-04"
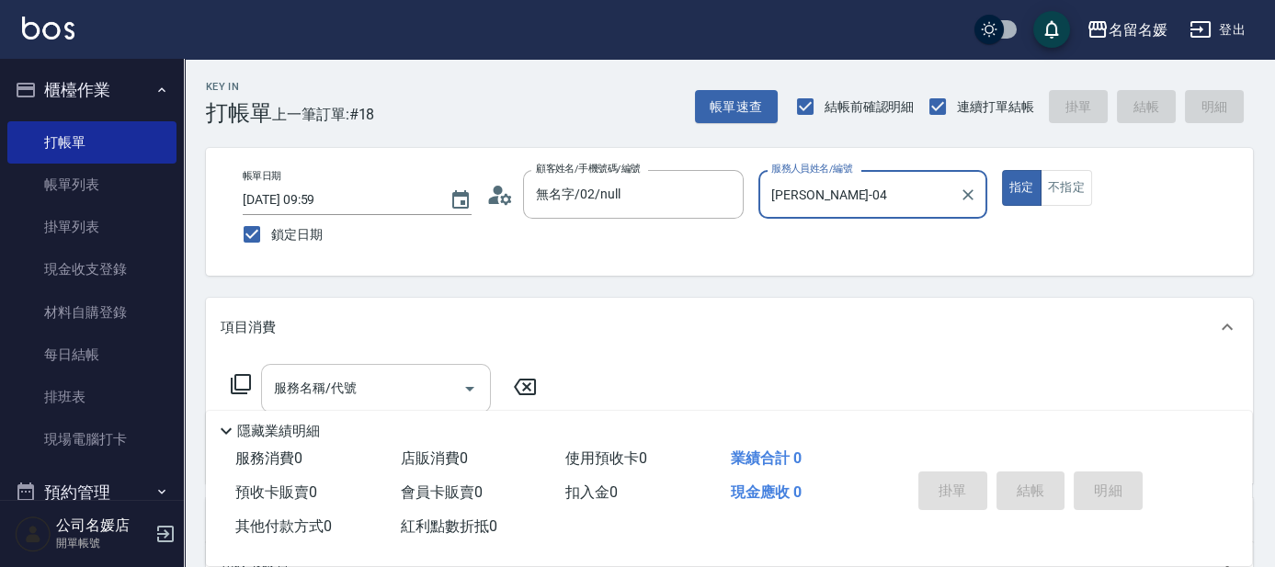
click at [409, 376] on input "服務名稱/代號" at bounding box center [362, 388] width 186 height 32
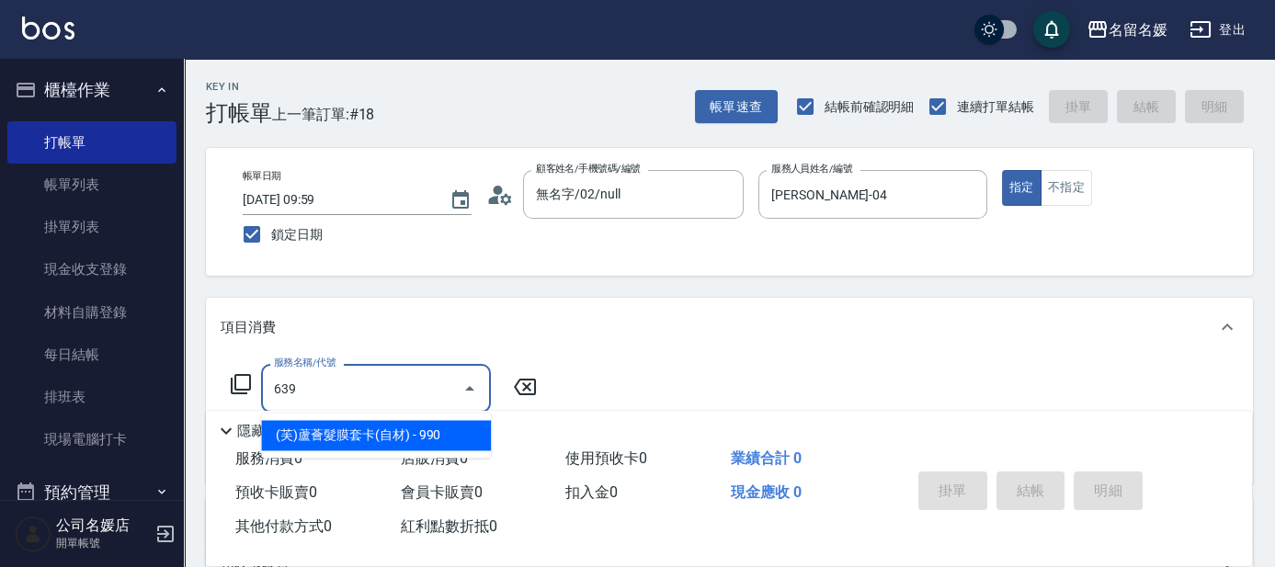
click at [415, 438] on span "(芙)蘆薈髮膜套卡(自材) - 990" at bounding box center [376, 435] width 230 height 30
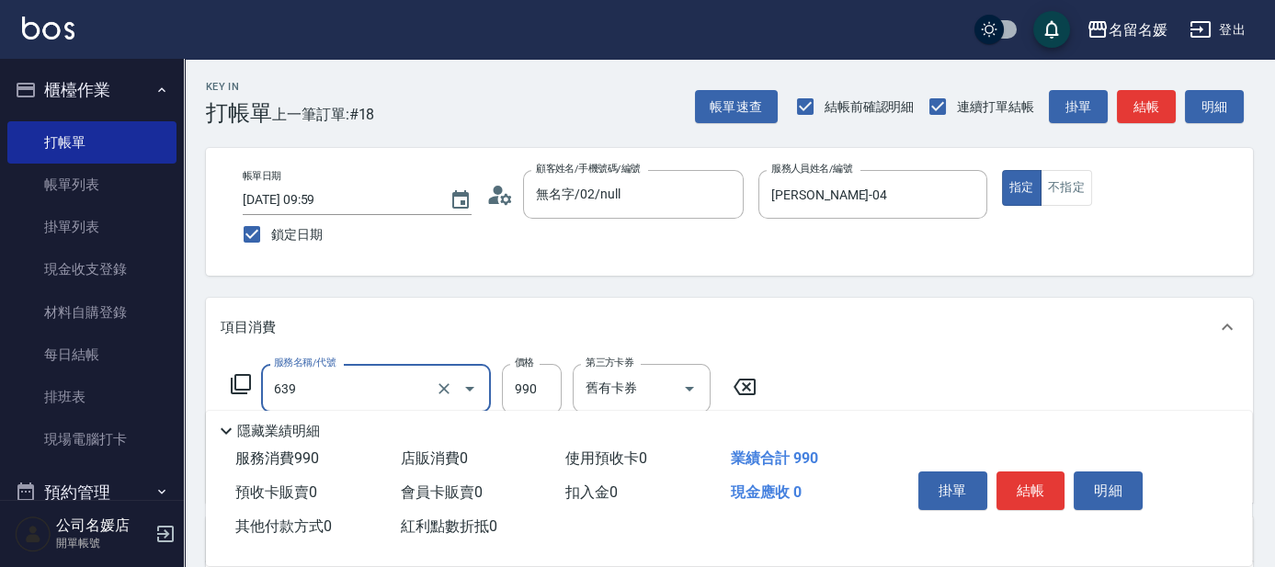
click at [372, 388] on input "639" at bounding box center [350, 388] width 162 height 32
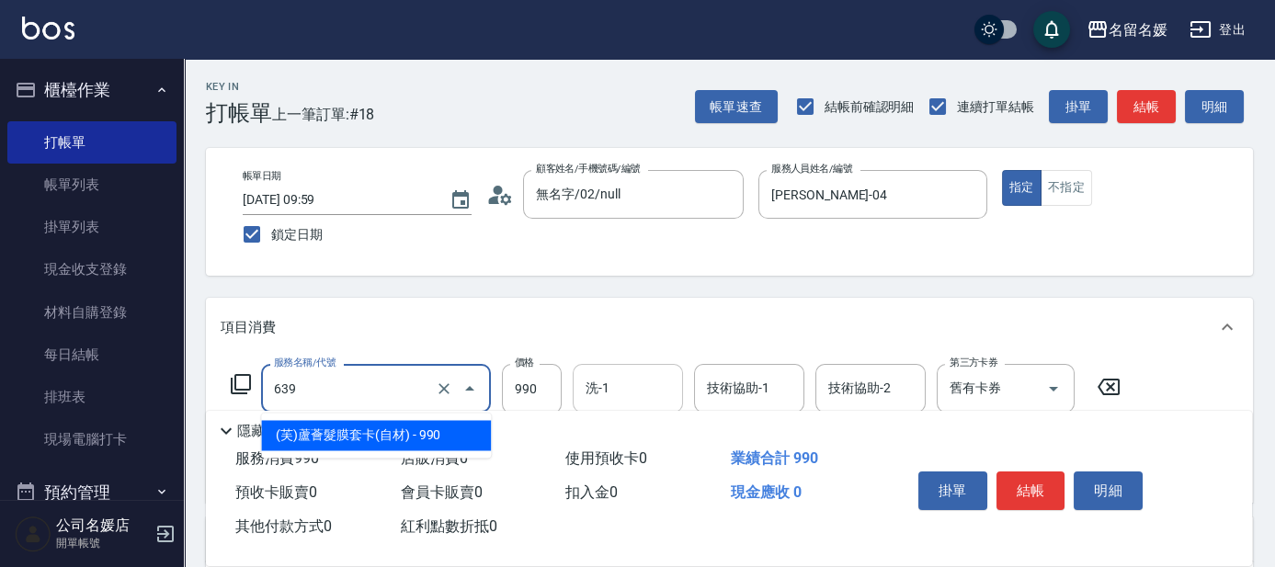
drag, startPoint x: 418, startPoint y: 432, endPoint x: 646, endPoint y: 388, distance: 231.4
click at [429, 426] on span "(芙)蘆薈髮膜套卡(自材) - 990" at bounding box center [376, 435] width 230 height 30
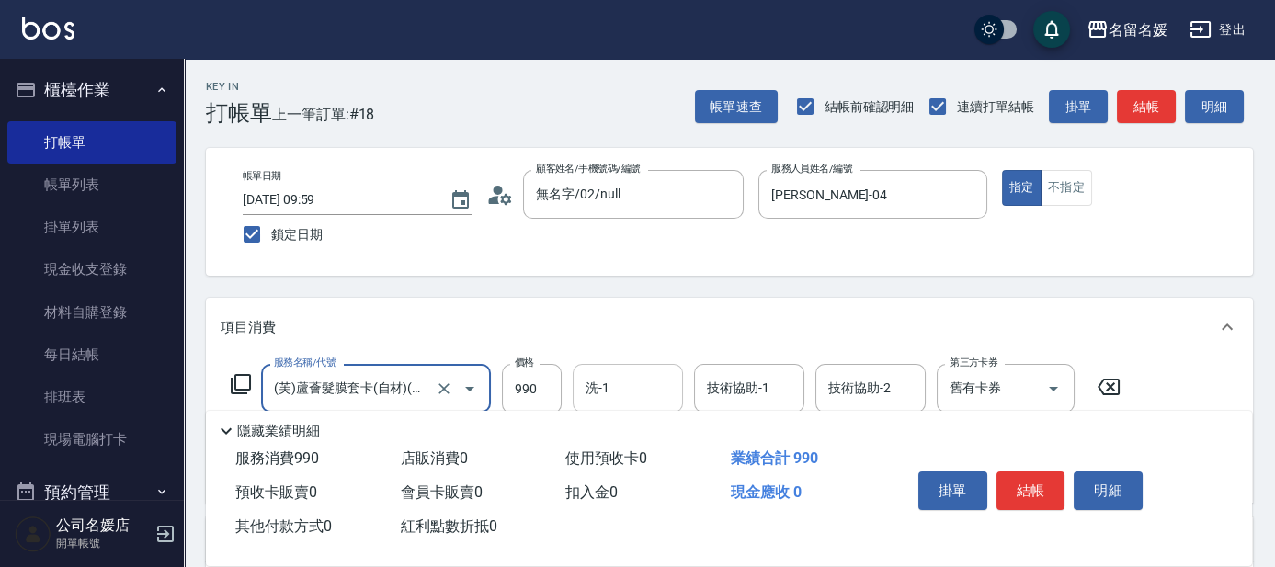
type input "(芙)蘆薈髮膜套卡(自材)(639)"
click at [649, 386] on input "洗-1" at bounding box center [628, 388] width 94 height 32
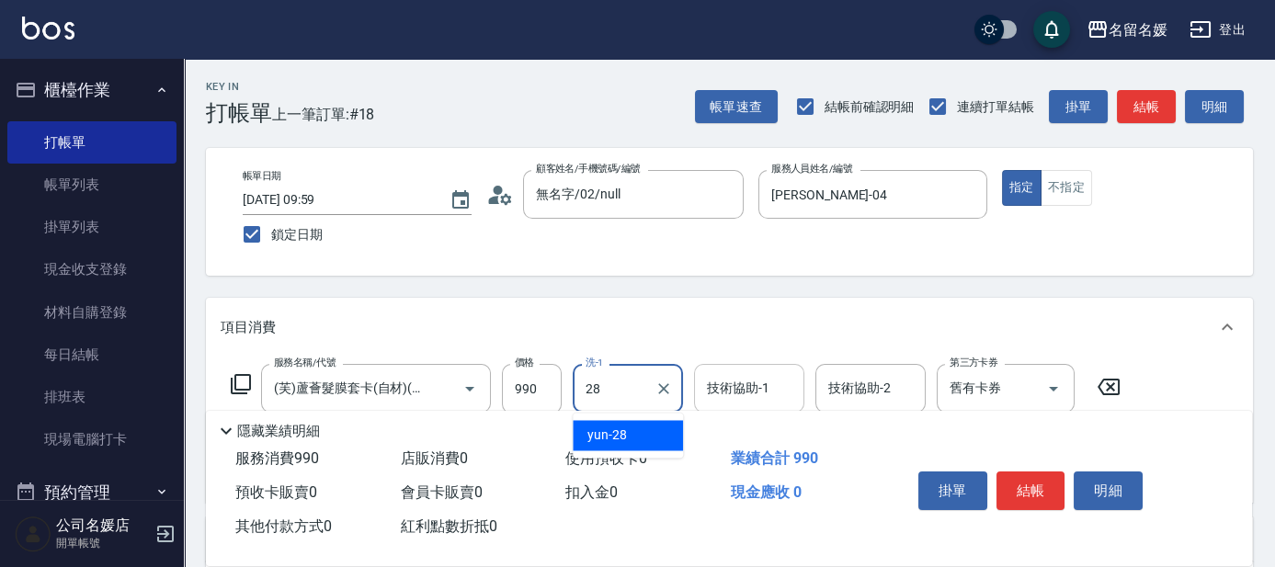
click at [643, 427] on div "yun -28" at bounding box center [628, 435] width 110 height 30
type input "yun-28"
click at [772, 394] on input "技術協助-1" at bounding box center [750, 388] width 94 height 32
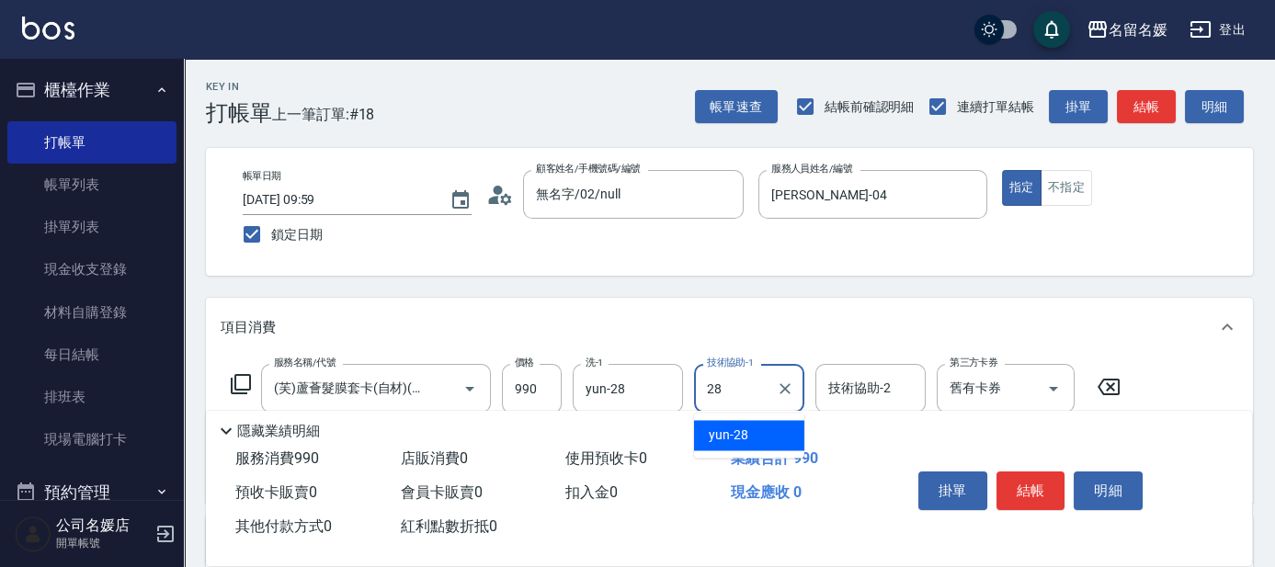
click at [753, 436] on div "yun -28" at bounding box center [749, 435] width 110 height 30
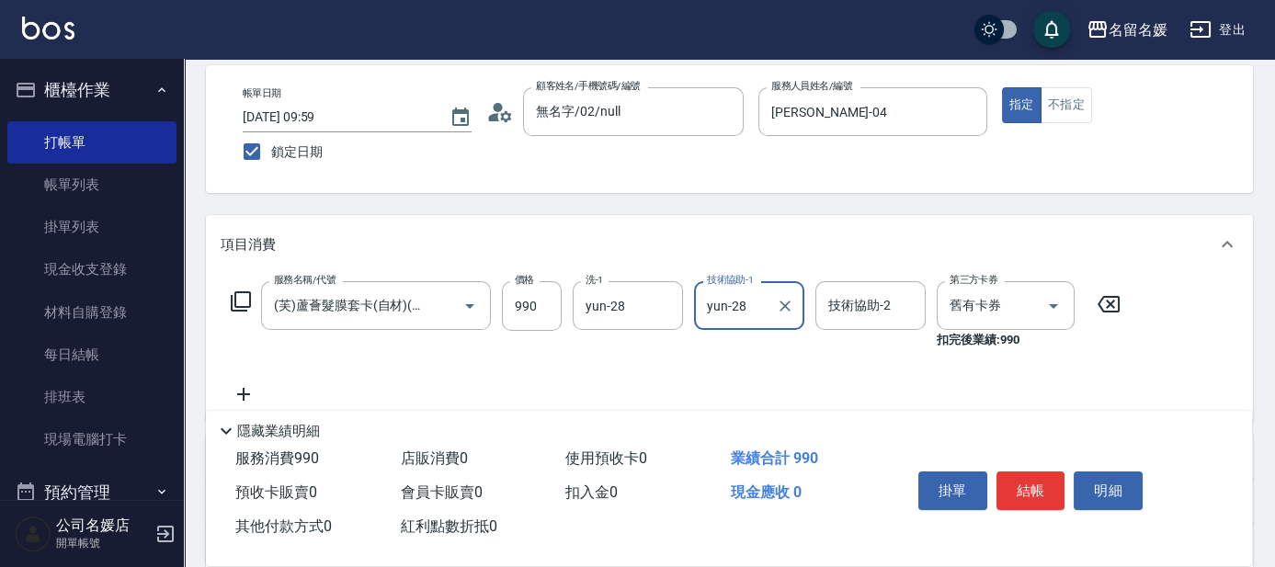
type input "yun-28"
click at [229, 390] on icon at bounding box center [244, 394] width 46 height 22
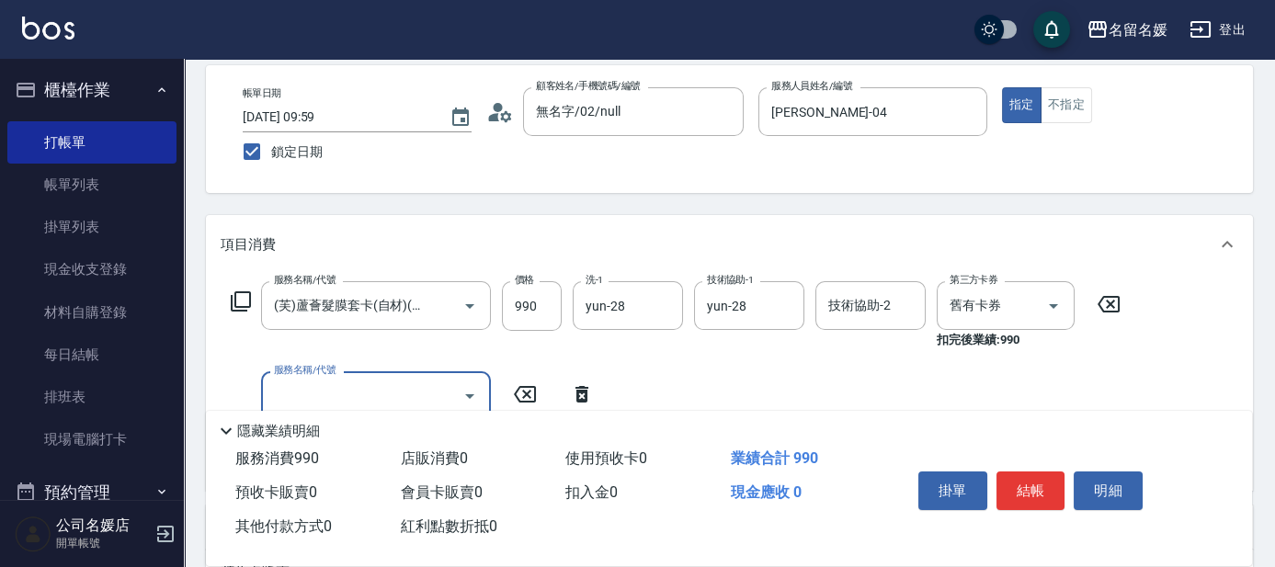
scroll to position [0, 0]
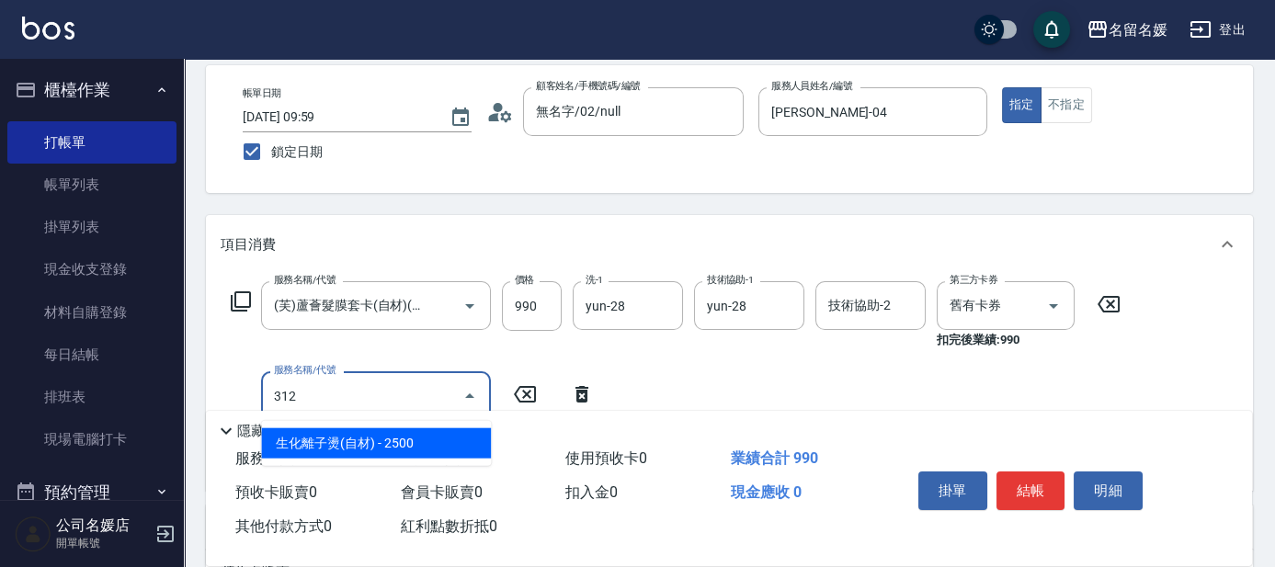
click at [415, 443] on span "生化離子燙(自材) - 2500" at bounding box center [376, 444] width 230 height 30
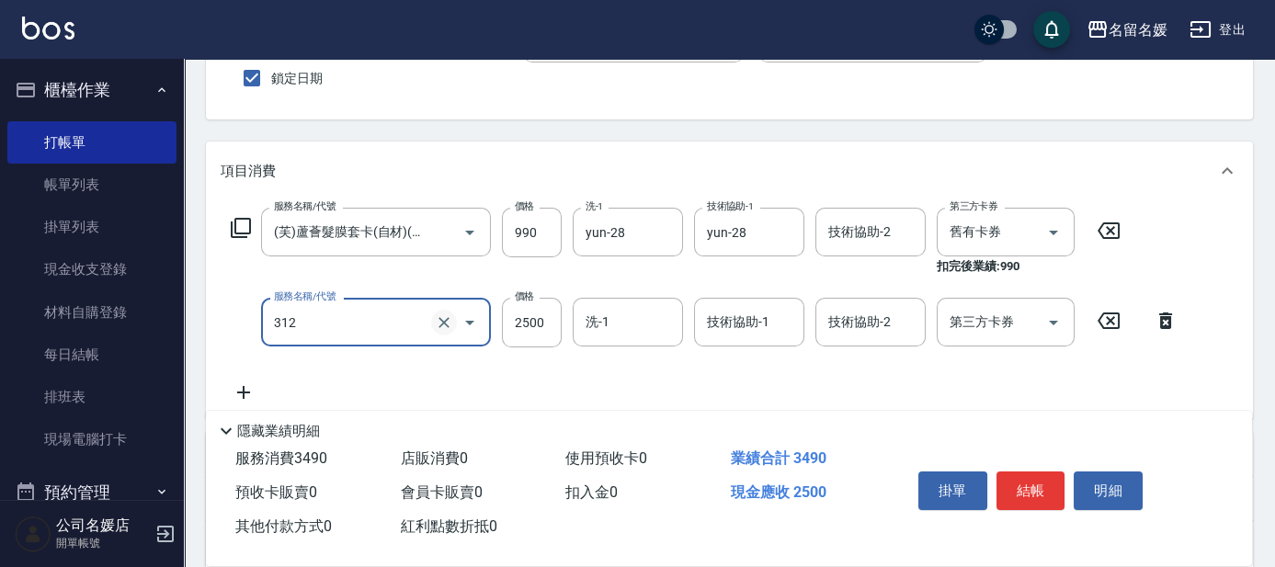
scroll to position [166, 0]
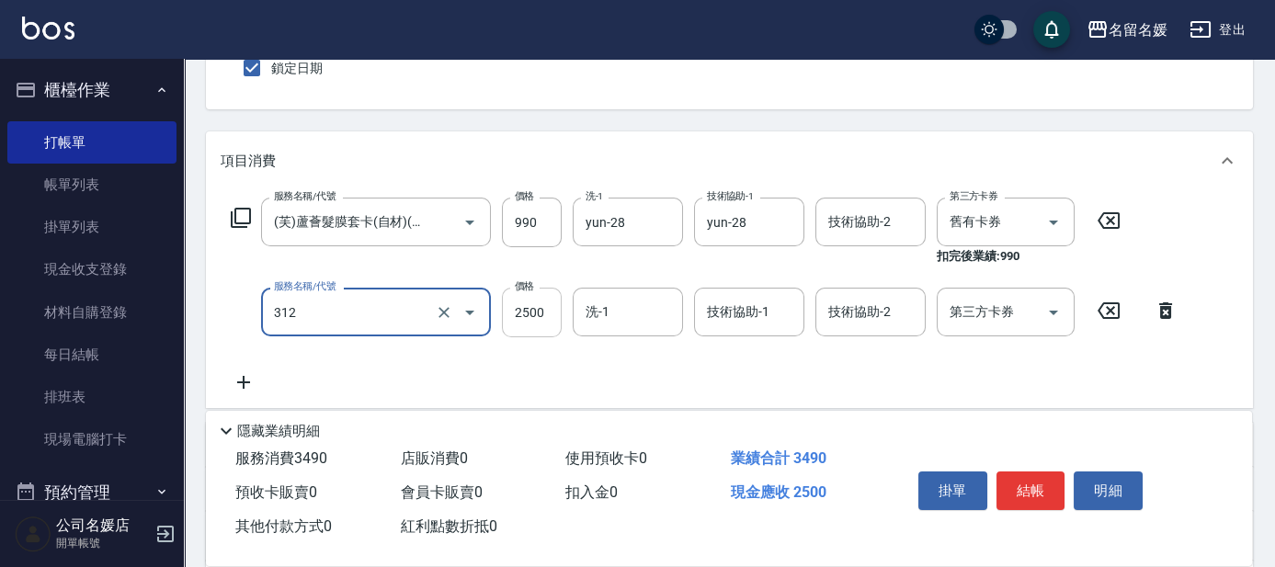
click at [508, 309] on input "2500" at bounding box center [532, 313] width 60 height 50
type input "生化離子燙(自材)(312)"
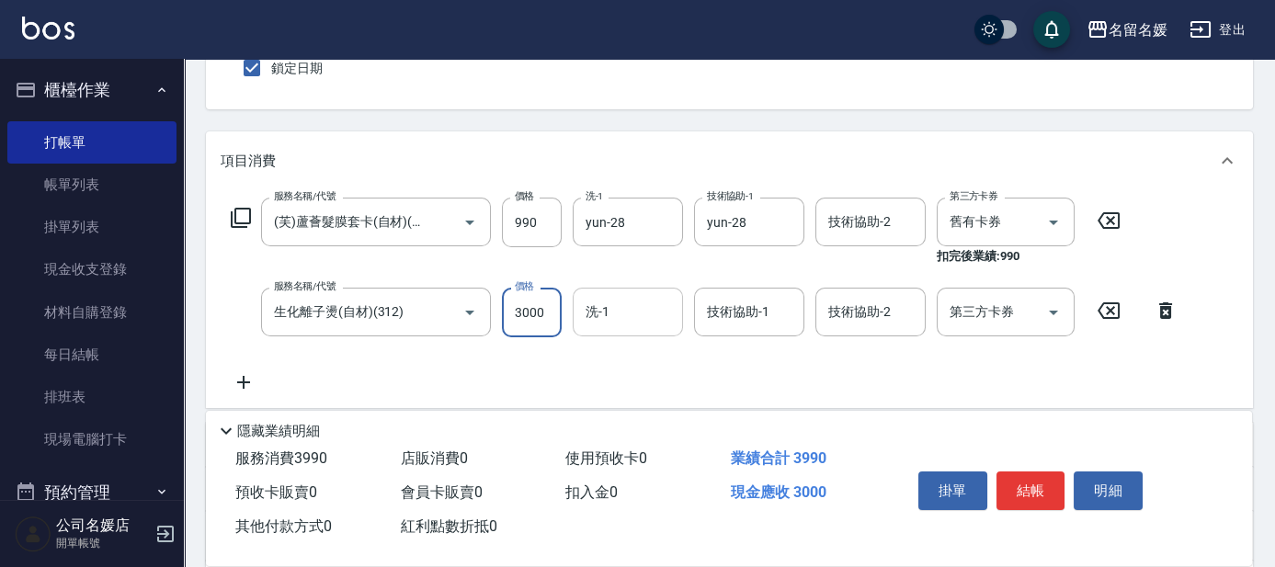
type input "3000"
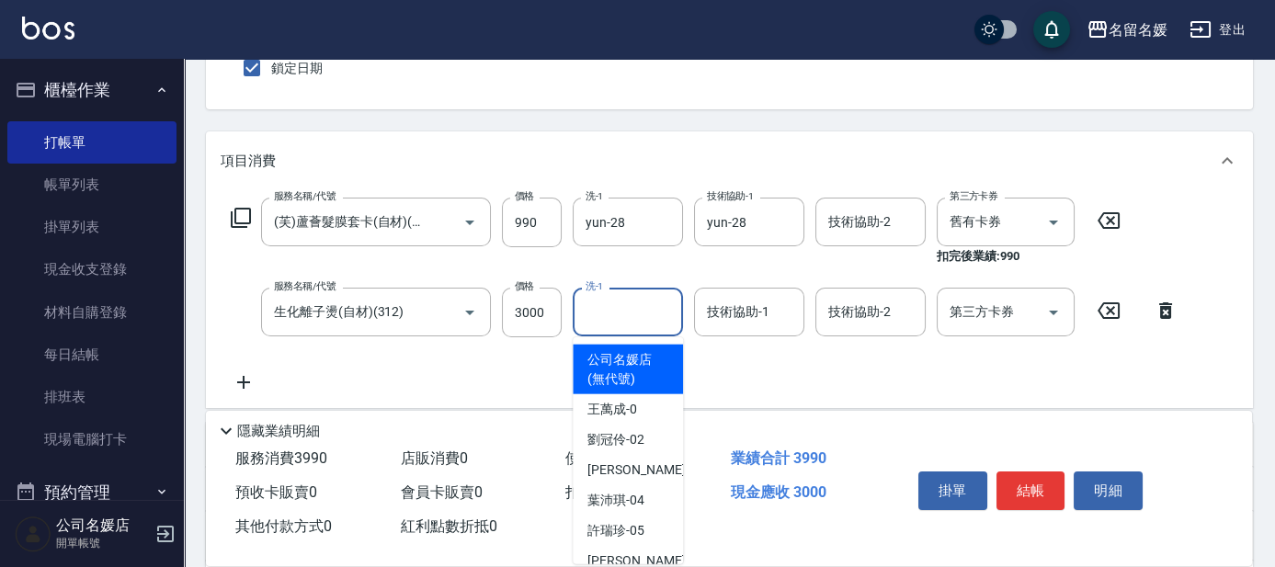
click at [608, 308] on input "洗-1" at bounding box center [628, 312] width 94 height 32
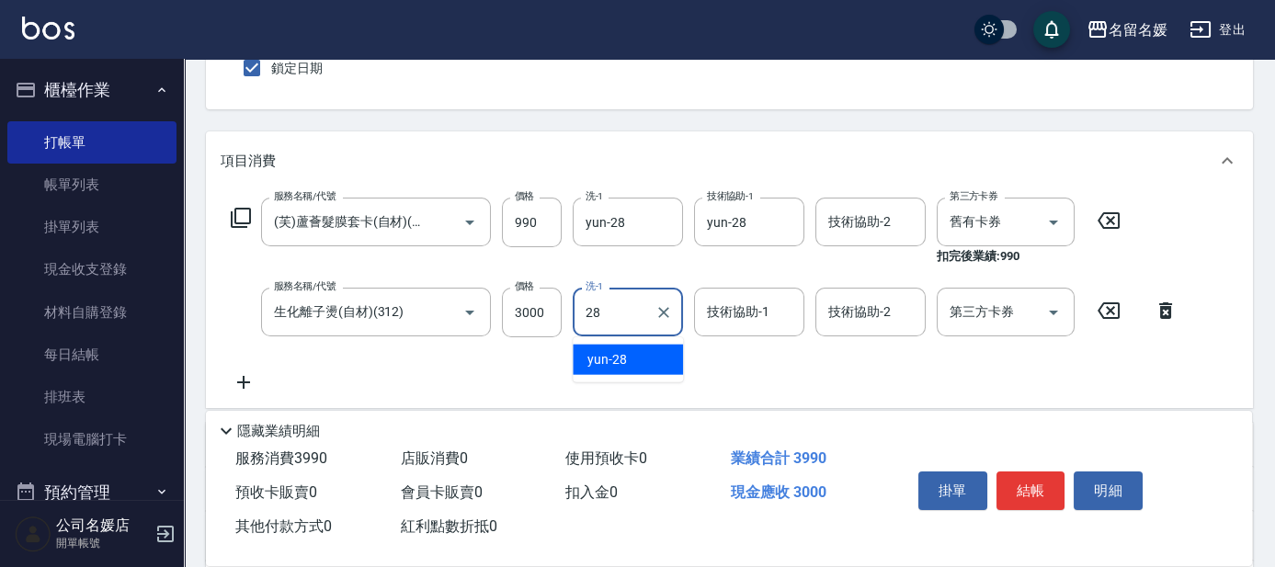
click at [626, 356] on div "yun -28" at bounding box center [628, 360] width 110 height 30
type input "yun-28"
click at [730, 324] on input "技術協助-1" at bounding box center [750, 312] width 94 height 32
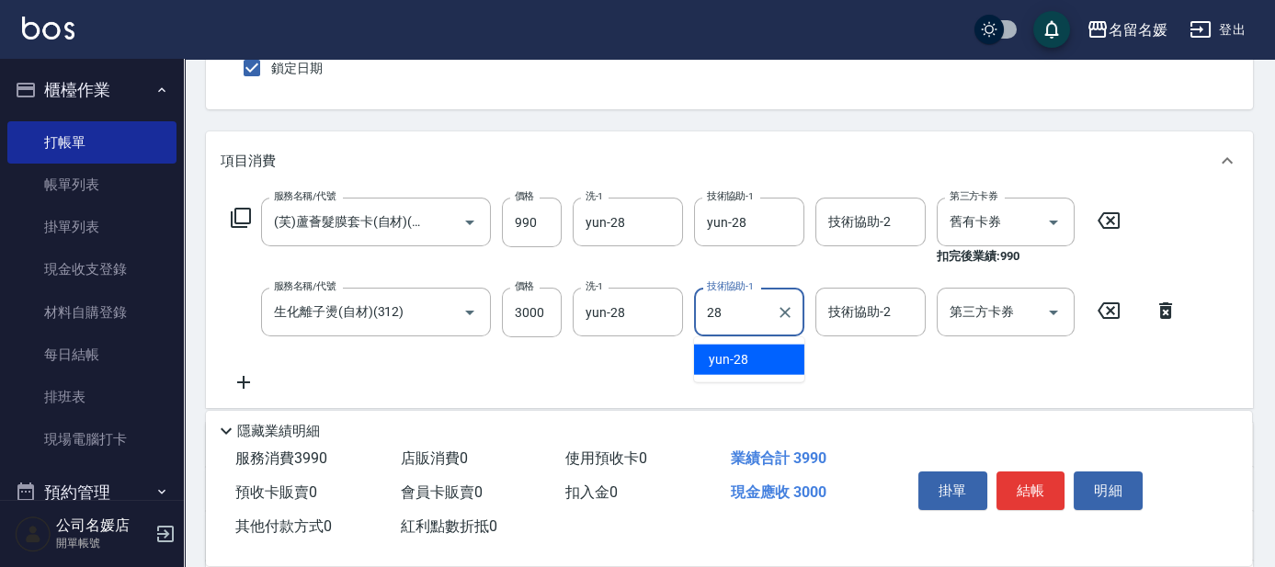
click at [745, 357] on span "yun -28" at bounding box center [729, 359] width 40 height 19
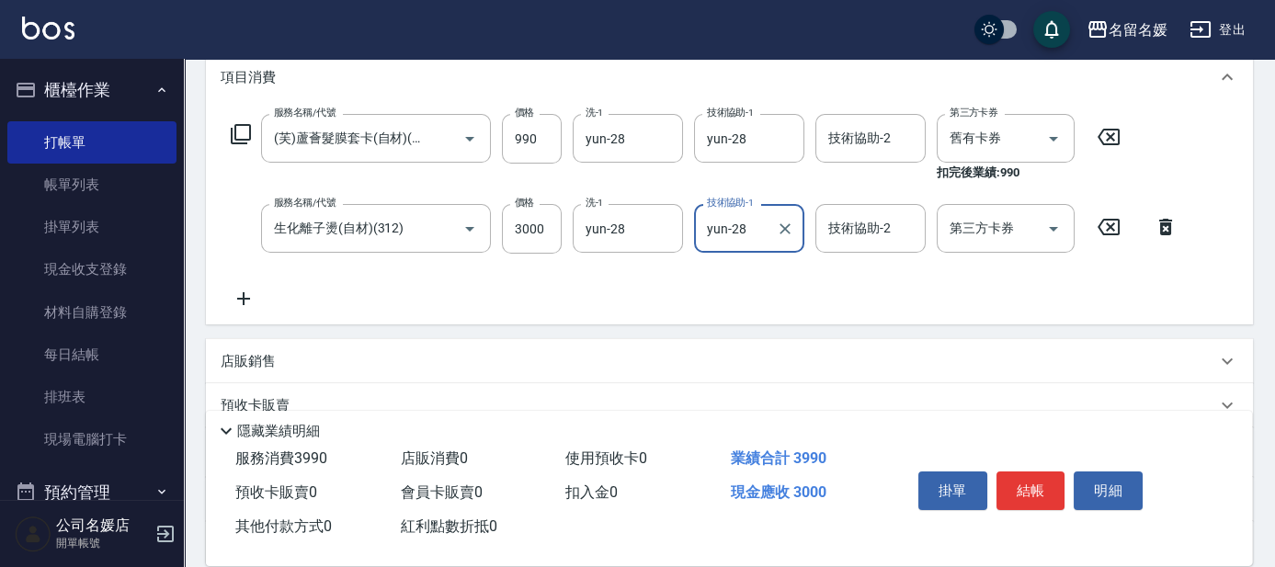
type input "yun-28"
click at [246, 294] on icon at bounding box center [244, 299] width 46 height 22
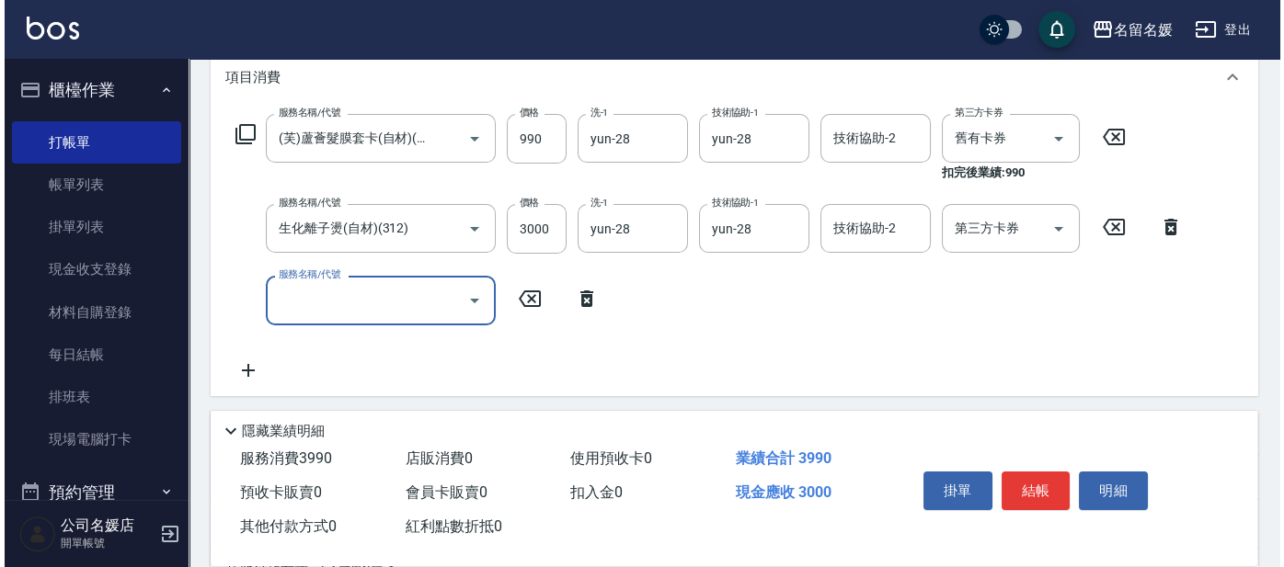
scroll to position [0, 0]
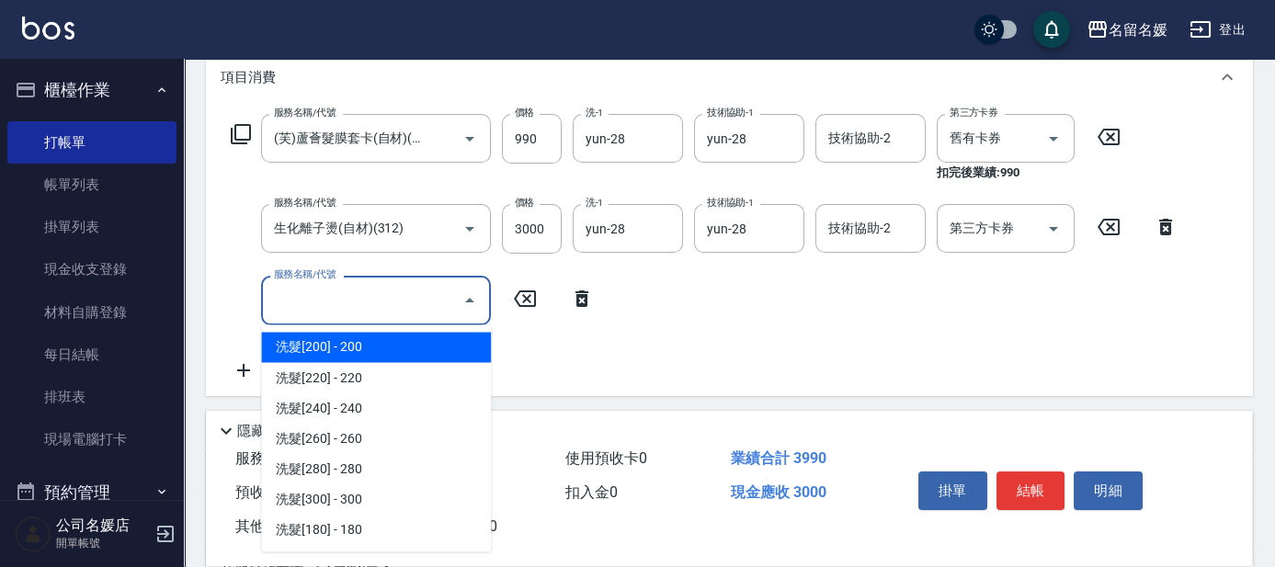
click at [406, 303] on input "服務名稱/代號" at bounding box center [362, 300] width 186 height 32
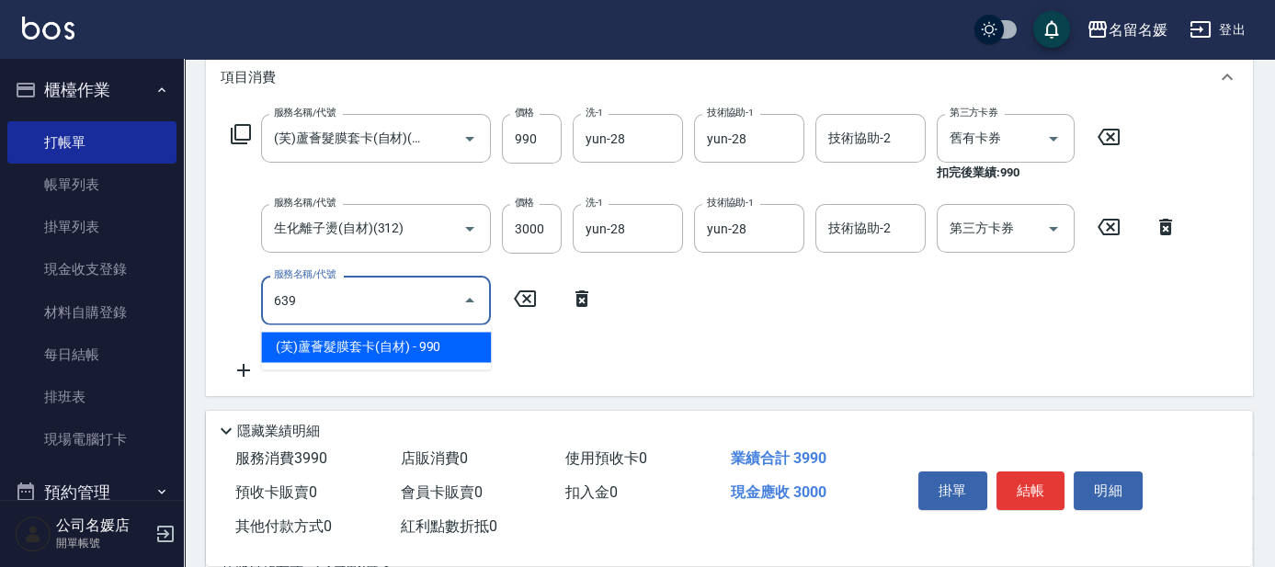
click at [412, 349] on span "(芙)蘆薈髮膜套卡(自材) - 990" at bounding box center [376, 347] width 230 height 30
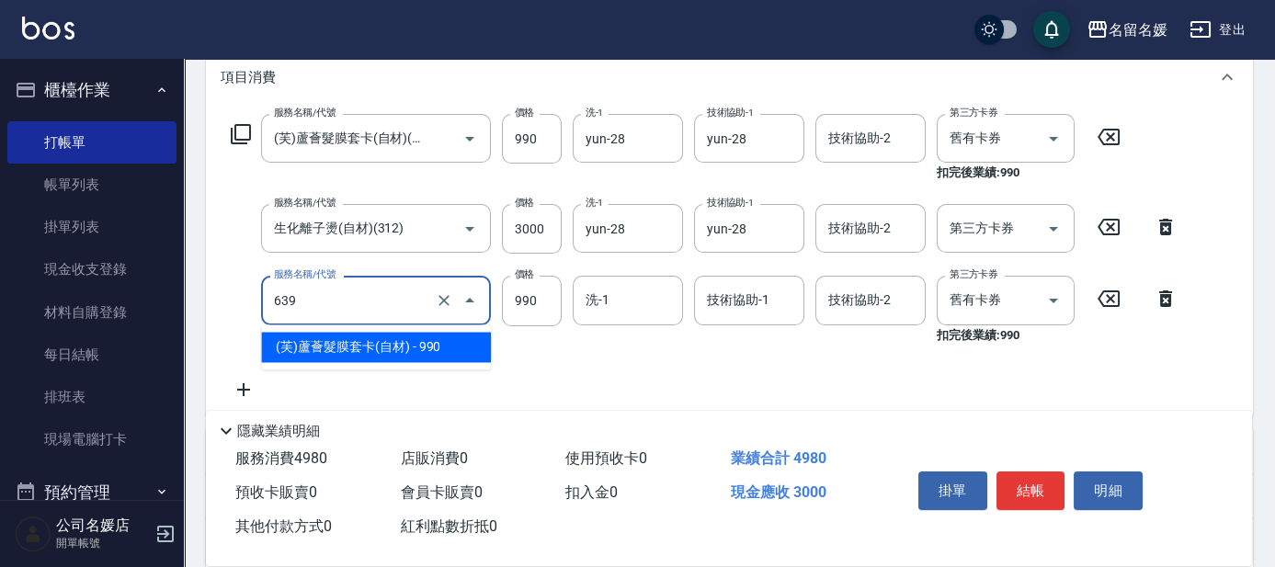
drag, startPoint x: 395, startPoint y: 293, endPoint x: 441, endPoint y: 347, distance: 71.0
click at [394, 296] on input "639" at bounding box center [350, 300] width 162 height 32
drag, startPoint x: 443, startPoint y: 349, endPoint x: 571, endPoint y: 323, distance: 130.6
click at [449, 346] on span "(芙)蘆薈髮膜套卡(自材) - 990" at bounding box center [376, 347] width 230 height 30
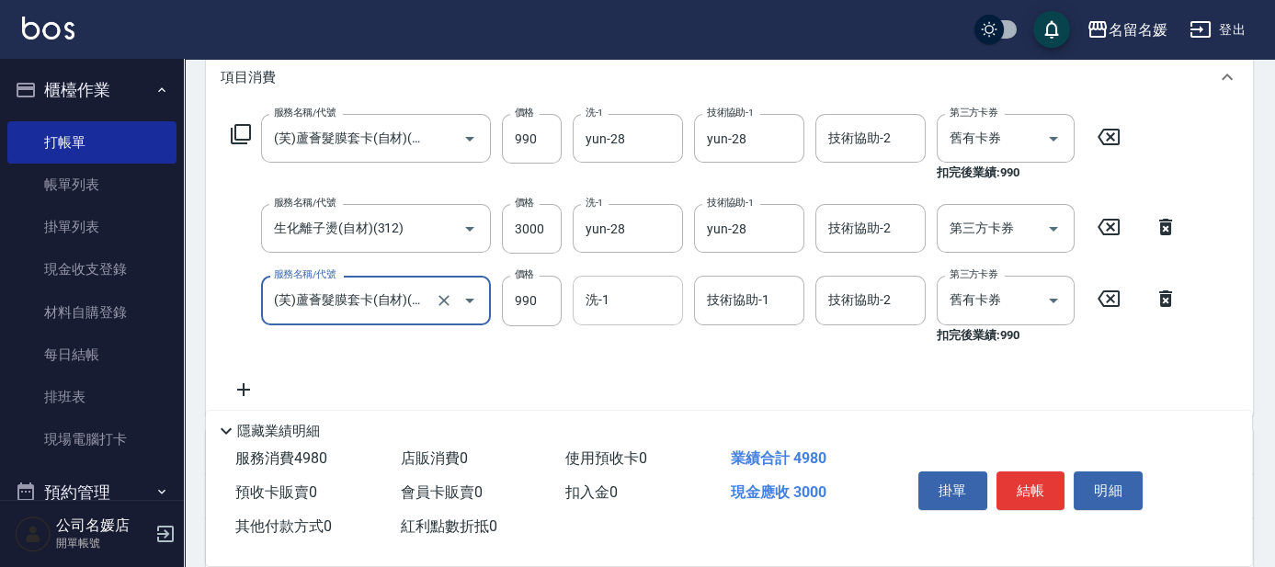
type input "(芙)蘆薈髮膜套卡(自材)(639)"
click at [619, 307] on input "洗-1" at bounding box center [628, 300] width 94 height 32
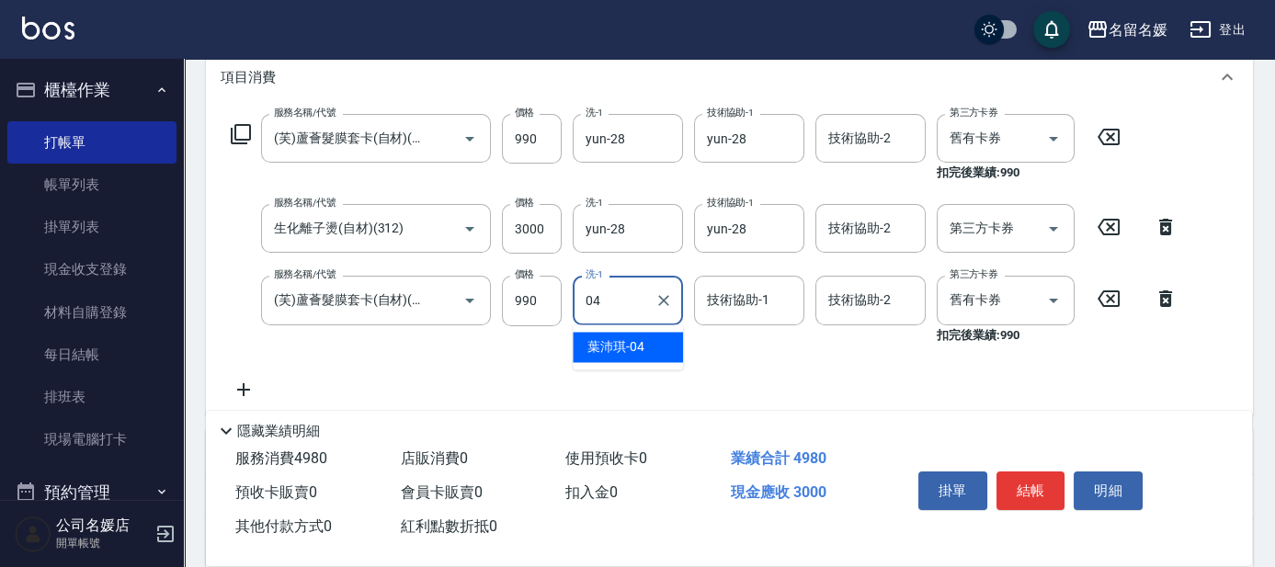
drag, startPoint x: 627, startPoint y: 344, endPoint x: 738, endPoint y: 297, distance: 119.9
click at [630, 344] on span "[PERSON_NAME]-04" at bounding box center [616, 346] width 57 height 19
type input "[PERSON_NAME]-04"
click at [738, 297] on div "技術協助-1 技術協助-1" at bounding box center [749, 300] width 110 height 49
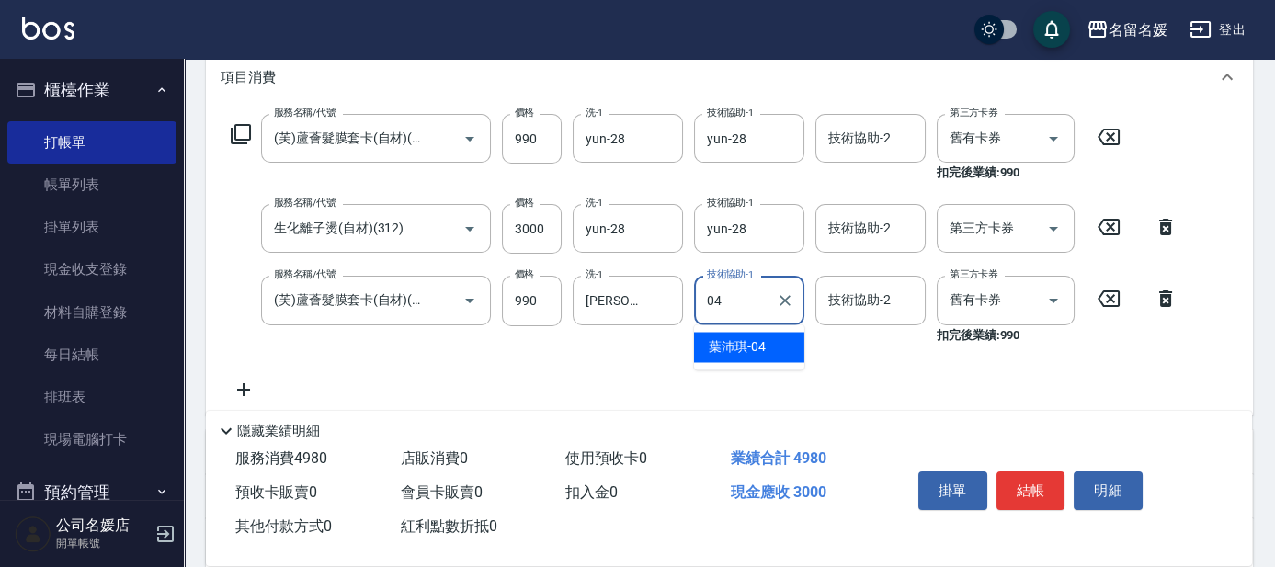
click at [738, 344] on span "[PERSON_NAME]-04" at bounding box center [737, 346] width 57 height 19
type input "[PERSON_NAME]-04"
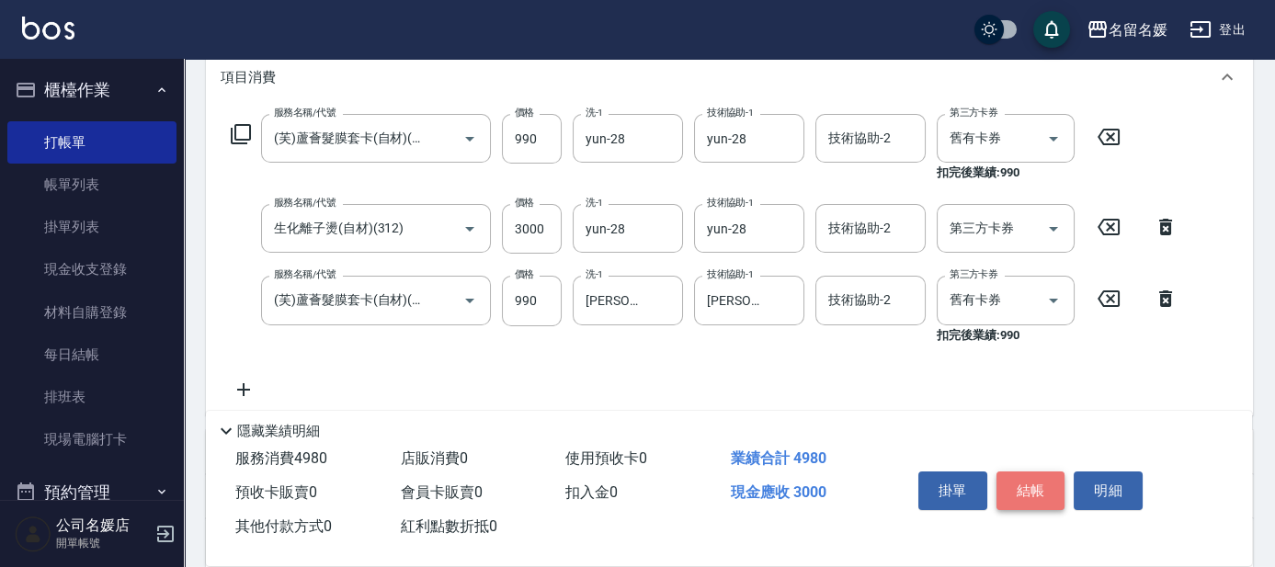
click at [1021, 485] on button "結帳" at bounding box center [1031, 491] width 69 height 39
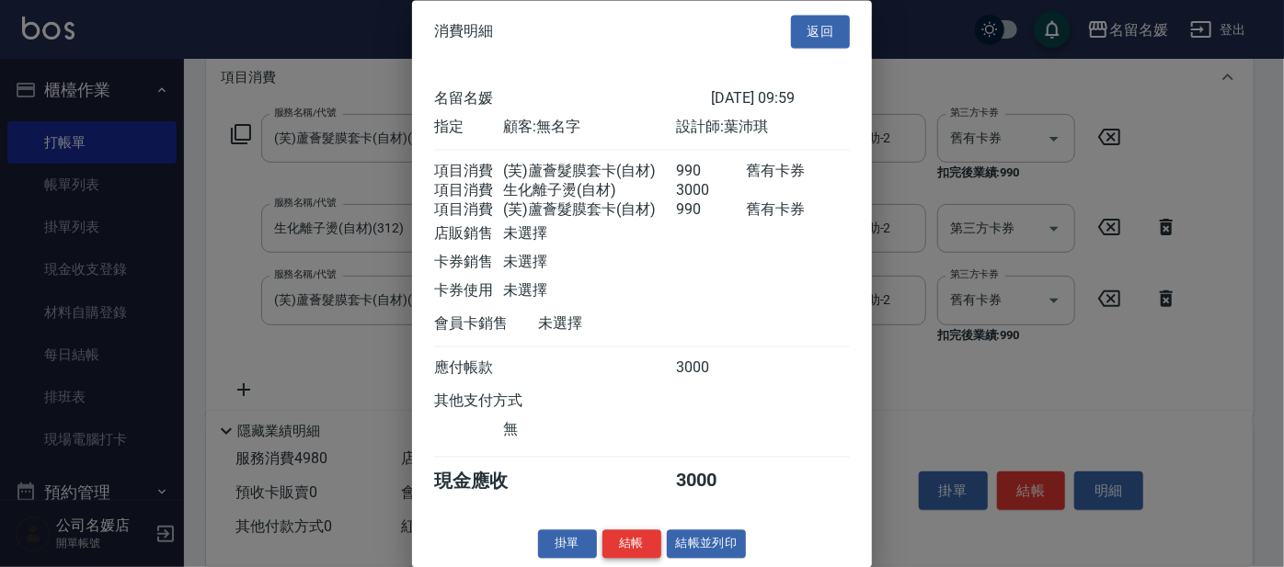
click at [635, 559] on button "結帳" at bounding box center [631, 545] width 59 height 29
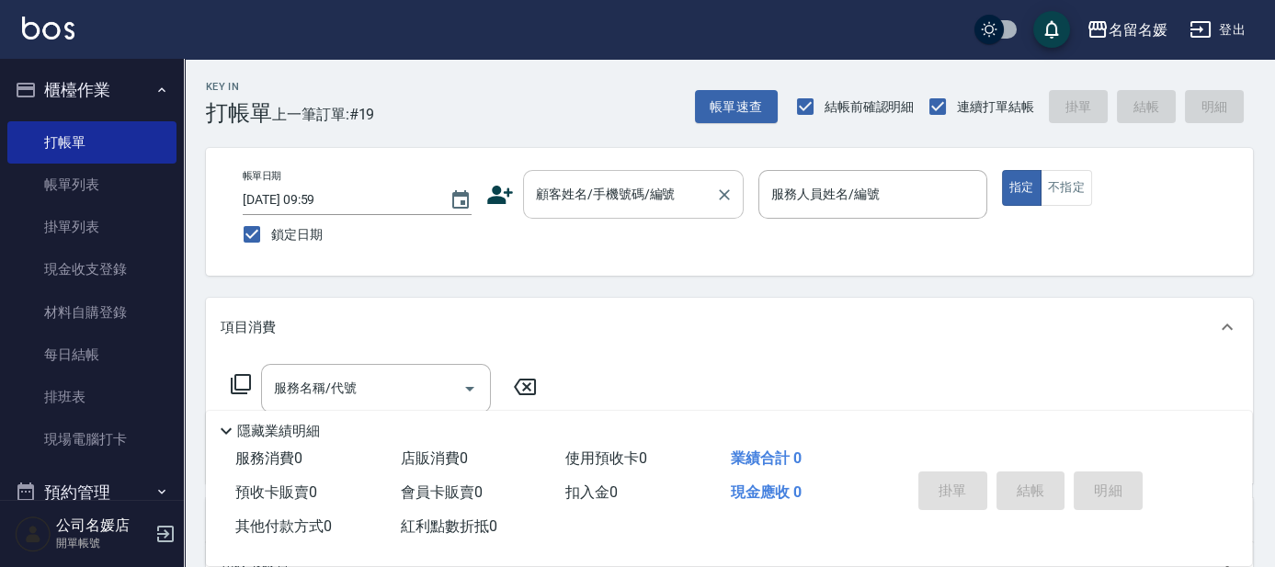
click at [612, 202] on input "顧客姓名/手機號碼/編號" at bounding box center [620, 194] width 177 height 32
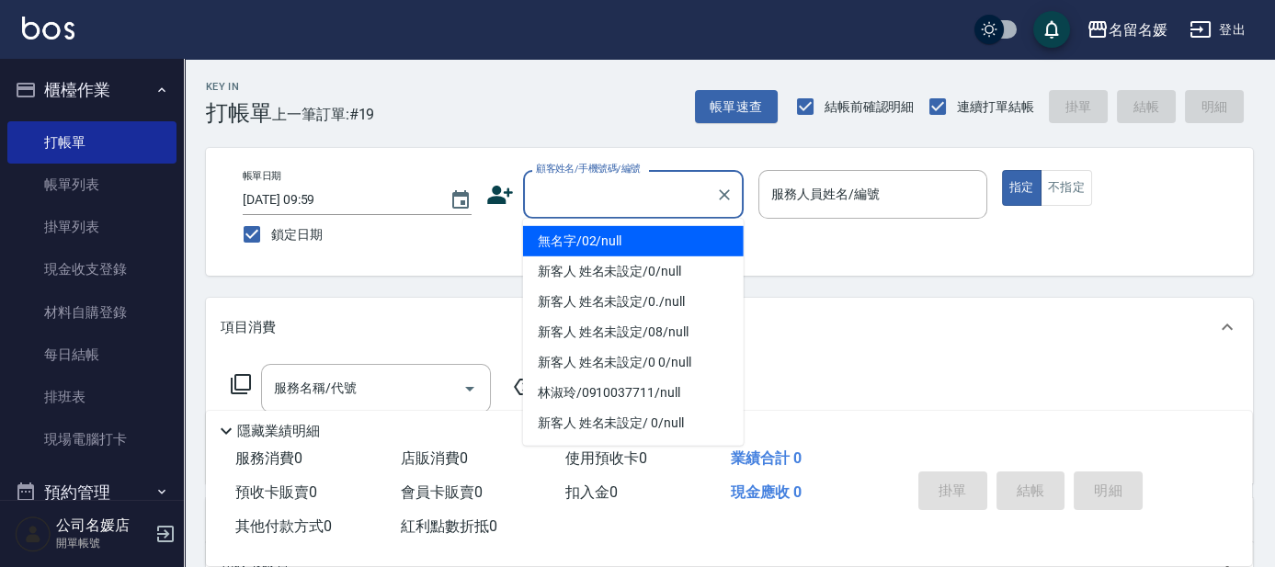
click at [647, 244] on li "無名字/02/null" at bounding box center [633, 241] width 221 height 30
type input "無名字/02/null"
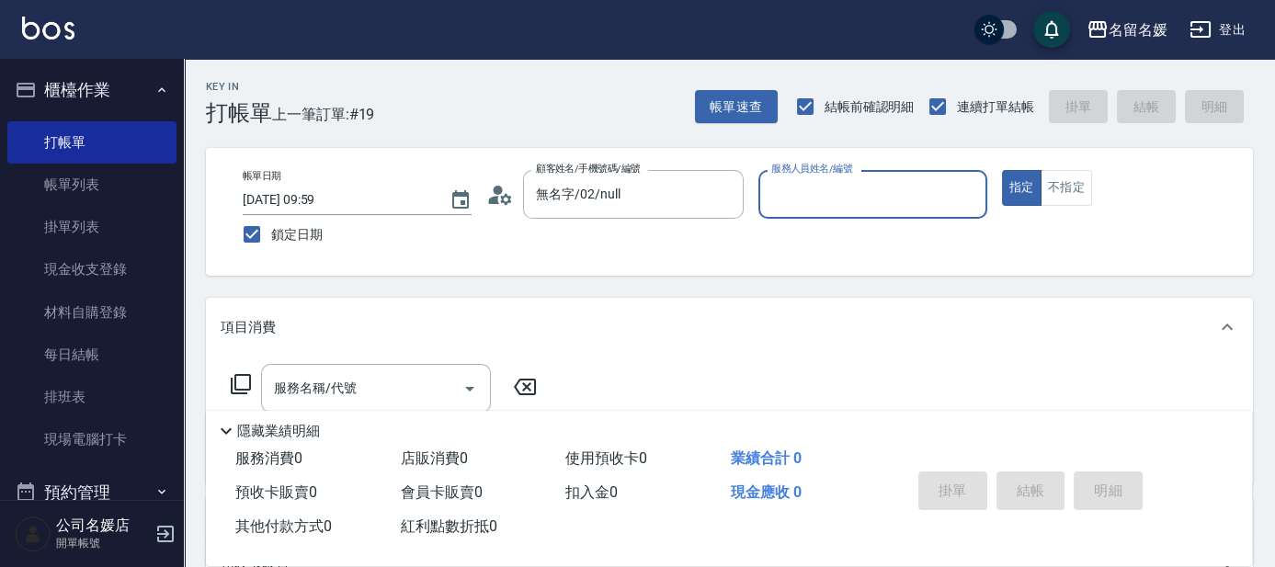
click at [809, 194] on input "服務人員姓名/編號" at bounding box center [873, 194] width 212 height 32
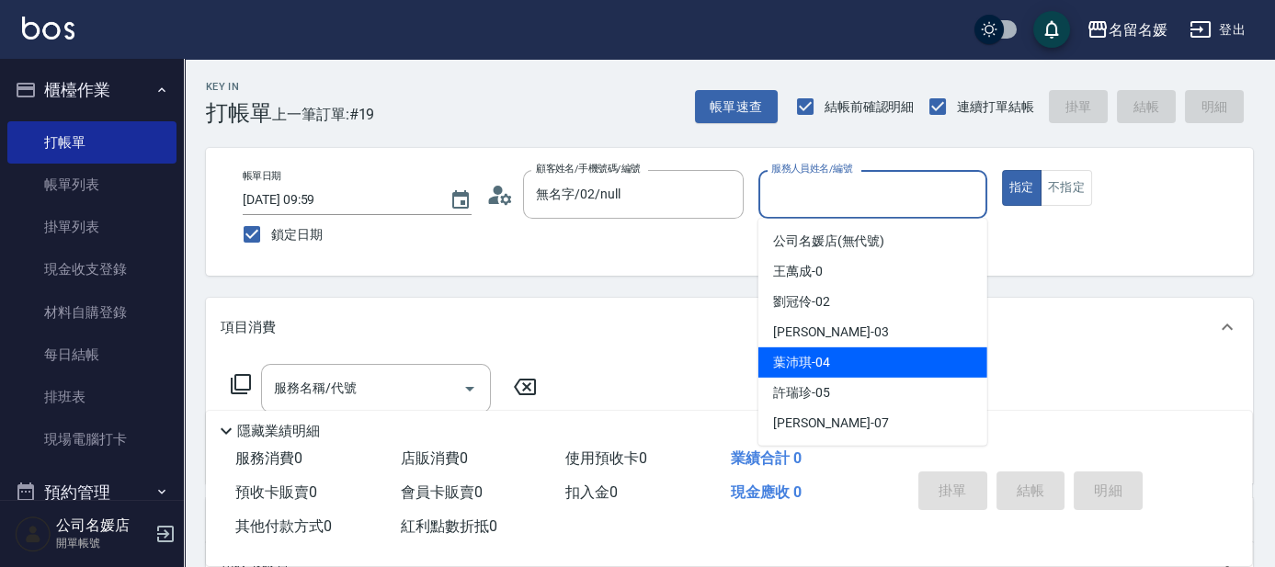
click at [804, 360] on span "[PERSON_NAME]-04" at bounding box center [801, 362] width 57 height 19
type input "[PERSON_NAME]-04"
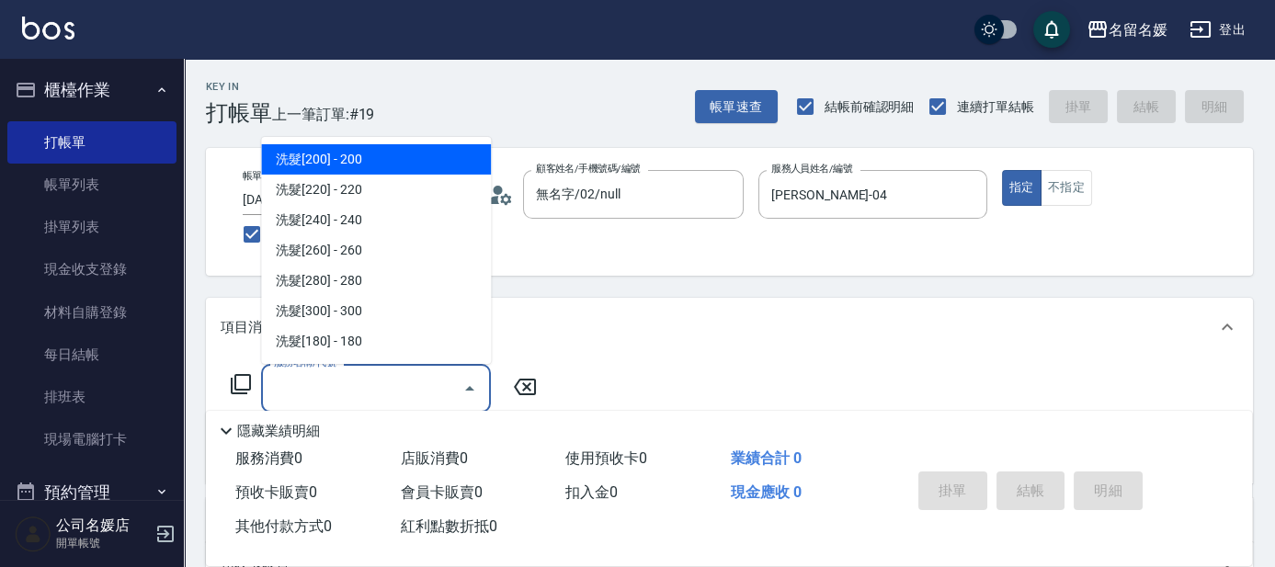
click at [407, 391] on input "服務名稱/代號" at bounding box center [362, 388] width 186 height 32
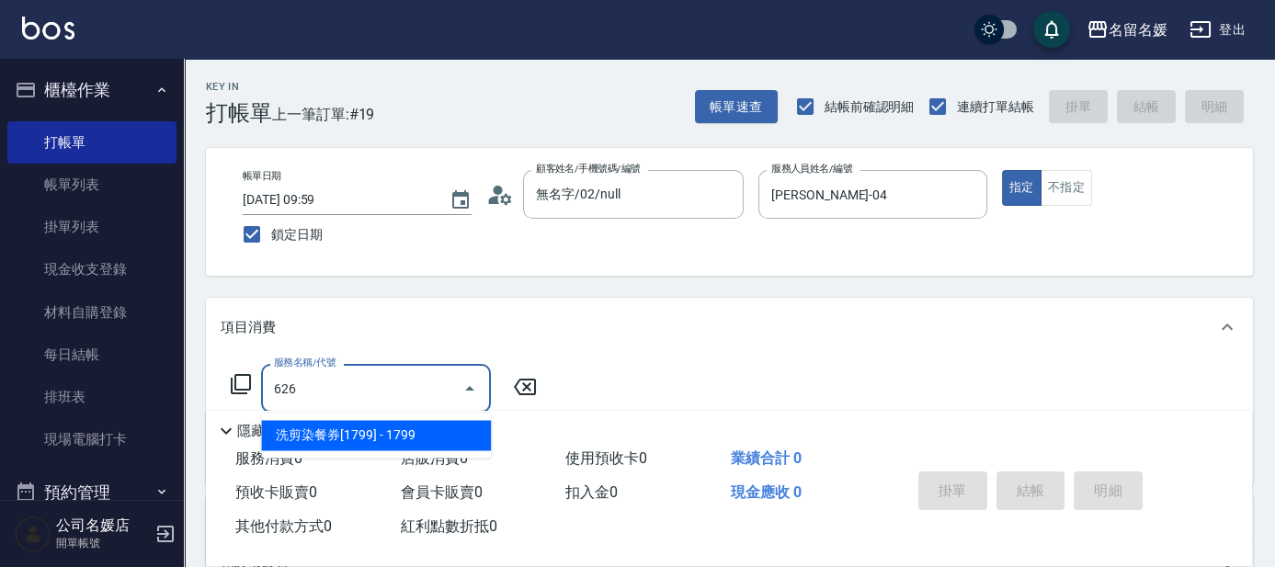
click at [392, 437] on span "洗剪染餐券[1799] - 1799" at bounding box center [376, 435] width 230 height 30
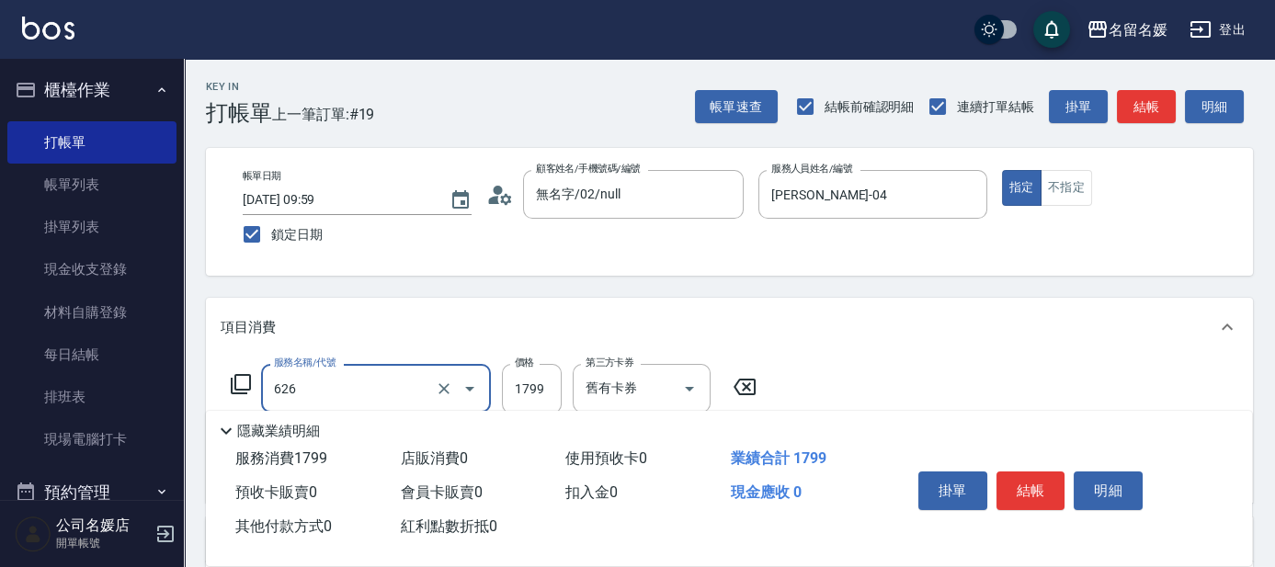
click at [383, 391] on input "626" at bounding box center [350, 388] width 162 height 32
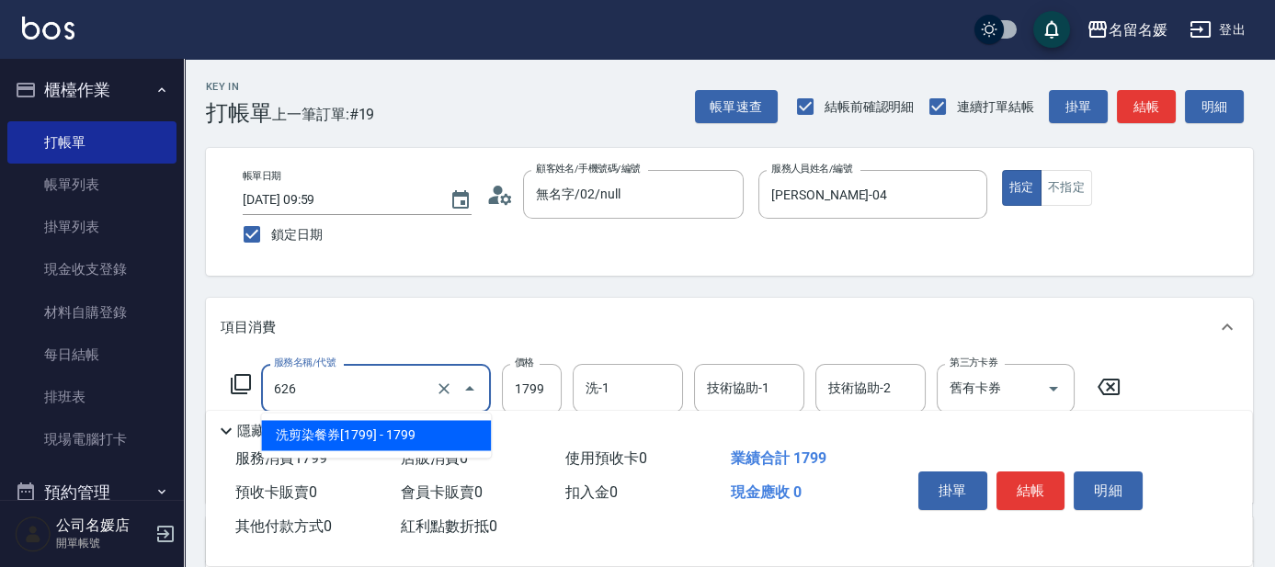
drag, startPoint x: 388, startPoint y: 437, endPoint x: 412, endPoint y: 436, distance: 23.9
click at [401, 437] on span "洗剪染餐券[1799] - 1799" at bounding box center [376, 435] width 230 height 30
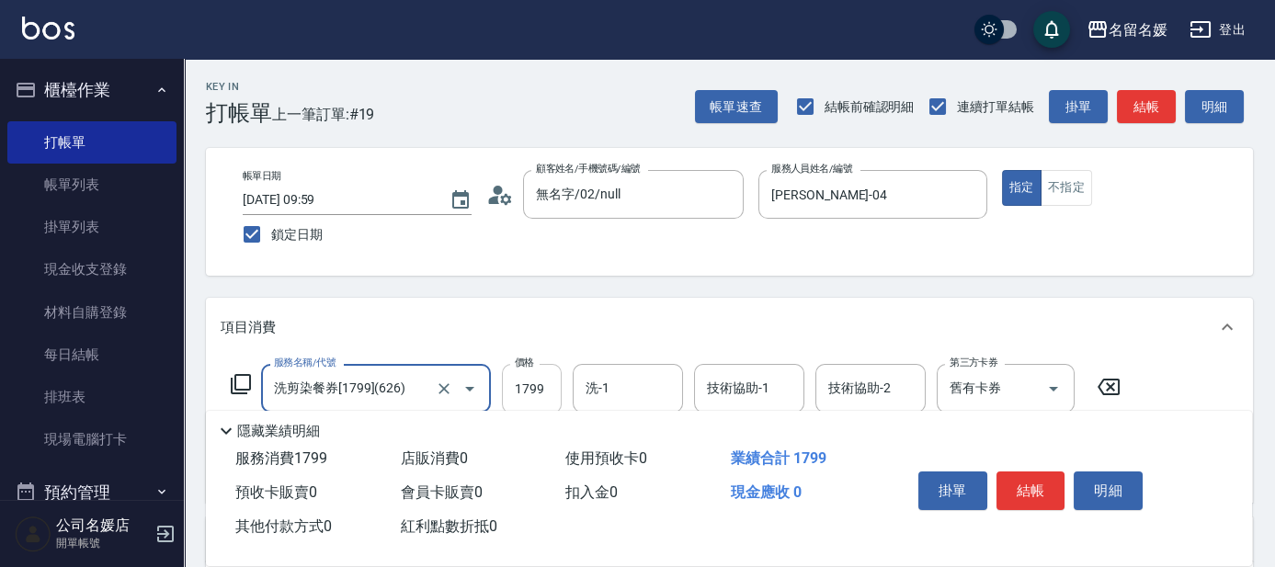
type input "洗剪染餐券[1799](626)"
click at [511, 385] on input "1799" at bounding box center [532, 389] width 60 height 50
type input "2500"
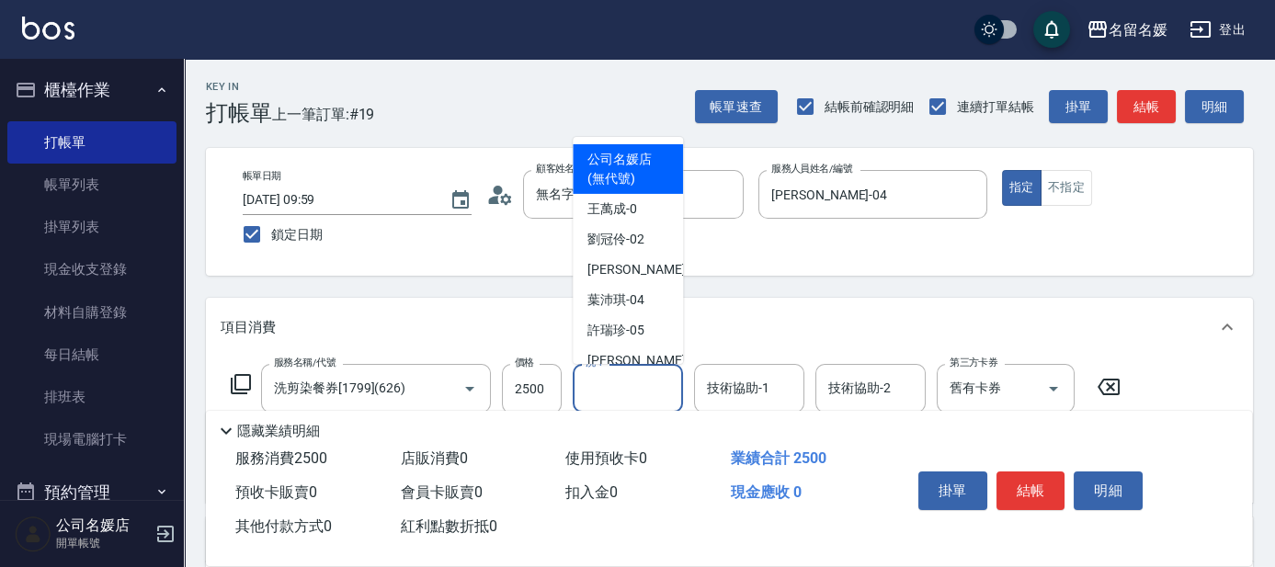
click at [629, 396] on input "洗-1" at bounding box center [628, 388] width 94 height 32
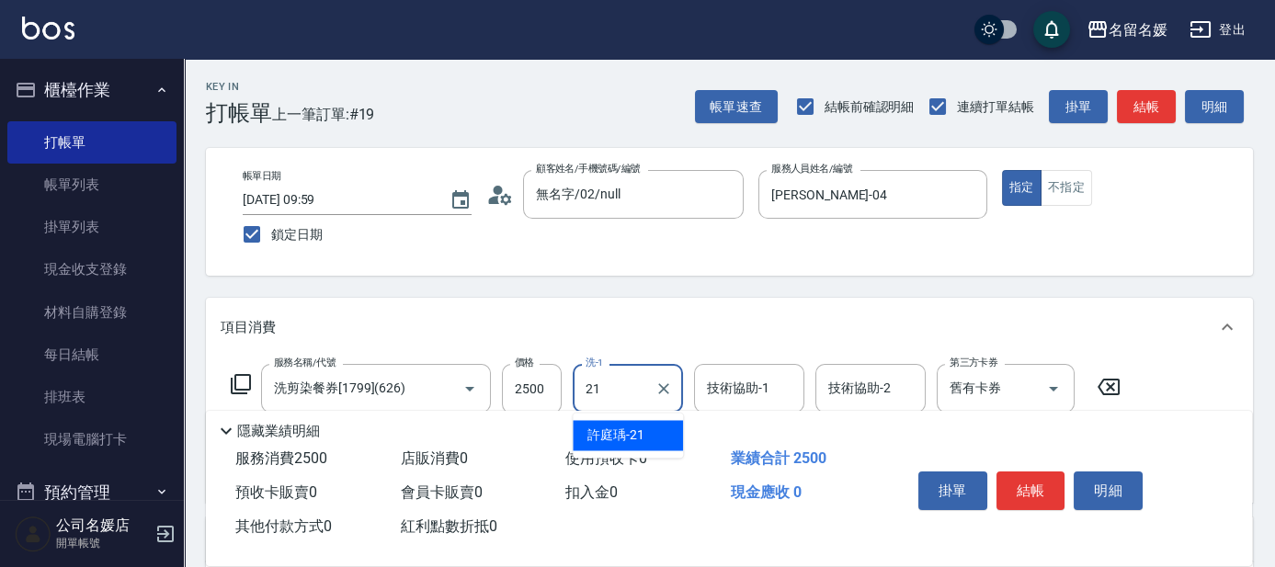
click at [638, 429] on span "[PERSON_NAME]-21" at bounding box center [616, 435] width 57 height 19
type input "許庭瑀-21"
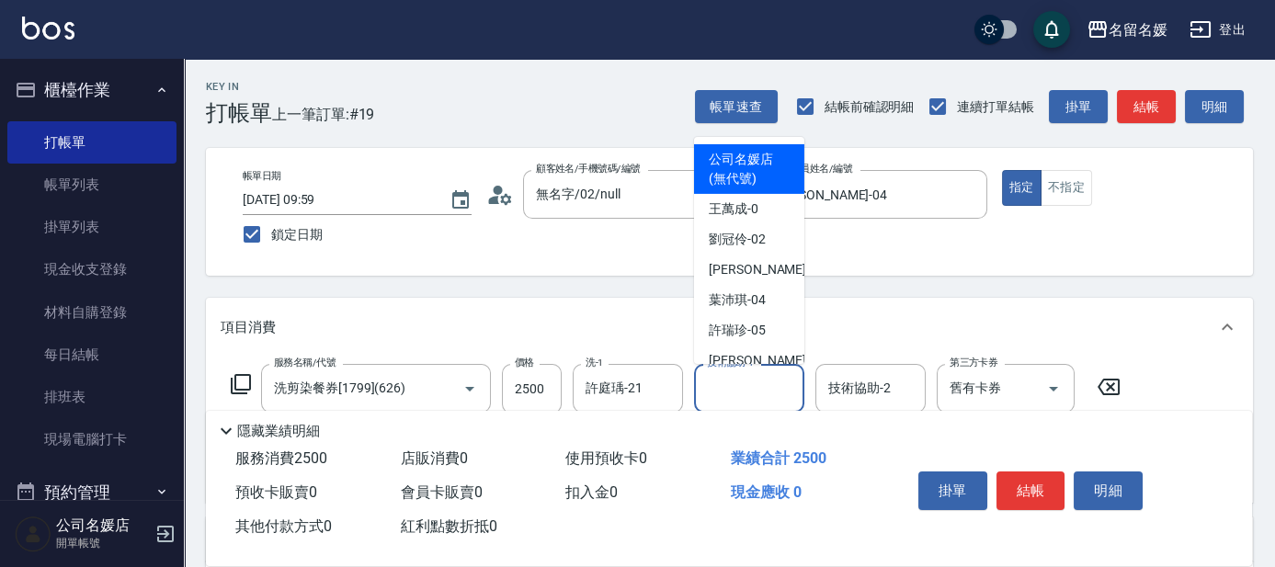
click at [735, 385] on div "技術協助-1 技術協助-1" at bounding box center [749, 388] width 110 height 49
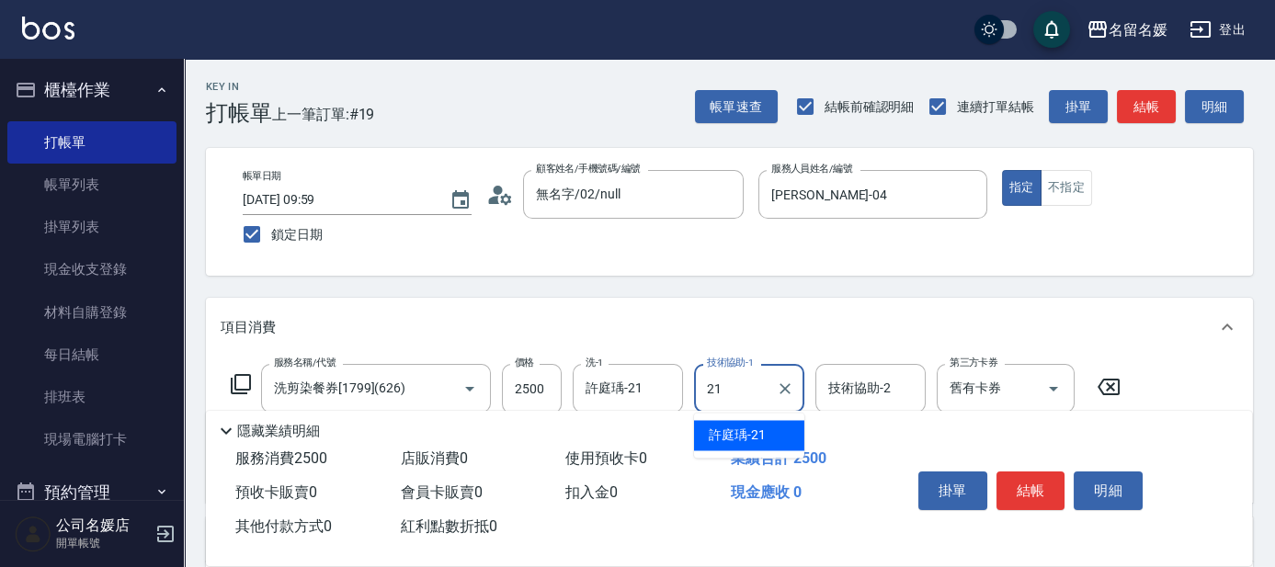
click at [738, 428] on span "[PERSON_NAME]-21" at bounding box center [737, 435] width 57 height 19
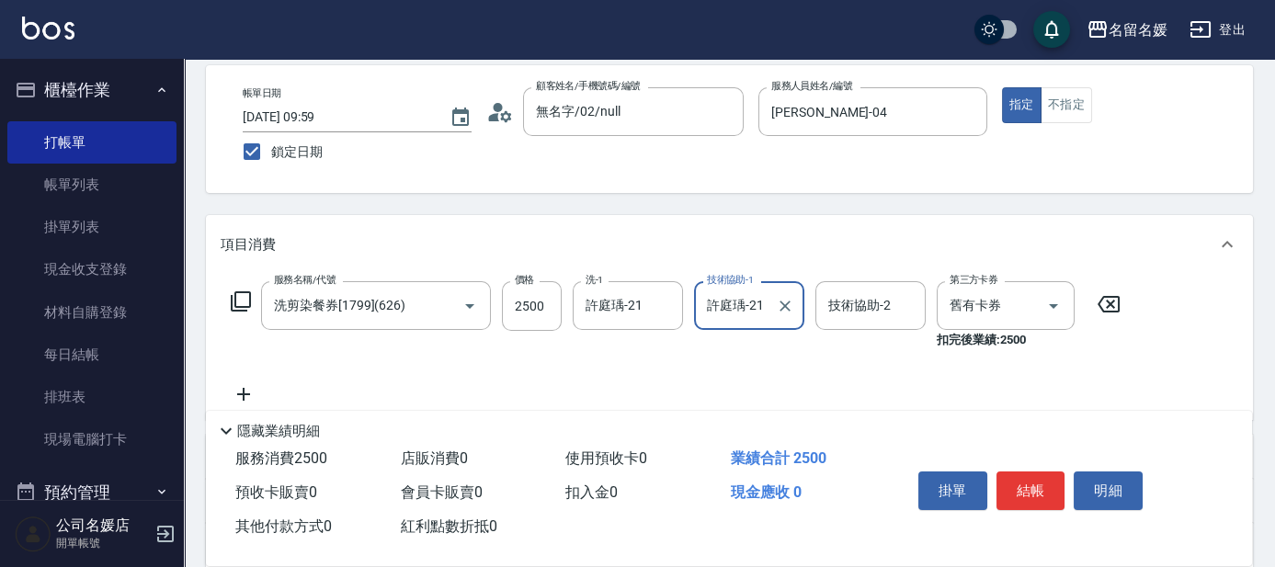
type input "許庭瑀-21"
click at [235, 389] on icon at bounding box center [244, 394] width 46 height 22
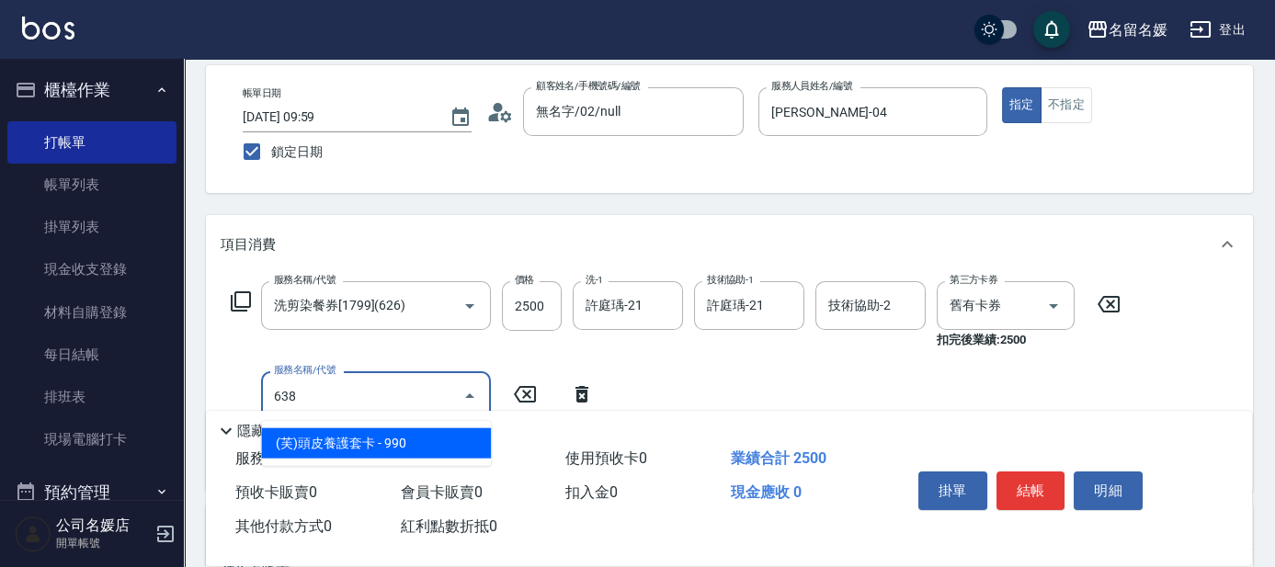
click at [342, 443] on span "(芙)頭皮養護套卡 - 990" at bounding box center [376, 444] width 230 height 30
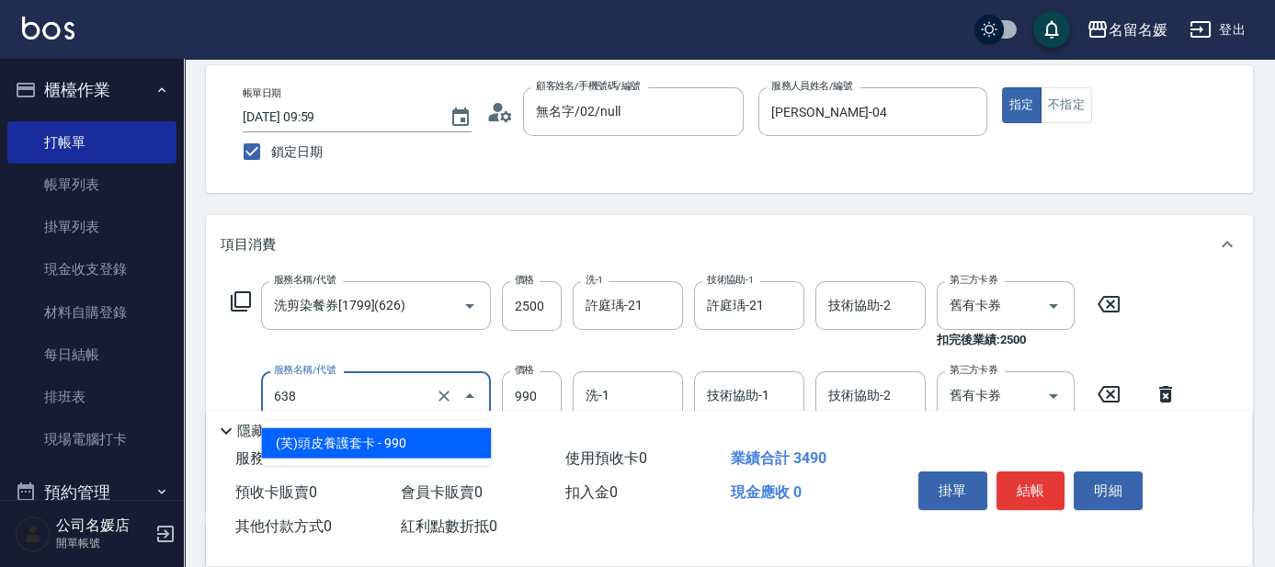
click at [391, 385] on input "638" at bounding box center [350, 396] width 162 height 32
drag, startPoint x: 397, startPoint y: 439, endPoint x: 635, endPoint y: 403, distance: 240.0
click at [420, 437] on span "(芙)頭皮養護套卡 - 990" at bounding box center [376, 444] width 230 height 30
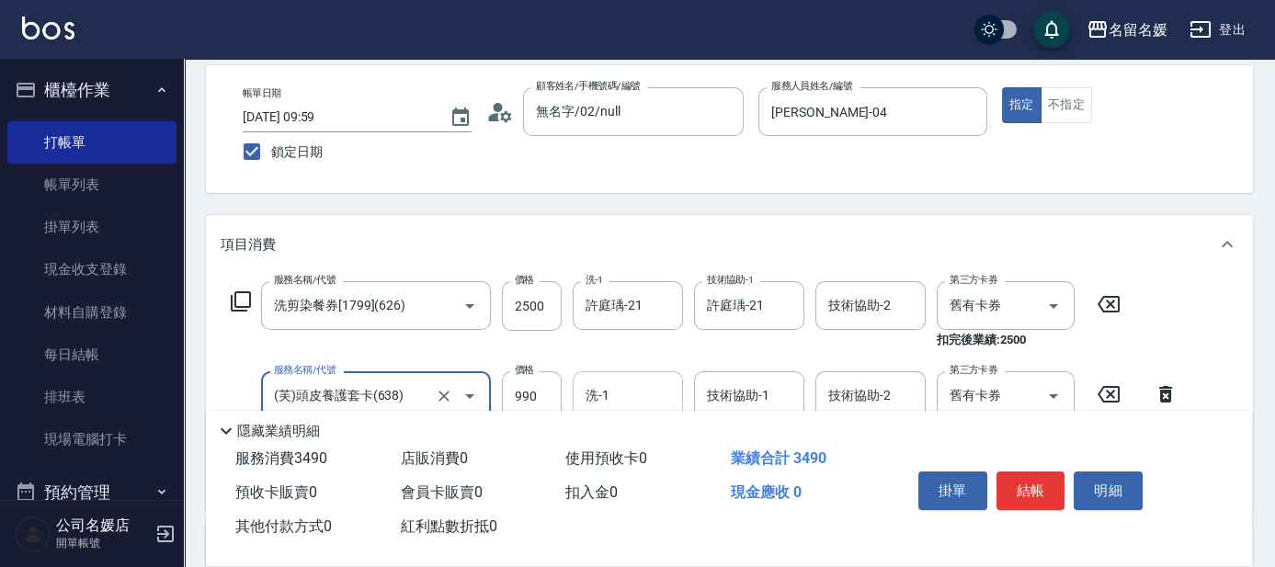
type input "(芙)頭皮養護套卡(638)"
click at [645, 396] on input "洗-1" at bounding box center [628, 396] width 94 height 32
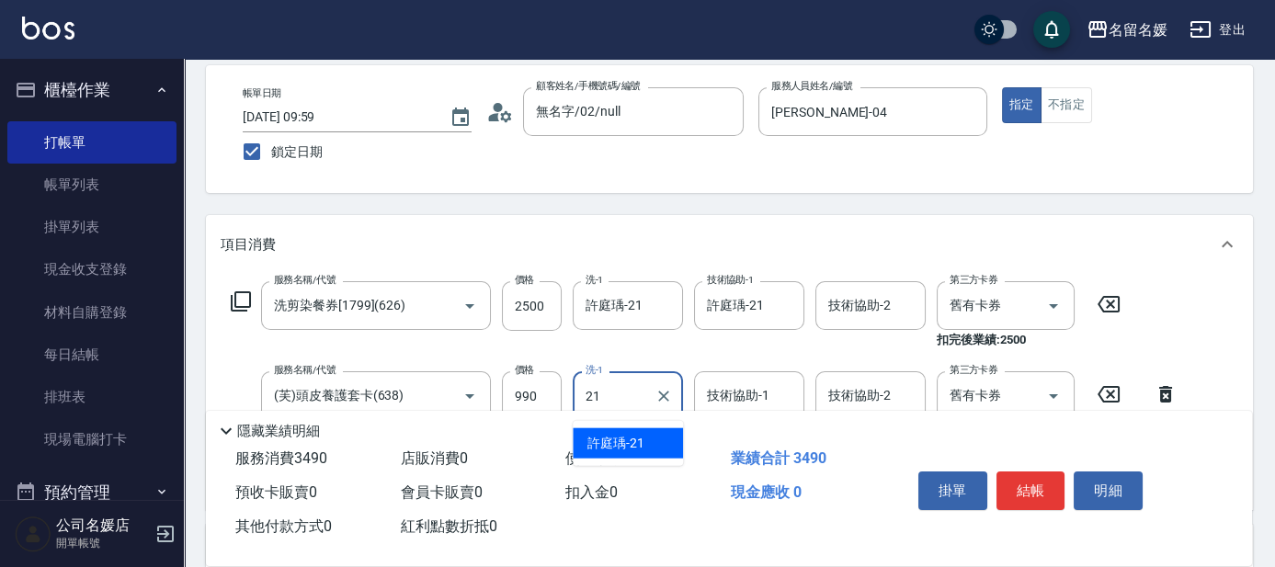
click at [624, 440] on span "[PERSON_NAME]-21" at bounding box center [616, 443] width 57 height 19
type input "許庭瑀-21"
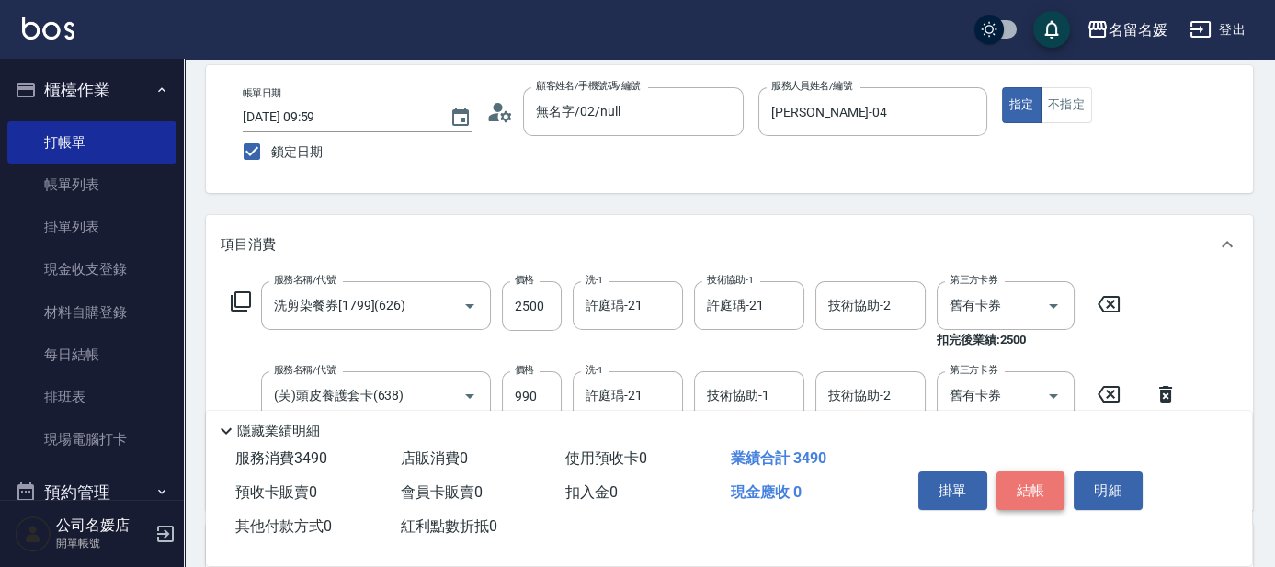
click at [1044, 486] on button "結帳" at bounding box center [1031, 491] width 69 height 39
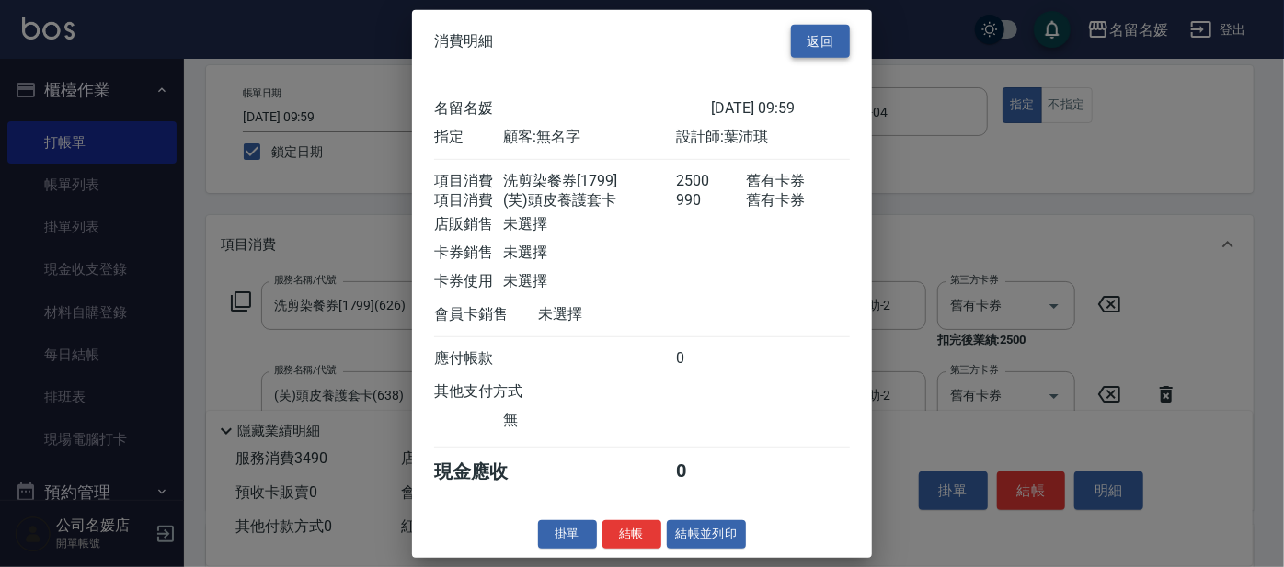
click at [814, 35] on button "返回" at bounding box center [820, 41] width 59 height 34
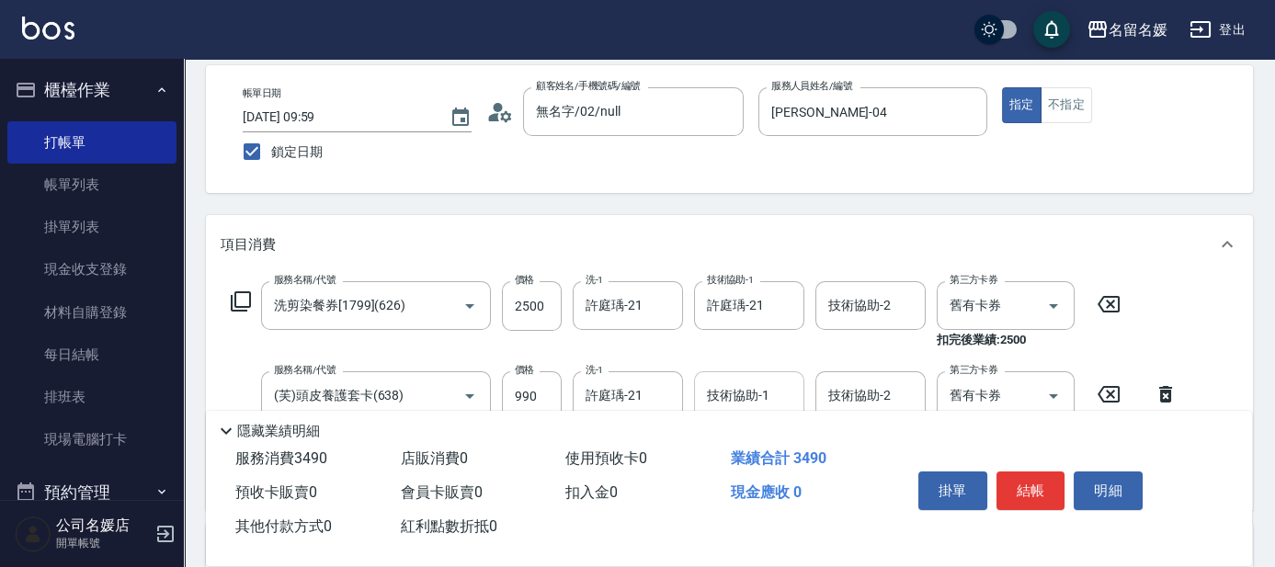
click at [760, 374] on div "技術協助-1" at bounding box center [749, 396] width 110 height 49
click at [749, 446] on span "[PERSON_NAME]-21" at bounding box center [737, 443] width 57 height 19
type input "許庭瑀-21"
click at [1022, 490] on button "結帳" at bounding box center [1031, 491] width 69 height 39
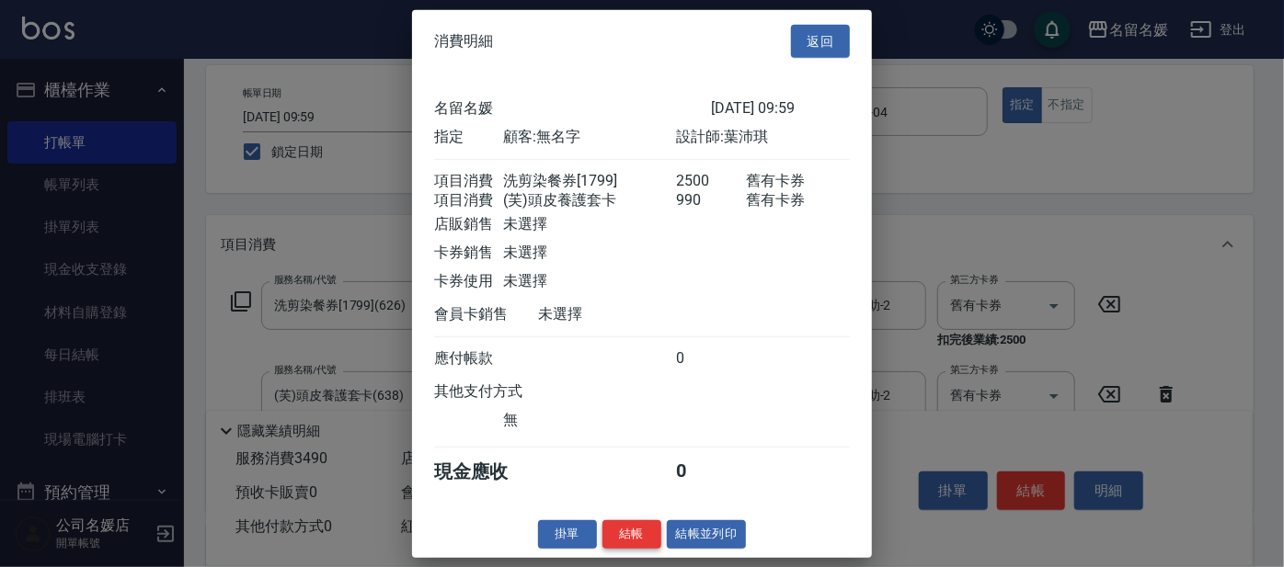
click at [628, 543] on button "結帳" at bounding box center [631, 534] width 59 height 29
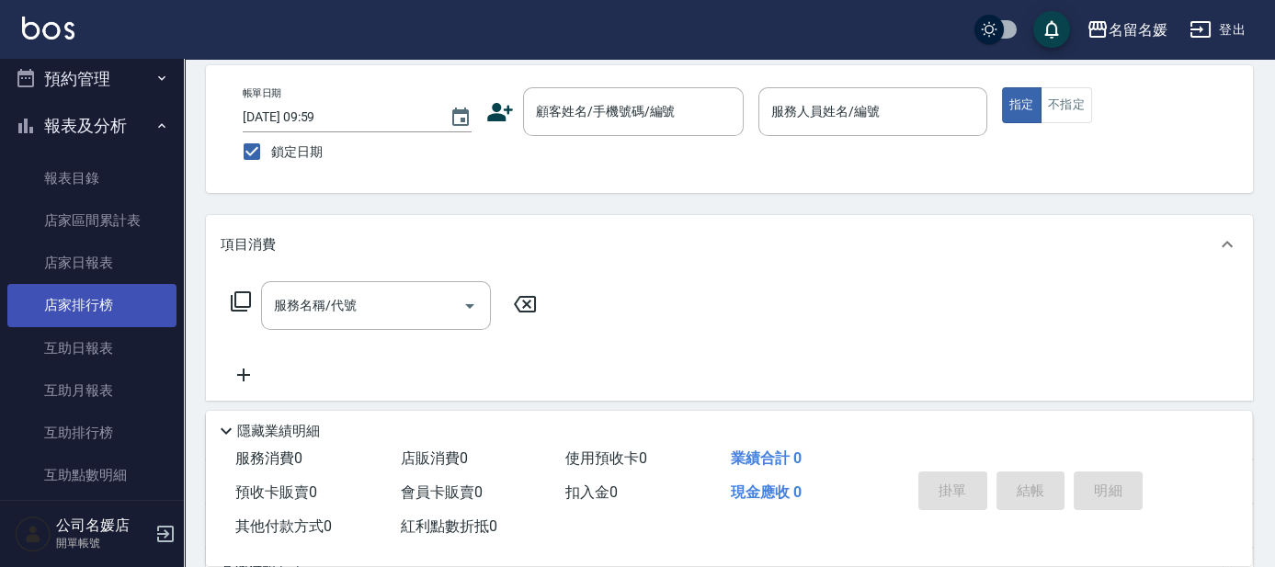
scroll to position [418, 0]
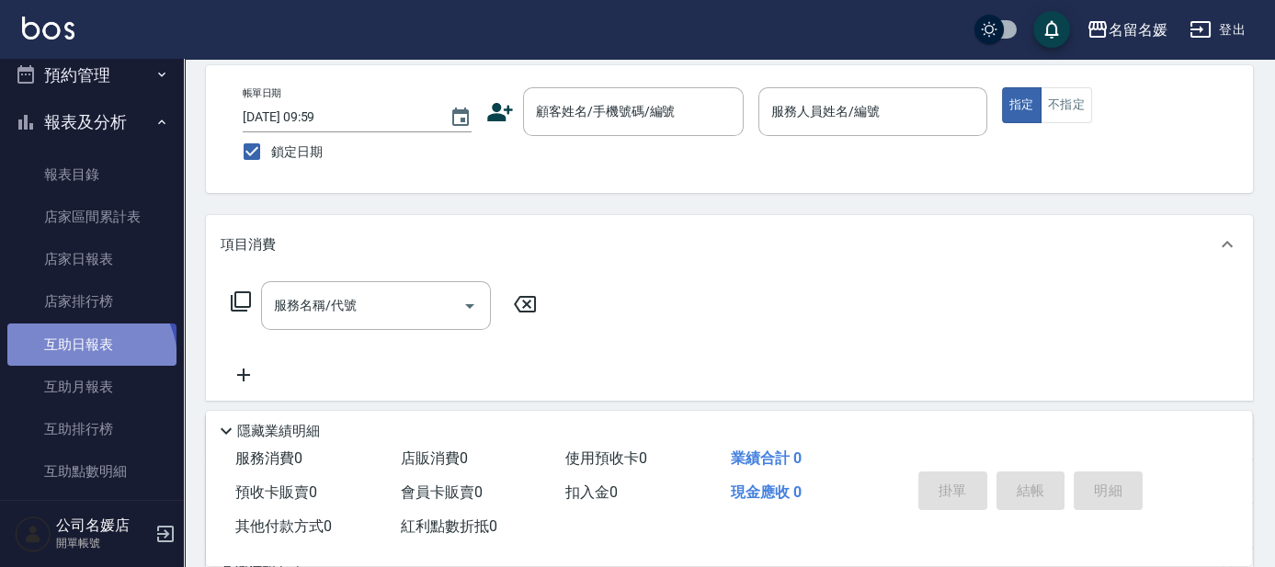
click at [82, 360] on link "互助日報表" at bounding box center [91, 345] width 169 height 42
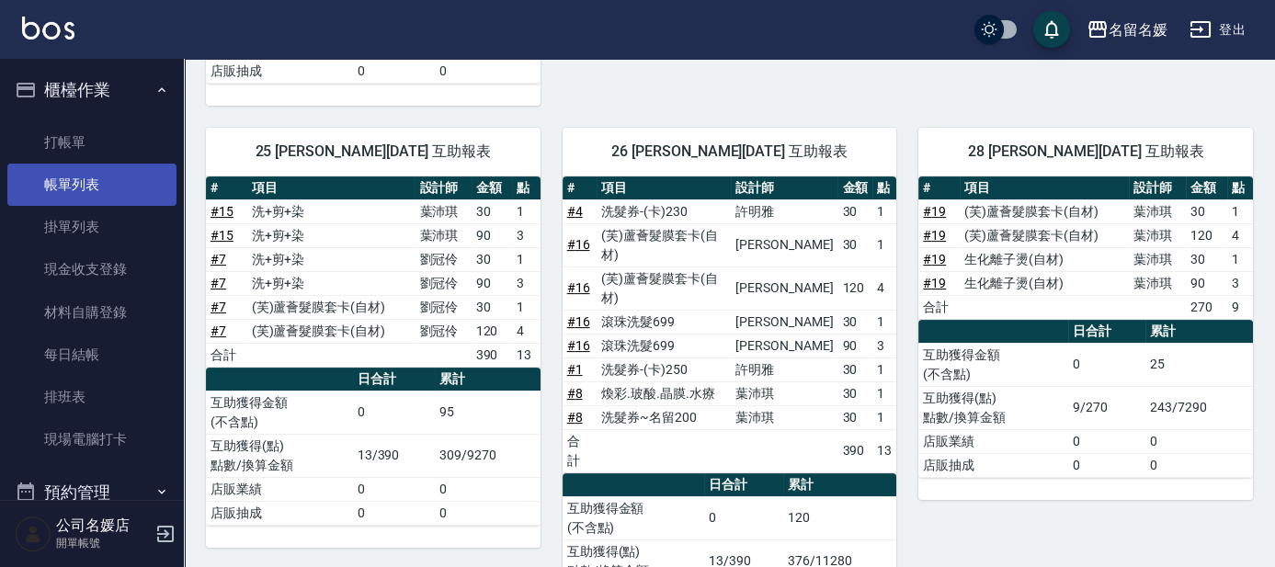
scroll to position [589, 0]
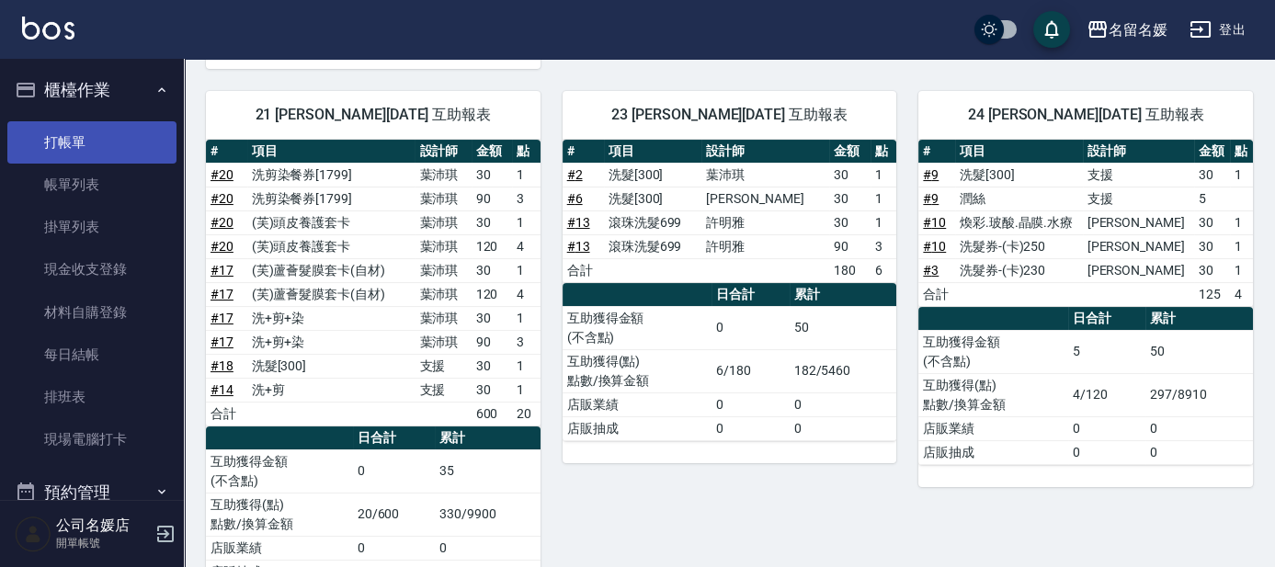
click at [94, 154] on link "打帳單" at bounding box center [91, 142] width 169 height 42
